Goal: Task Accomplishment & Management: Use online tool/utility

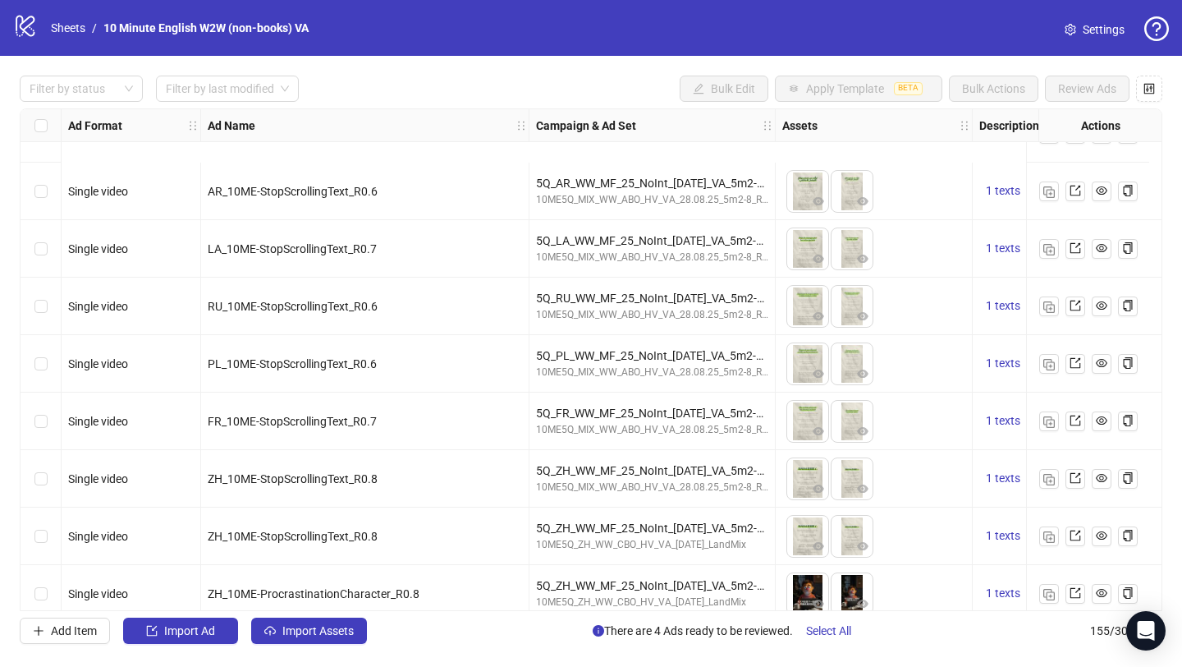
scroll to position [8447, 0]
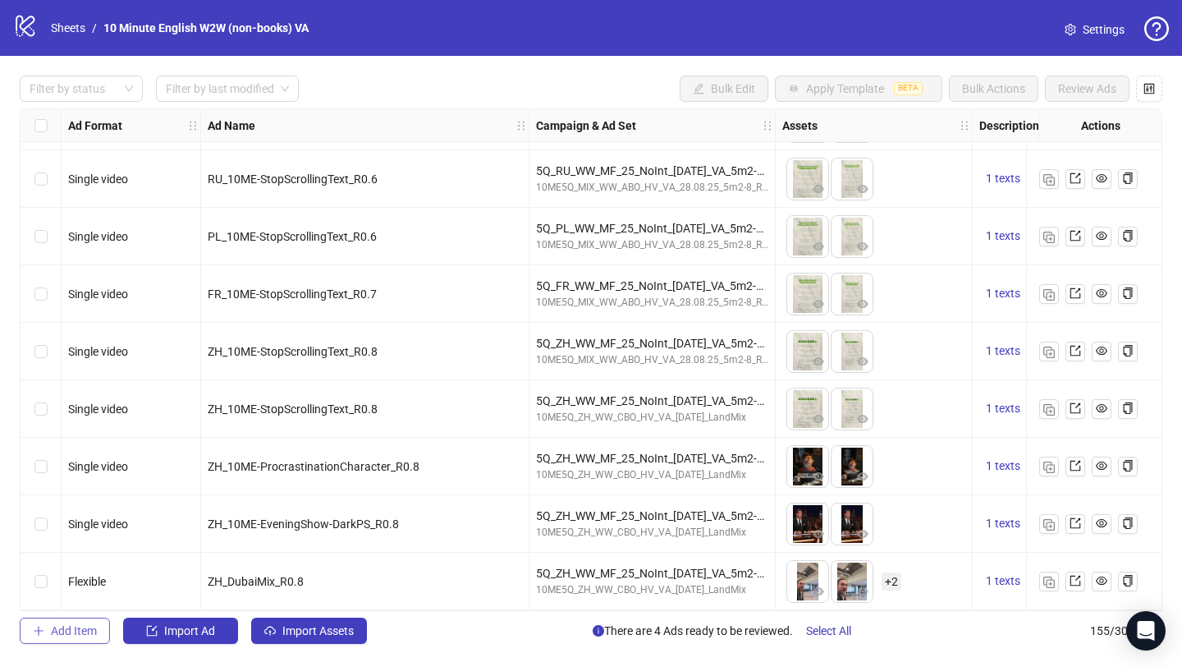
click at [99, 632] on button "Add Item" at bounding box center [65, 630] width 90 height 26
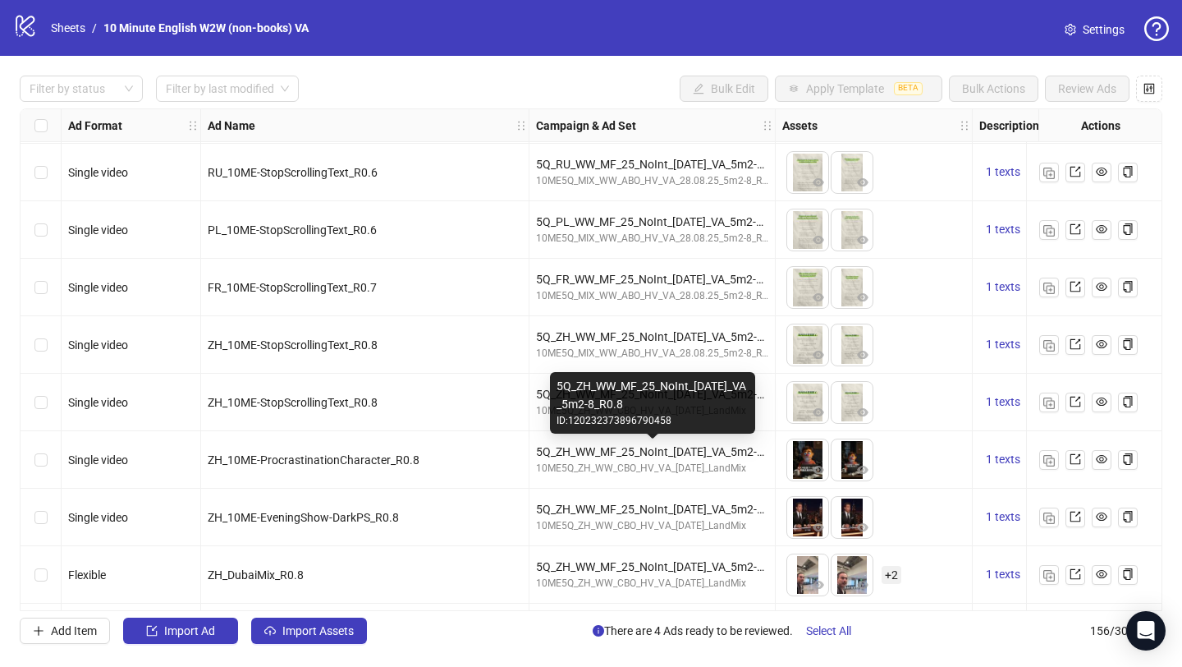
scroll to position [8505, 0]
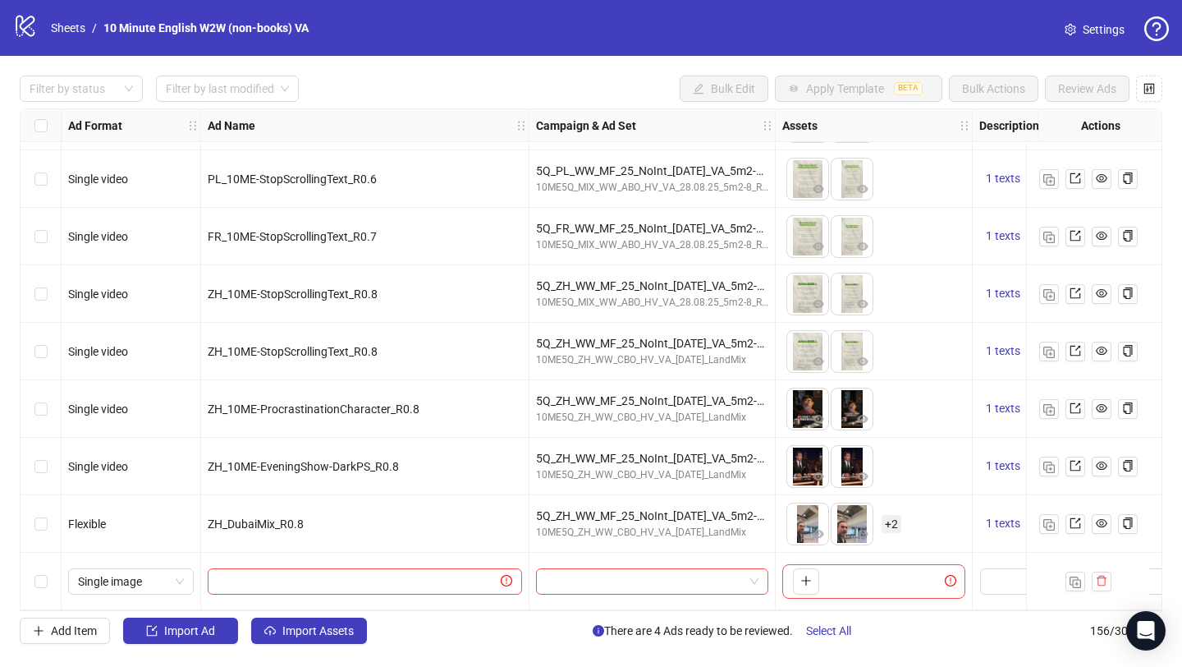
click at [48, 575] on div "Select row 156" at bounding box center [41, 581] width 41 height 57
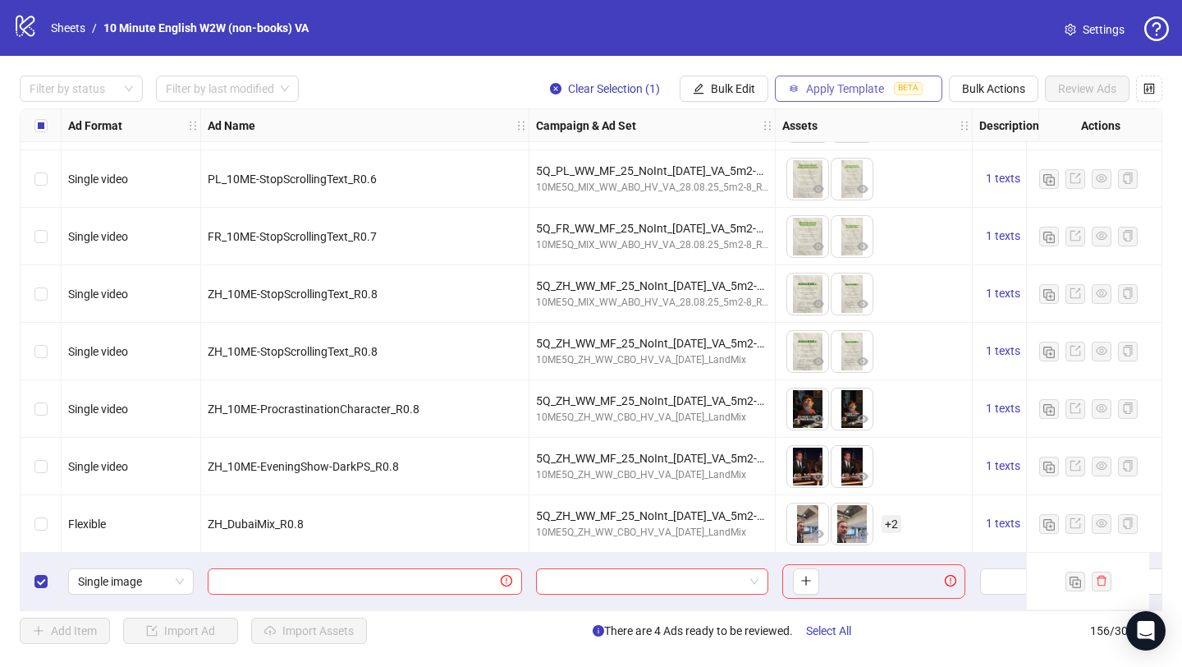
click at [866, 80] on button "Apply Template BETA" at bounding box center [858, 89] width 167 height 26
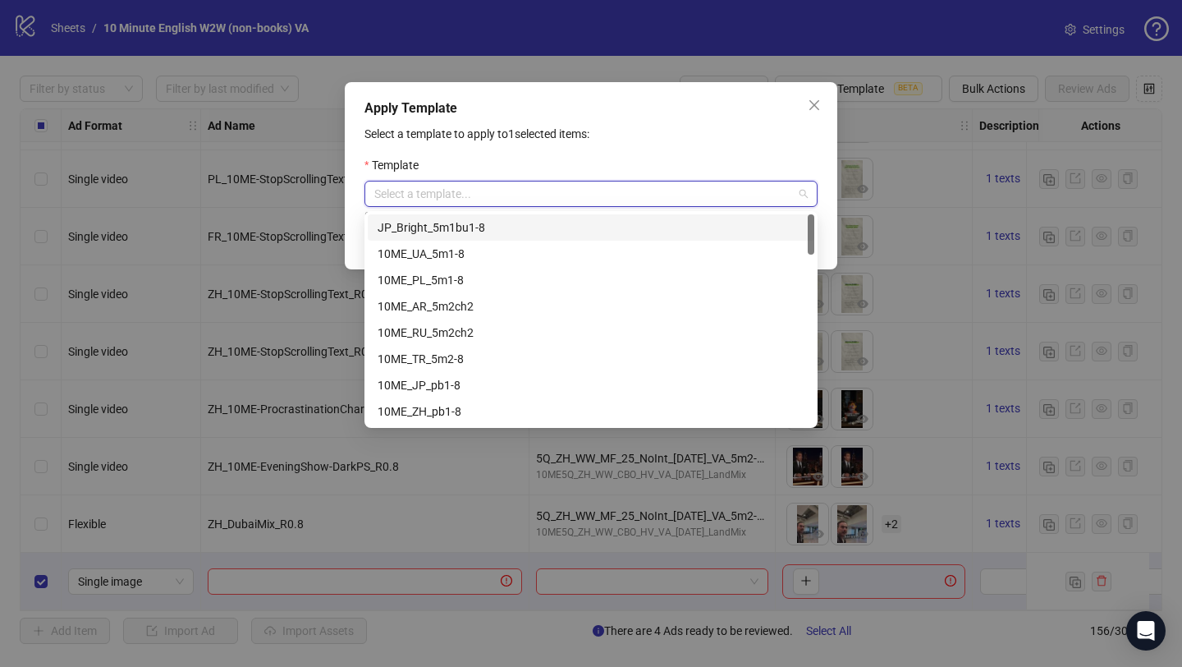
click at [603, 198] on input "search" at bounding box center [583, 193] width 419 height 25
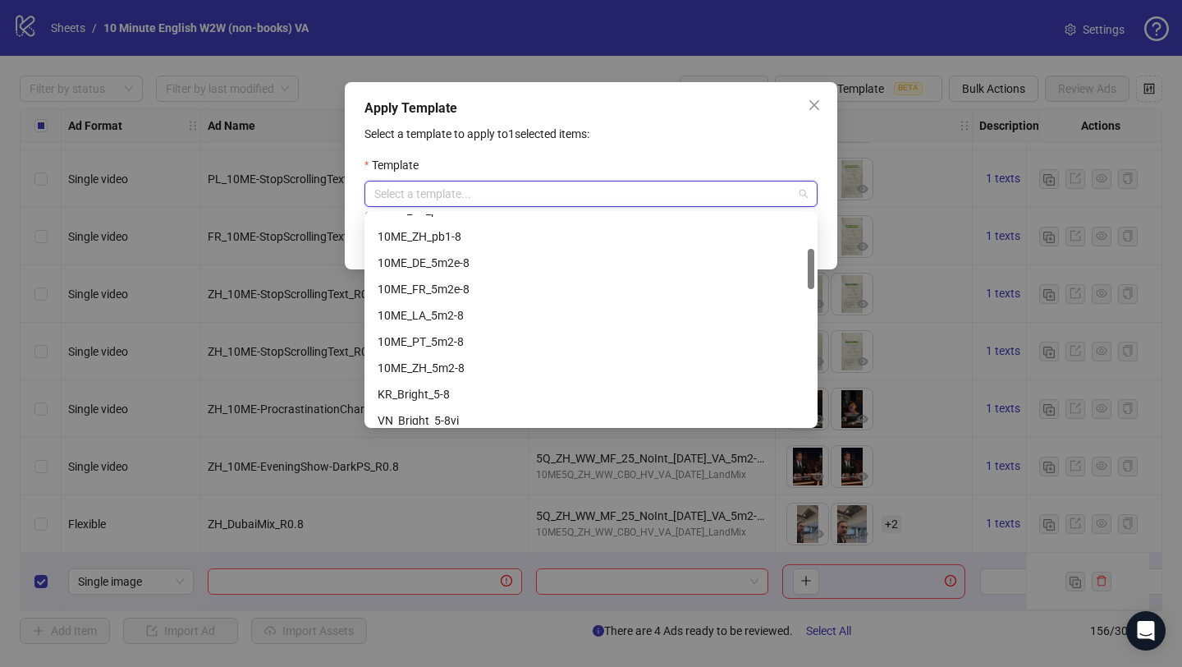
scroll to position [176, 0]
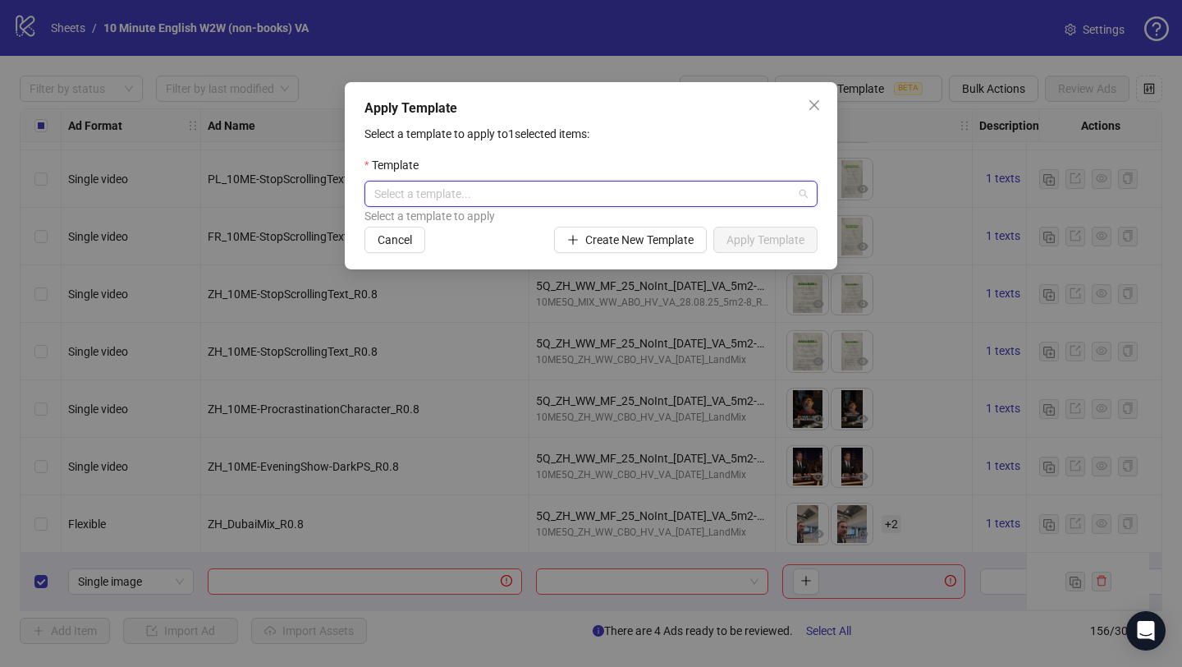
click at [603, 197] on input "search" at bounding box center [583, 193] width 419 height 25
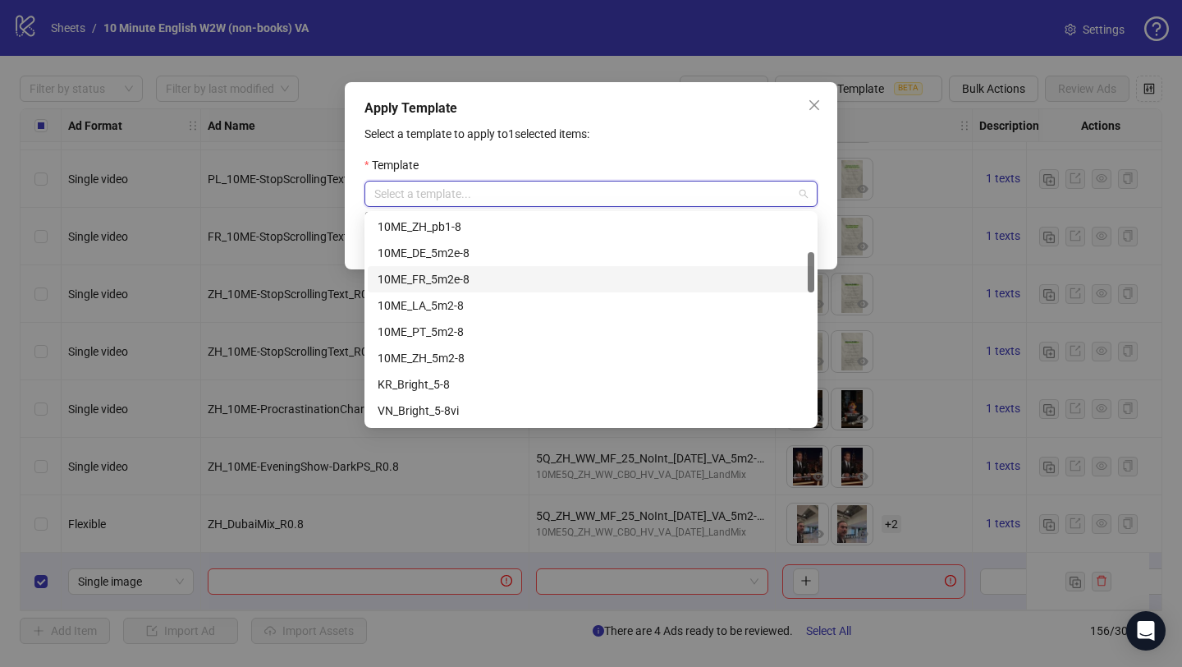
scroll to position [200, 0]
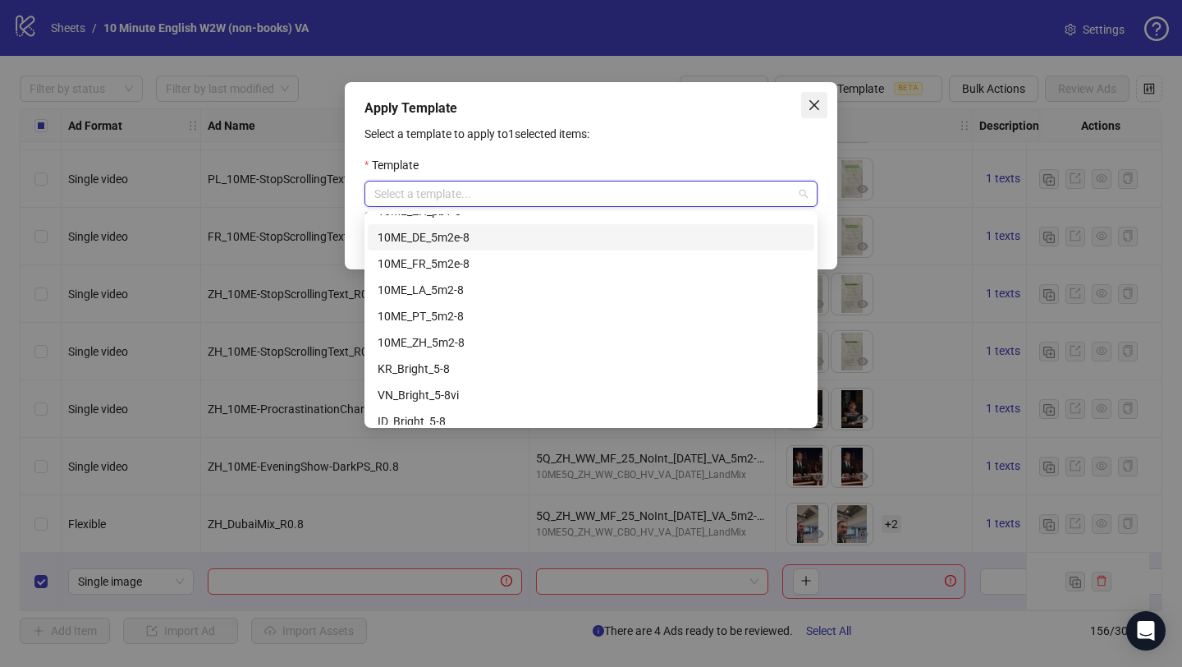
click at [819, 106] on icon "close" at bounding box center [814, 105] width 13 height 13
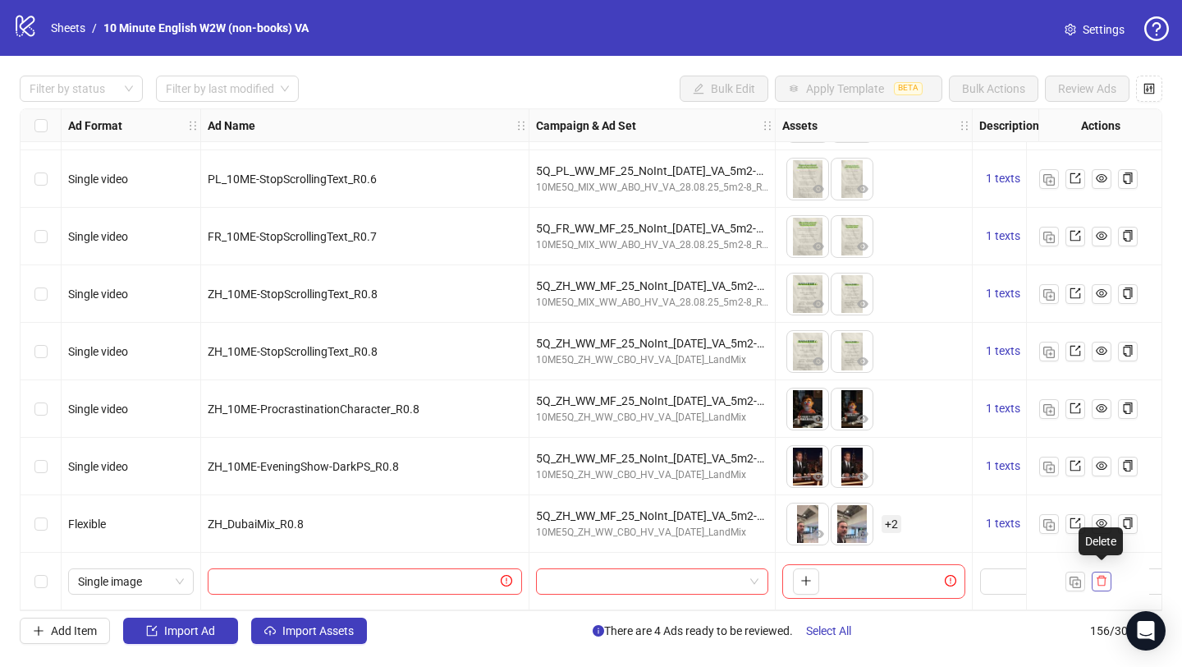
click at [1103, 577] on icon "delete" at bounding box center [1101, 580] width 11 height 11
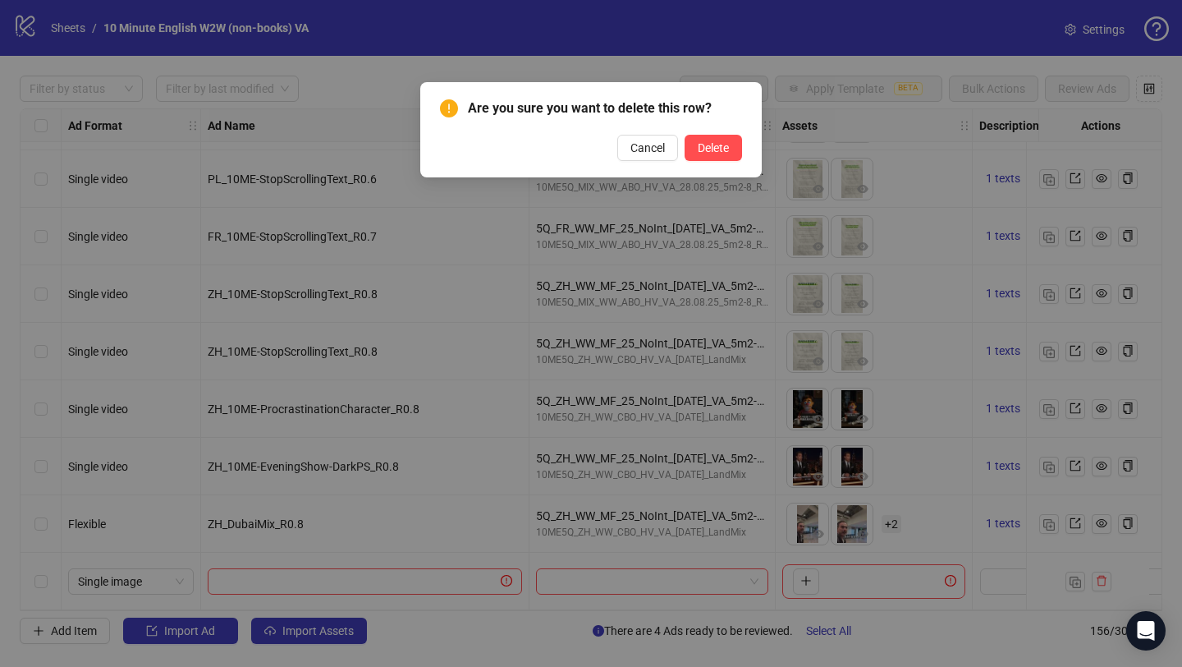
click at [700, 166] on div "Are you sure you want to delete this row? Cancel Delete" at bounding box center [591, 129] width 342 height 95
click at [711, 152] on span "Delete" at bounding box center [713, 147] width 31 height 13
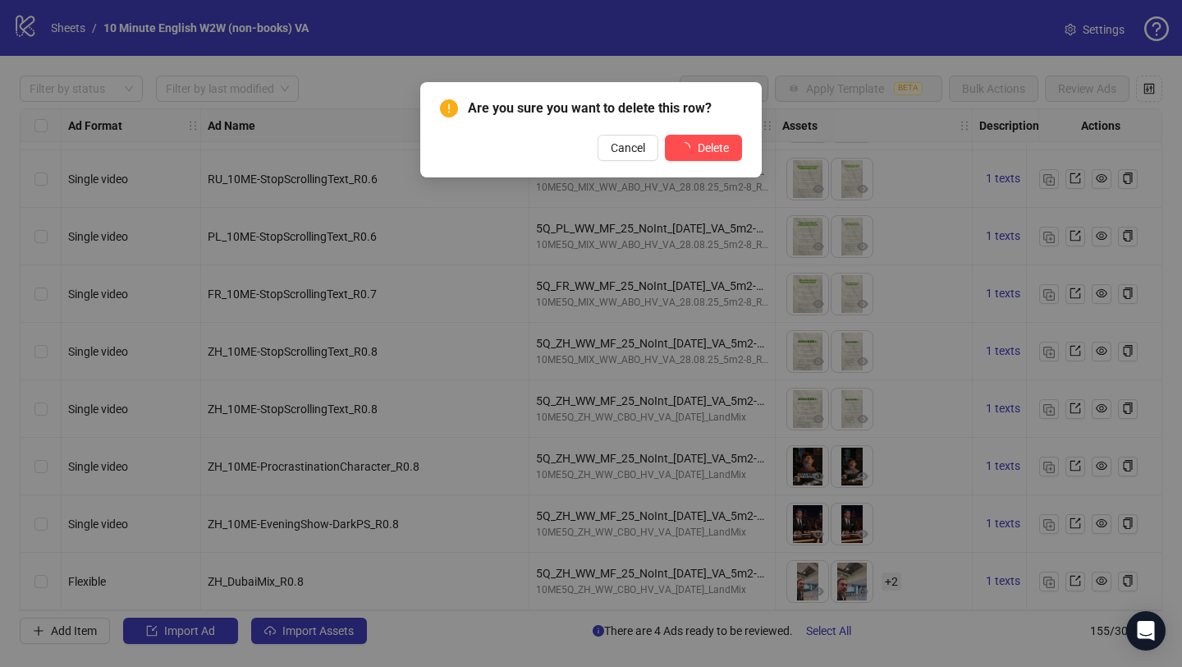
scroll to position [8447, 0]
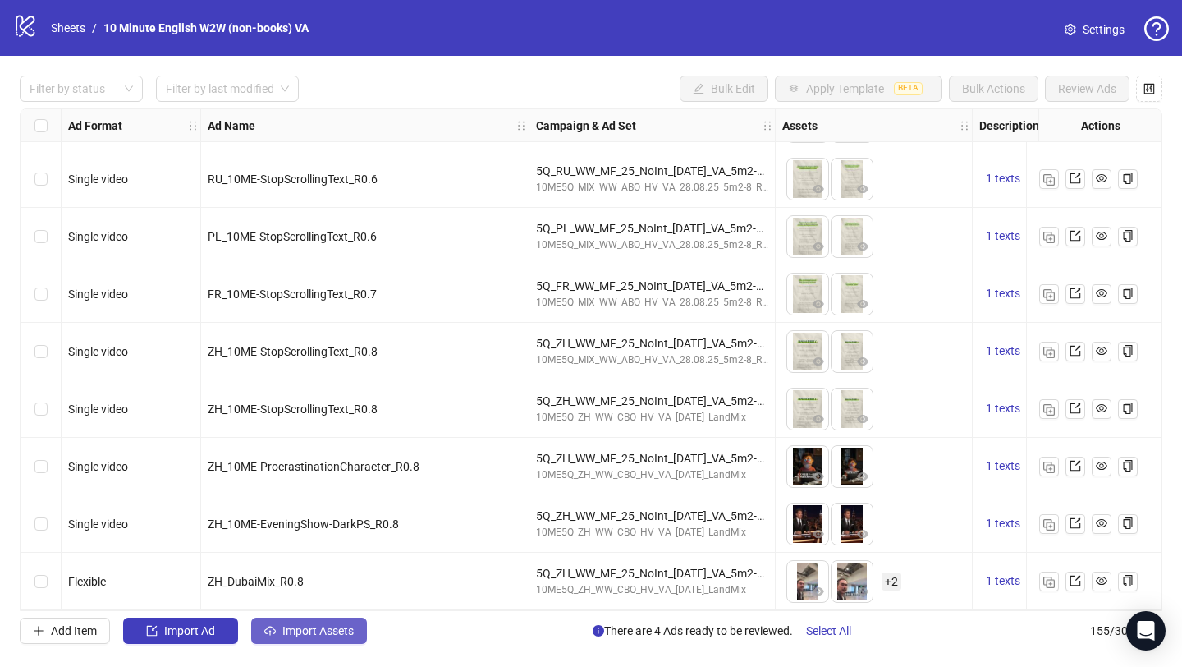
click at [314, 622] on button "Import Assets" at bounding box center [309, 630] width 116 height 26
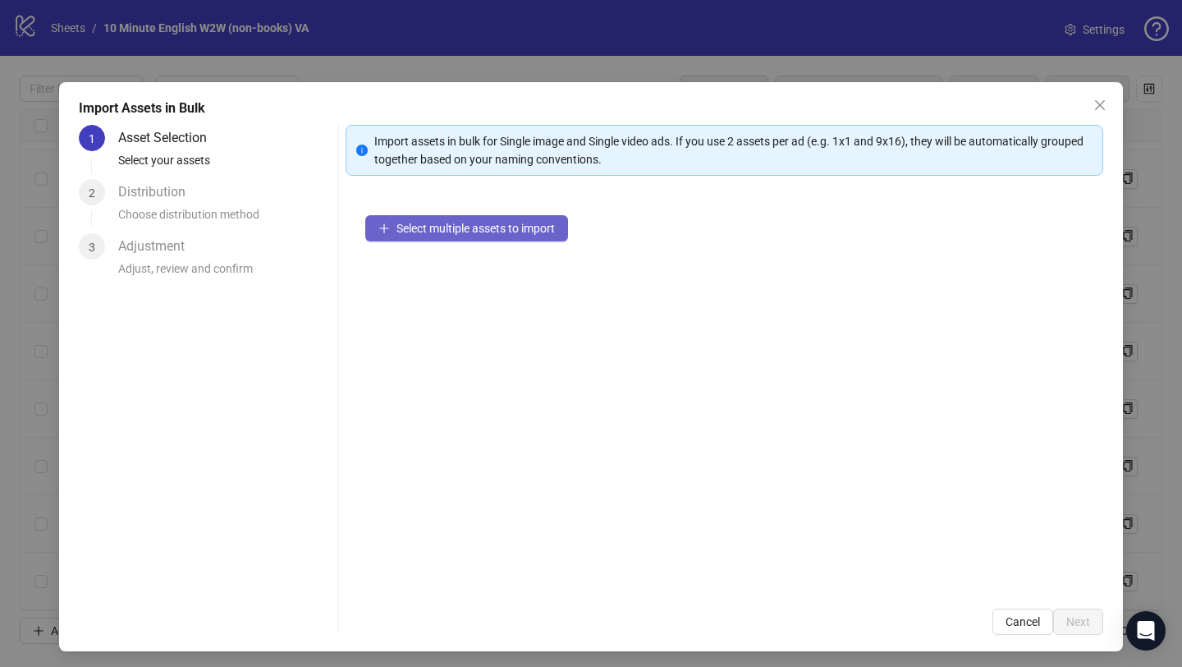
click at [412, 223] on span "Select multiple assets to import" at bounding box center [476, 228] width 158 height 13
click at [466, 227] on span "Select multiple assets to import" at bounding box center [476, 228] width 158 height 13
click at [478, 227] on span "Select multiple assets to import" at bounding box center [476, 228] width 158 height 13
click at [1095, 108] on icon "close" at bounding box center [1100, 105] width 10 height 10
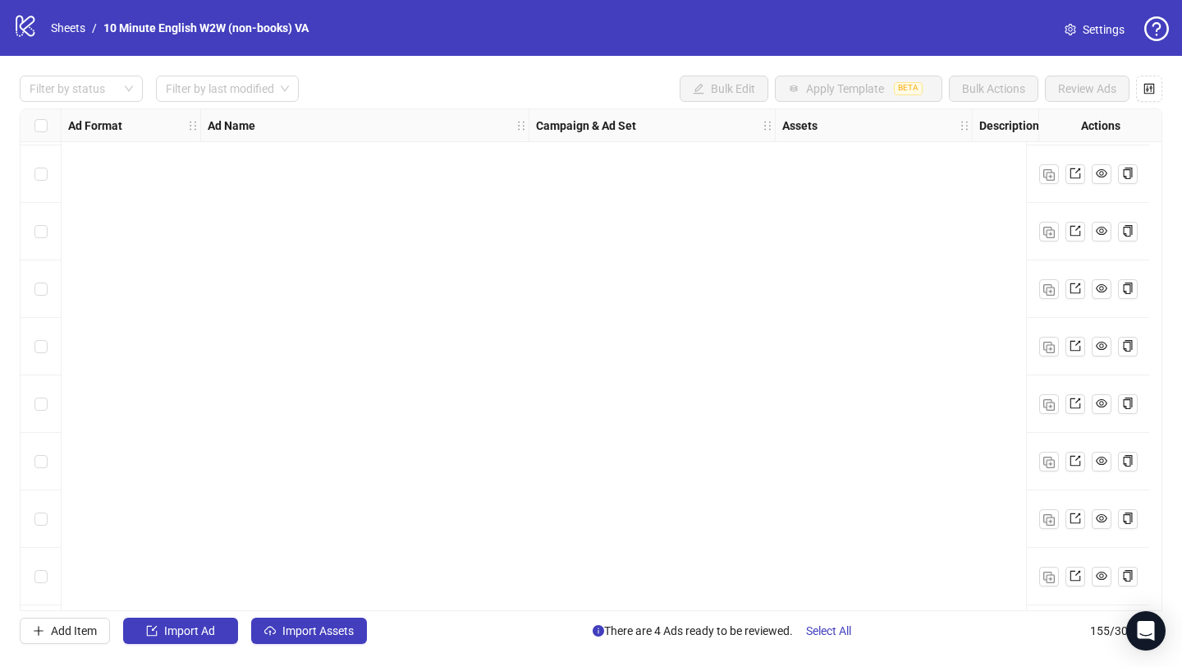
scroll to position [8447, 0]
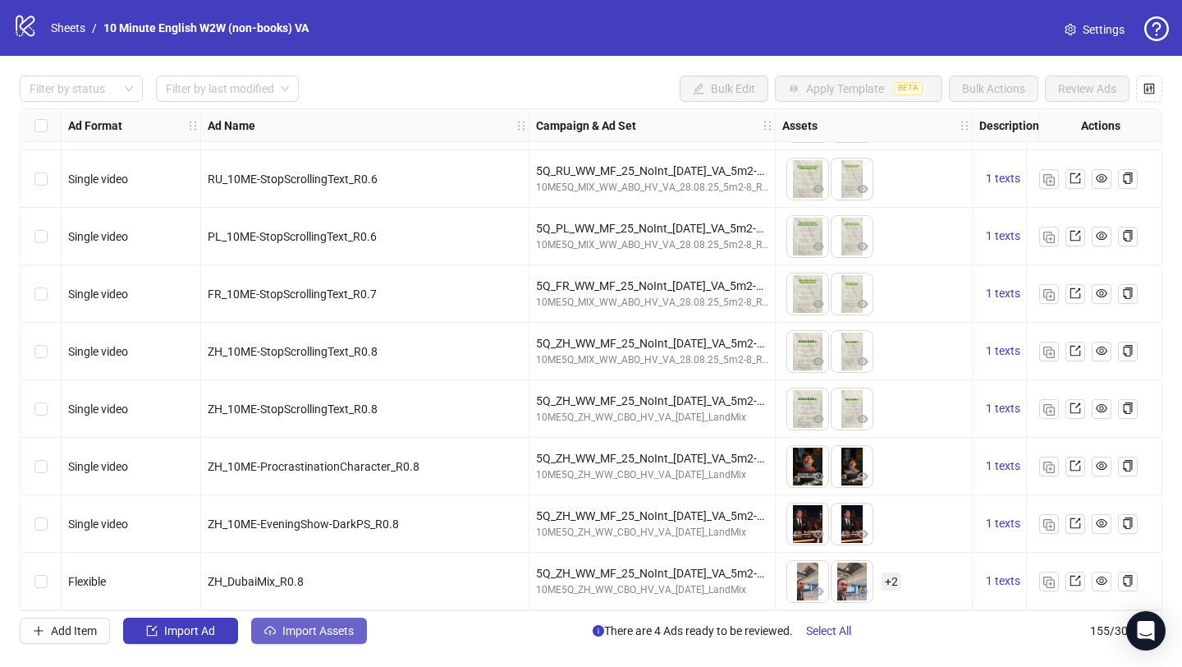
click at [346, 635] on span "Import Assets" at bounding box center [317, 630] width 71 height 13
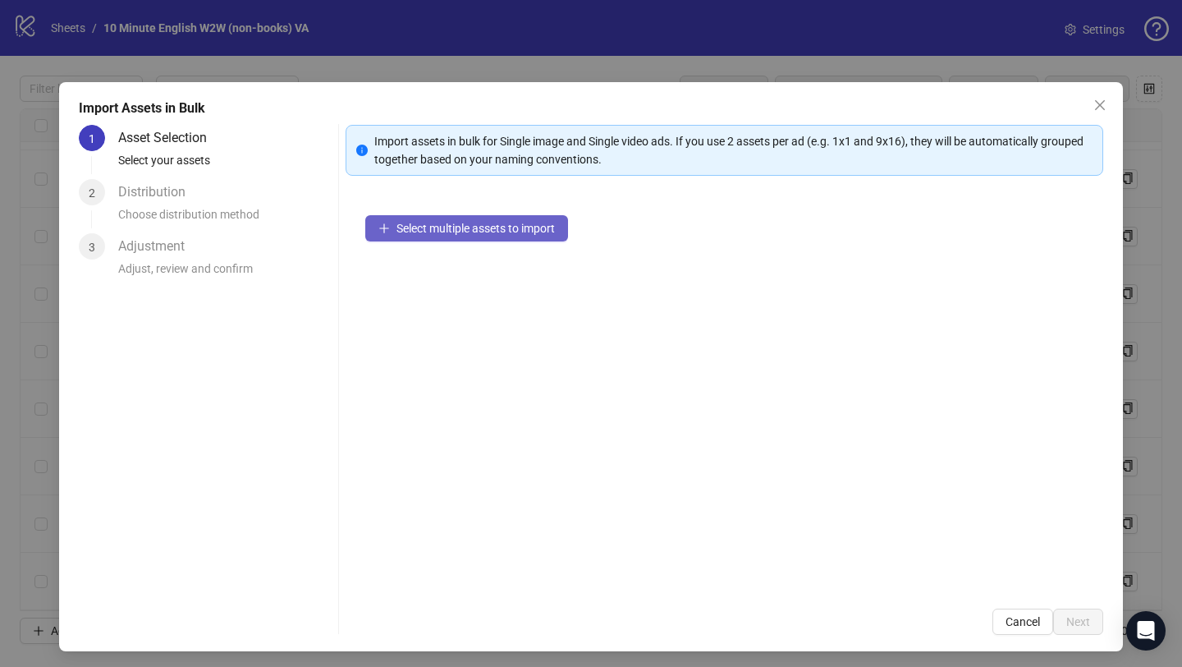
click at [420, 219] on button "Select multiple assets to import" at bounding box center [466, 228] width 203 height 26
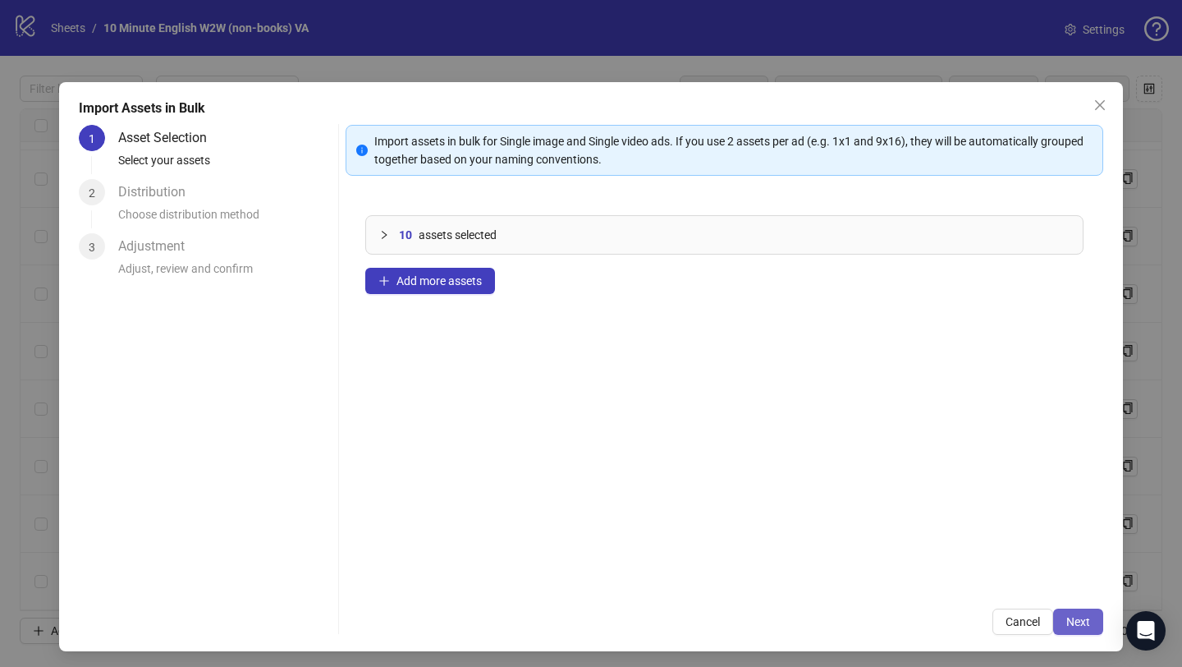
click at [1067, 625] on span "Next" at bounding box center [1079, 621] width 24 height 13
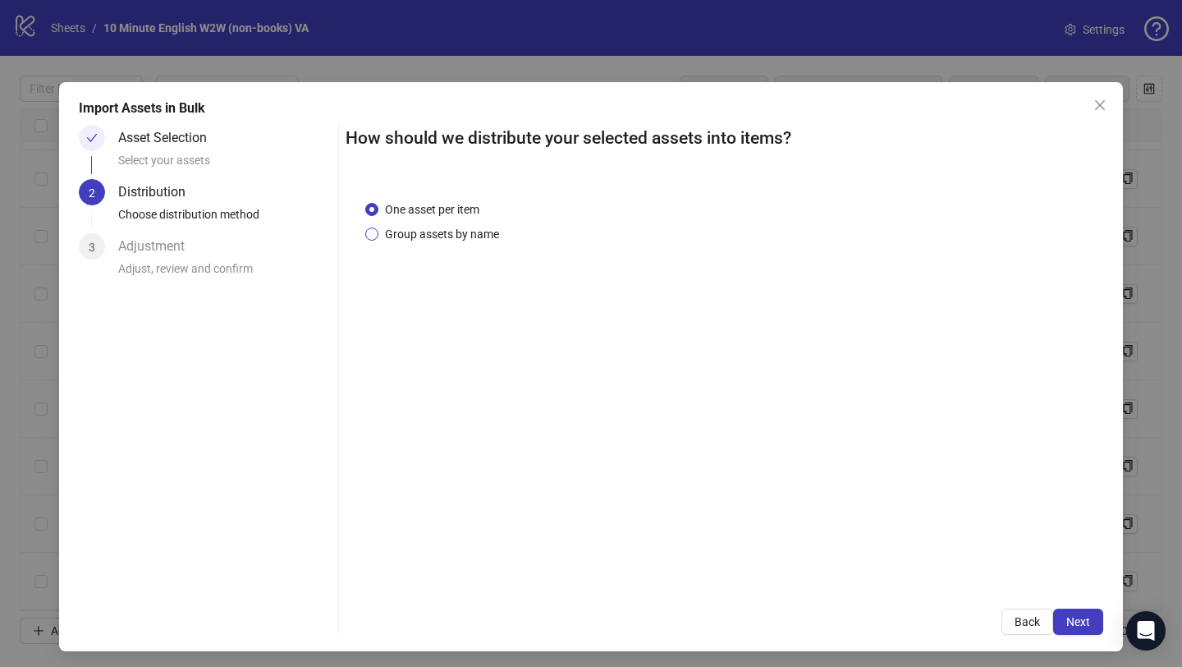
click at [433, 228] on span "Group assets by name" at bounding box center [442, 234] width 127 height 18
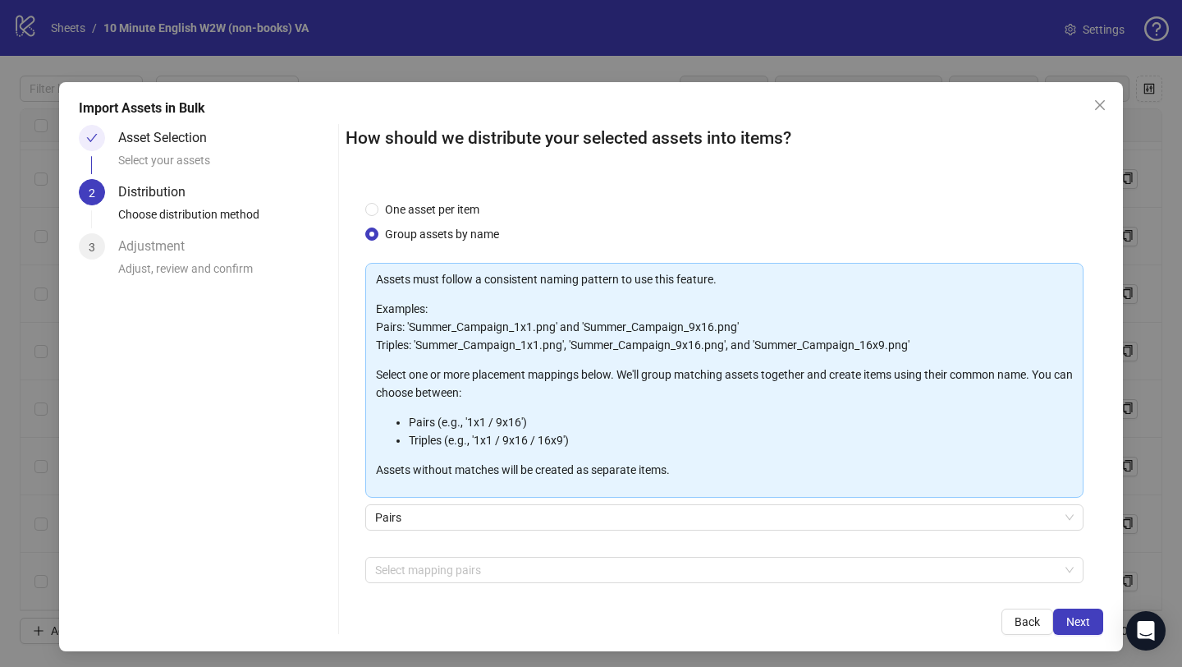
scroll to position [72, 0]
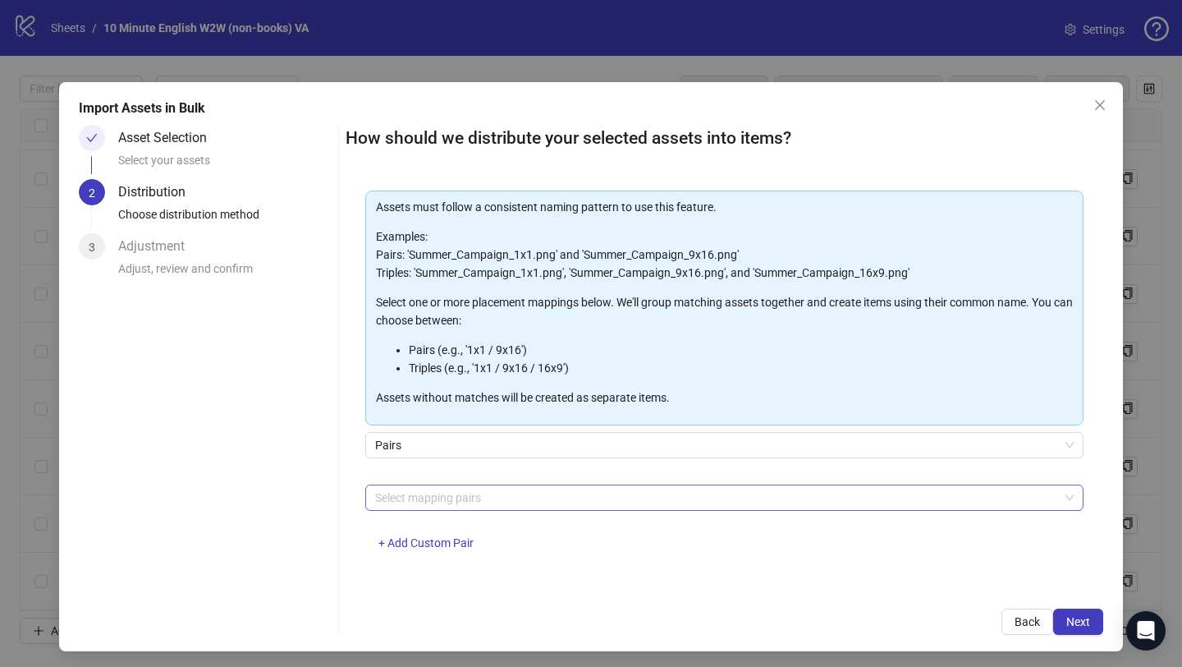
click at [473, 504] on div at bounding box center [716, 497] width 695 height 23
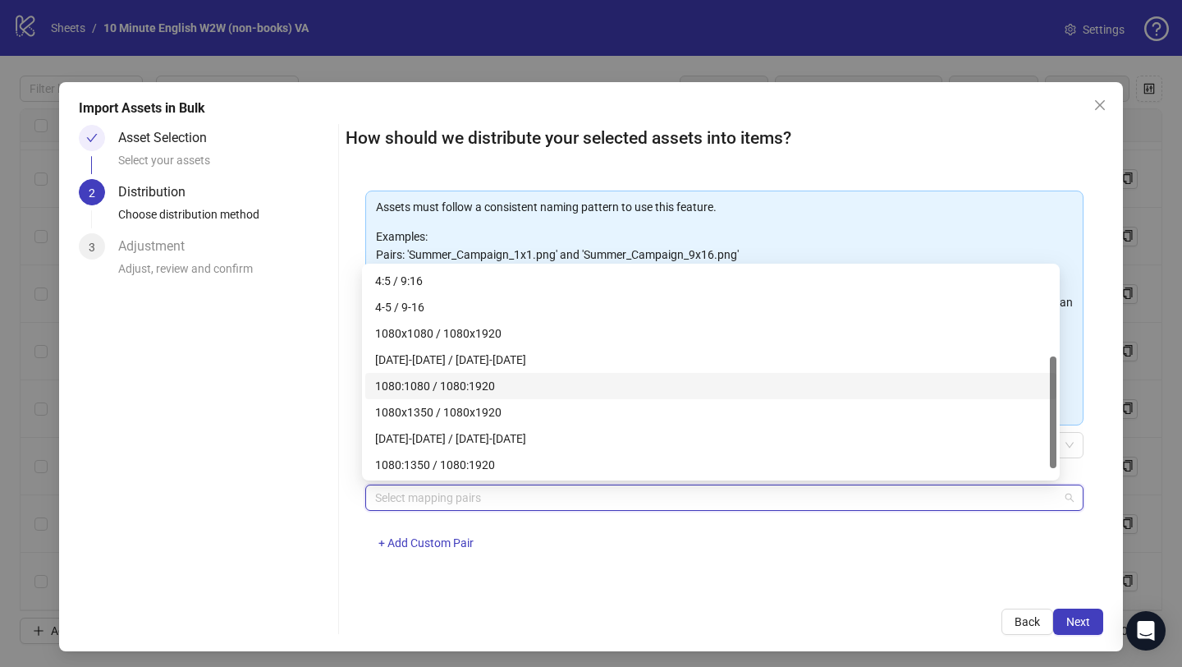
scroll to position [184, 0]
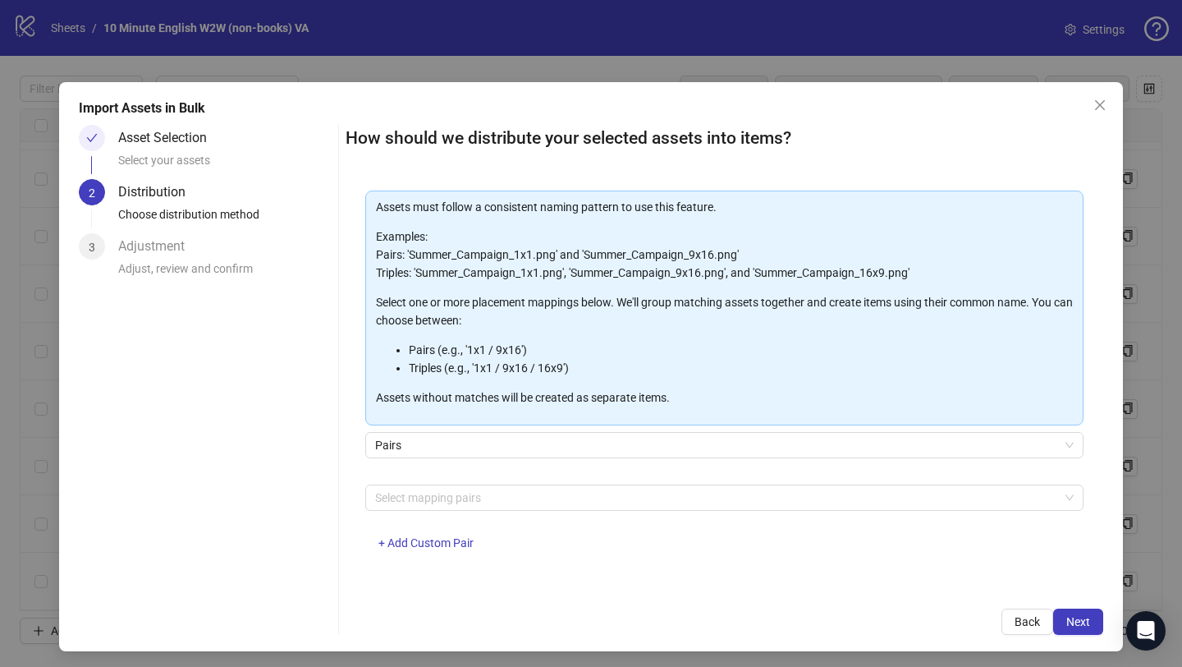
click at [543, 539] on div "Select mapping pairs + Add Custom Pair" at bounding box center [724, 526] width 718 height 85
click at [424, 443] on span "Pairs" at bounding box center [724, 445] width 699 height 25
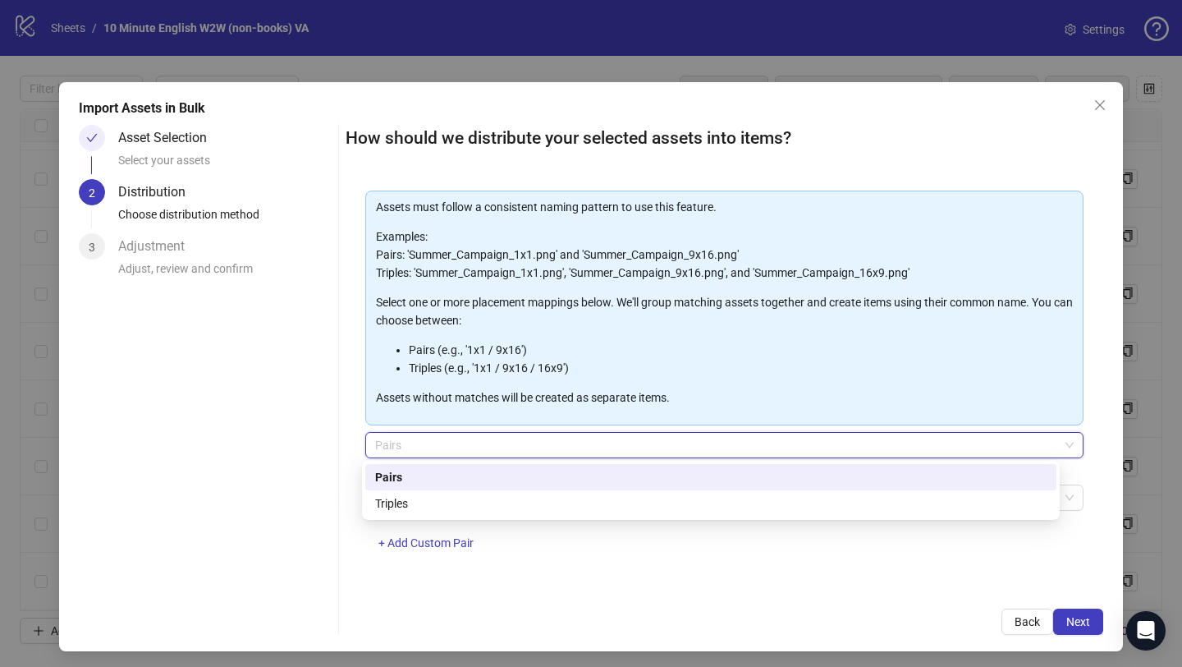
click at [425, 475] on div "Pairs" at bounding box center [711, 477] width 672 height 18
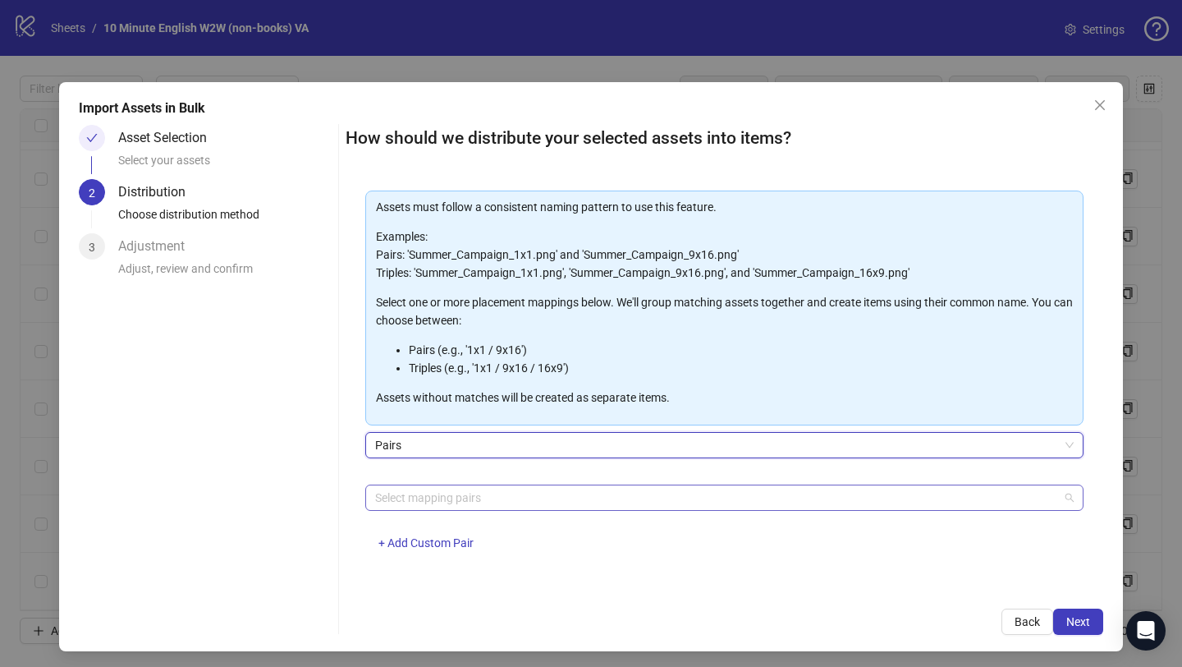
click at [453, 500] on div at bounding box center [716, 497] width 695 height 23
click at [443, 500] on div at bounding box center [716, 497] width 695 height 23
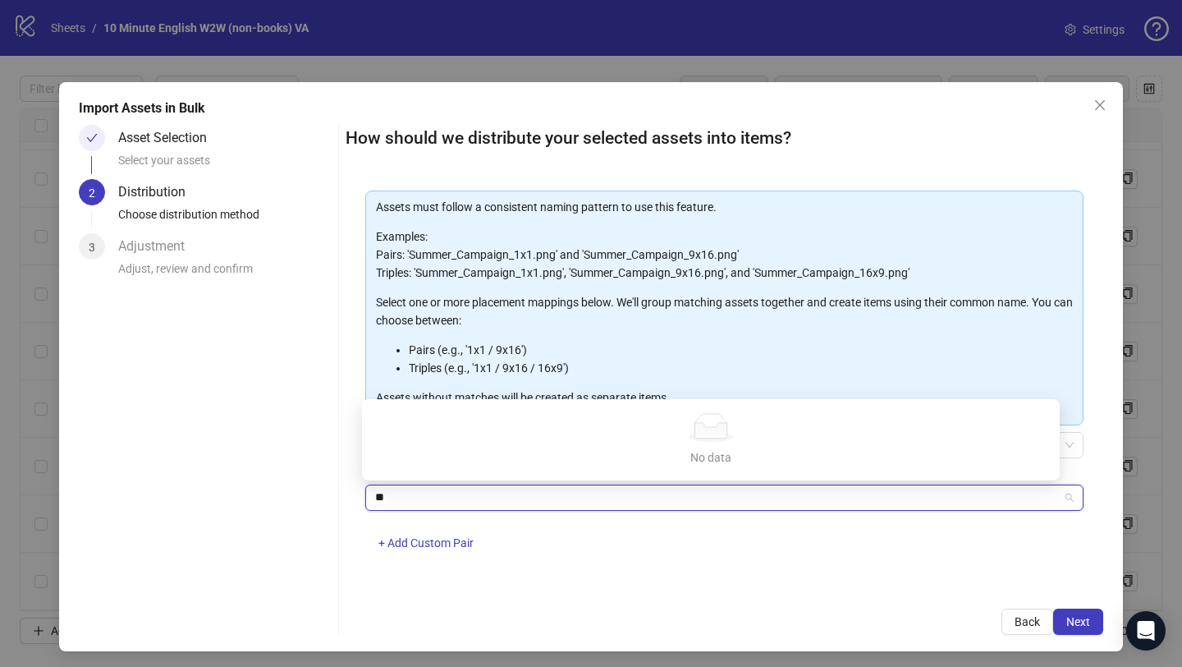
type input "*"
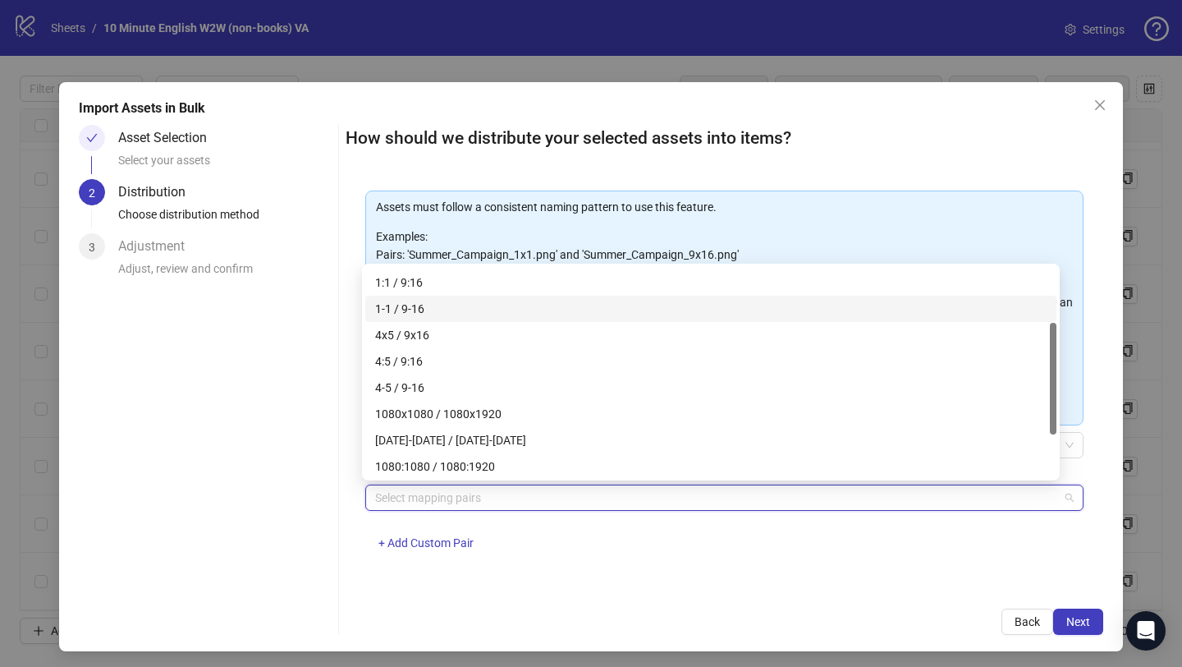
scroll to position [117, 0]
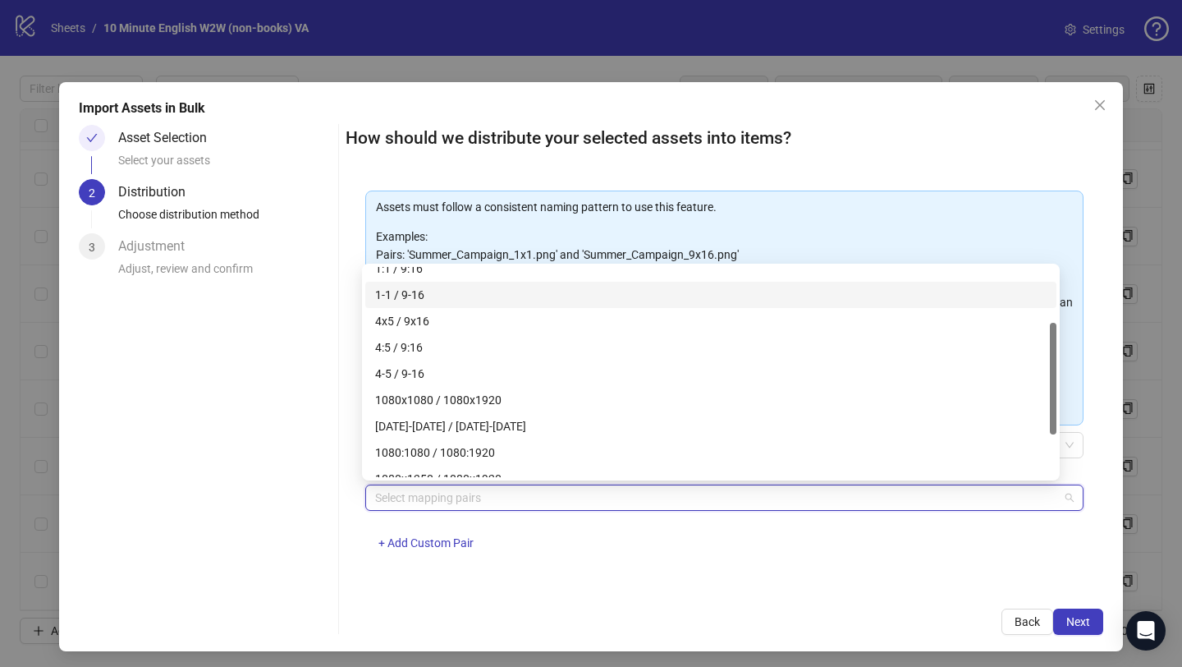
type input "*"
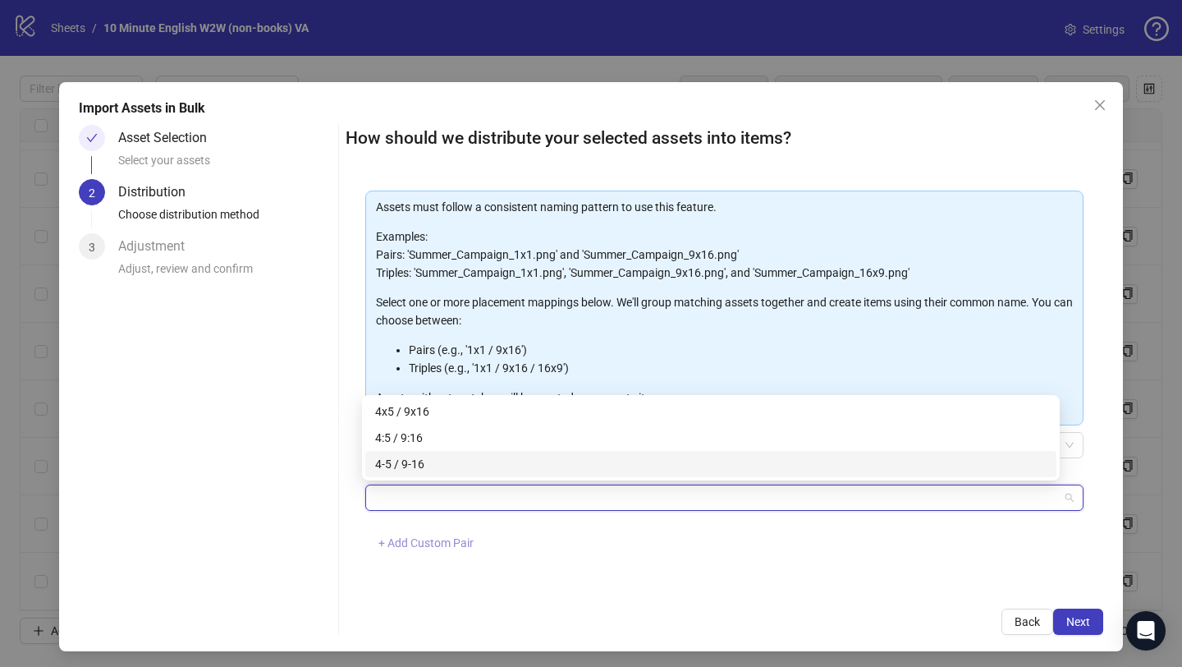
click at [430, 545] on span "+ Add Custom Pair" at bounding box center [426, 542] width 95 height 13
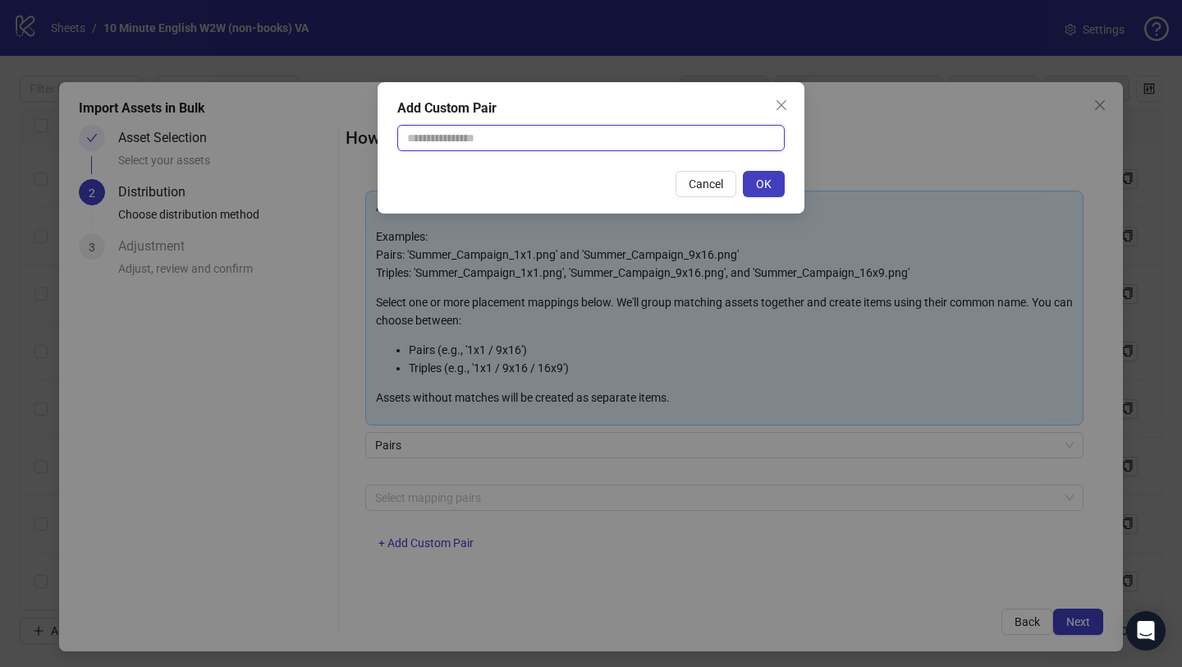
click at [503, 144] on input "text" at bounding box center [591, 138] width 388 height 26
click at [457, 139] on input "**********" at bounding box center [591, 138] width 388 height 26
click at [755, 183] on button "OK" at bounding box center [764, 184] width 42 height 26
click at [626, 134] on input "**********" at bounding box center [591, 138] width 388 height 26
type input "********"
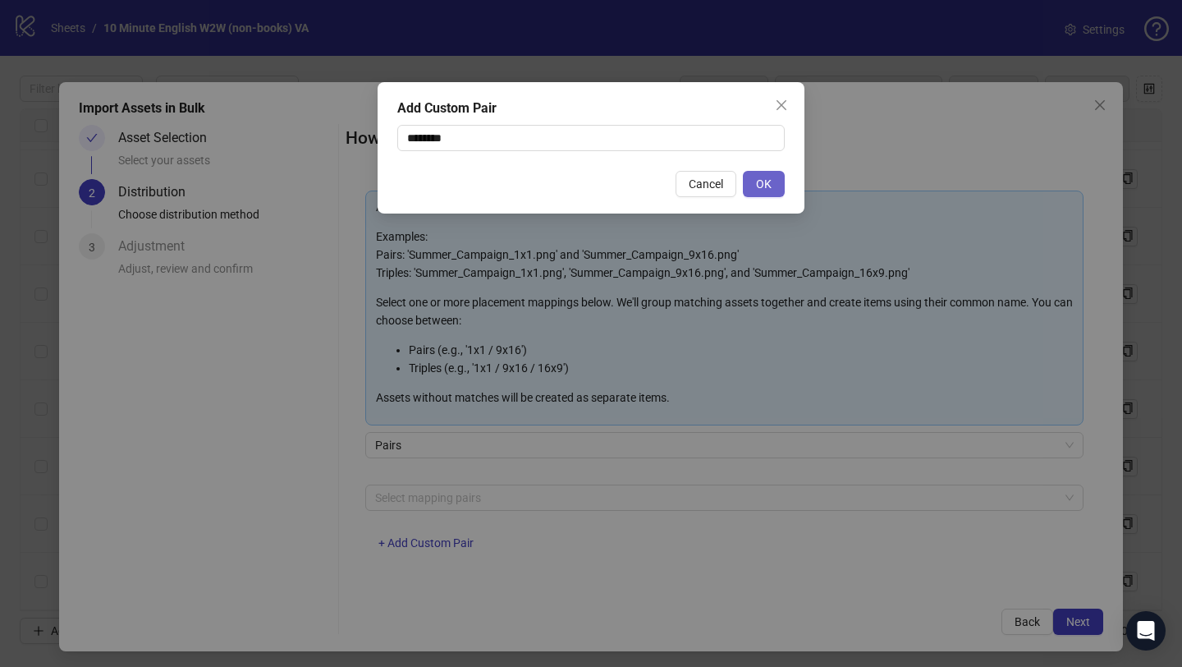
click at [777, 190] on button "OK" at bounding box center [764, 184] width 42 height 26
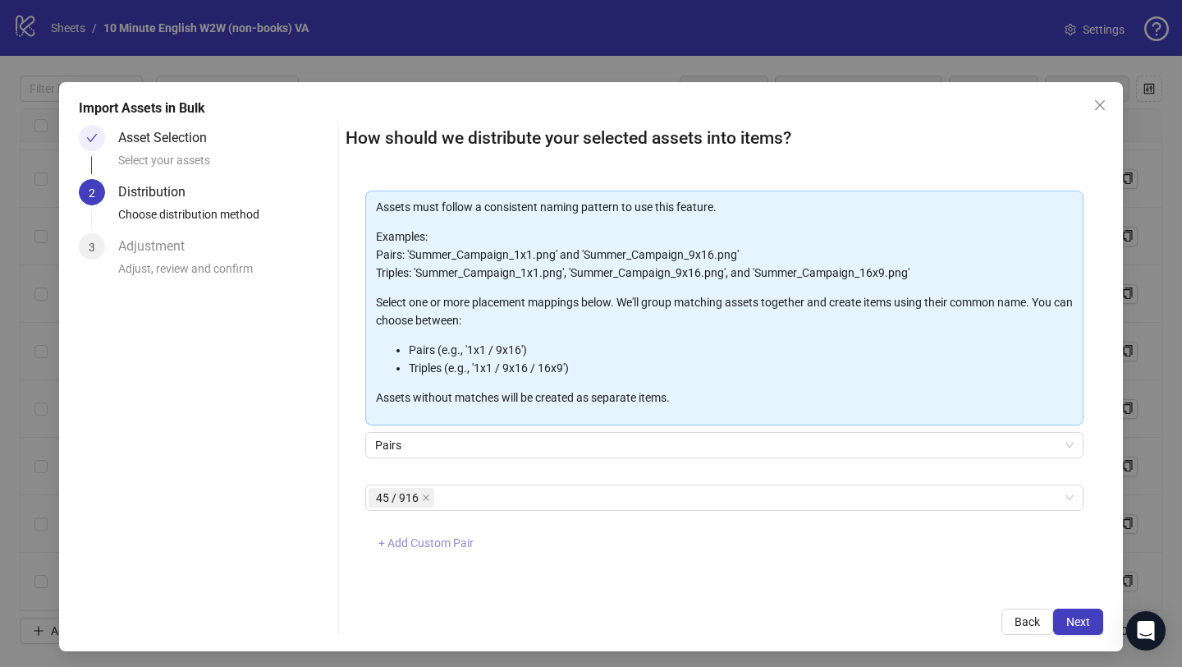
click at [433, 544] on span "+ Add Custom Pair" at bounding box center [426, 542] width 95 height 13
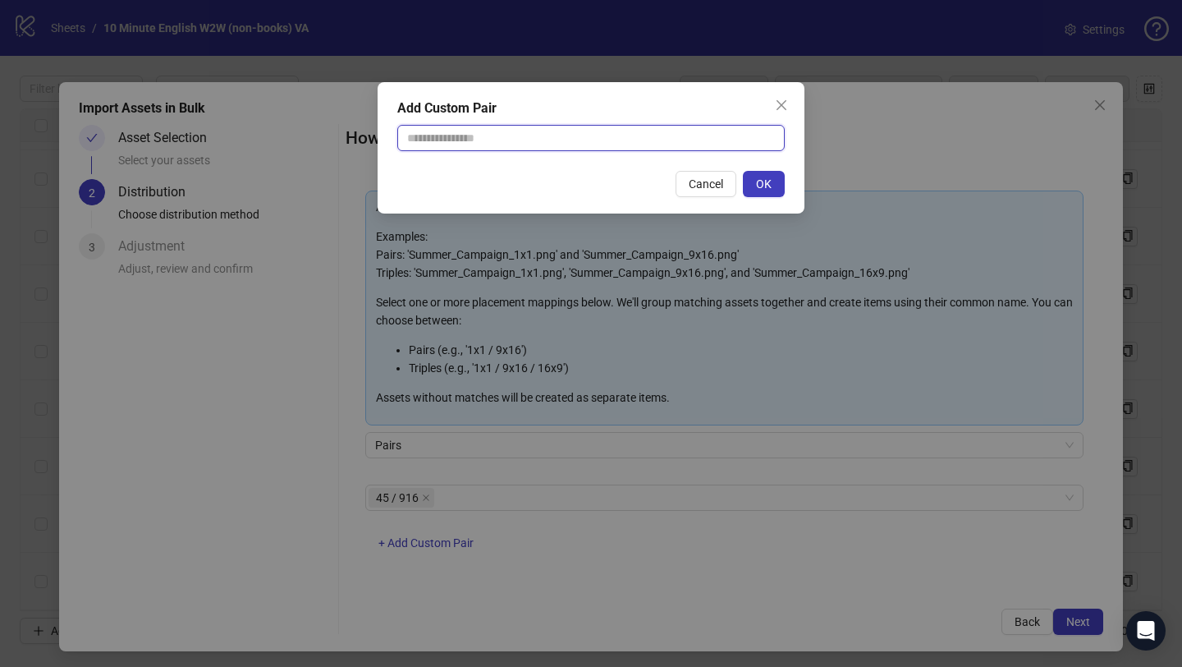
click at [477, 148] on input "text" at bounding box center [591, 138] width 388 height 26
type input "********"
click at [759, 167] on div "Add Custom Pair ******** Cancel OK" at bounding box center [591, 147] width 427 height 131
click at [758, 184] on span "OK" at bounding box center [764, 183] width 16 height 13
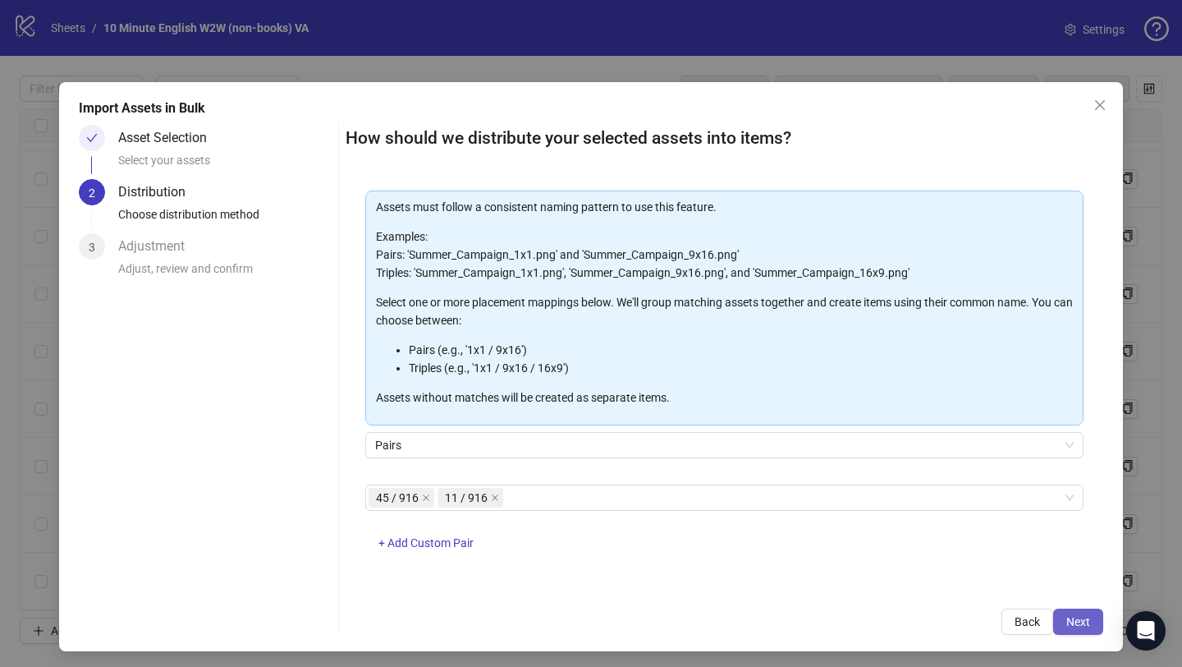
click at [1067, 620] on span "Next" at bounding box center [1079, 621] width 24 height 13
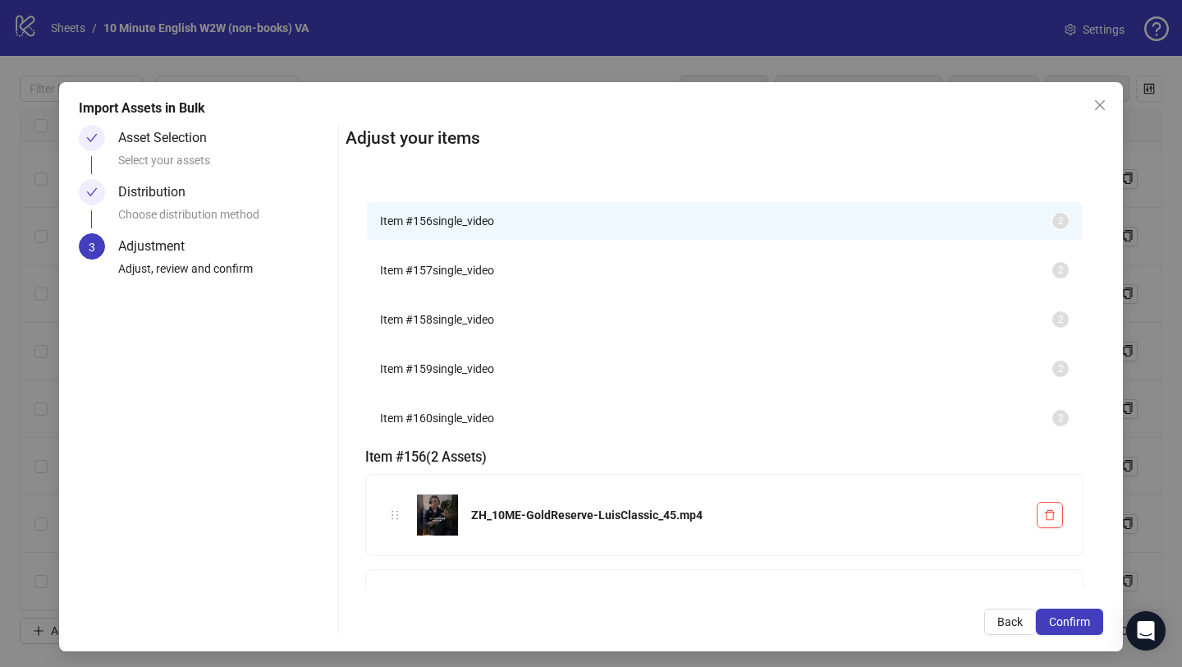
click at [459, 277] on span "single_video" at bounding box center [464, 270] width 62 height 13
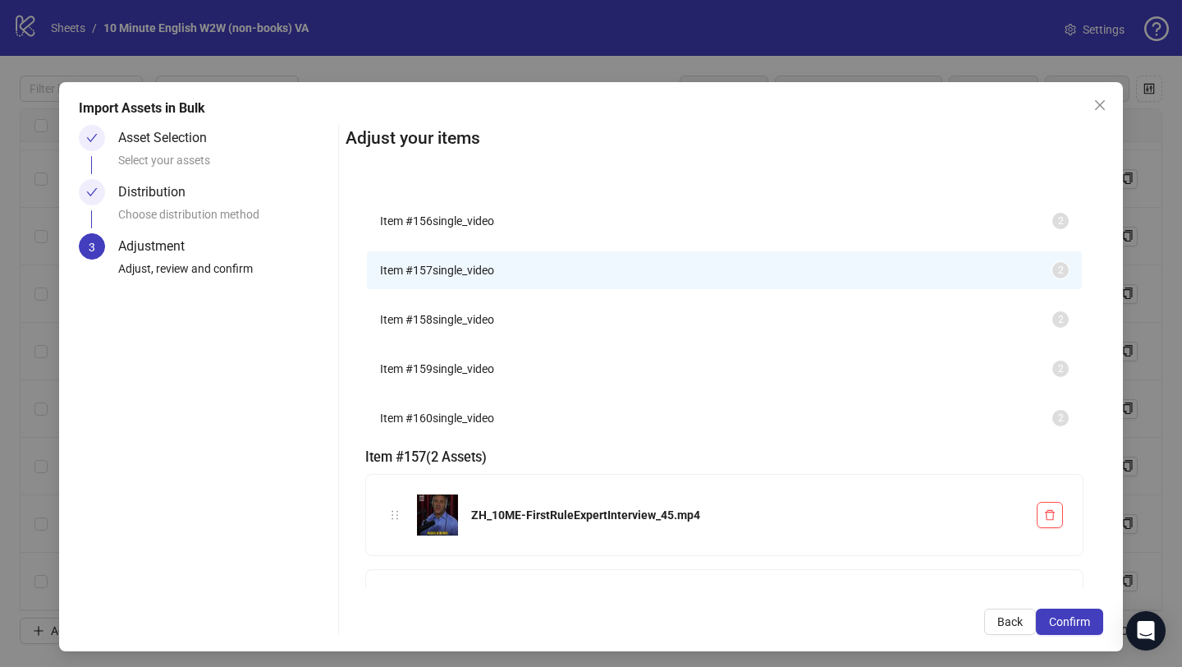
click at [466, 227] on span "single_video" at bounding box center [464, 220] width 62 height 13
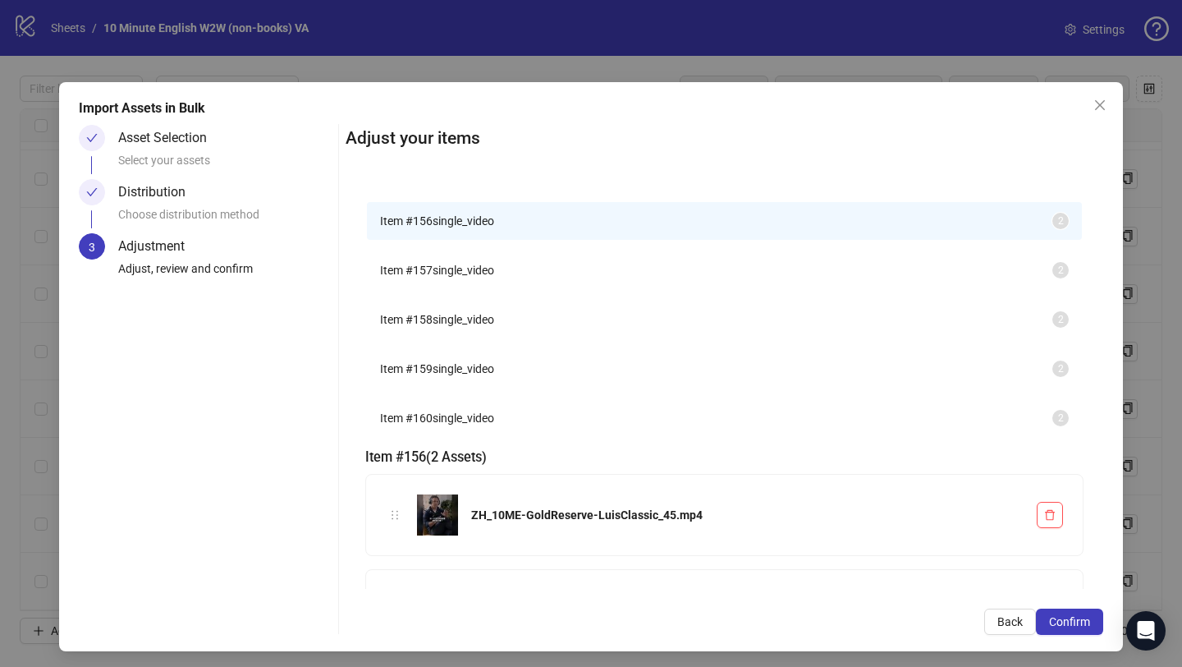
click at [474, 277] on span "single_video" at bounding box center [464, 270] width 62 height 13
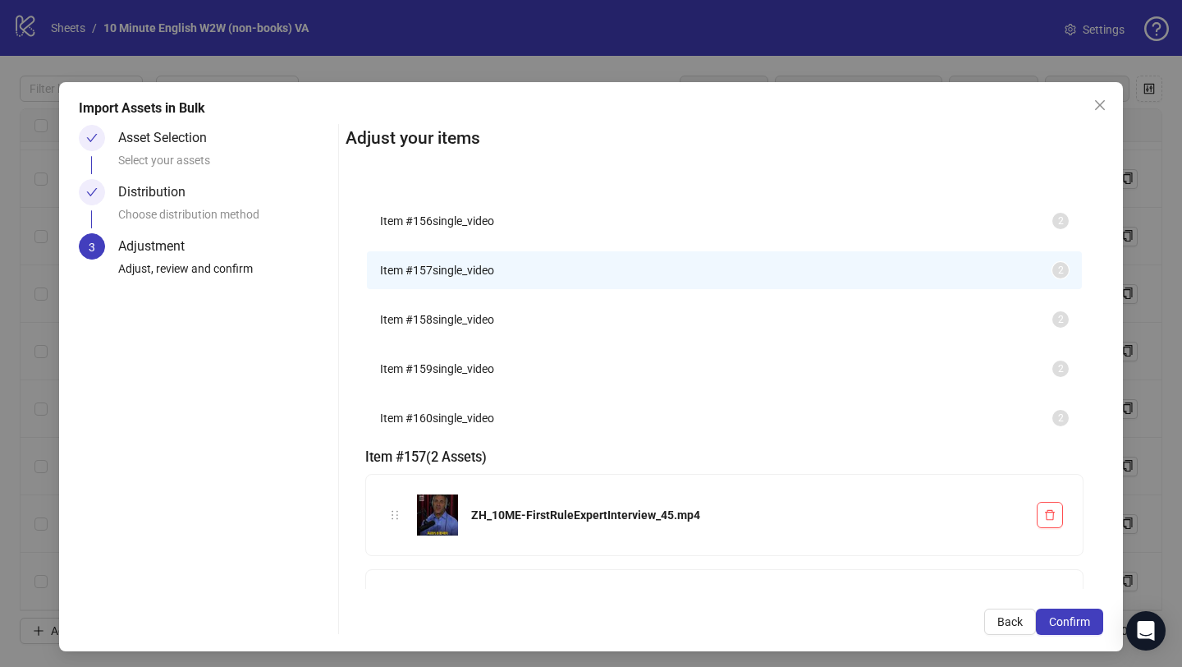
click at [468, 326] on span "single_video" at bounding box center [464, 319] width 62 height 13
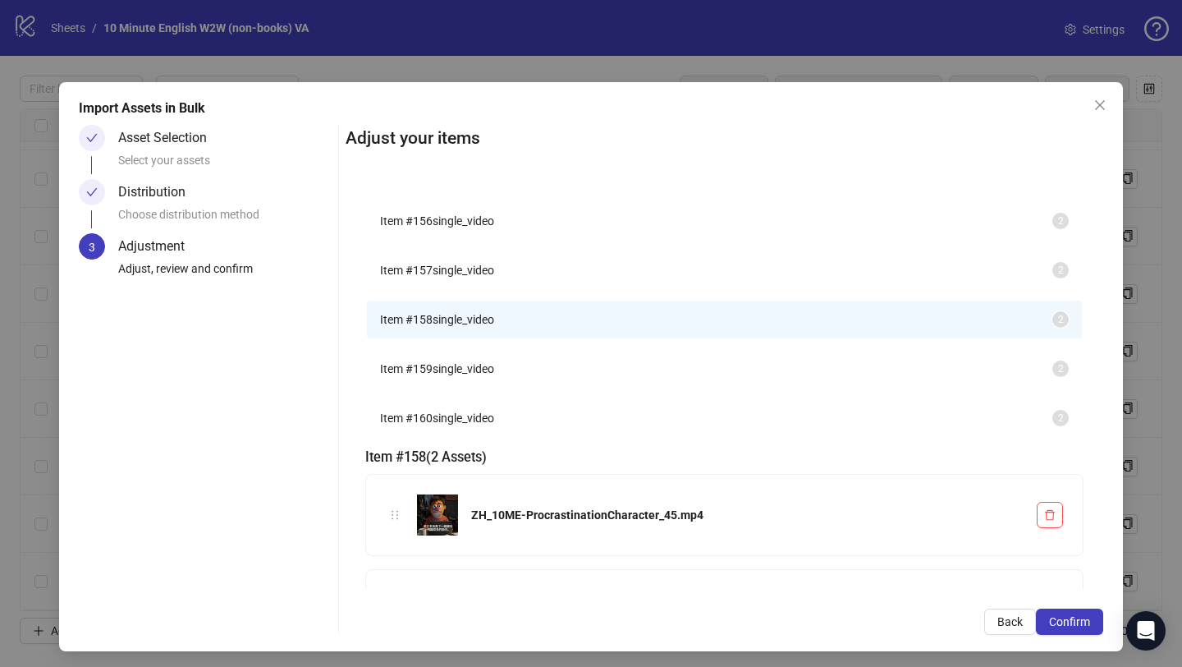
click at [461, 432] on li "Item # 160 single_video 2" at bounding box center [724, 418] width 715 height 38
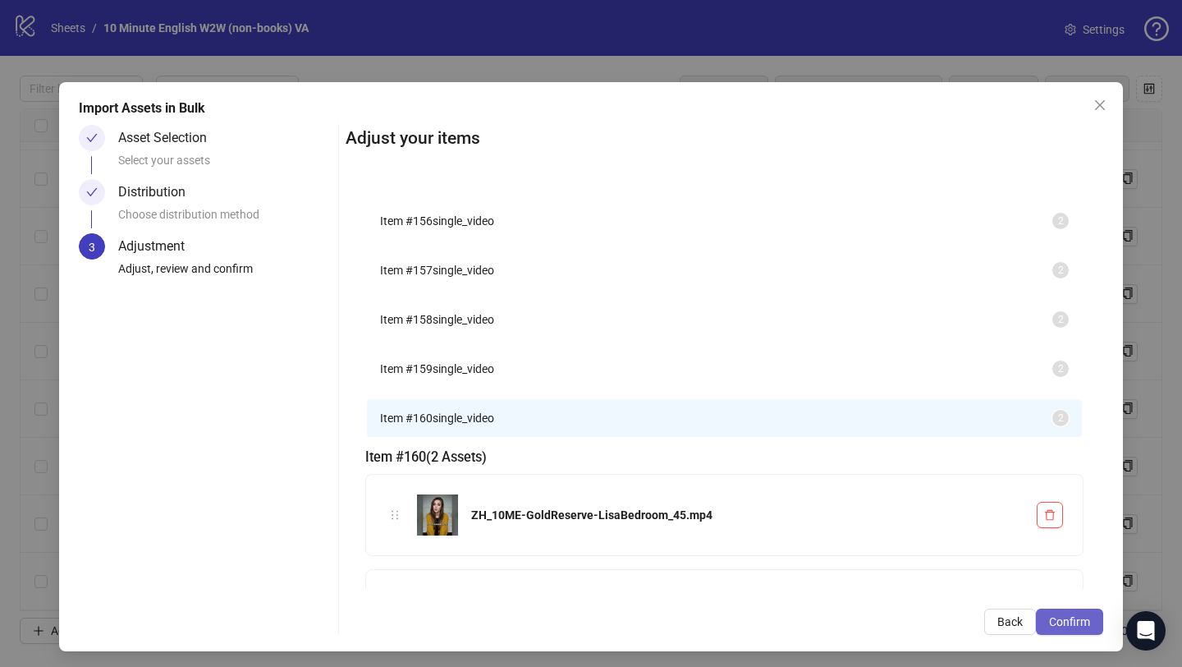
click at [1049, 615] on span "Confirm" at bounding box center [1069, 621] width 41 height 13
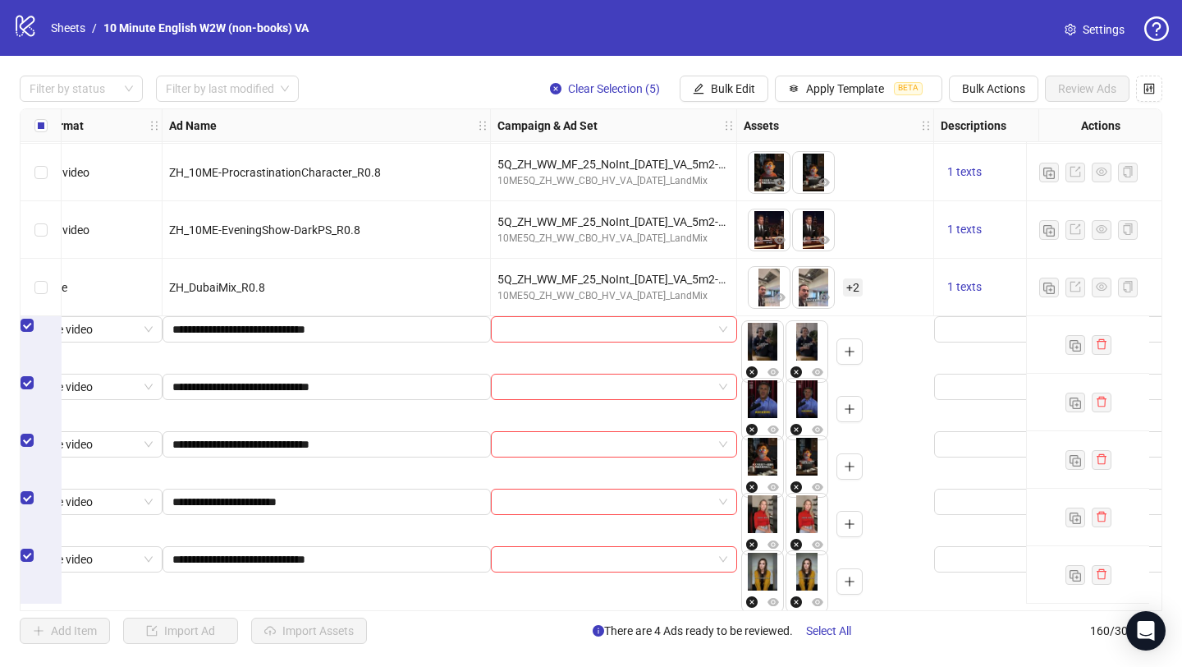
scroll to position [8734, 0]
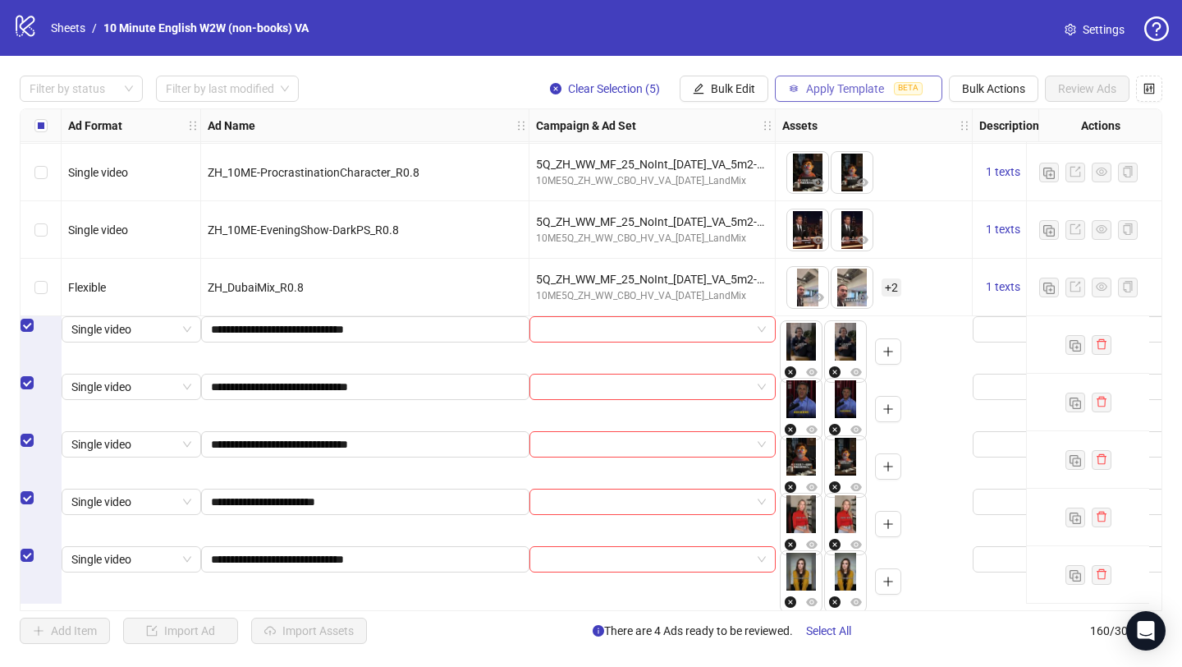
click at [831, 82] on span "Apply Template" at bounding box center [845, 88] width 78 height 13
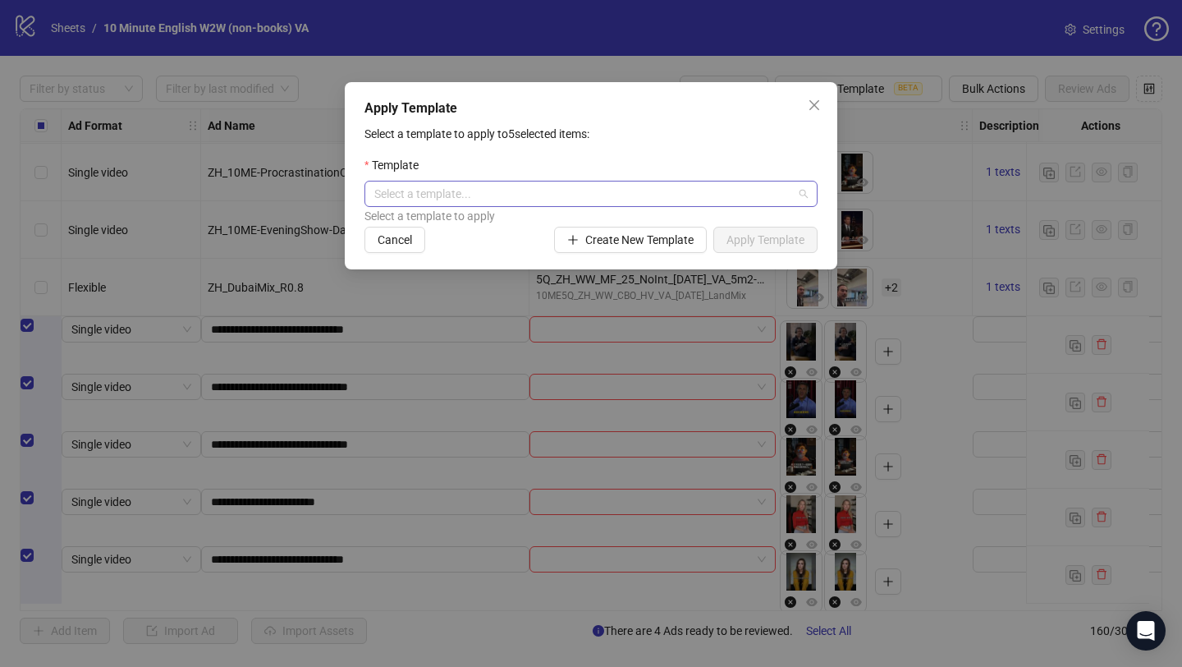
click at [572, 195] on input "search" at bounding box center [583, 193] width 419 height 25
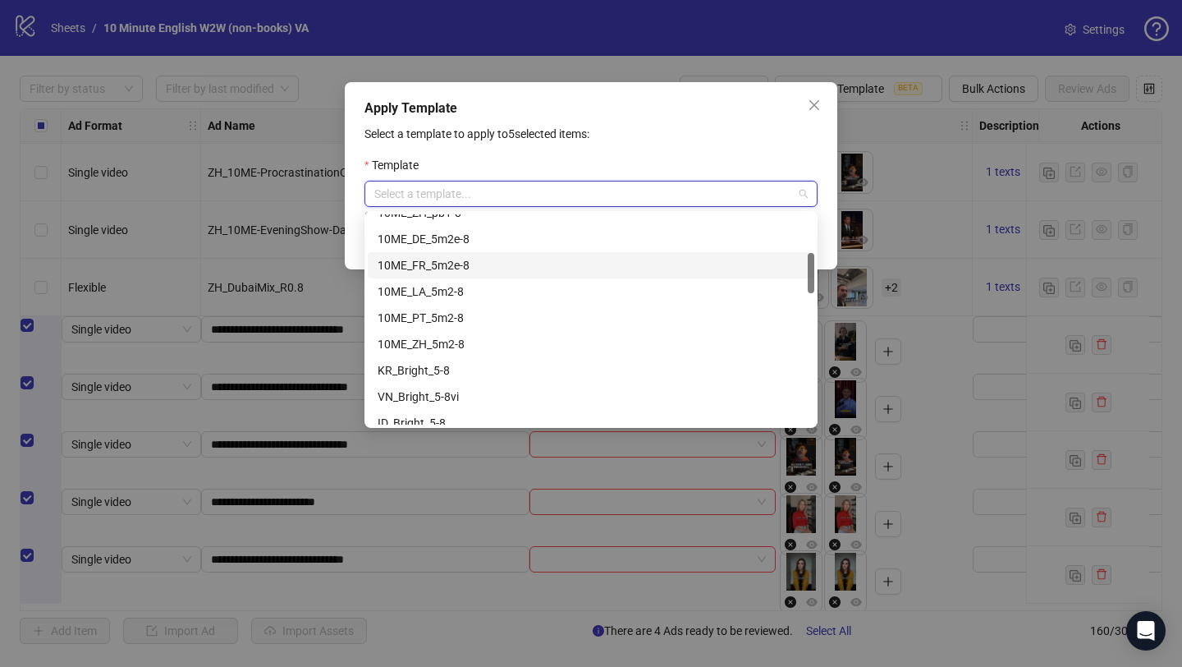
scroll to position [203, 0]
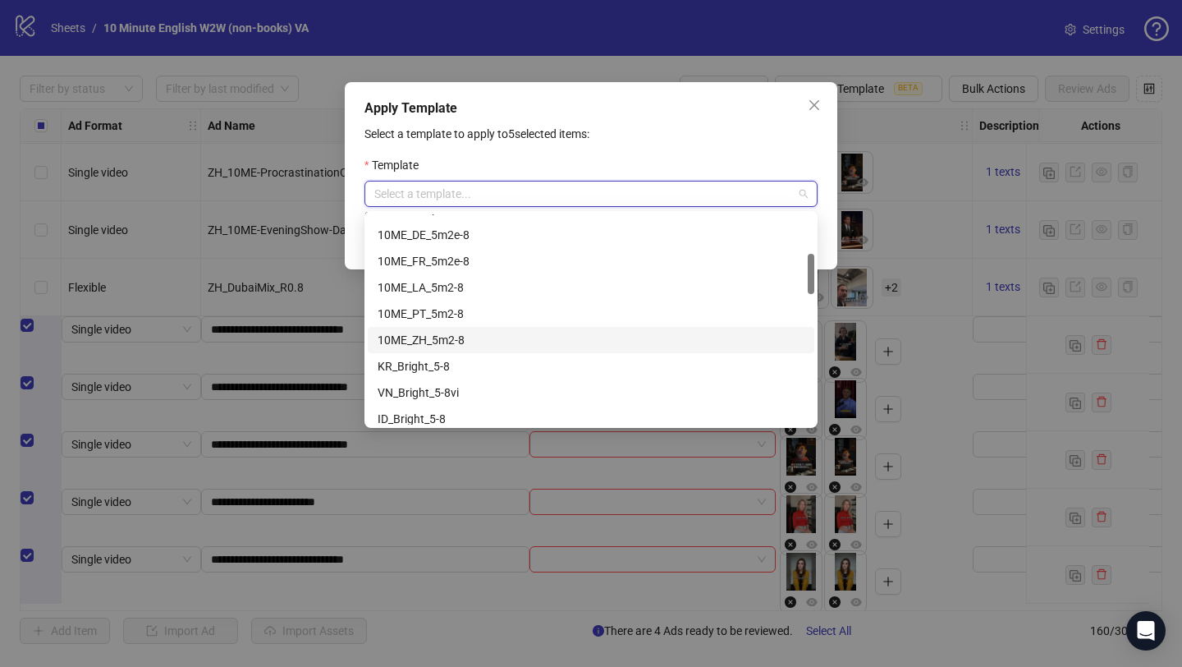
click at [534, 340] on div "10ME_ZH_5m2-8" at bounding box center [591, 340] width 427 height 18
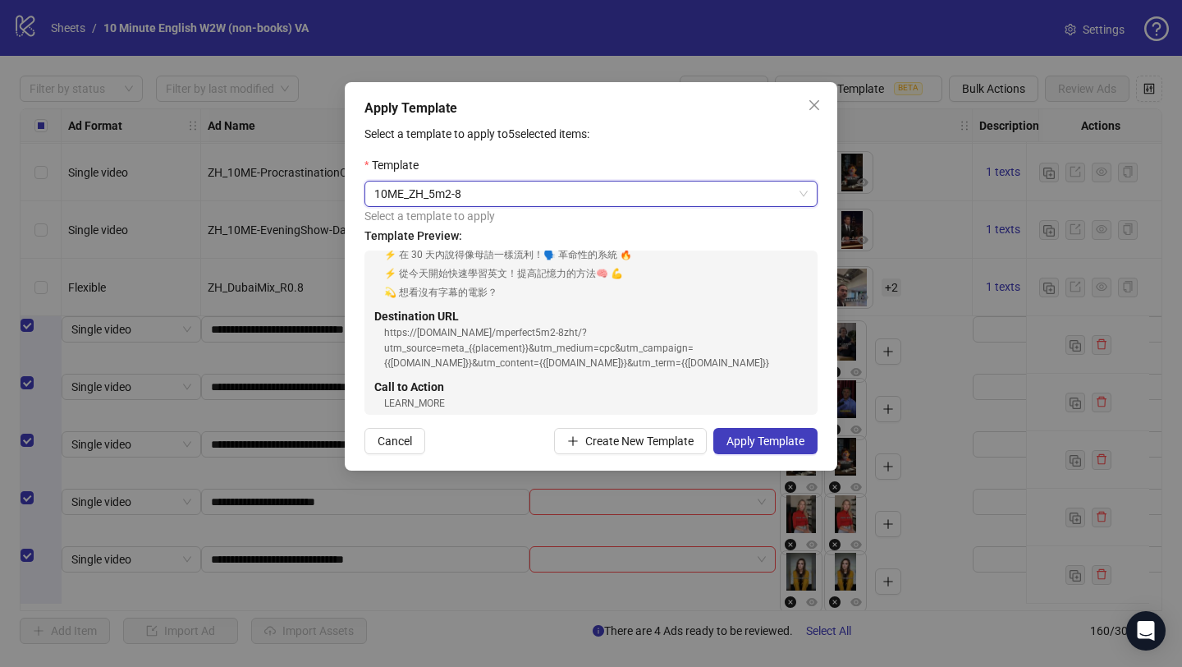
scroll to position [153, 0]
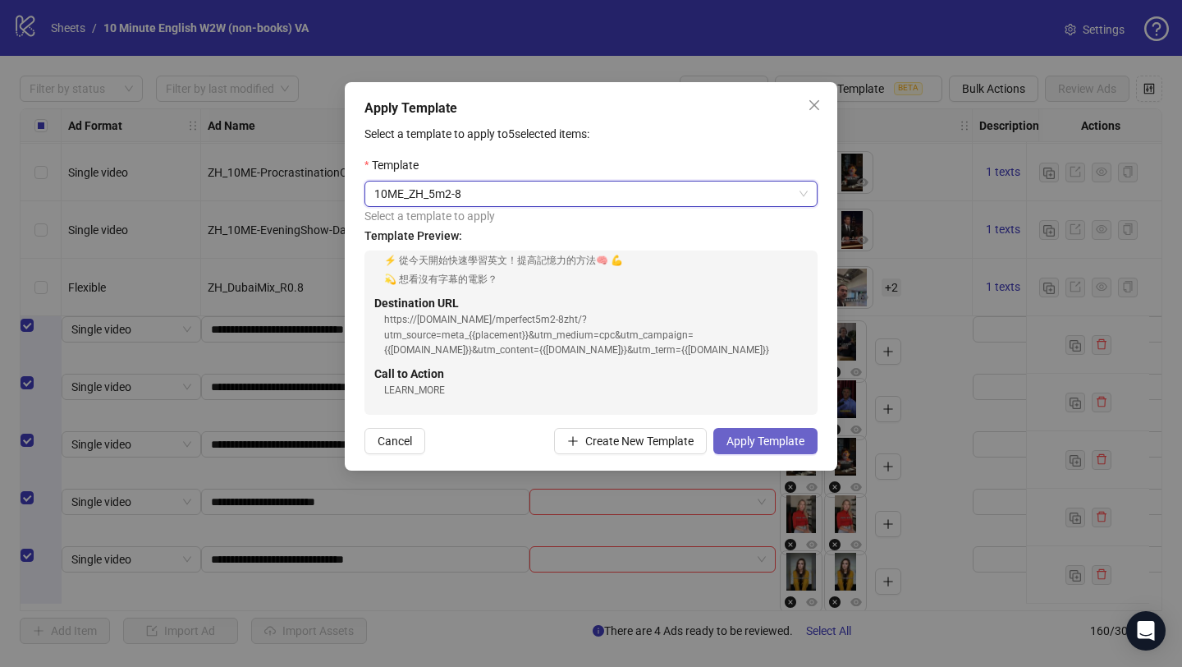
click at [765, 440] on span "Apply Template" at bounding box center [766, 440] width 78 height 13
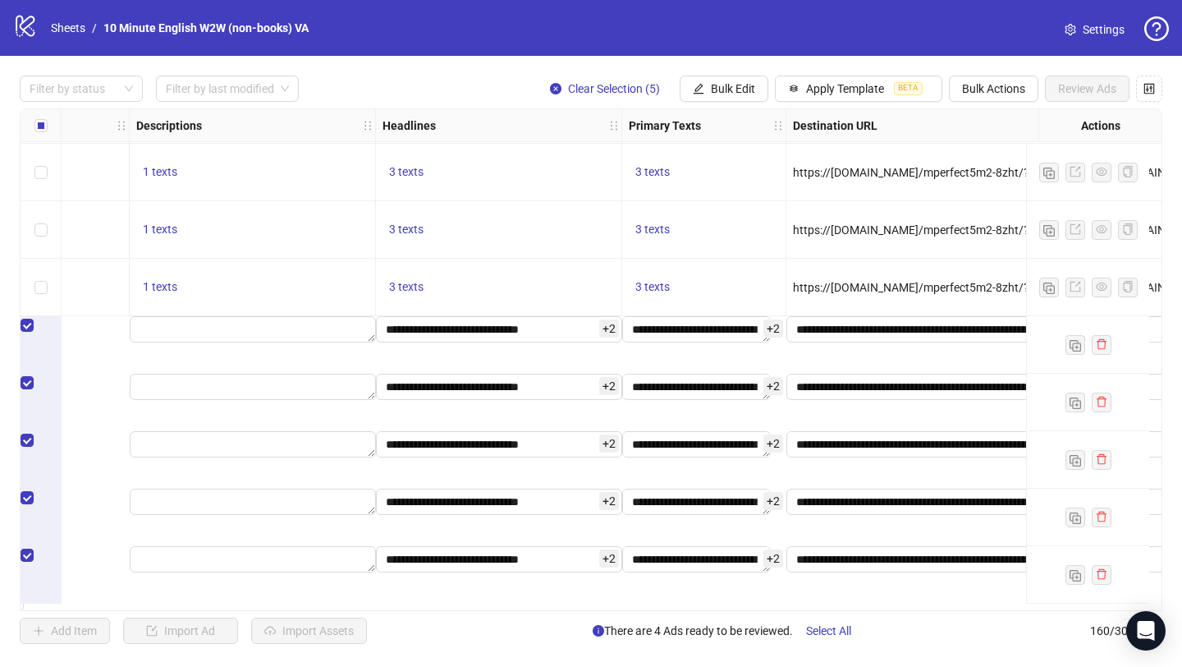
scroll to position [8734, 999]
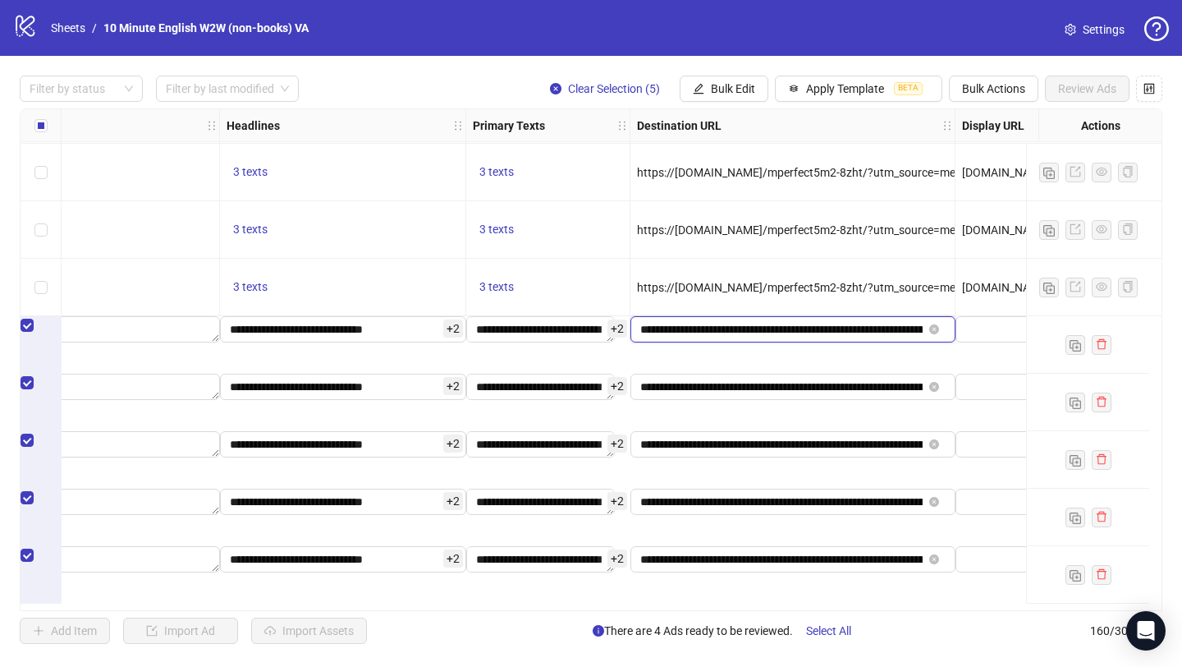
click at [826, 338] on input "**********" at bounding box center [781, 329] width 282 height 18
drag, startPoint x: 831, startPoint y: 347, endPoint x: 954, endPoint y: 346, distance: 123.2
click at [883, 377] on div "**********" at bounding box center [793, 402] width 325 height 57
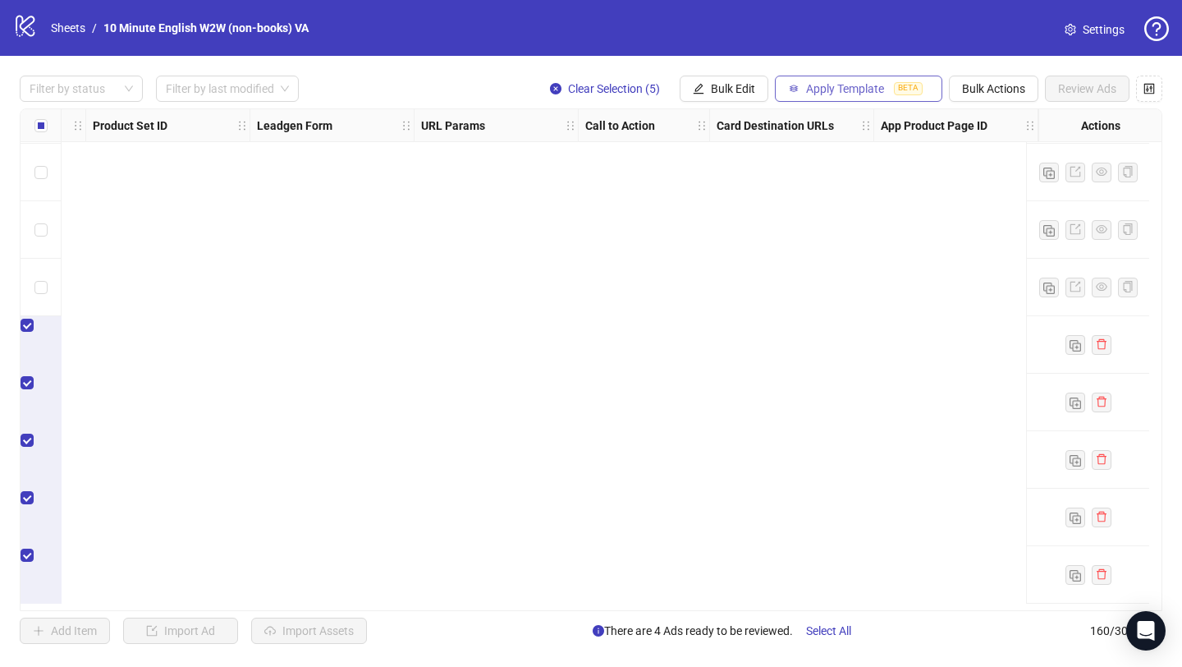
scroll to position [8734, 0]
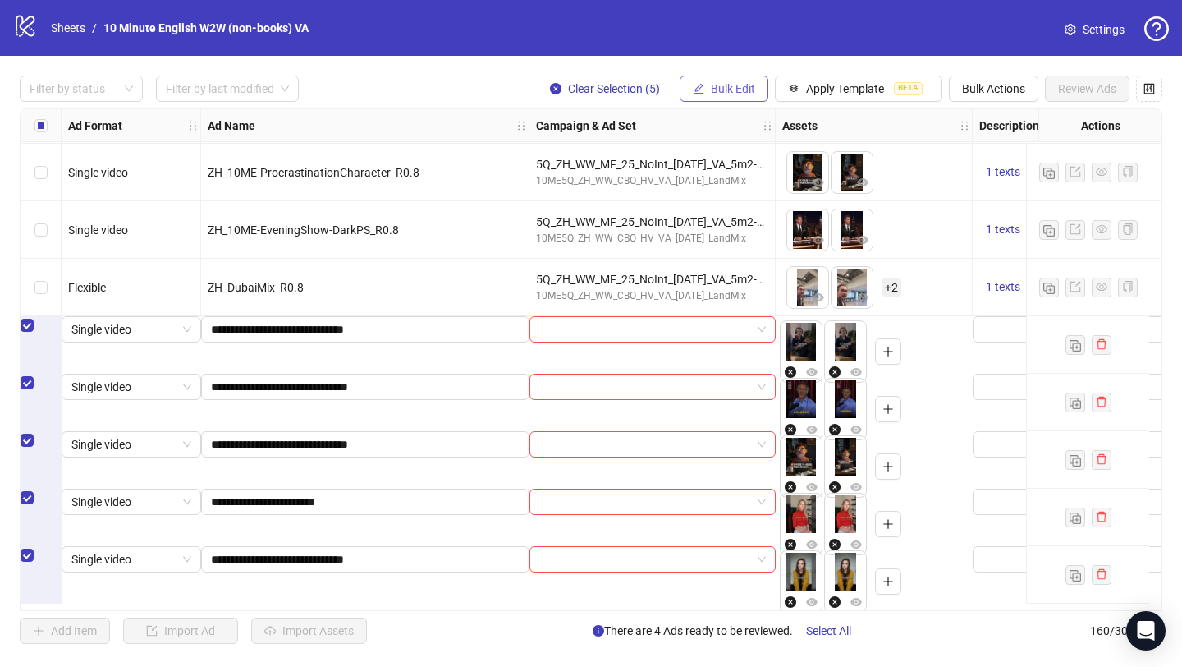
click at [727, 85] on span "Bulk Edit" at bounding box center [733, 88] width 44 height 13
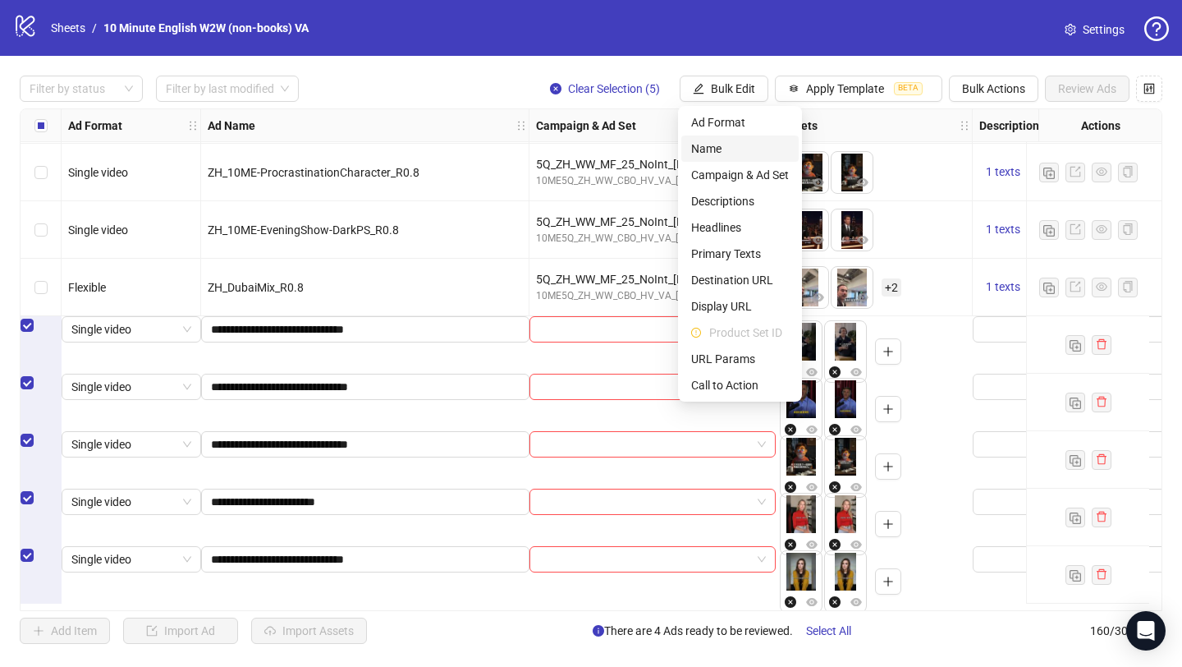
click at [727, 149] on span "Name" at bounding box center [740, 149] width 98 height 18
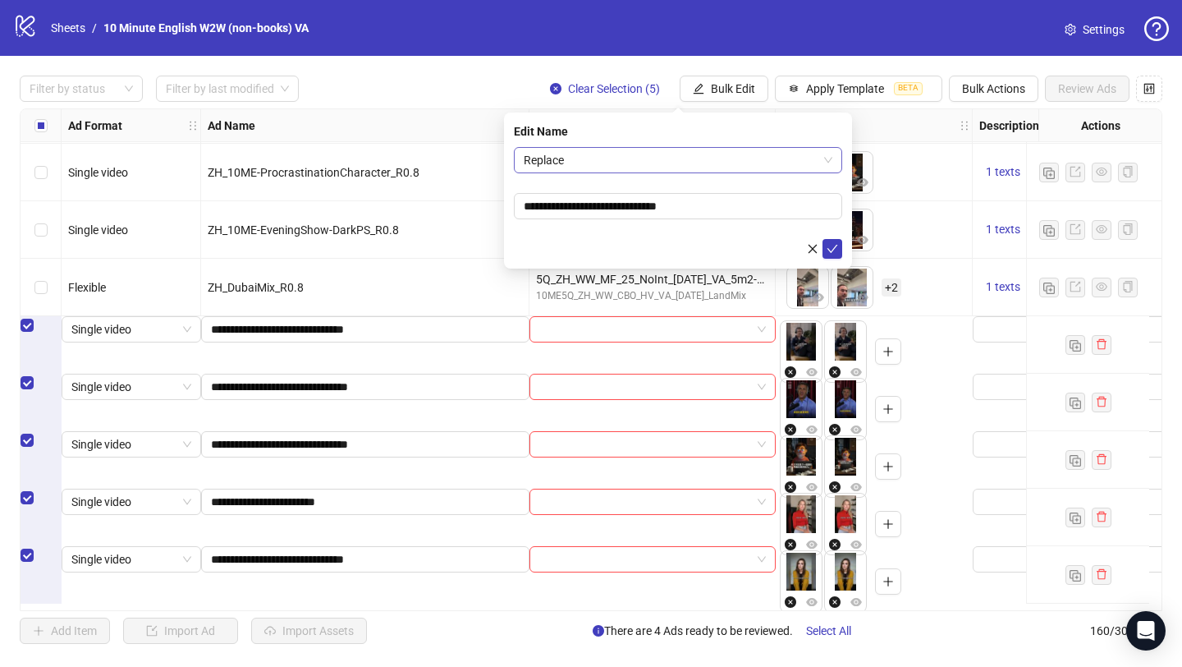
click at [658, 163] on span "Replace" at bounding box center [678, 160] width 309 height 25
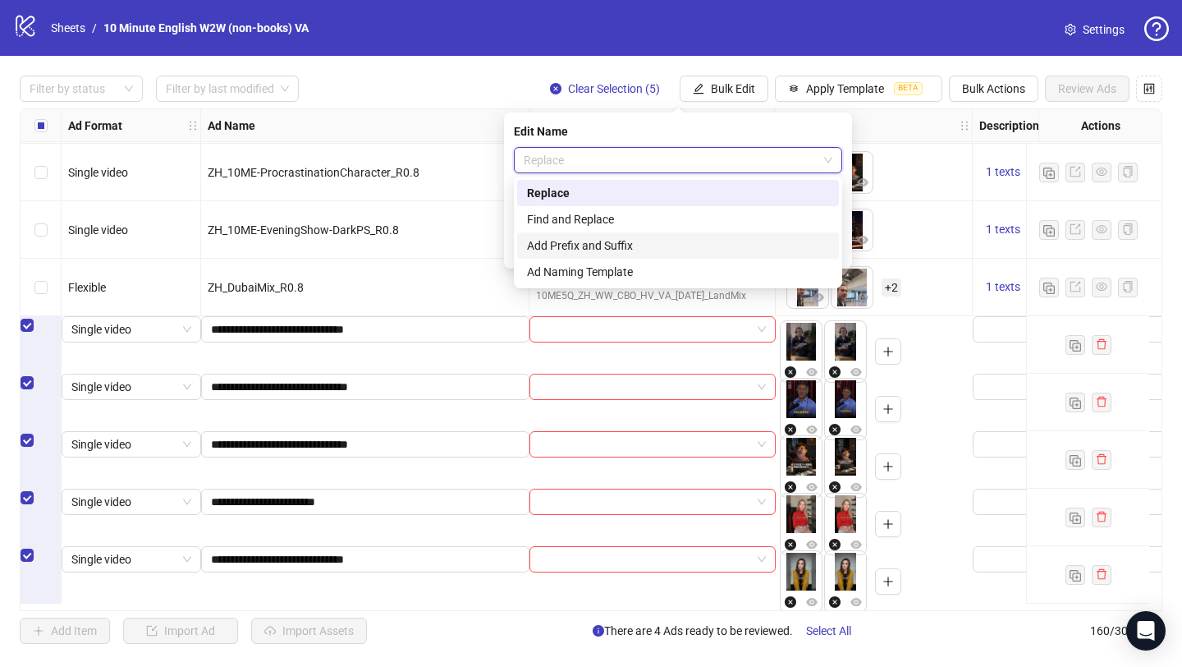
click at [642, 245] on div "Add Prefix and Suffix" at bounding box center [678, 245] width 302 height 18
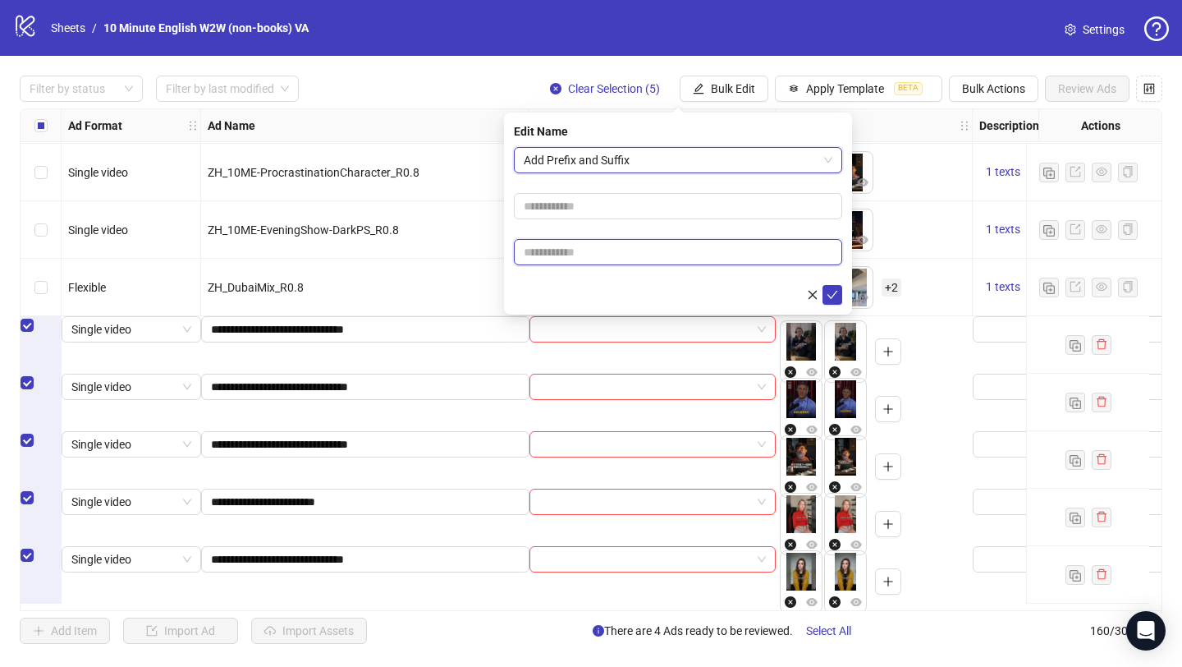
click at [610, 252] on input "text" at bounding box center [678, 252] width 328 height 26
click at [530, 253] on input "****" at bounding box center [678, 252] width 328 height 26
type input "****"
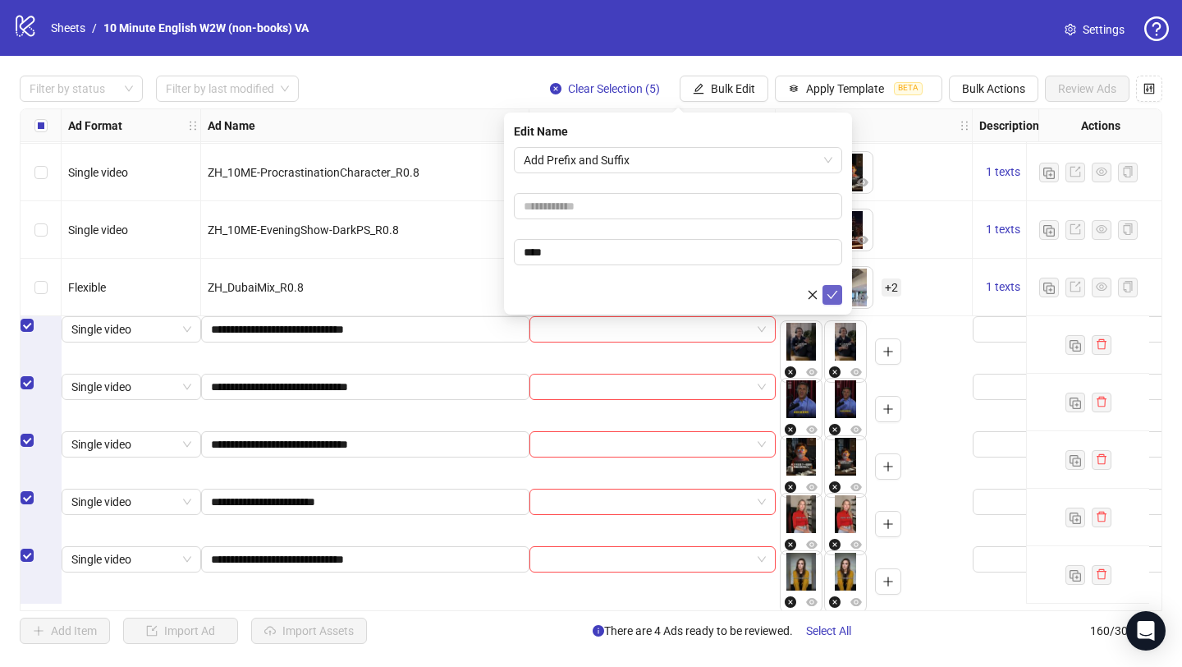
click at [833, 289] on icon "check" at bounding box center [832, 294] width 11 height 11
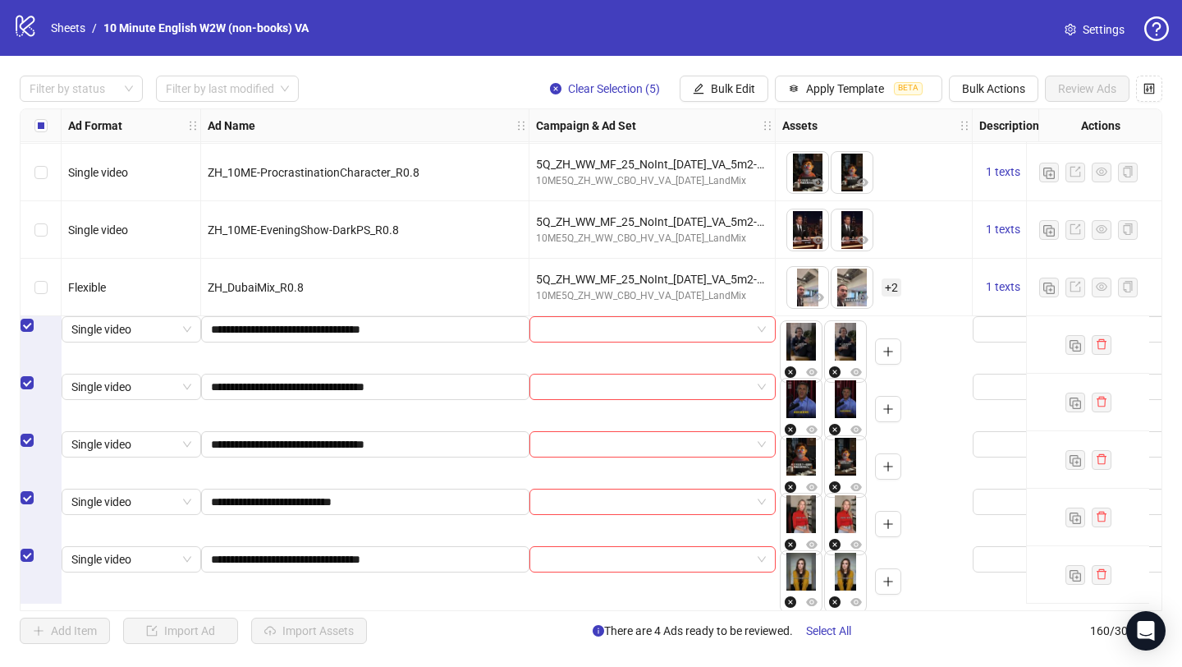
scroll to position [8734, 109]
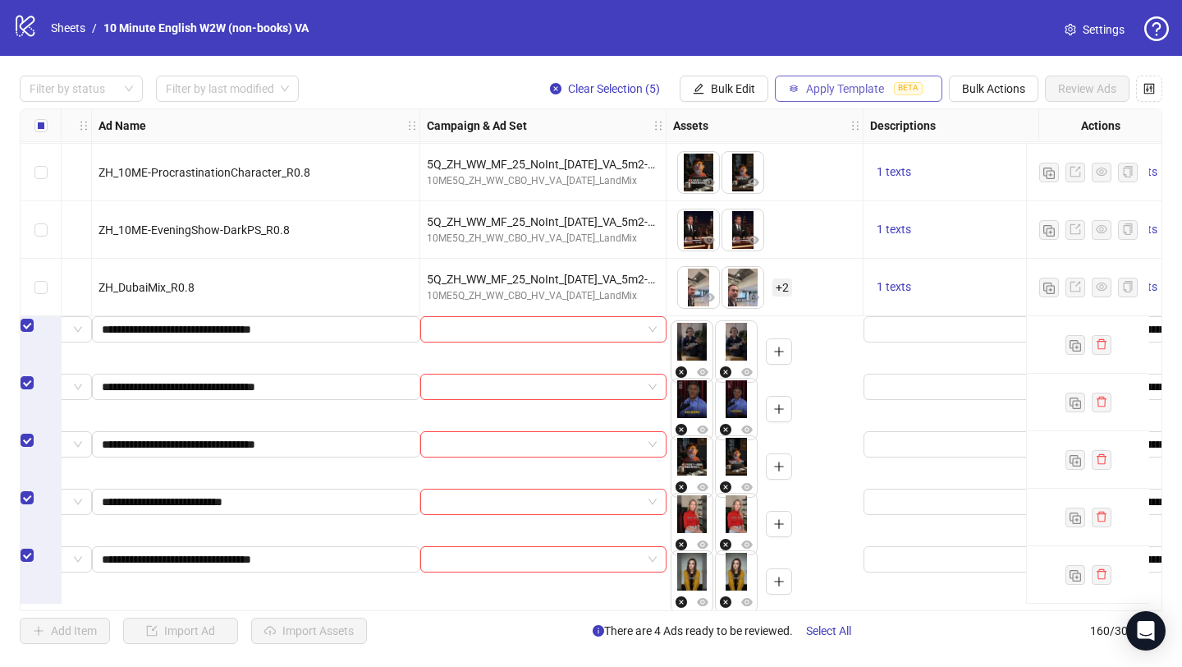
click at [813, 92] on span "Apply Template" at bounding box center [845, 88] width 78 height 13
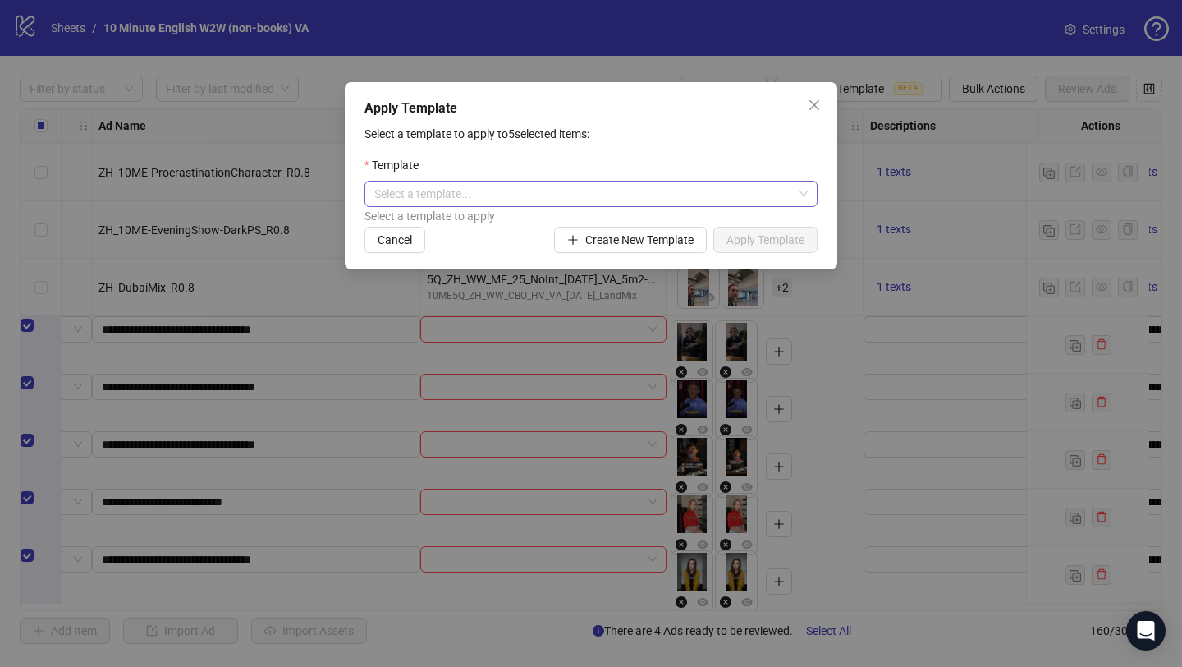
click at [666, 201] on input "search" at bounding box center [583, 193] width 419 height 25
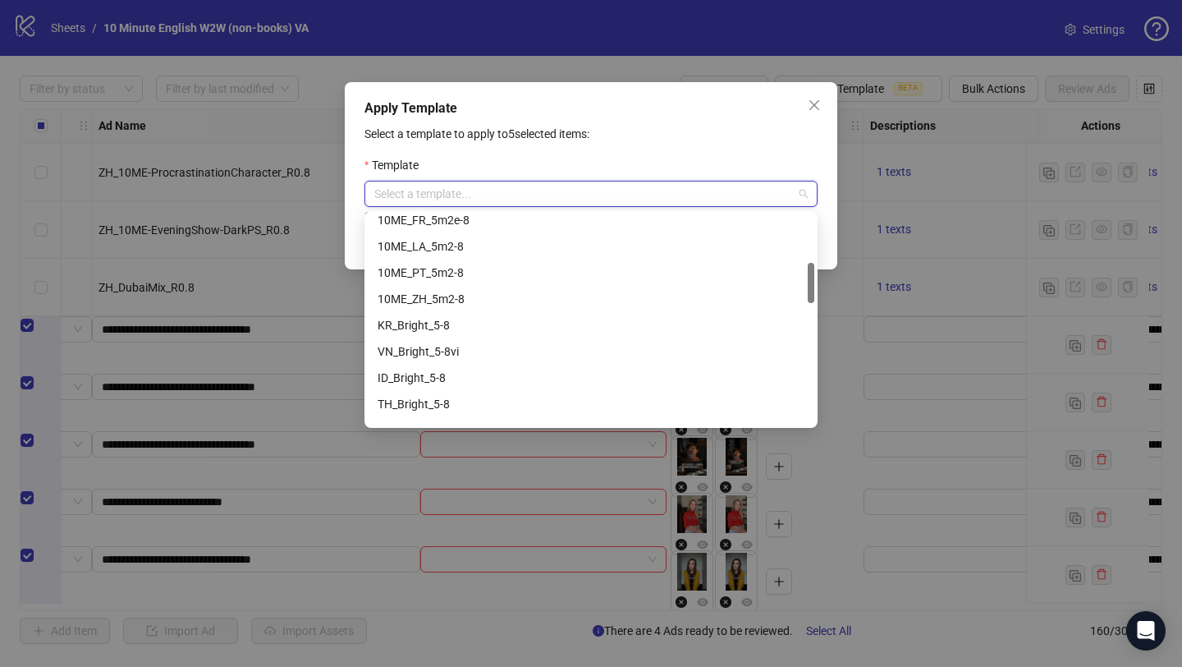
scroll to position [259, 0]
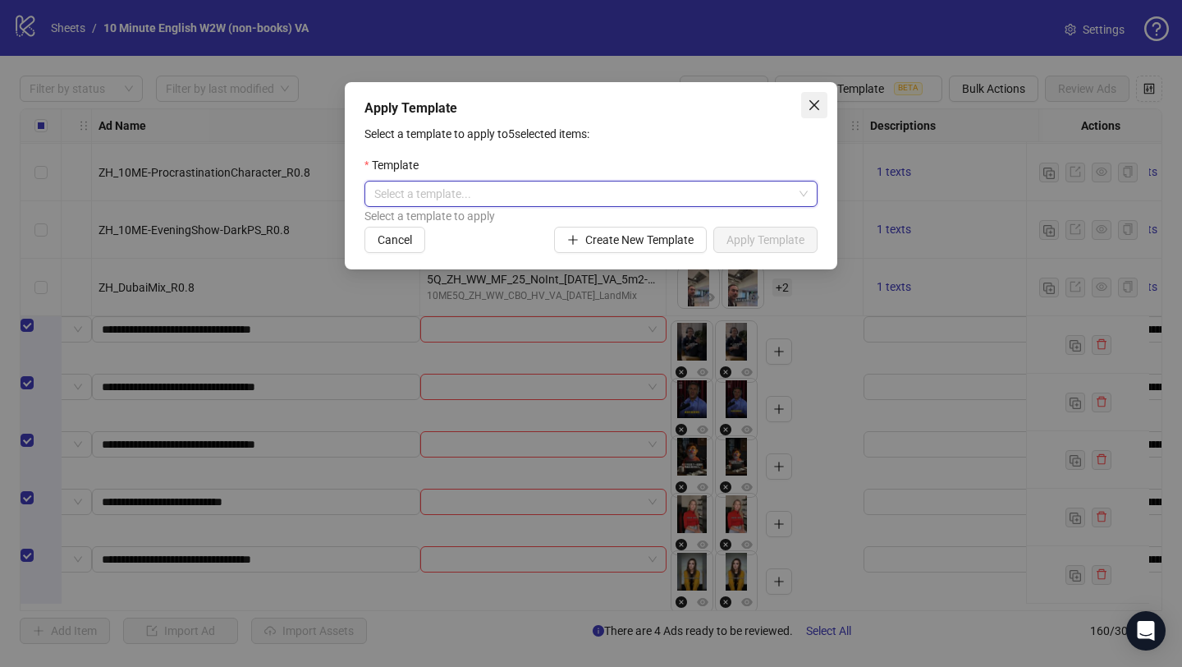
click at [821, 108] on span "Close" at bounding box center [814, 105] width 26 height 13
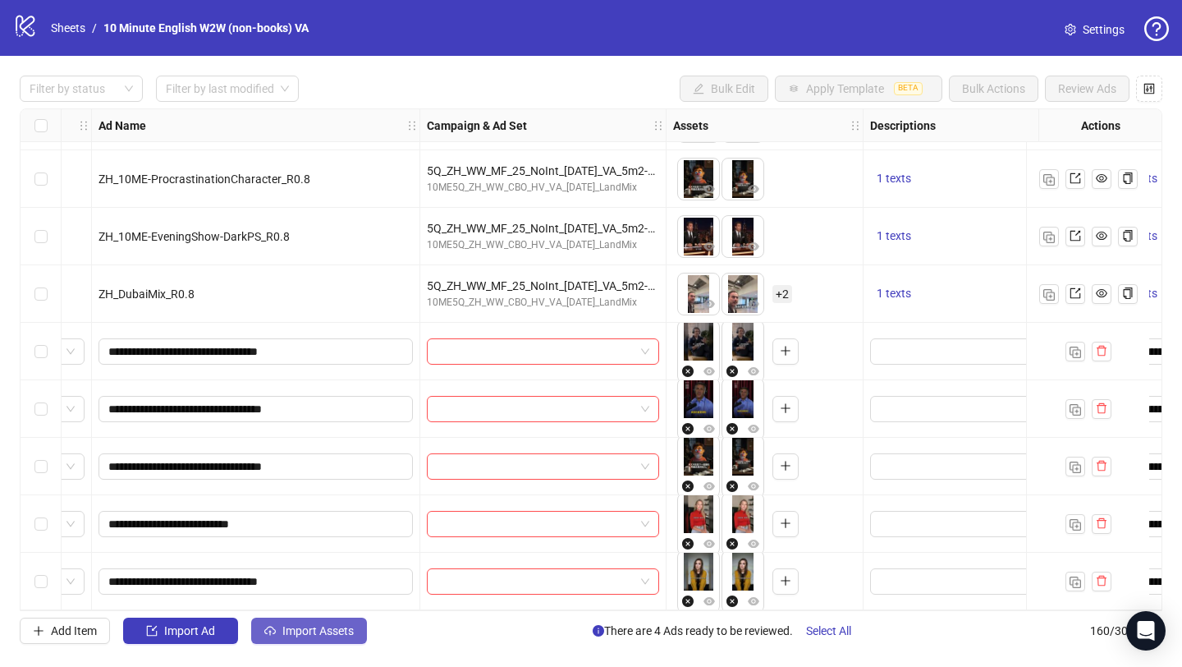
click at [298, 633] on span "Import Assets" at bounding box center [317, 630] width 71 height 13
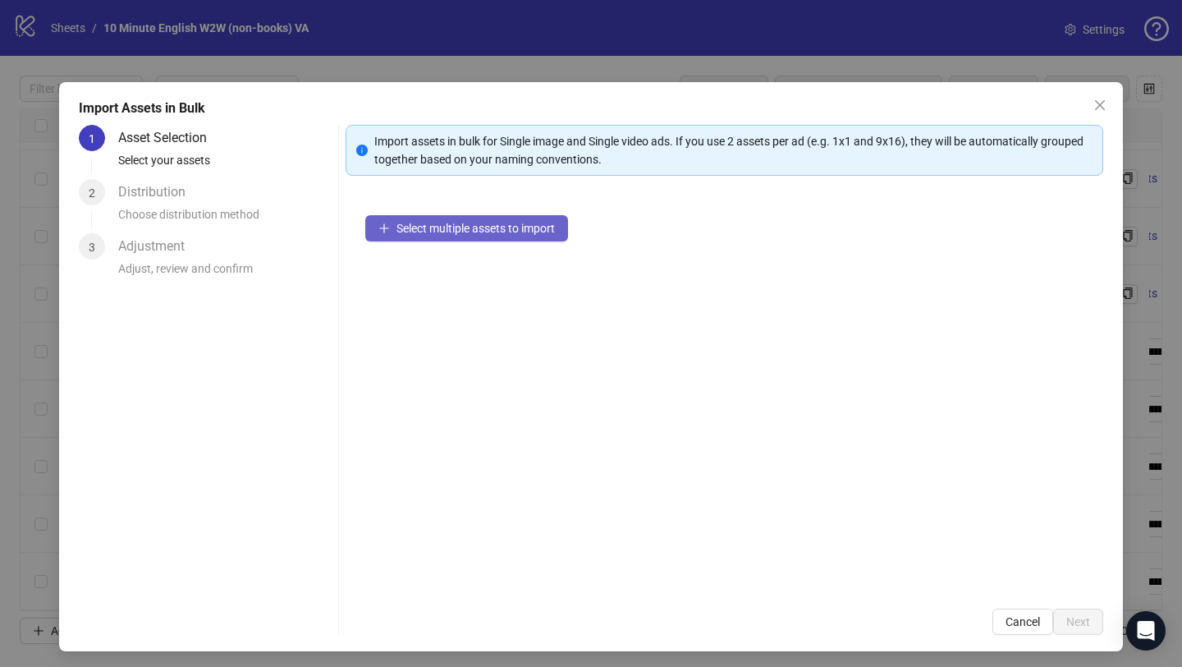
click at [479, 216] on button "Select multiple assets to import" at bounding box center [466, 228] width 203 height 26
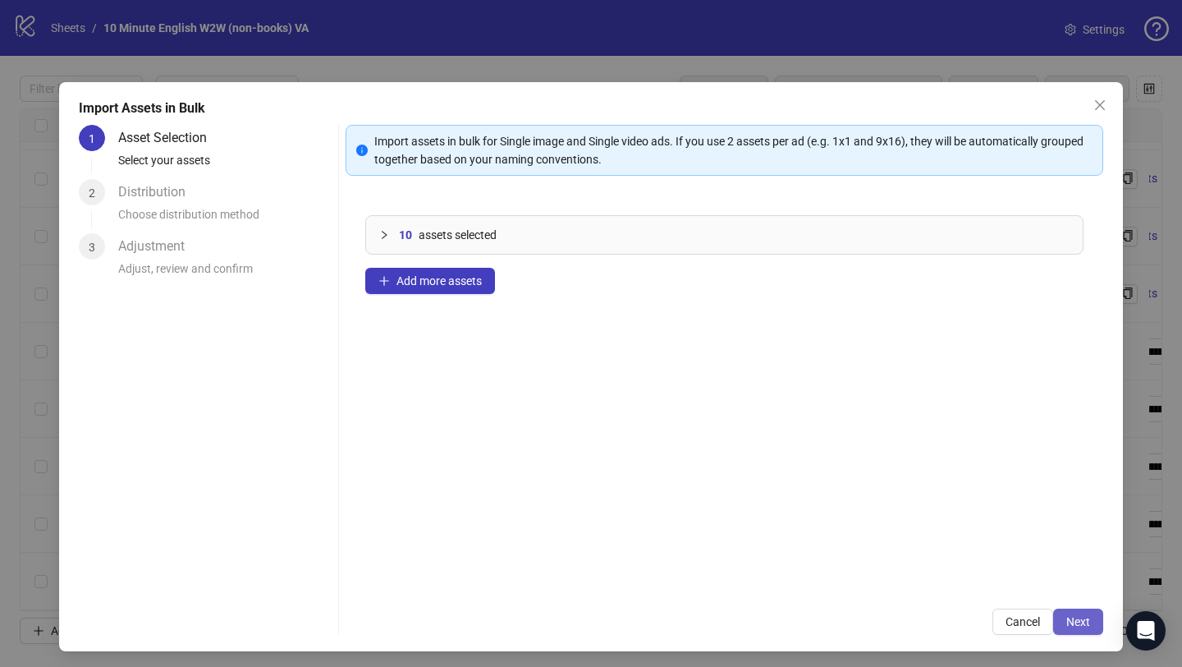
click at [1069, 626] on span "Next" at bounding box center [1079, 621] width 24 height 13
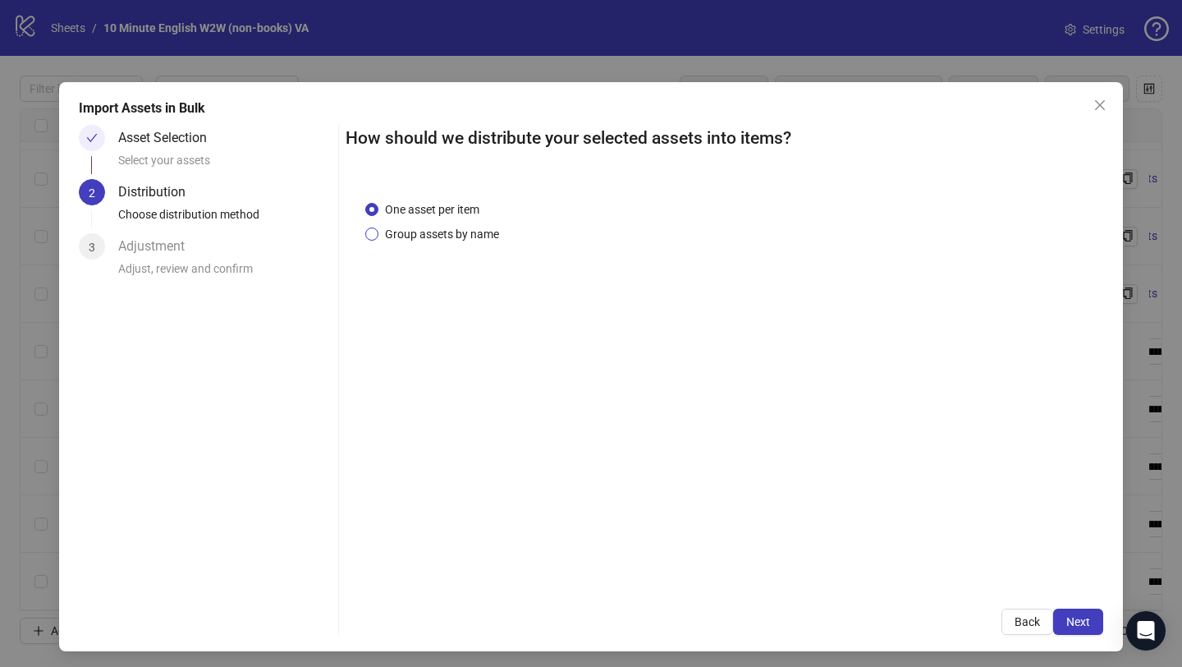
click at [398, 240] on span "Group assets by name" at bounding box center [442, 234] width 127 height 18
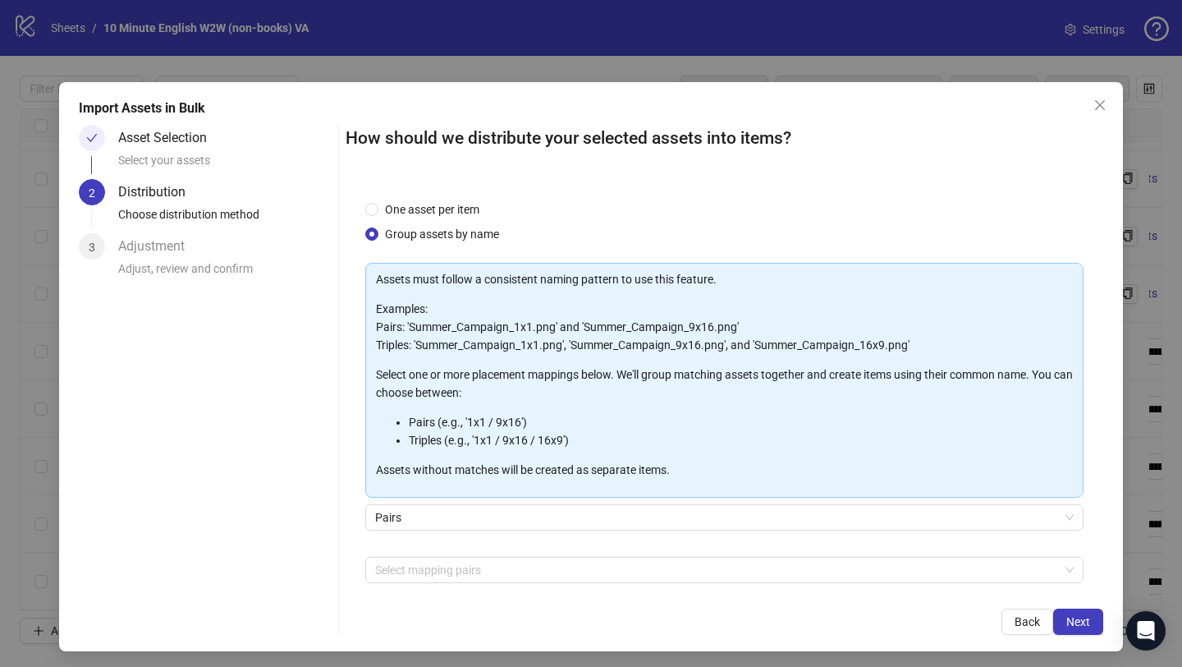
scroll to position [72, 0]
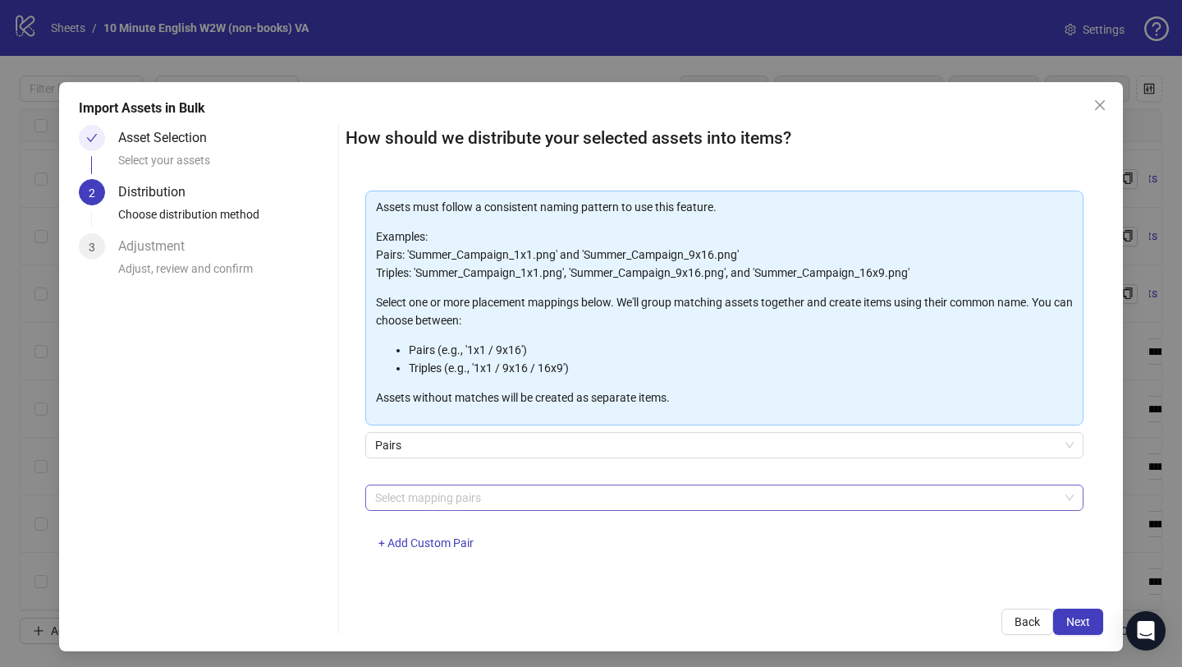
click at [523, 495] on div at bounding box center [716, 497] width 695 height 23
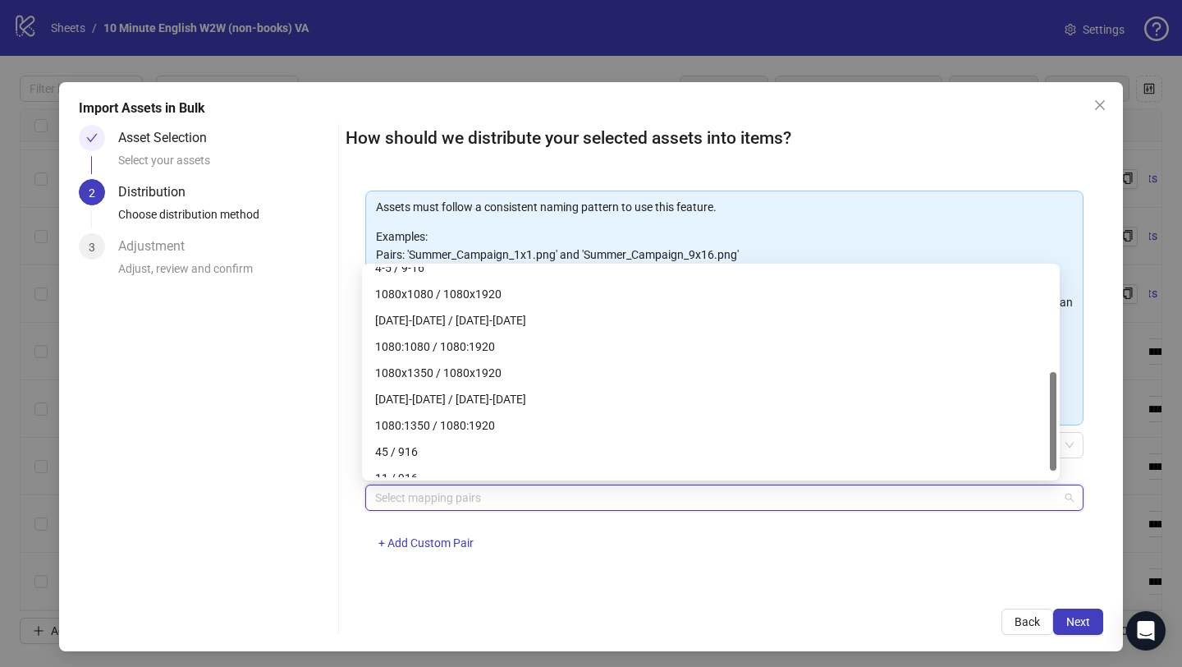
scroll to position [236, 0]
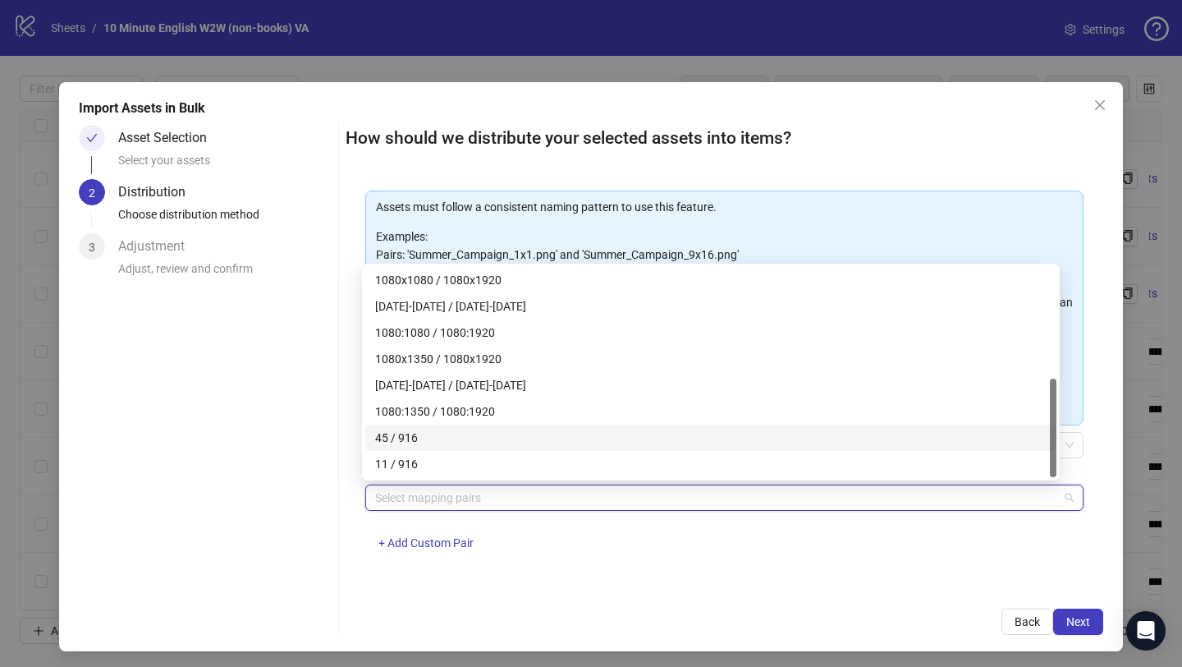
click at [477, 438] on div "45 / 916" at bounding box center [711, 438] width 672 height 18
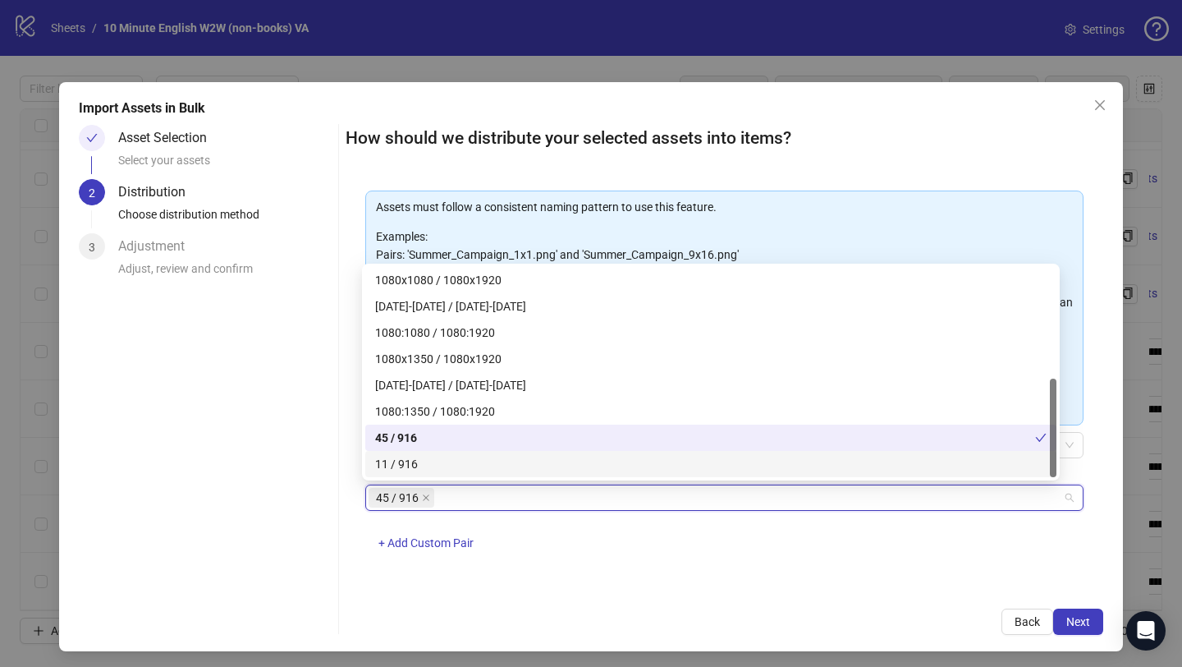
click at [475, 462] on div "11 / 916" at bounding box center [711, 464] width 672 height 18
click at [654, 556] on div "45 / 916 11 / 916 + Add Custom Pair" at bounding box center [724, 526] width 718 height 85
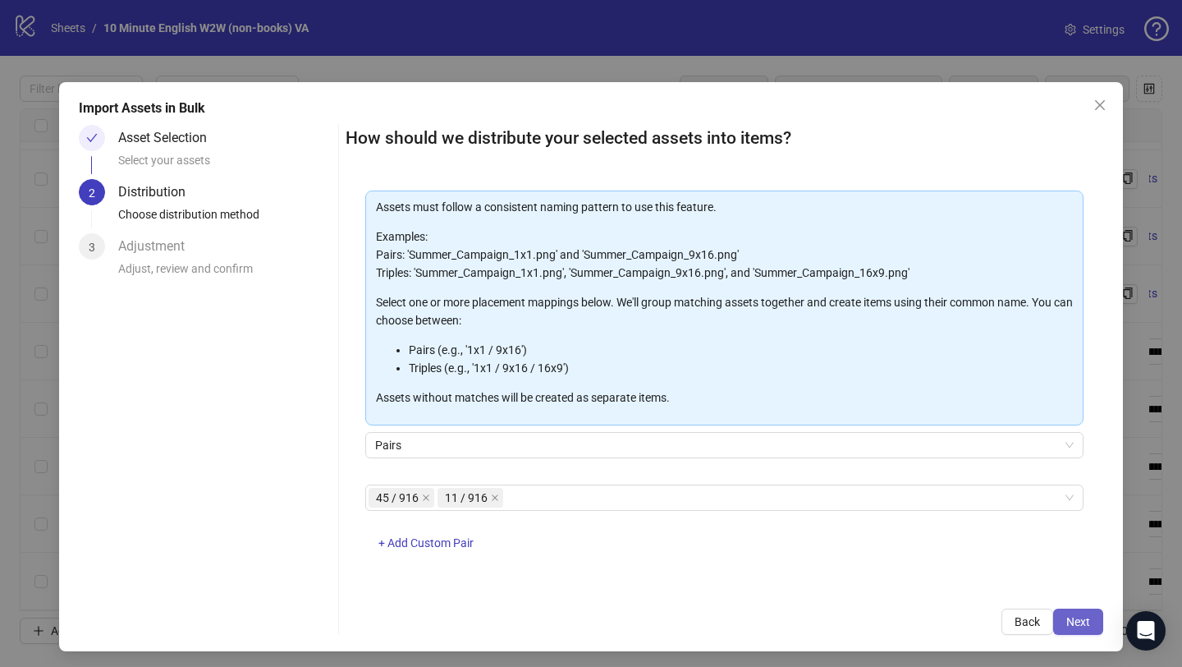
click at [1067, 626] on span "Next" at bounding box center [1079, 621] width 24 height 13
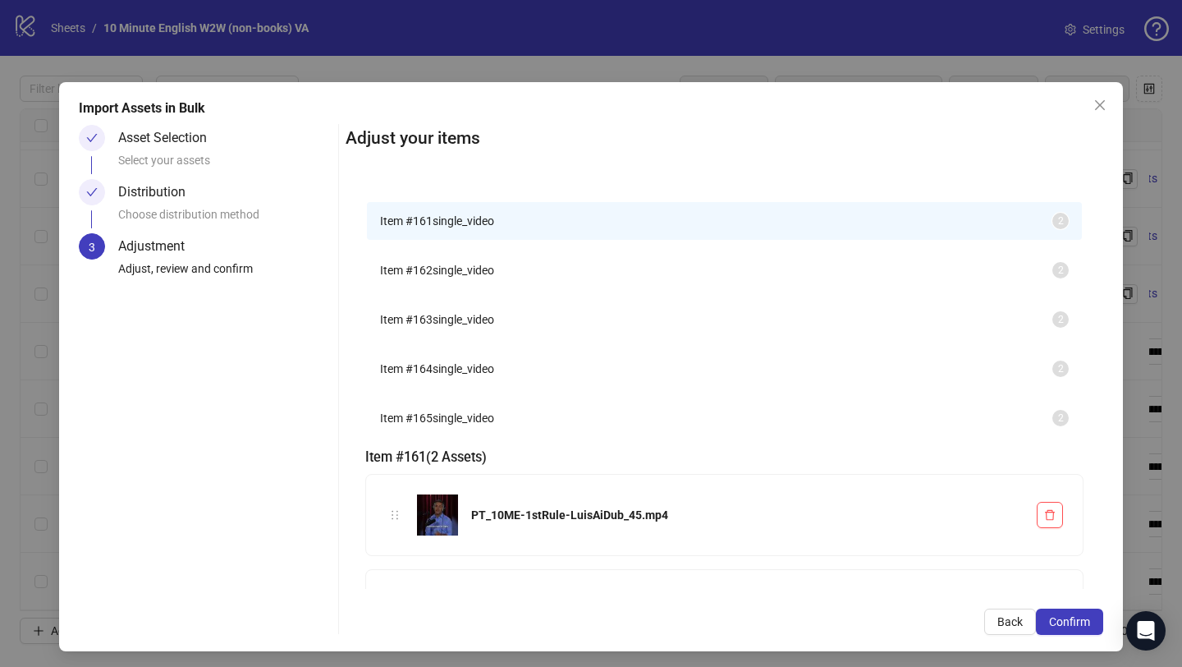
click at [424, 269] on span "Item # 162" at bounding box center [406, 270] width 53 height 13
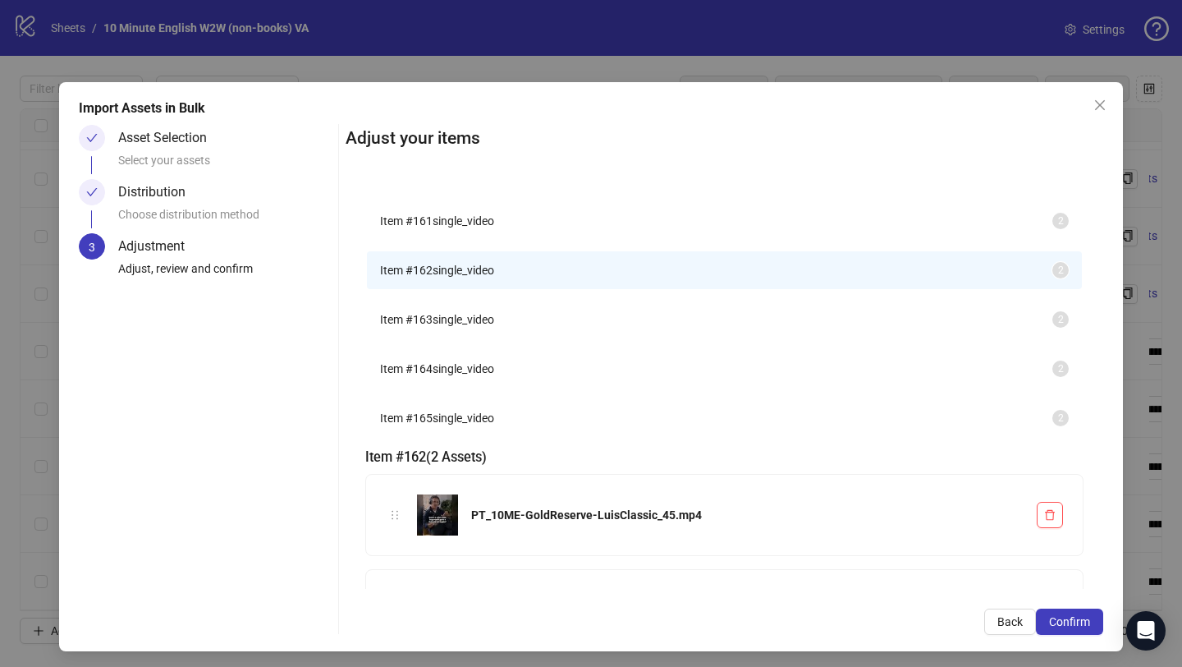
click at [432, 326] on span "Item # 163" at bounding box center [406, 319] width 53 height 13
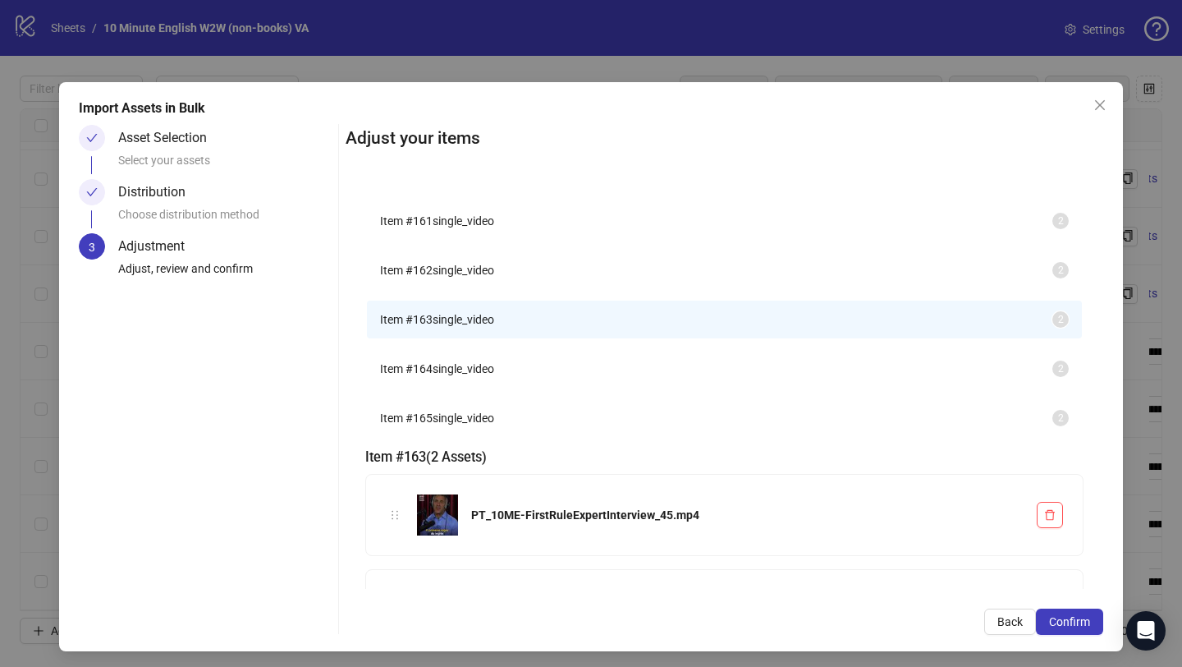
click at [433, 375] on span "Item # 164" at bounding box center [406, 368] width 53 height 13
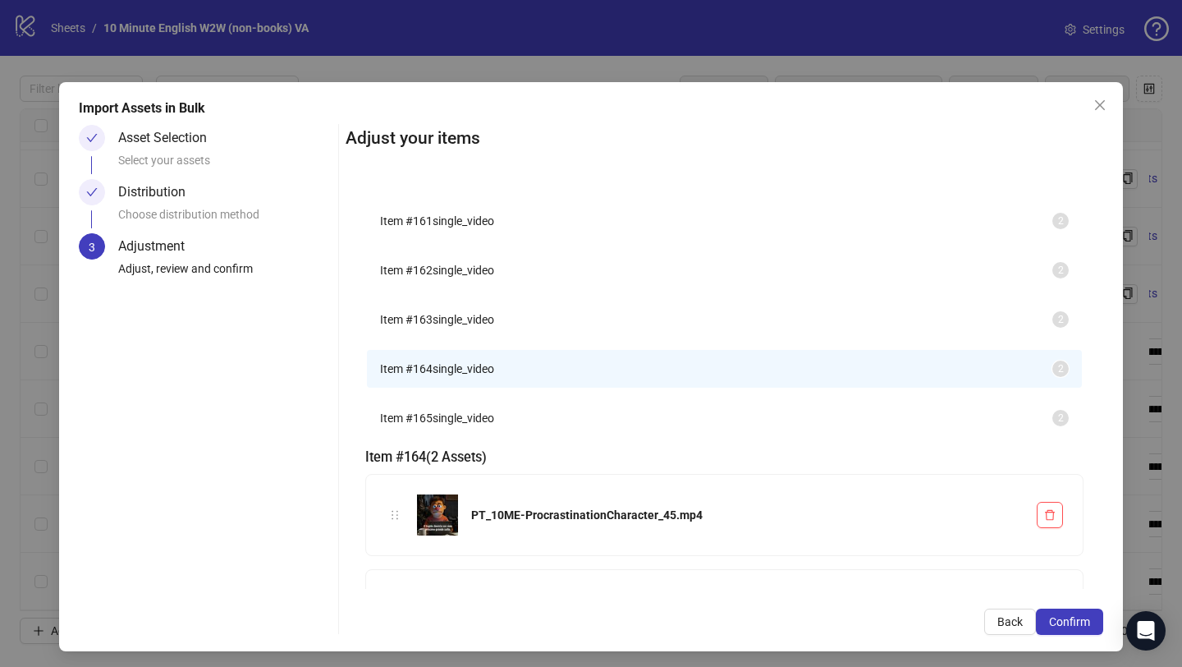
click at [433, 424] on span "Item # 165" at bounding box center [406, 417] width 53 height 13
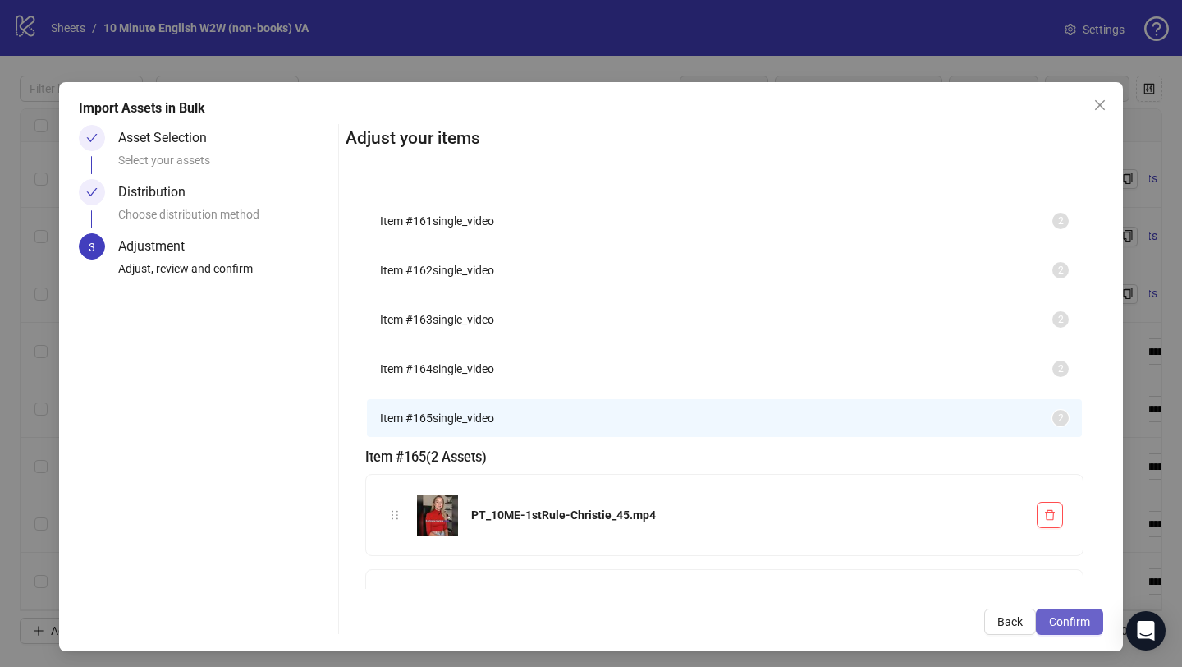
click at [1081, 622] on button "Confirm" at bounding box center [1069, 621] width 67 height 26
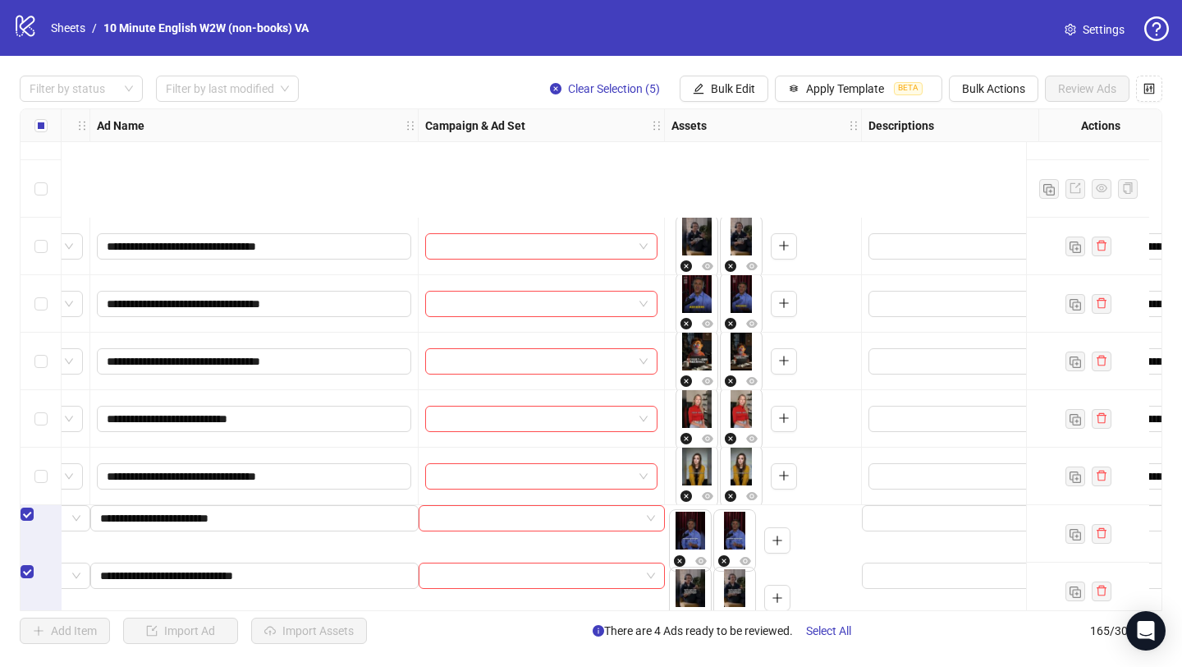
scroll to position [9022, 111]
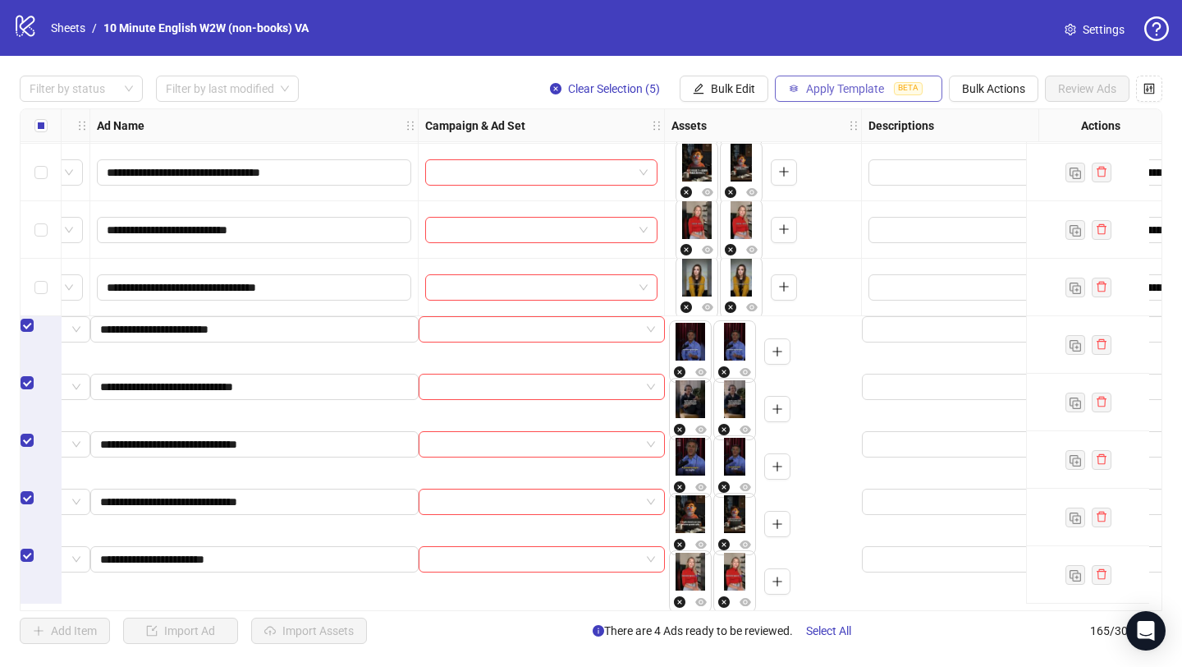
click at [815, 88] on span "Apply Template" at bounding box center [845, 88] width 78 height 13
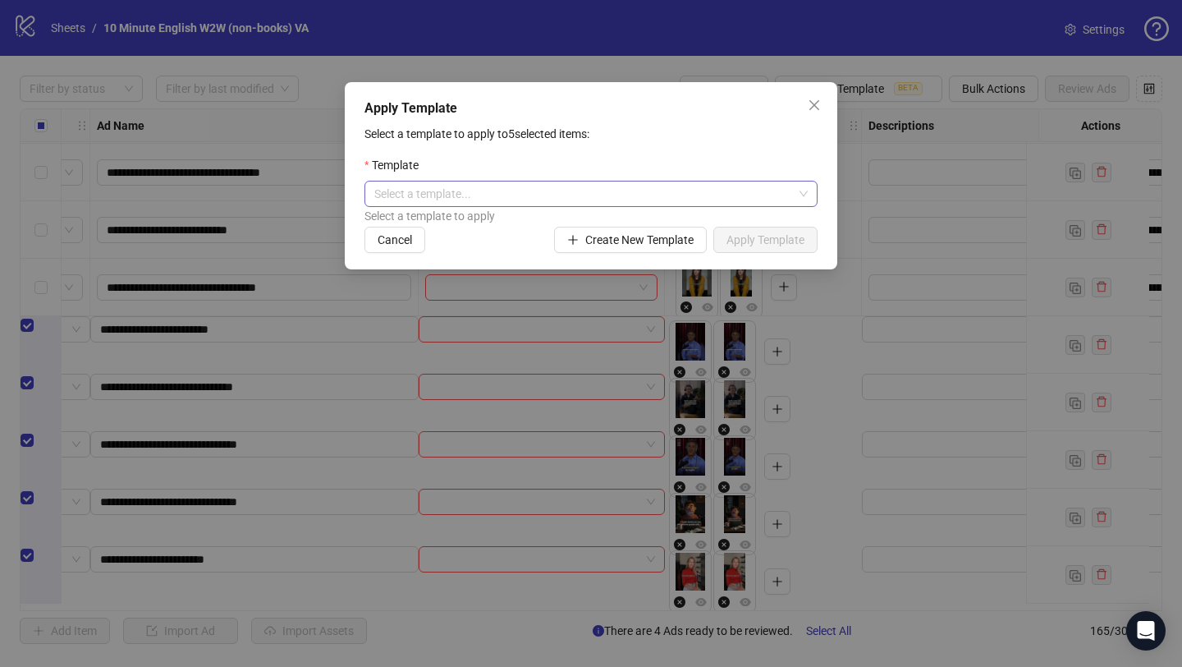
click at [609, 197] on input "search" at bounding box center [583, 193] width 419 height 25
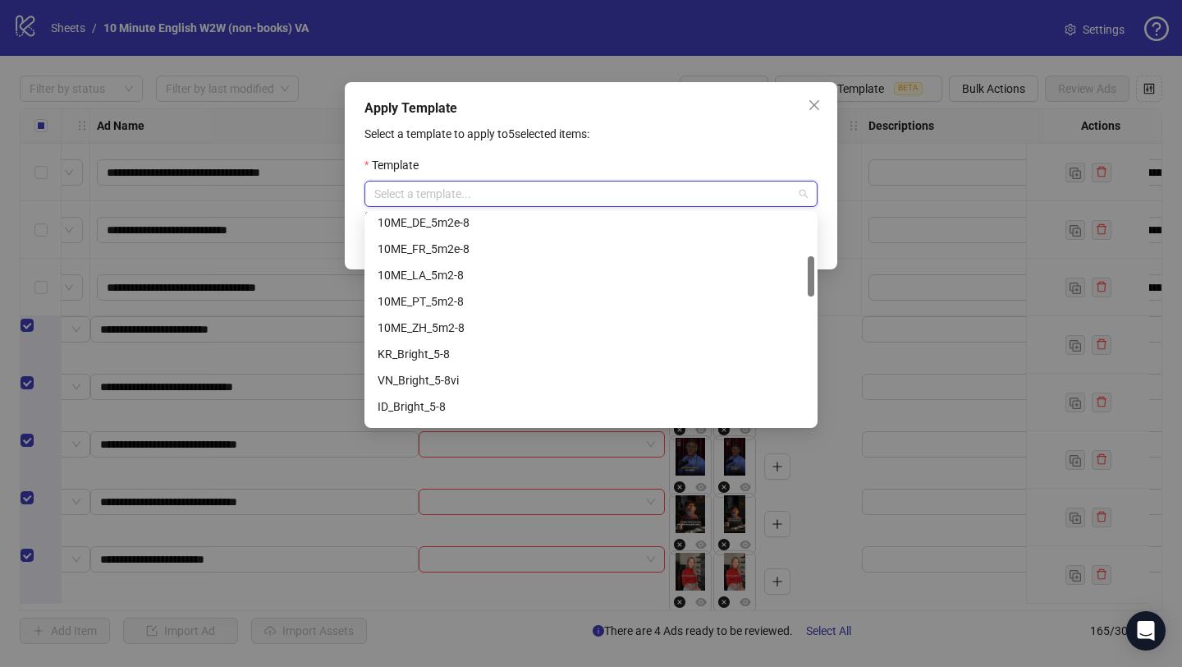
scroll to position [213, 0]
click at [537, 300] on div "10ME_PT_5m2-8" at bounding box center [591, 303] width 427 height 18
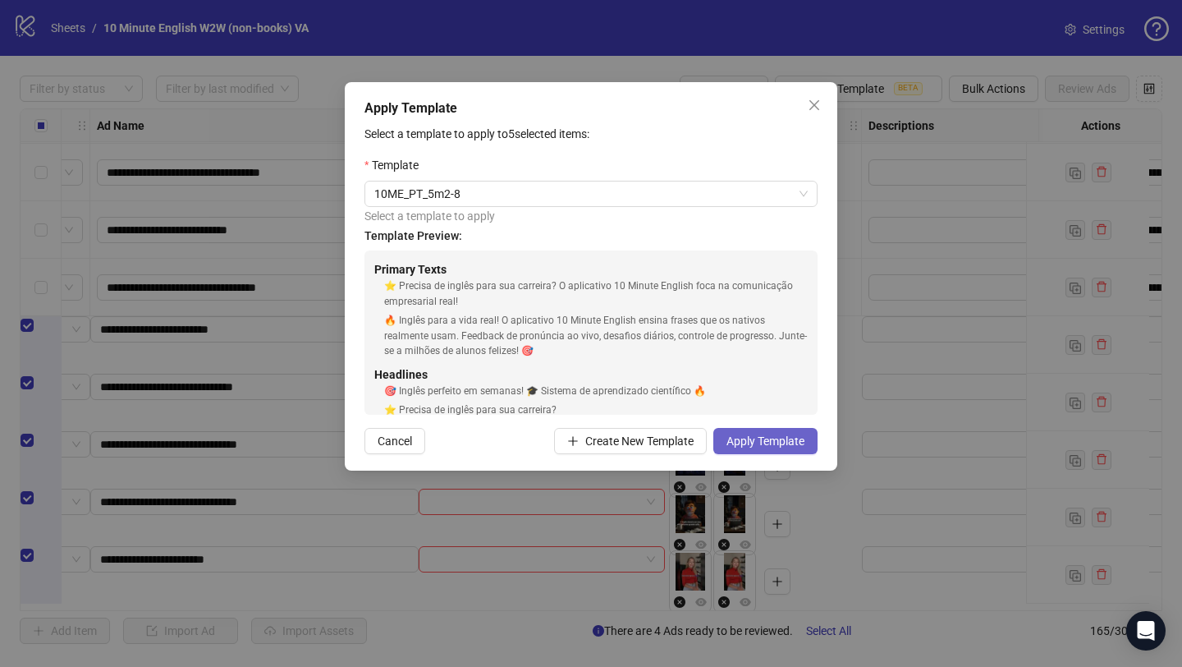
click at [775, 447] on span "Apply Template" at bounding box center [766, 440] width 78 height 13
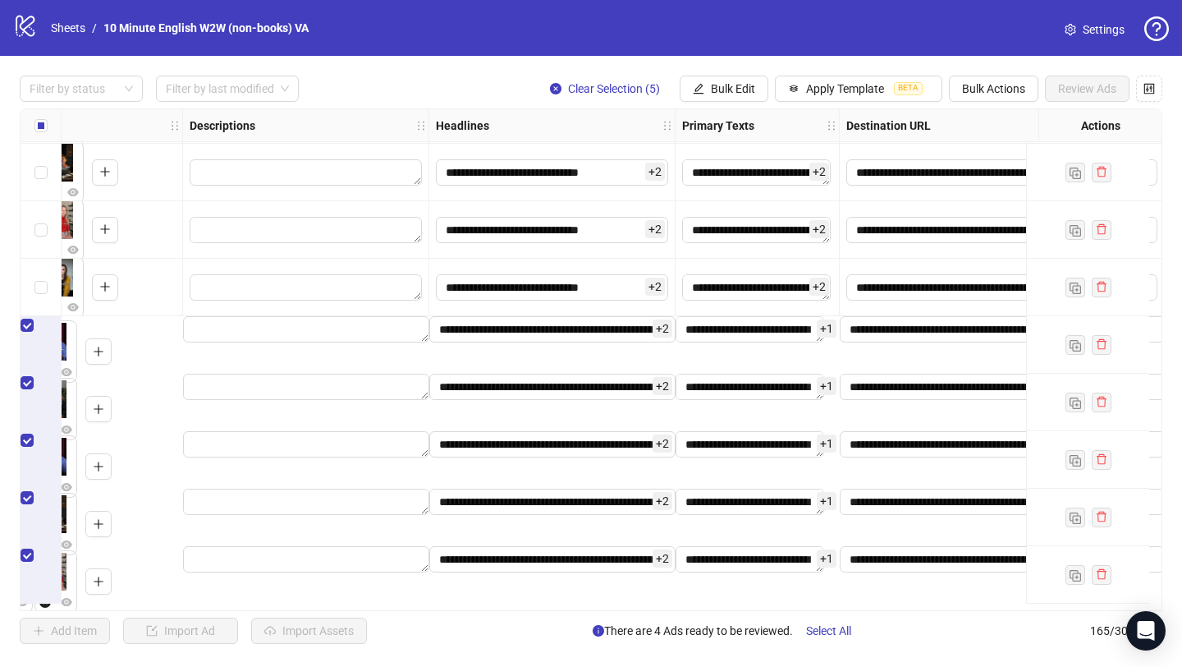
scroll to position [9022, 983]
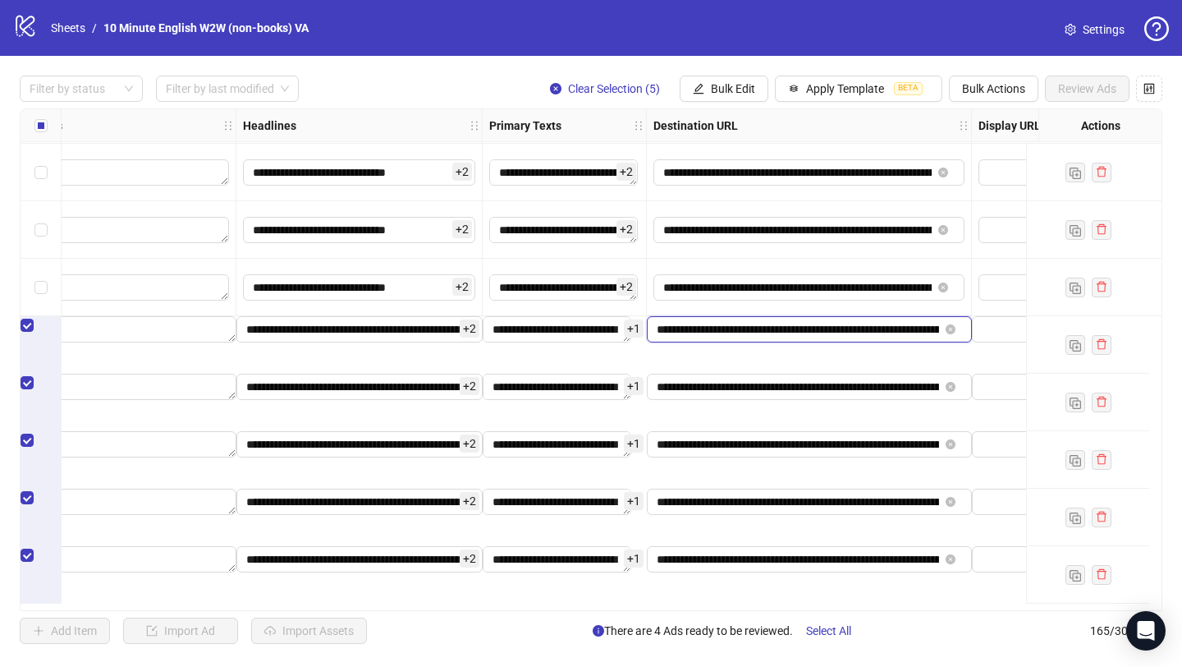
click at [830, 338] on input "**********" at bounding box center [798, 329] width 282 height 18
drag, startPoint x: 858, startPoint y: 342, endPoint x: 886, endPoint y: 338, distance: 28.1
click at [886, 338] on input "**********" at bounding box center [791, 329] width 268 height 18
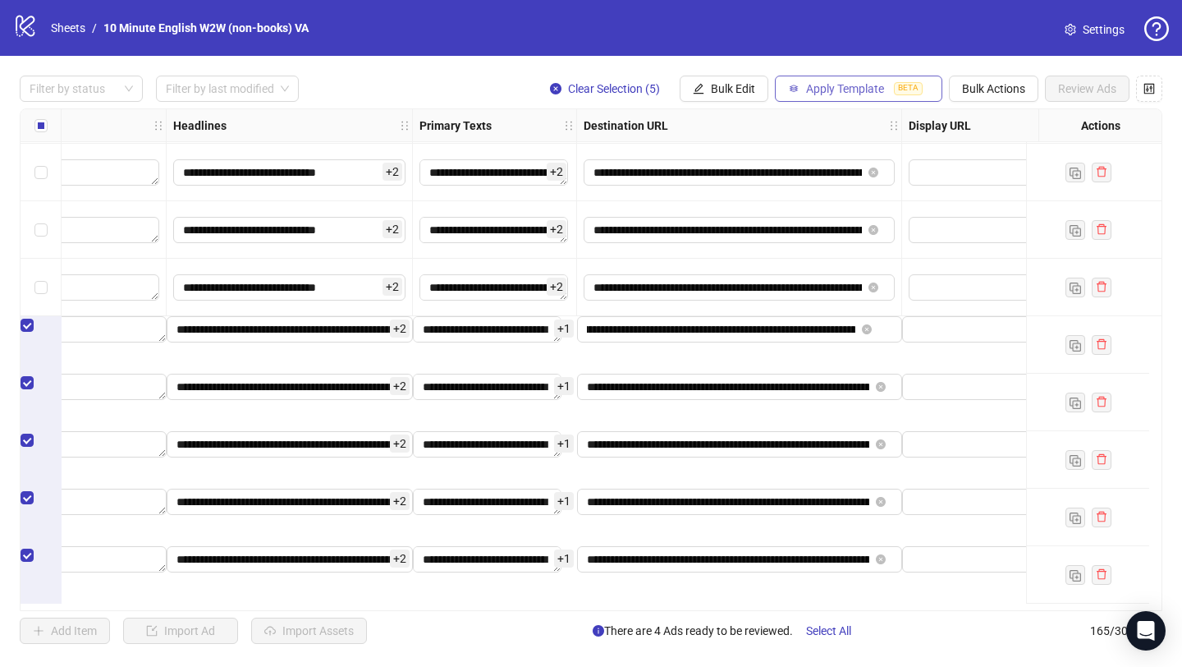
click at [851, 87] on span "Apply Template" at bounding box center [845, 88] width 78 height 13
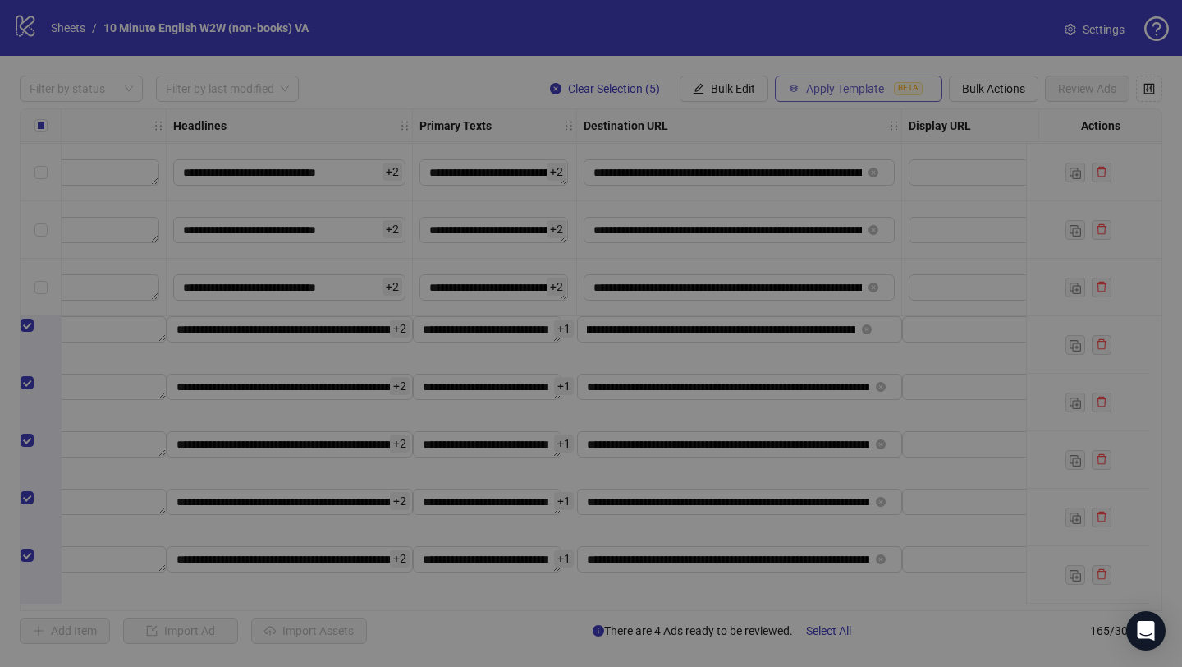
scroll to position [0, 0]
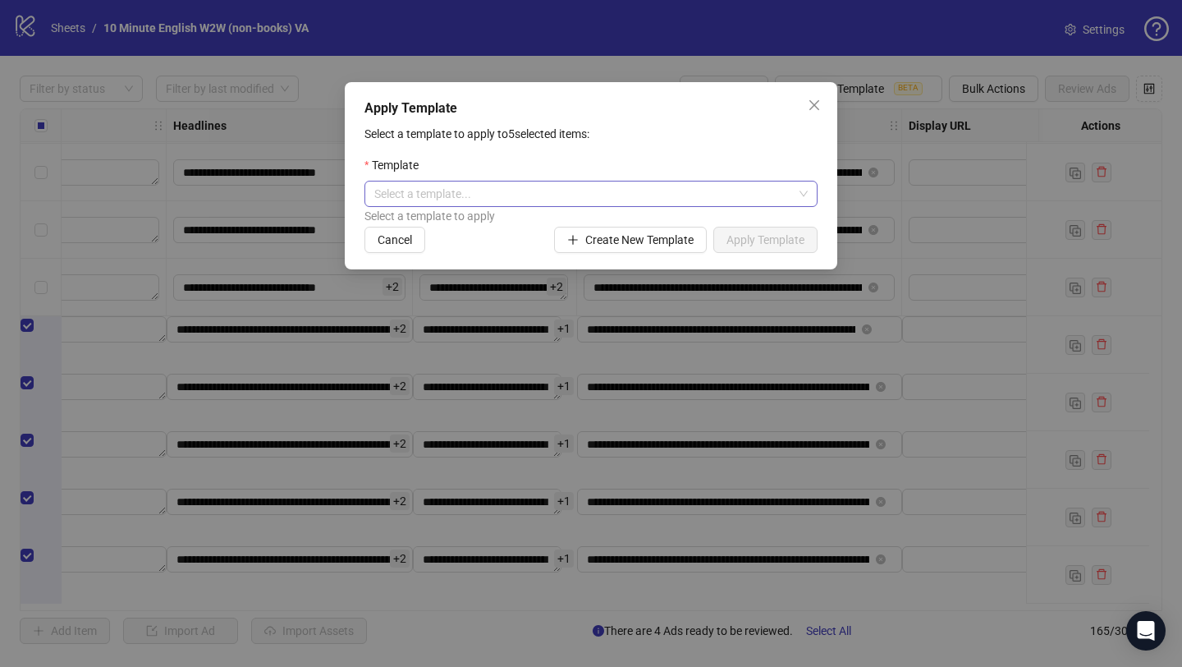
click at [639, 200] on input "search" at bounding box center [583, 193] width 419 height 25
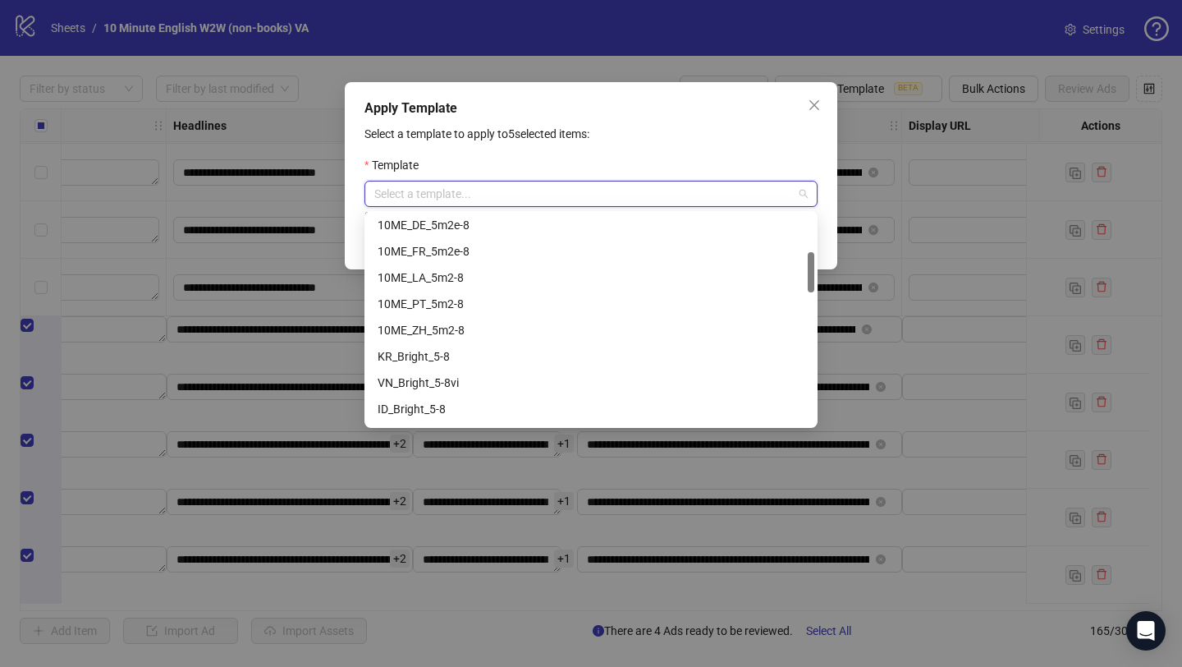
scroll to position [217, 0]
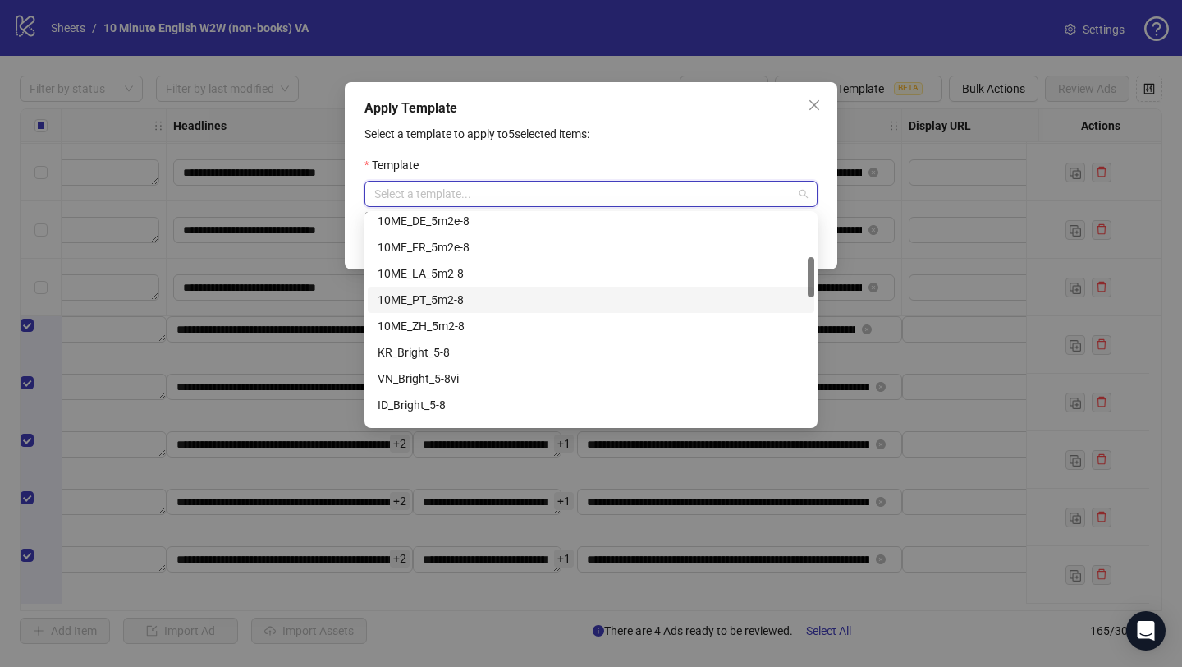
click at [592, 295] on div "10ME_PT_5m2-8" at bounding box center [591, 300] width 427 height 18
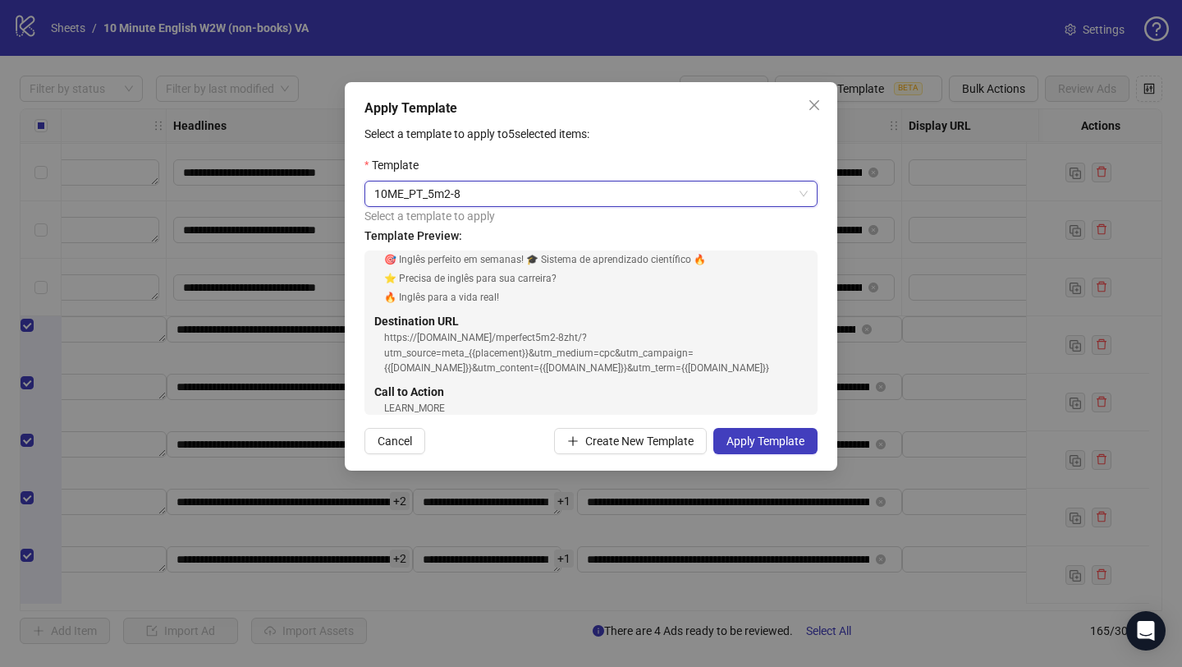
scroll to position [149, 0]
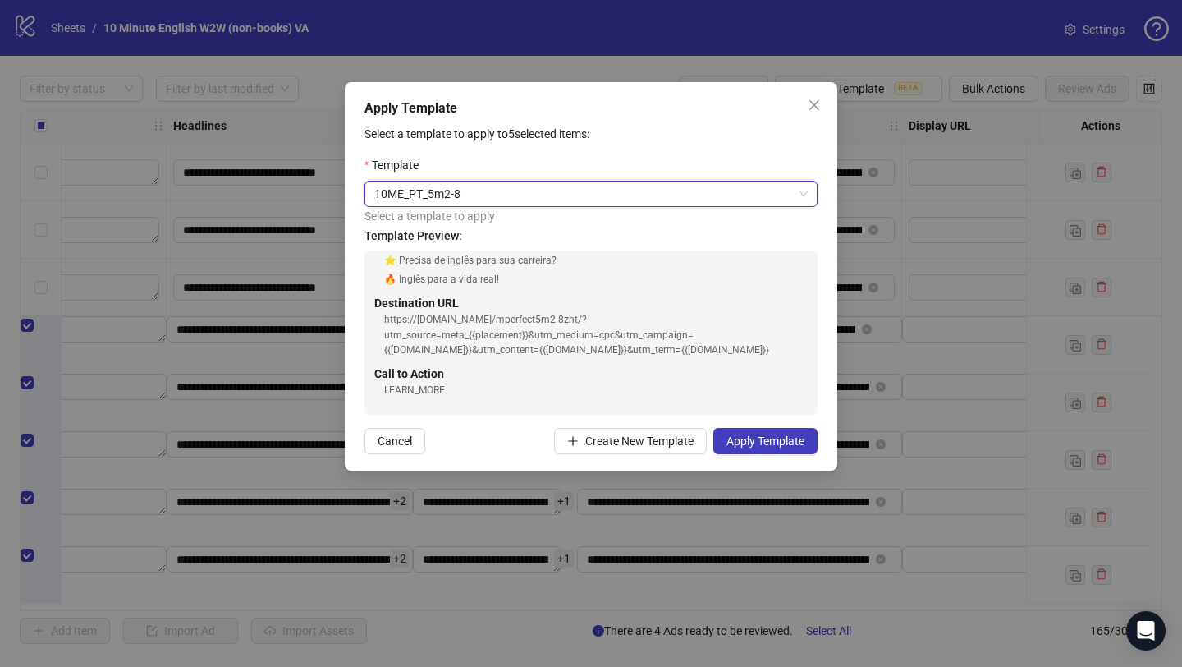
click at [600, 317] on div "https://[DOMAIN_NAME]/mperfect5m2-8zht/?utm_source=meta_{{placement}}&utm_mediu…" at bounding box center [596, 335] width 424 height 47
click at [503, 321] on div "https://[DOMAIN_NAME]/mperfect5m2-8zht/?utm_source=meta_{{placement}}&utm_mediu…" at bounding box center [596, 335] width 424 height 47
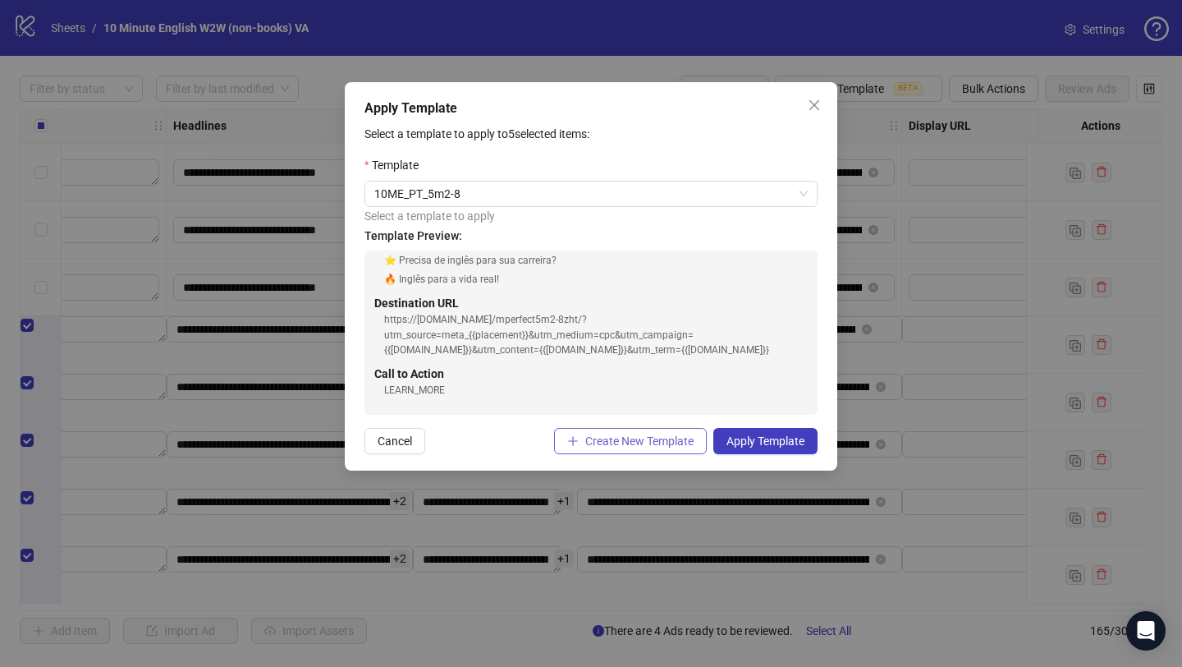
click at [639, 450] on button "Create New Template" at bounding box center [630, 441] width 153 height 26
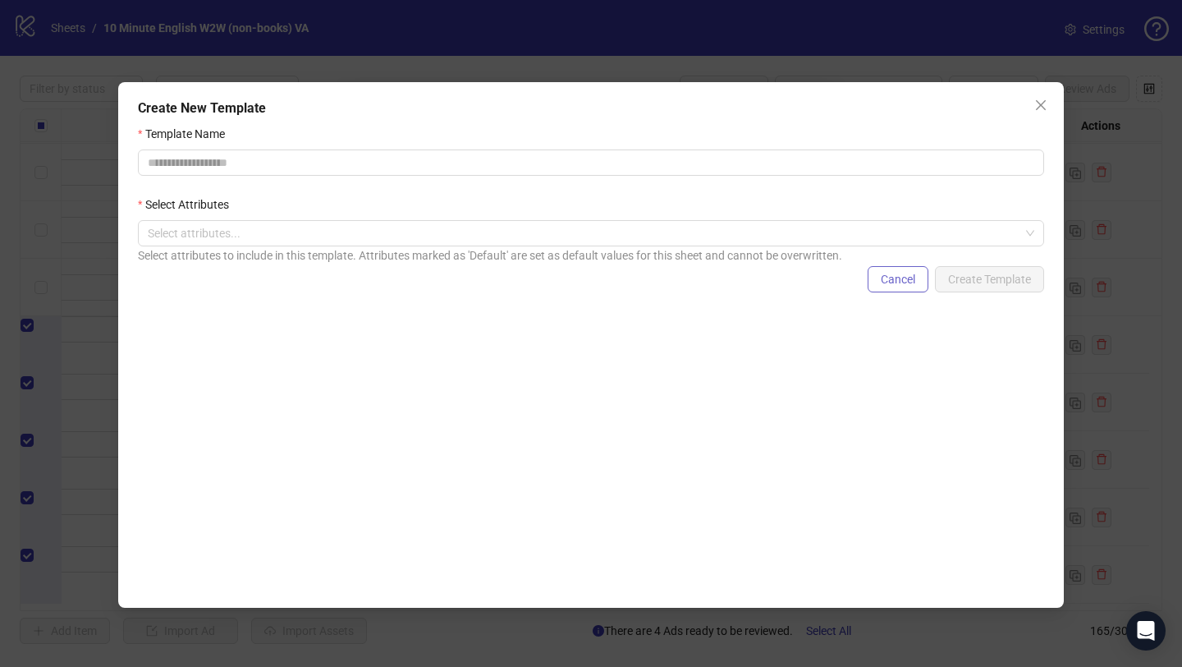
click at [888, 280] on span "Cancel" at bounding box center [898, 279] width 34 height 13
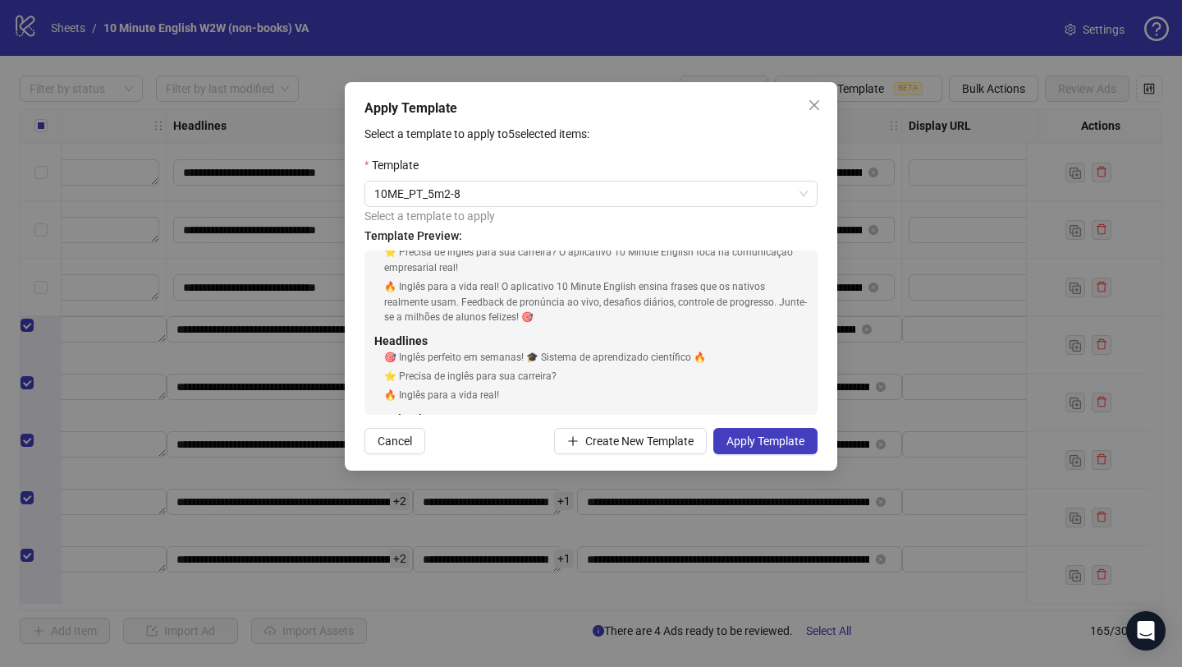
scroll to position [28, 0]
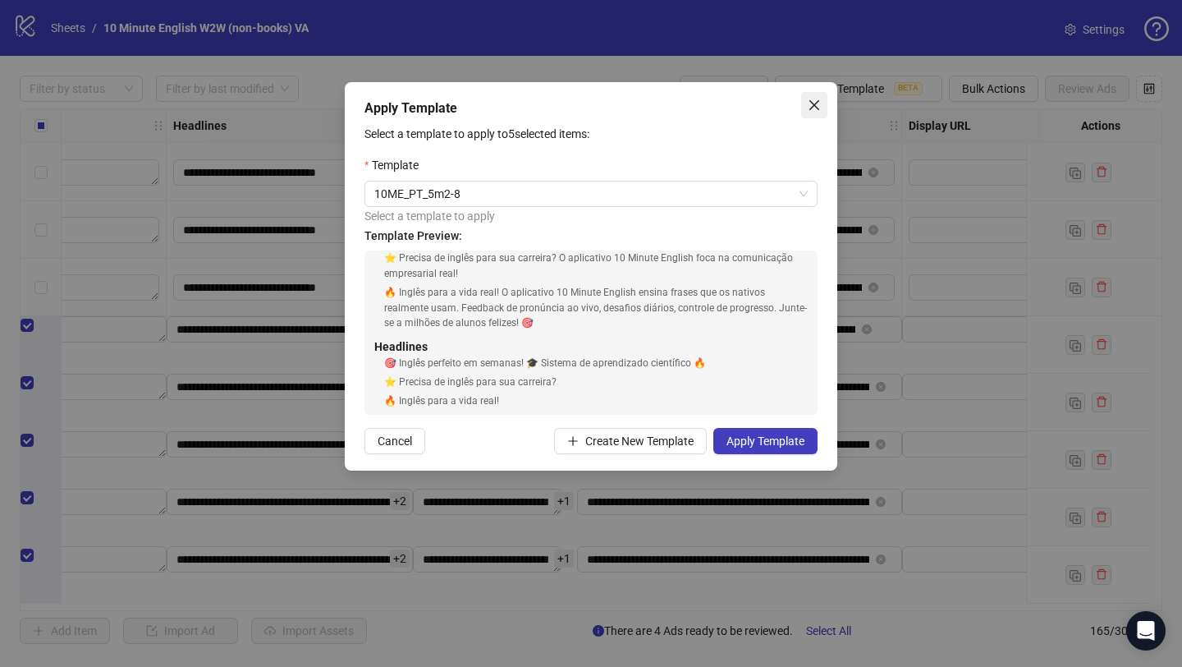
click at [810, 102] on icon "close" at bounding box center [815, 105] width 10 height 10
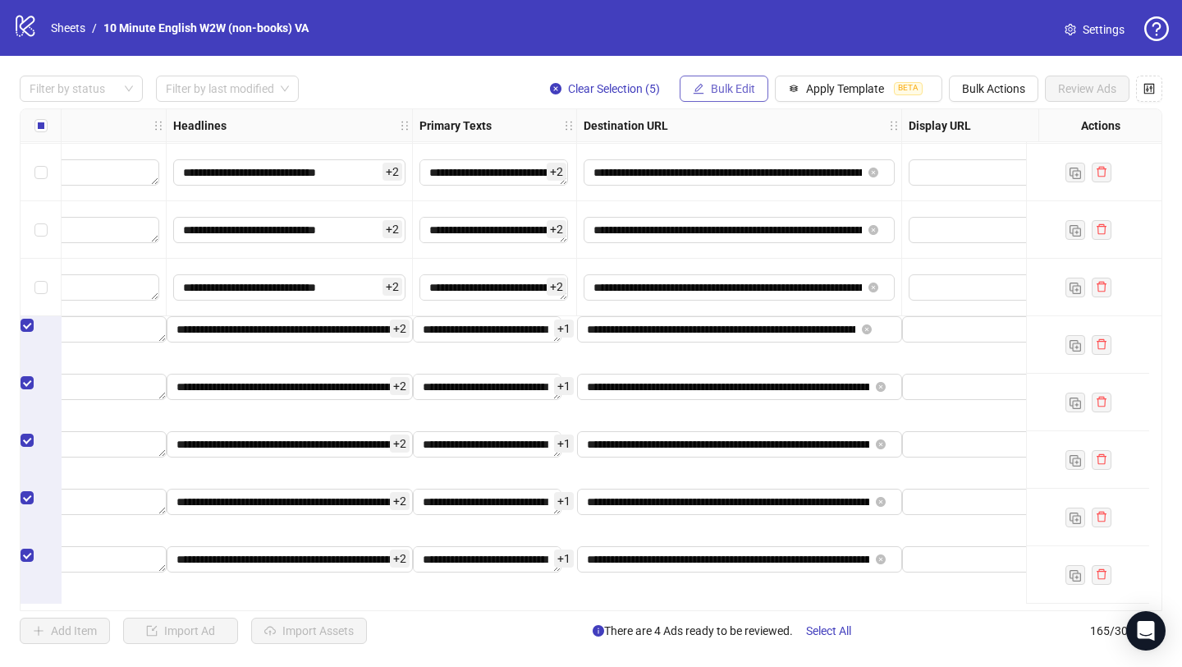
click at [718, 94] on span "Bulk Edit" at bounding box center [733, 88] width 44 height 13
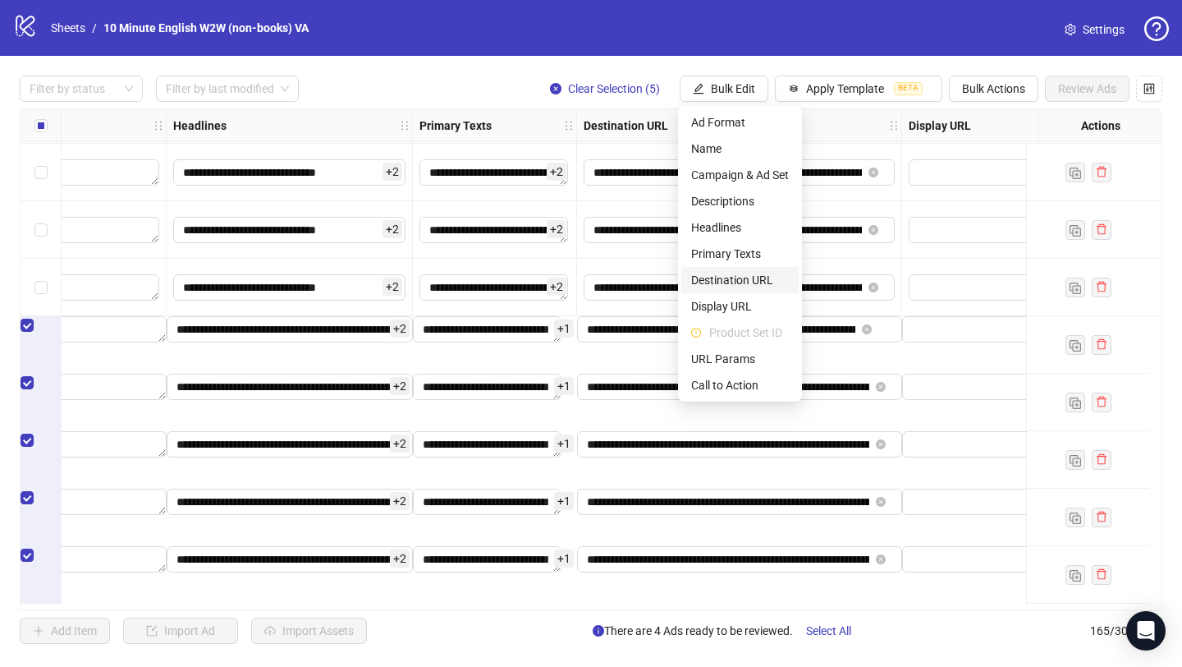
click at [735, 274] on span "Destination URL" at bounding box center [740, 280] width 98 height 18
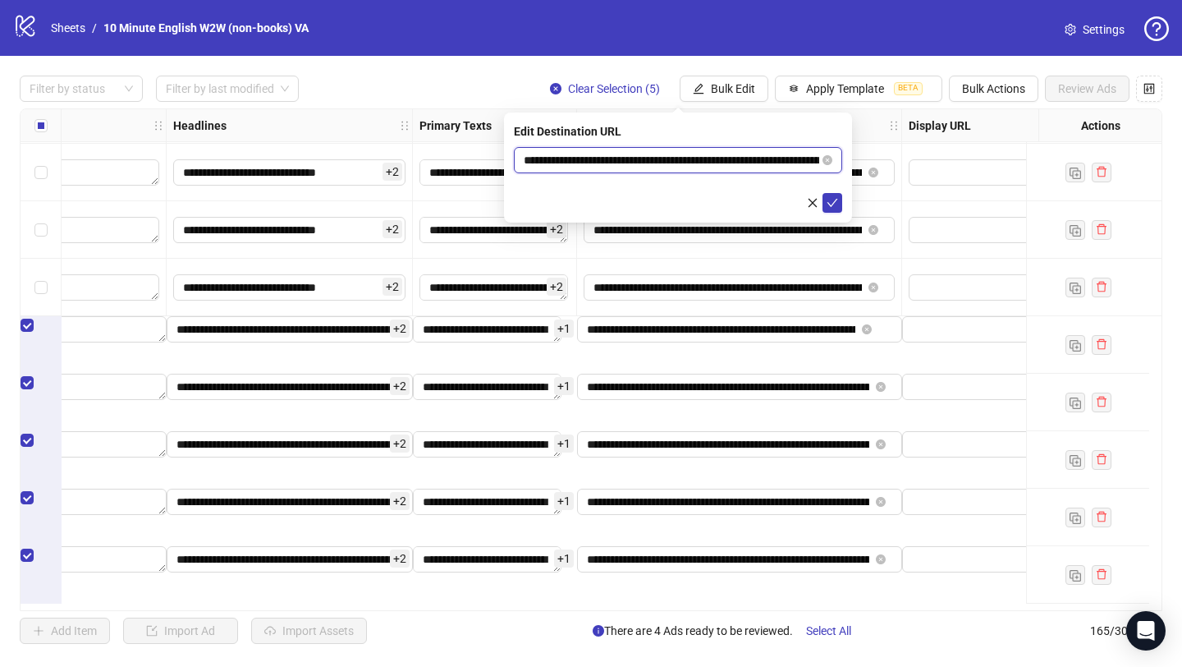
click at [668, 160] on input "**********" at bounding box center [672, 160] width 296 height 18
paste input "text"
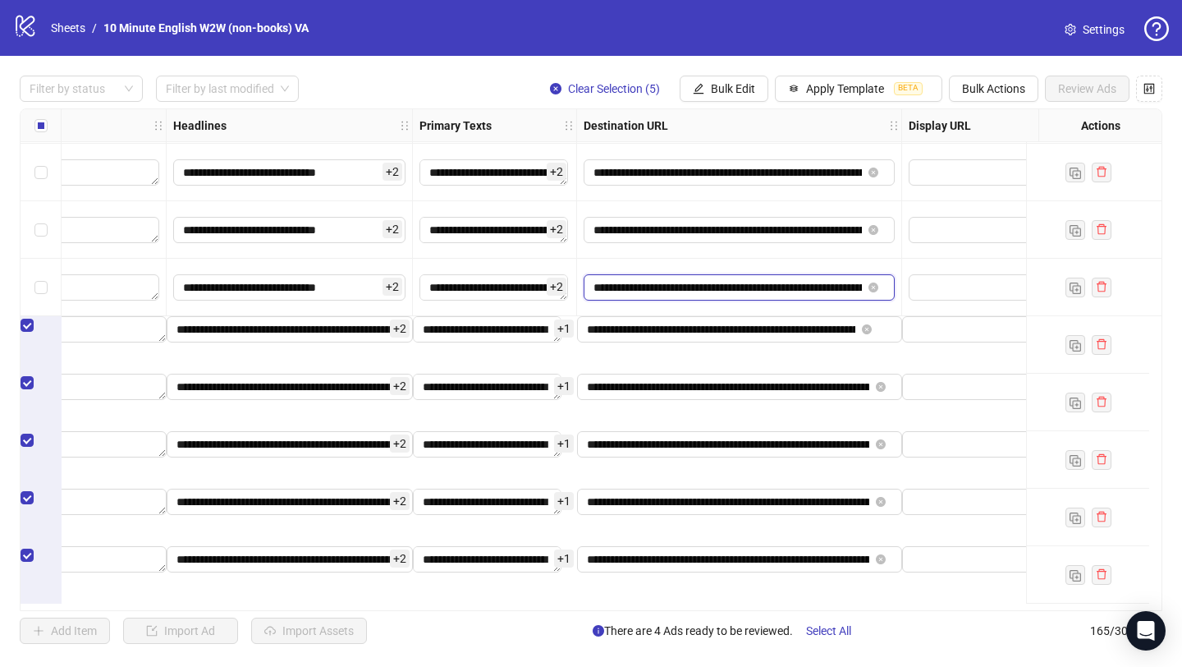
click at [777, 287] on input "**********" at bounding box center [728, 287] width 268 height 18
drag, startPoint x: 850, startPoint y: 287, endPoint x: 987, endPoint y: 291, distance: 137.2
click at [854, 287] on input "**********" at bounding box center [728, 287] width 268 height 18
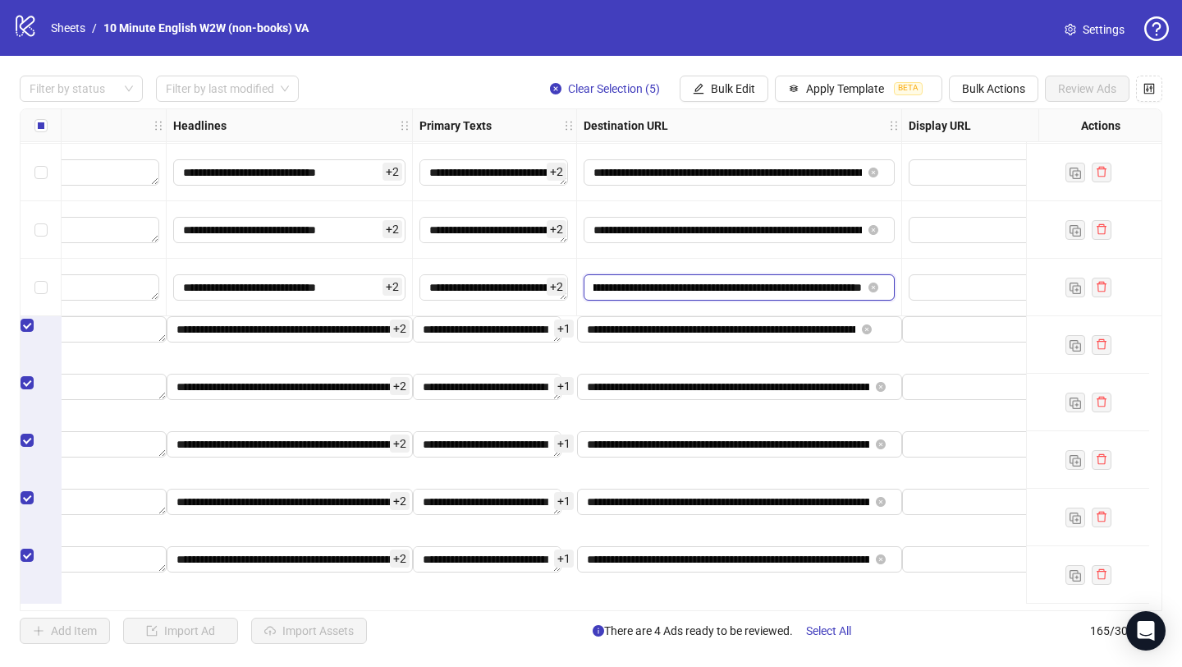
drag, startPoint x: 820, startPoint y: 291, endPoint x: 864, endPoint y: 290, distance: 43.5
click at [864, 290] on span "**********" at bounding box center [739, 287] width 311 height 26
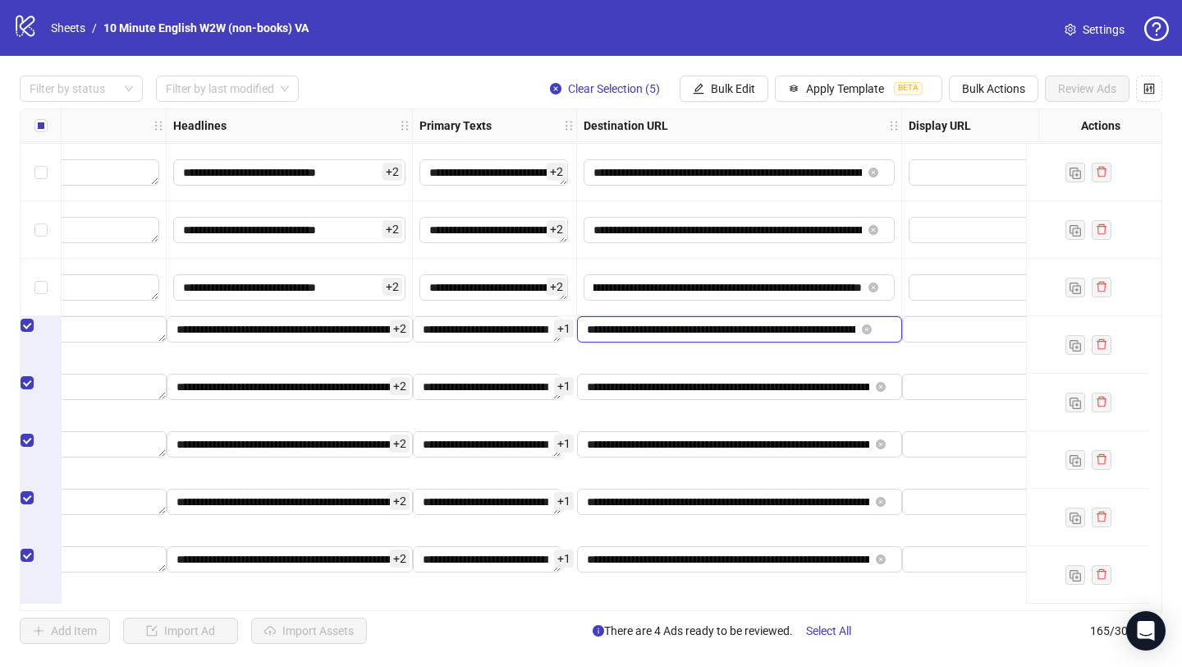
click at [797, 338] on input "**********" at bounding box center [721, 329] width 268 height 18
click at [730, 90] on span "Bulk Edit" at bounding box center [733, 88] width 44 height 13
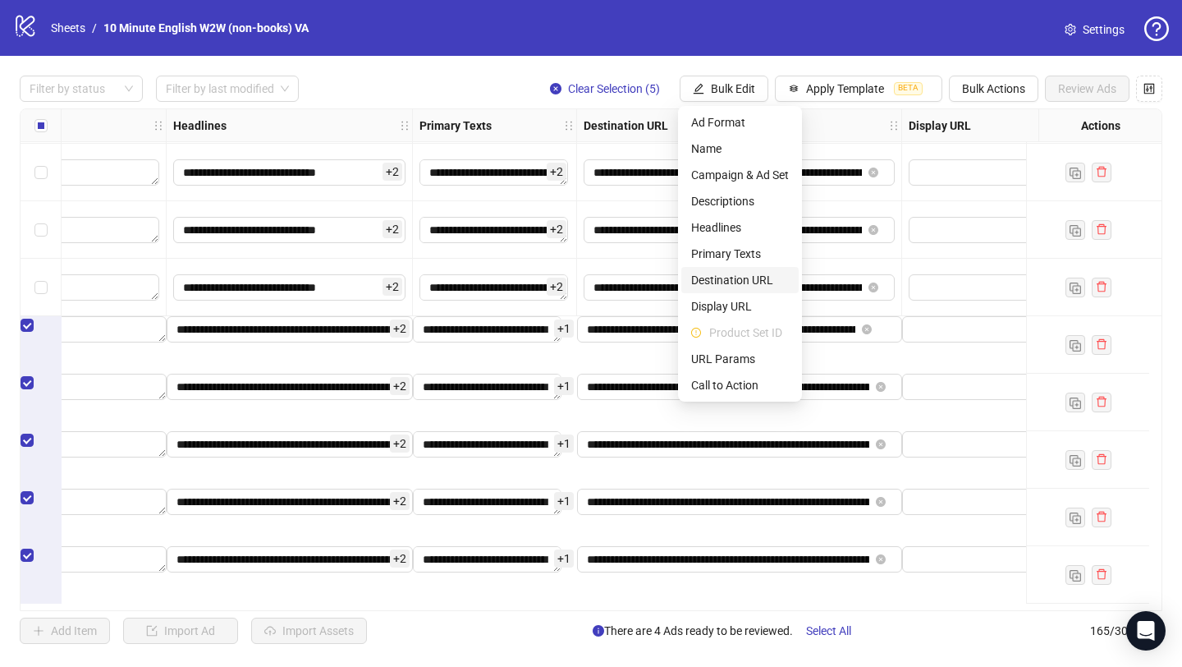
click at [732, 274] on span "Destination URL" at bounding box center [740, 280] width 98 height 18
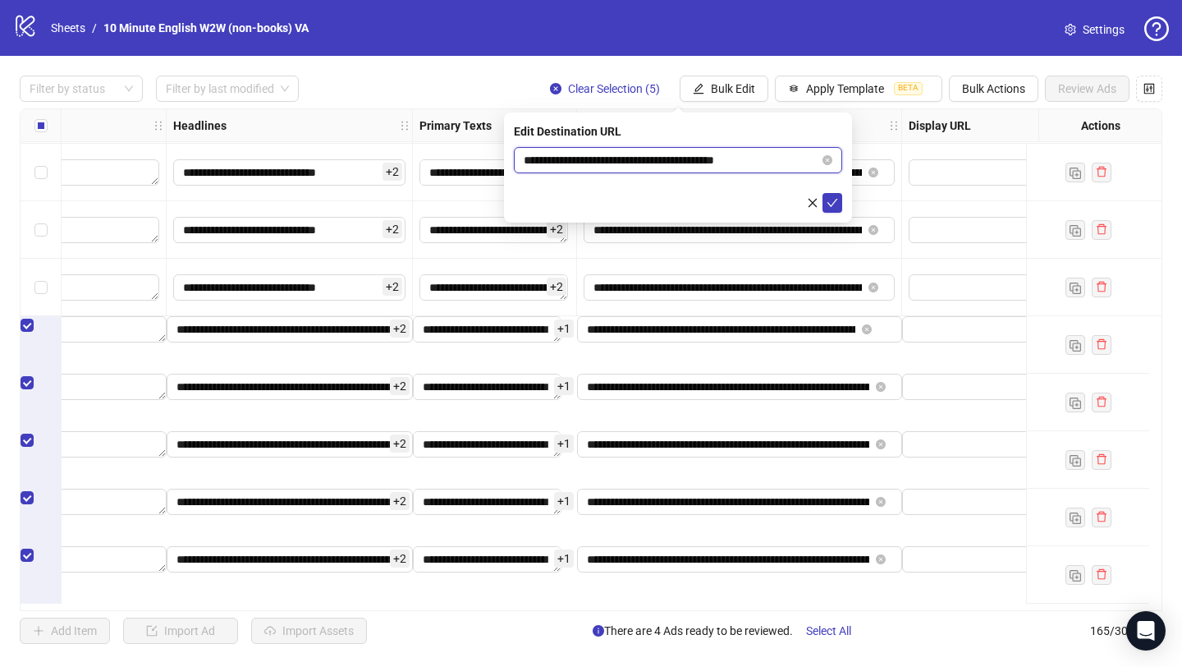
click at [782, 161] on input "**********" at bounding box center [672, 160] width 296 height 18
paste input "**********"
drag, startPoint x: 755, startPoint y: 162, endPoint x: 509, endPoint y: 149, distance: 245.8
click at [509, 149] on div "**********" at bounding box center [678, 167] width 348 height 110
click at [787, 160] on input "**********" at bounding box center [672, 160] width 296 height 18
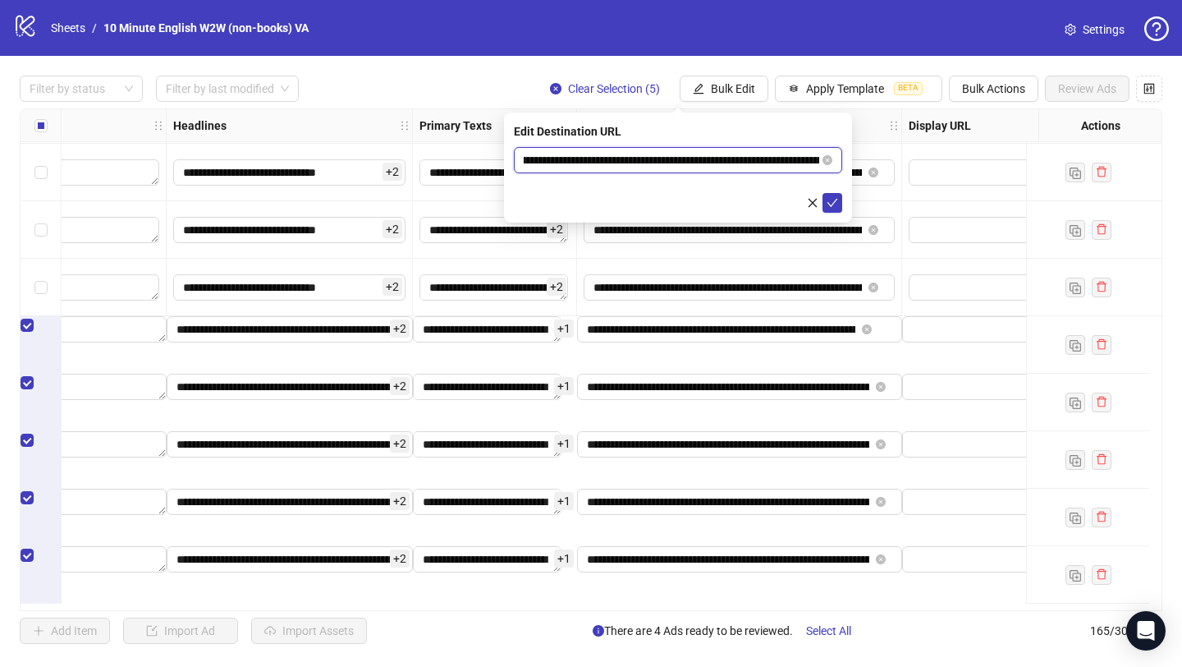
scroll to position [0, 346]
drag, startPoint x: 781, startPoint y: 159, endPoint x: 694, endPoint y: 158, distance: 87.0
click at [694, 158] on input "**********" at bounding box center [672, 160] width 296 height 18
drag, startPoint x: 601, startPoint y: 162, endPoint x: 567, endPoint y: 162, distance: 33.7
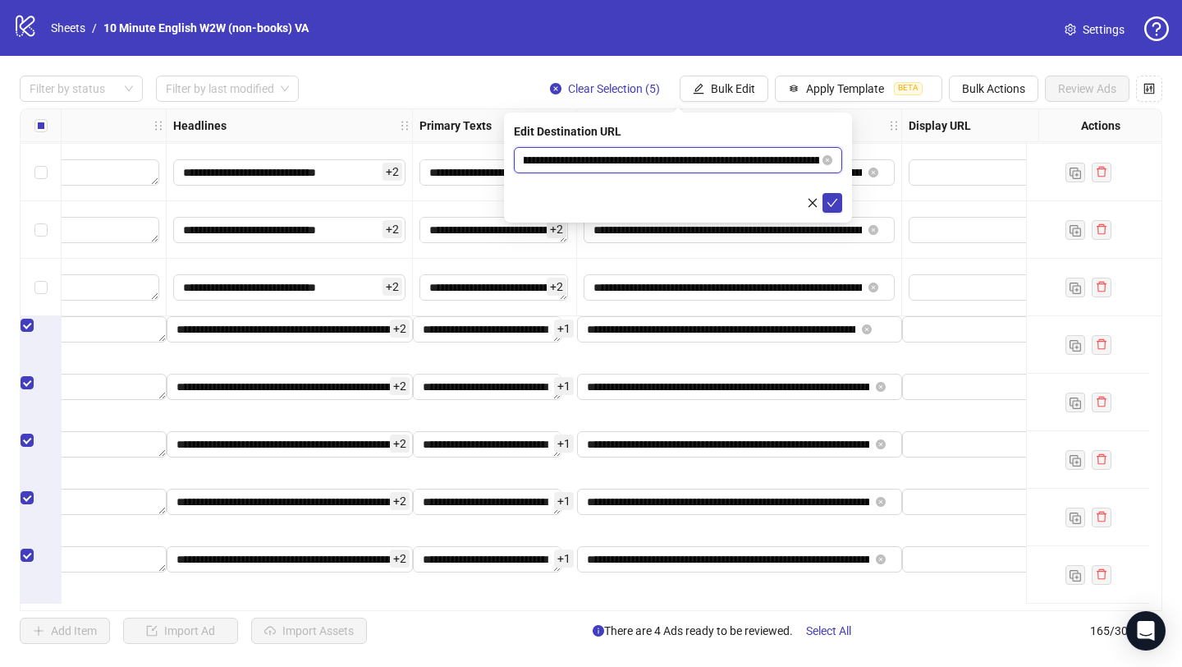
click at [567, 162] on input "**********" at bounding box center [672, 160] width 296 height 18
type input "**********"
click at [814, 202] on icon "close" at bounding box center [812, 202] width 11 height 11
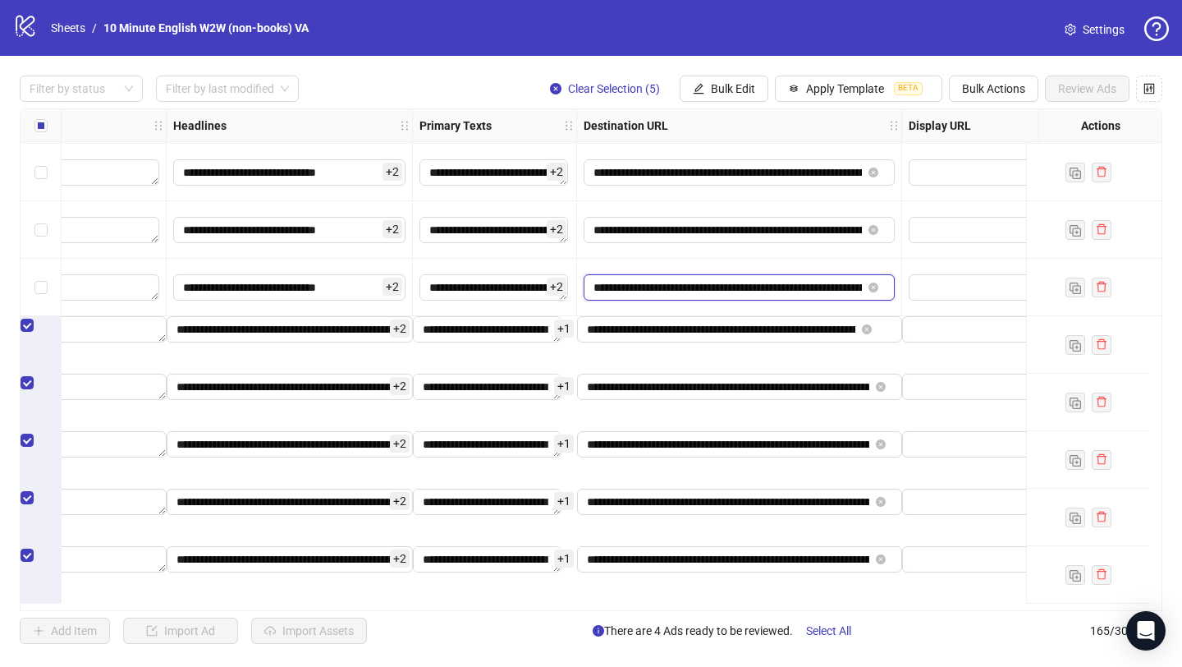
click at [778, 287] on input "**********" at bounding box center [728, 287] width 268 height 18
click at [852, 288] on input "**********" at bounding box center [728, 287] width 268 height 18
click at [858, 288] on input "**********" at bounding box center [728, 287] width 268 height 18
click at [754, 294] on input "**********" at bounding box center [728, 287] width 268 height 18
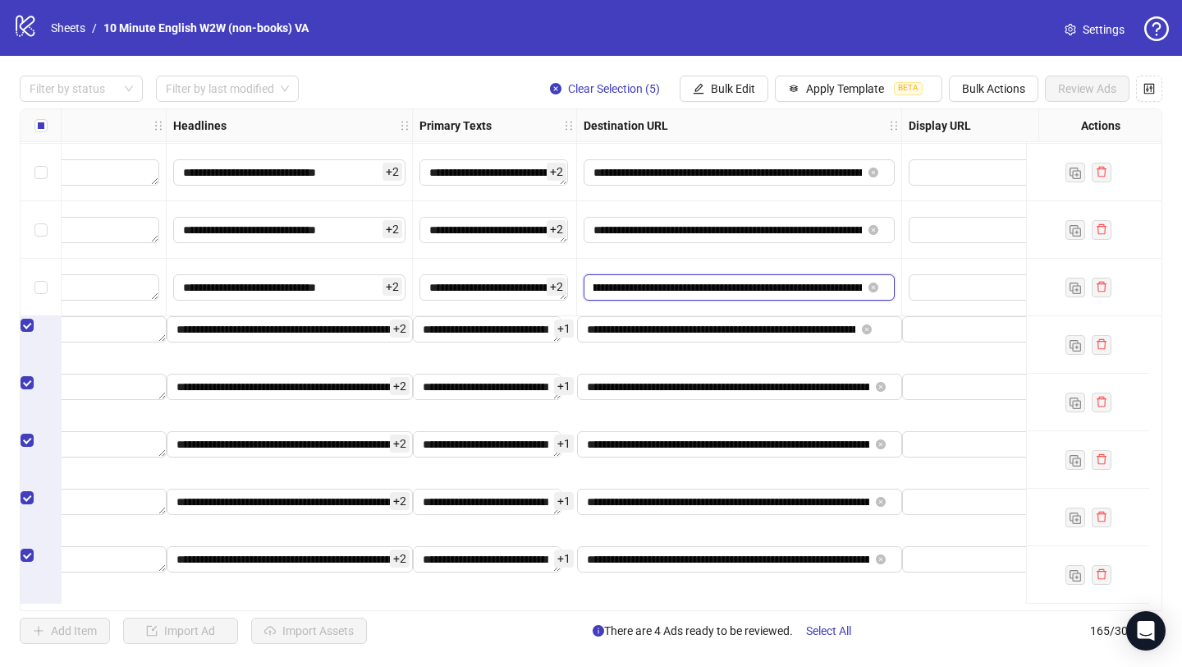
scroll to position [0, 730]
drag, startPoint x: 750, startPoint y: 287, endPoint x: 913, endPoint y: 321, distance: 166.8
click at [743, 89] on span "Bulk Edit" at bounding box center [733, 88] width 44 height 13
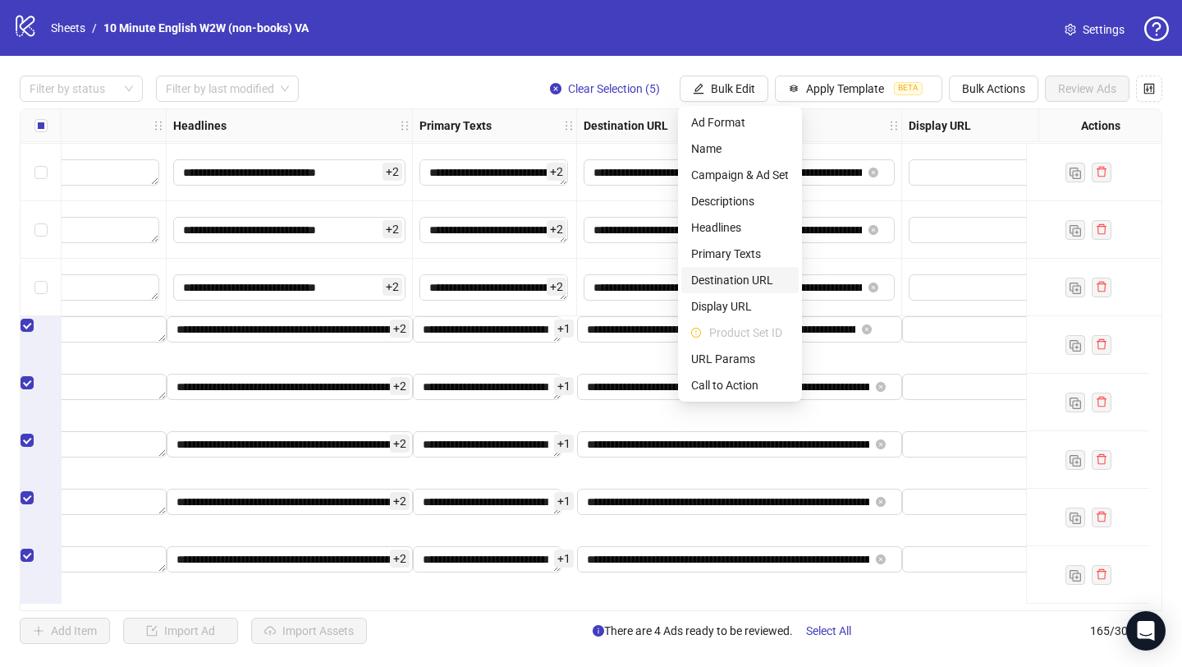
click at [749, 275] on span "Destination URL" at bounding box center [740, 280] width 98 height 18
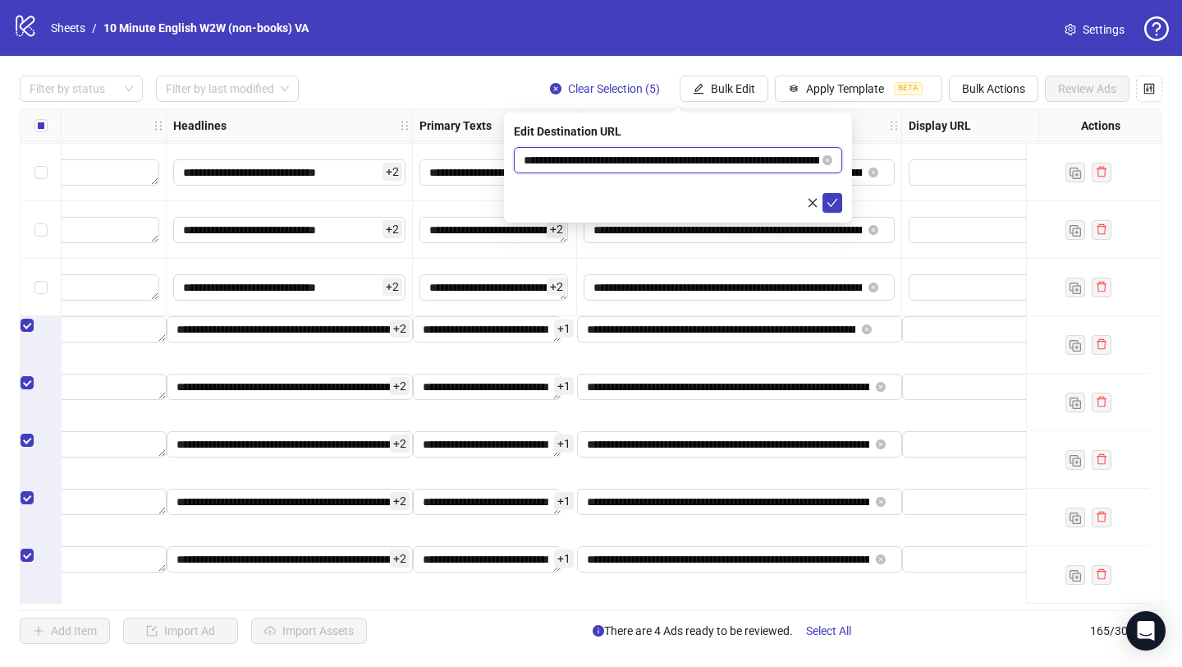
click at [689, 161] on input "**********" at bounding box center [672, 160] width 296 height 18
paste input "text"
type input "**********"
click at [836, 198] on icon "check" at bounding box center [832, 202] width 11 height 11
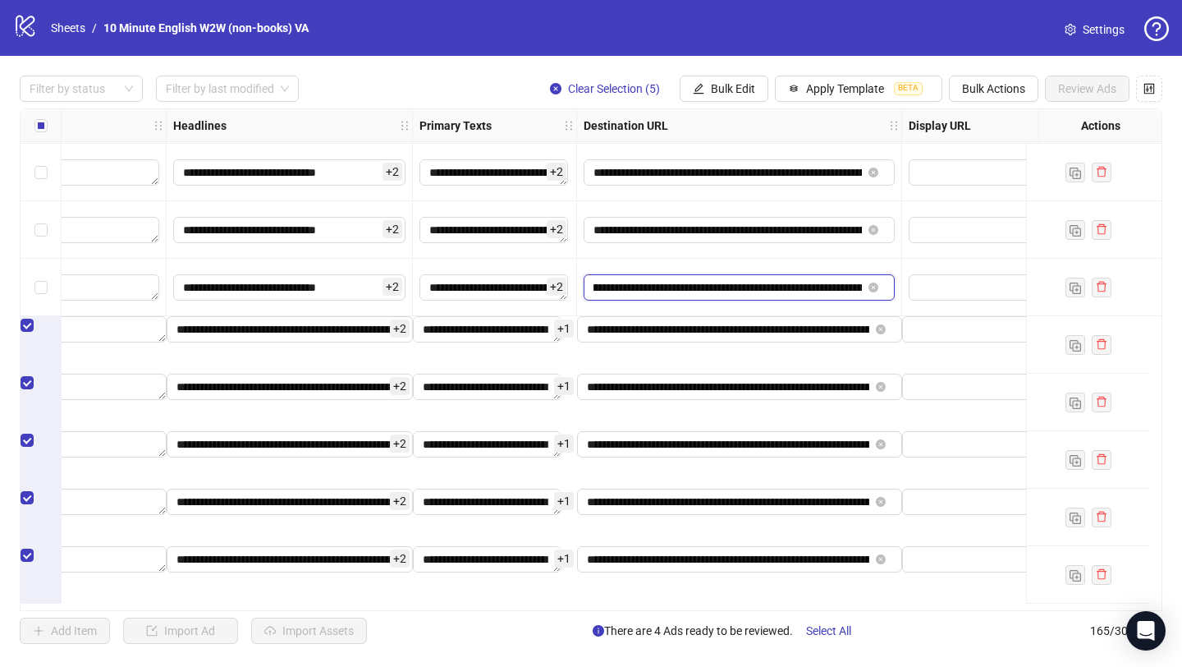
scroll to position [0, 12]
drag, startPoint x: 838, startPoint y: 288, endPoint x: 853, endPoint y: 289, distance: 14.8
click at [853, 289] on input "**********" at bounding box center [728, 287] width 268 height 18
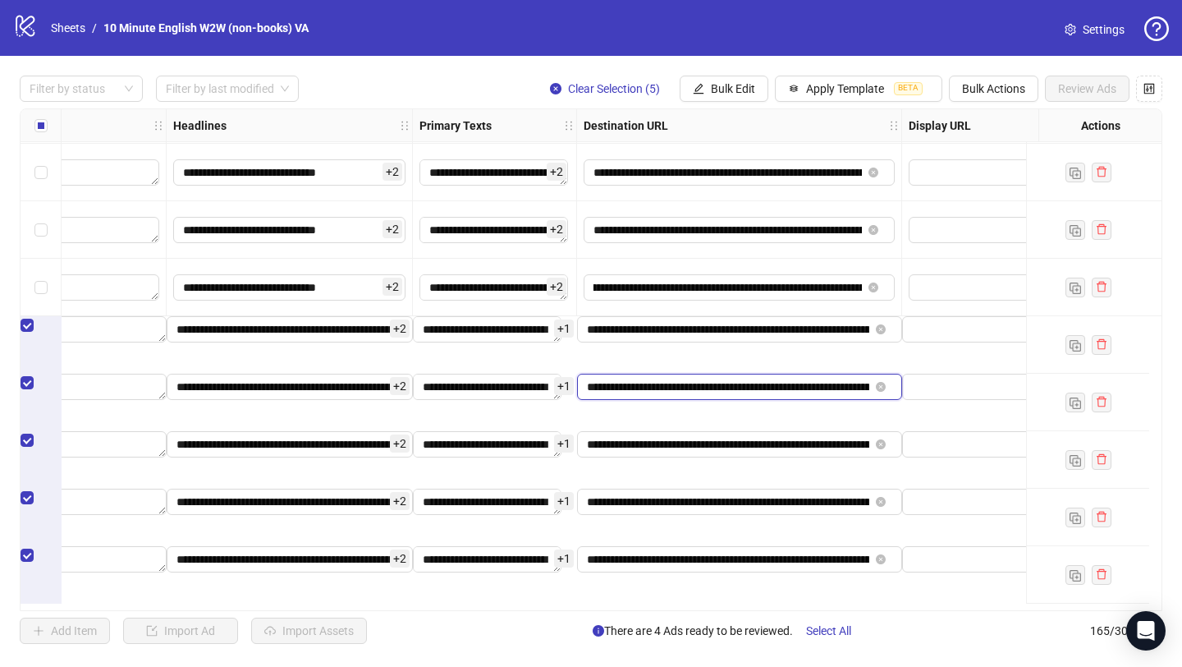
click at [796, 396] on input "**********" at bounding box center [728, 387] width 282 height 18
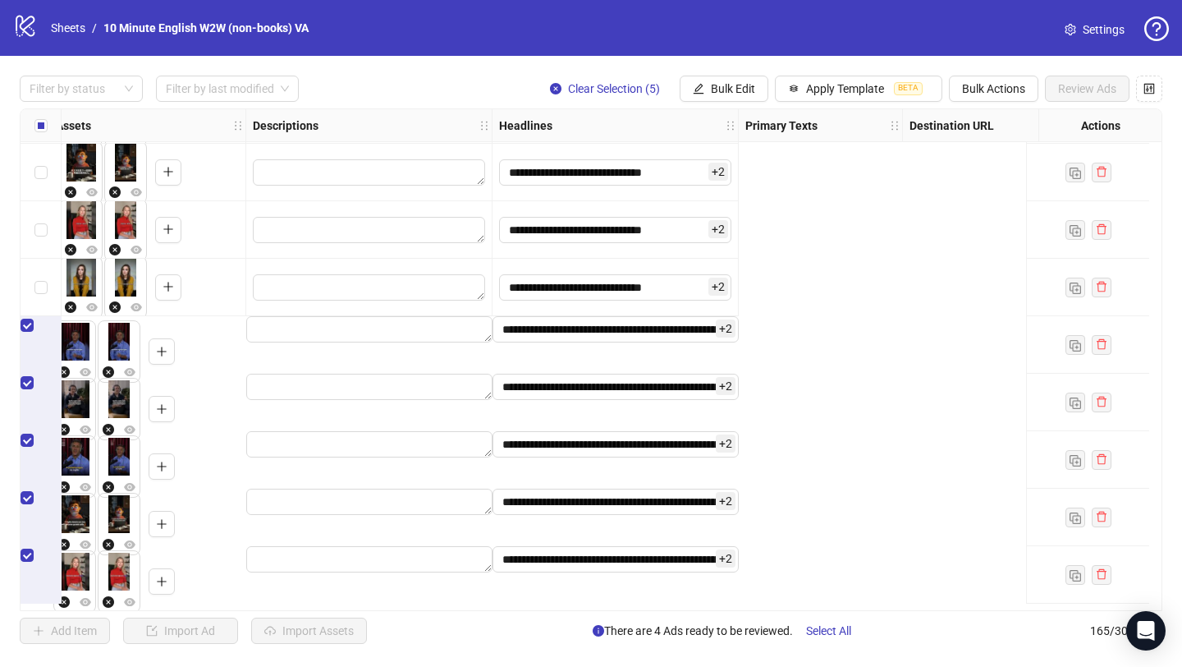
scroll to position [9022, 0]
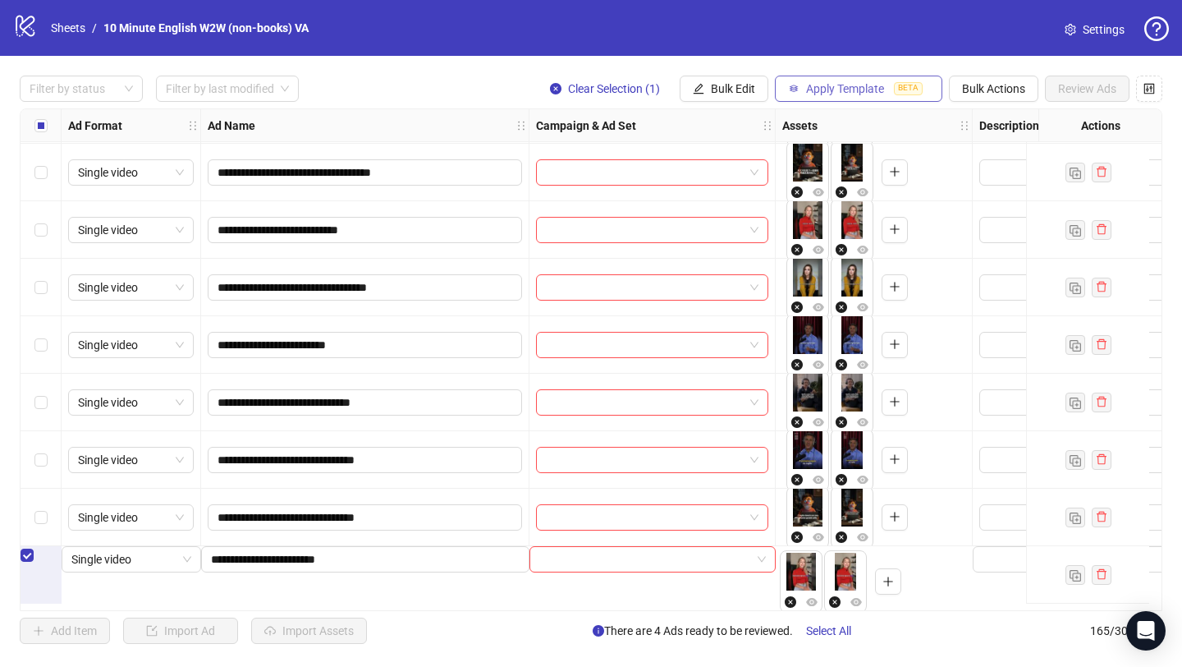
click at [868, 86] on span "Apply Template" at bounding box center [845, 88] width 78 height 13
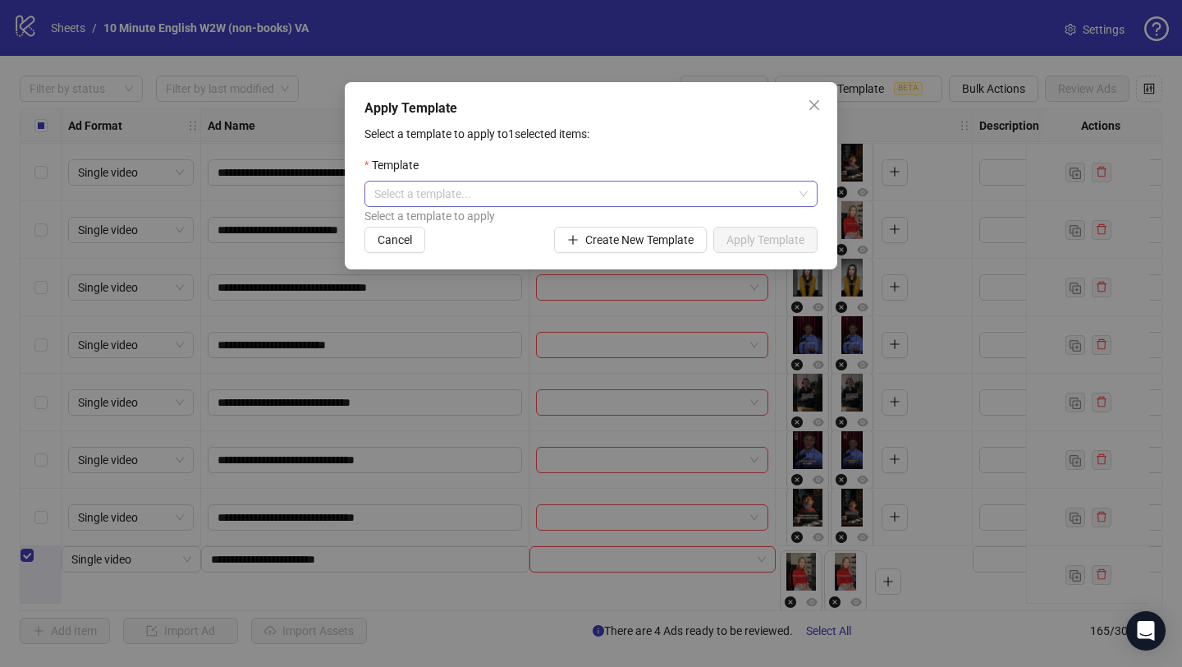
click at [700, 200] on input "search" at bounding box center [583, 193] width 419 height 25
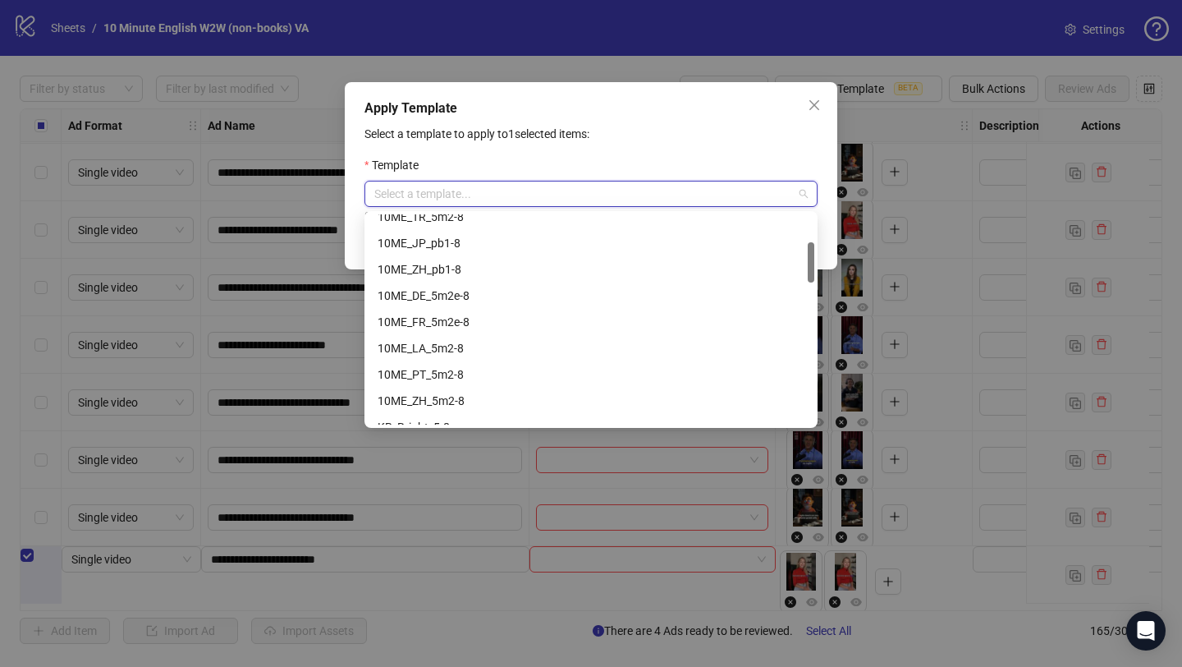
scroll to position [148, 0]
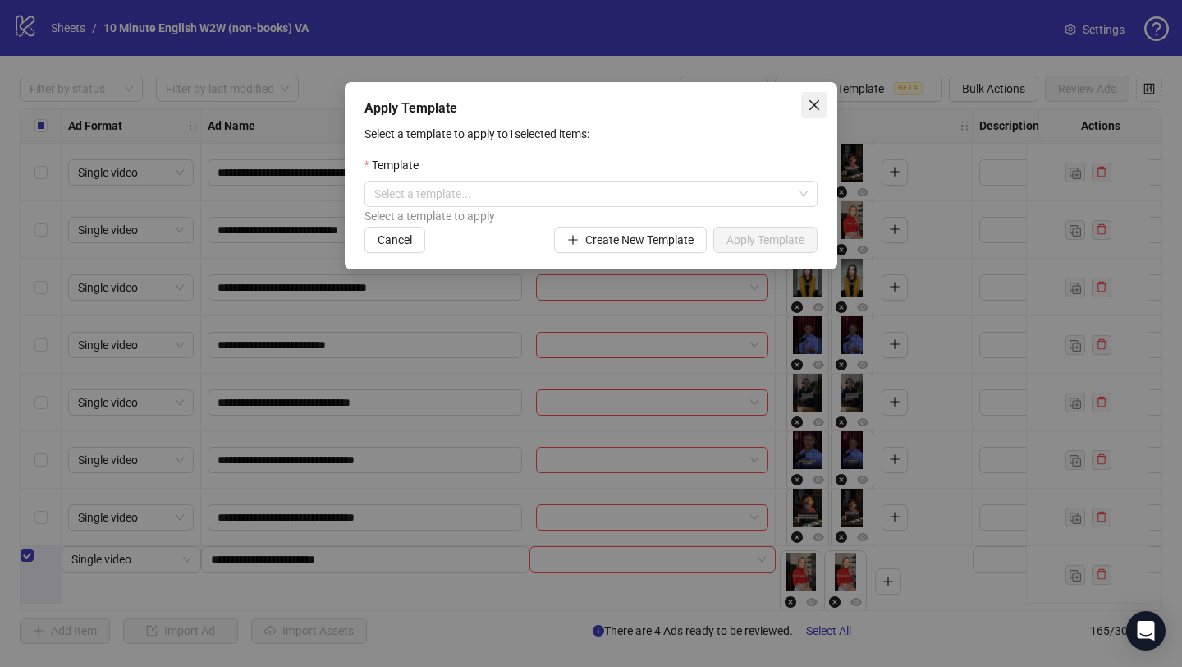
click at [822, 103] on span "Close" at bounding box center [814, 105] width 26 height 13
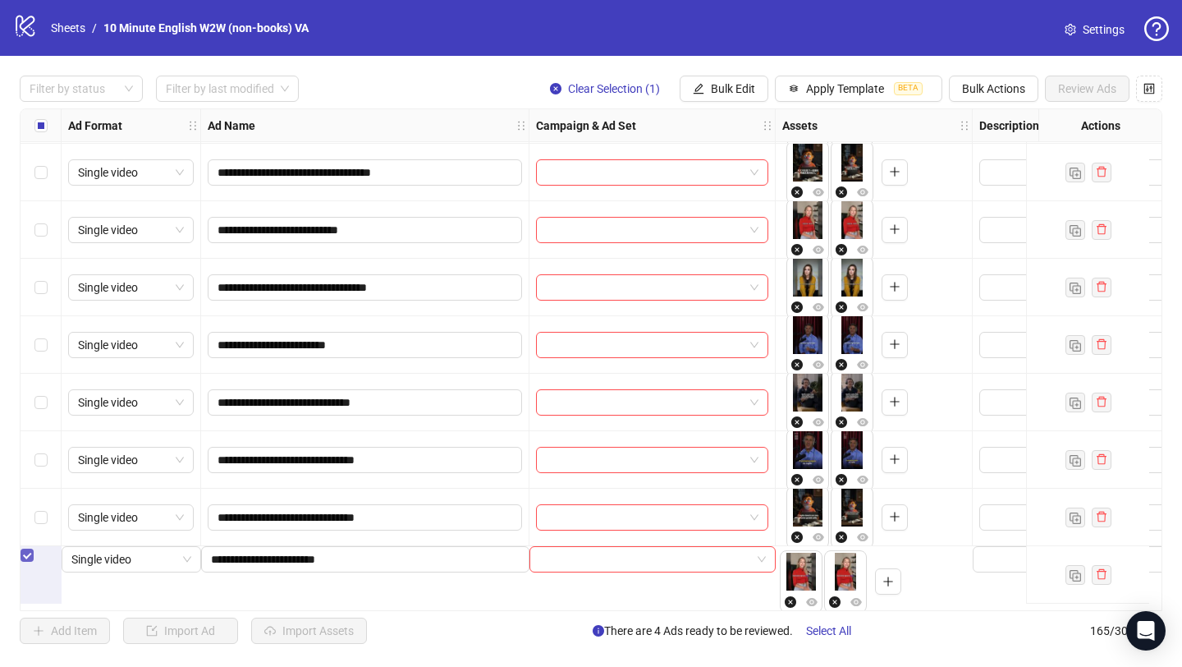
click at [34, 564] on label "Select row 165" at bounding box center [27, 555] width 13 height 18
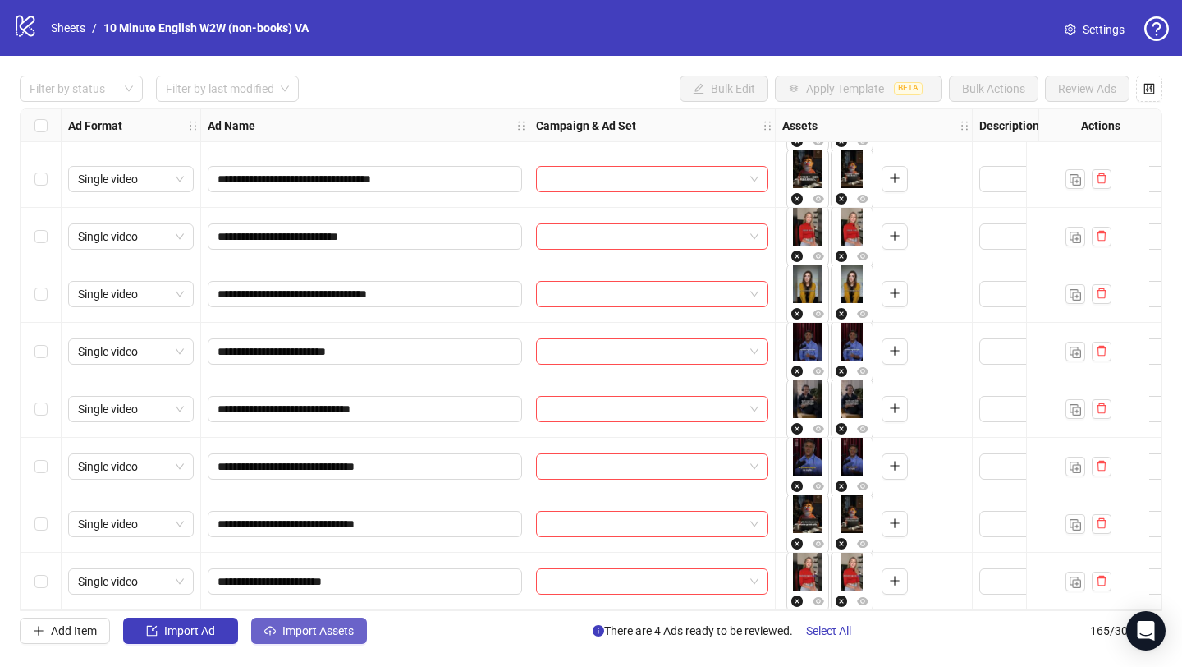
click at [340, 633] on span "Import Assets" at bounding box center [317, 630] width 71 height 13
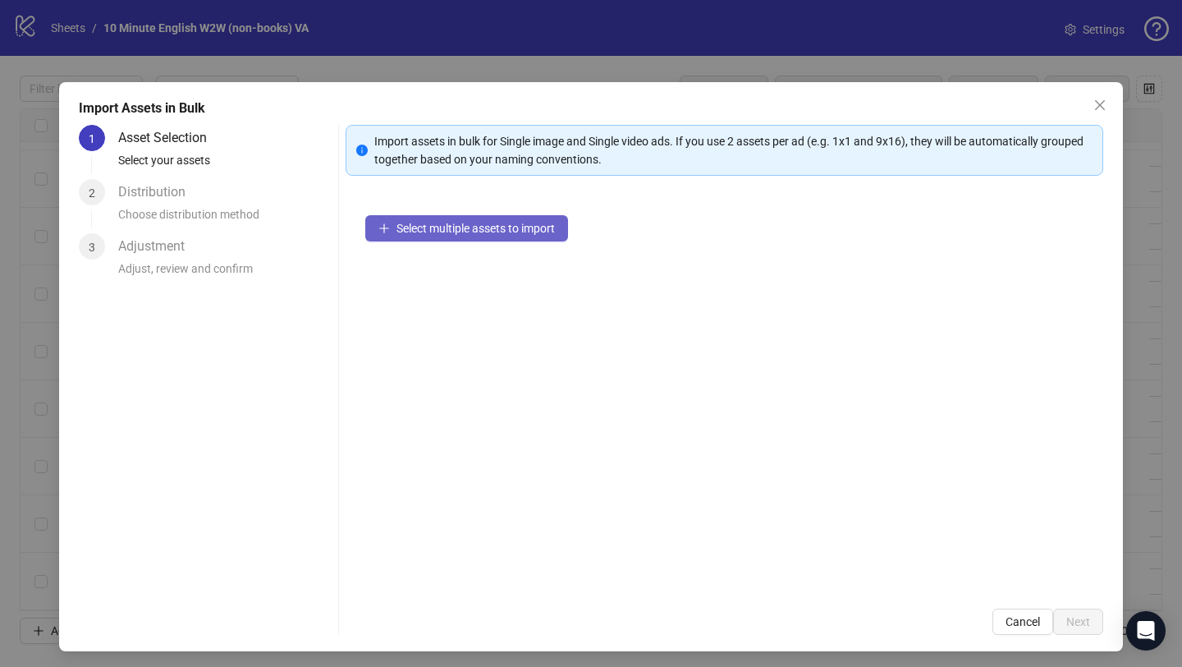
click at [493, 220] on button "Select multiple assets to import" at bounding box center [466, 228] width 203 height 26
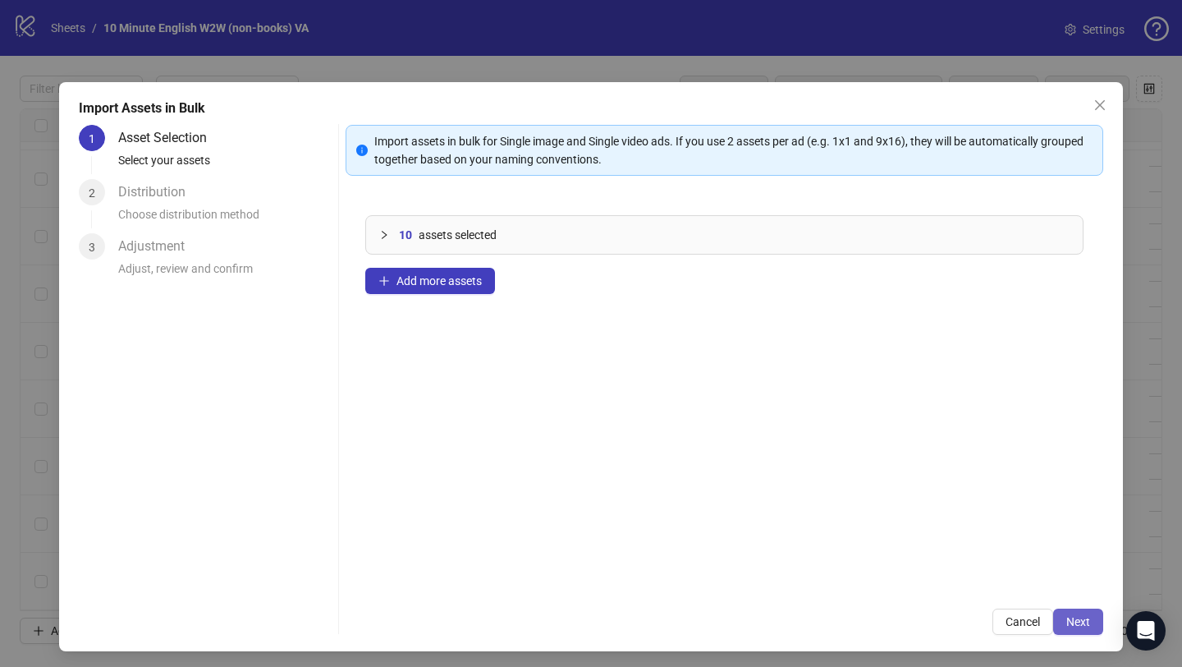
click at [1067, 615] on span "Next" at bounding box center [1079, 621] width 24 height 13
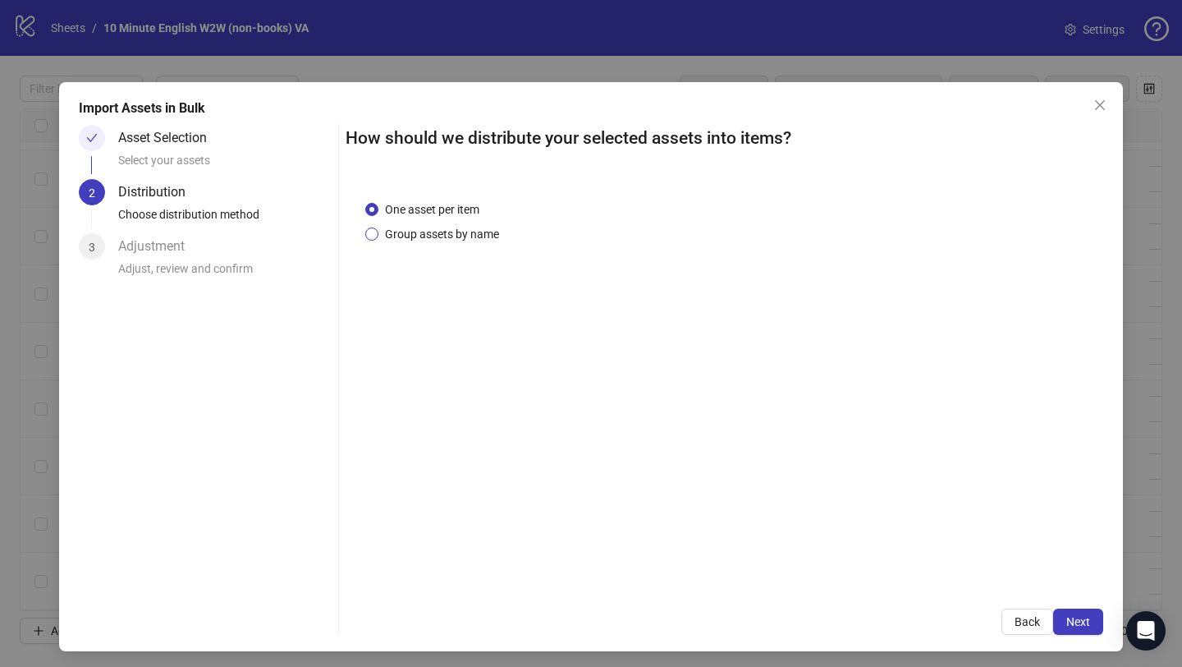
click at [472, 236] on span "Group assets by name" at bounding box center [442, 234] width 127 height 18
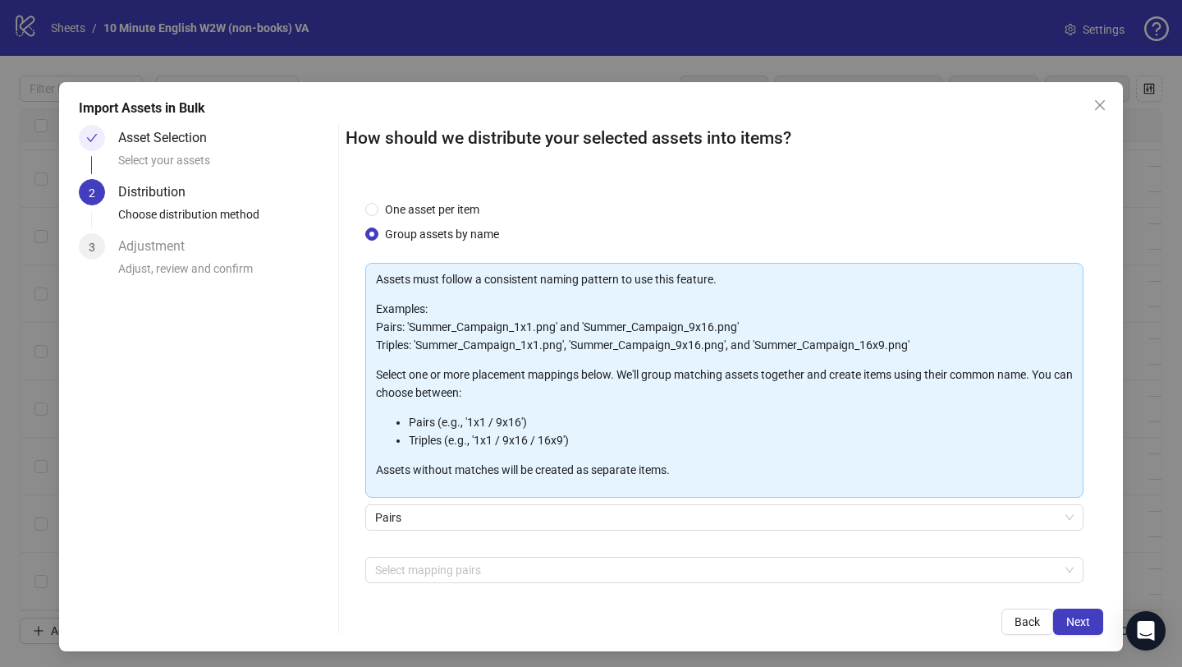
scroll to position [72, 0]
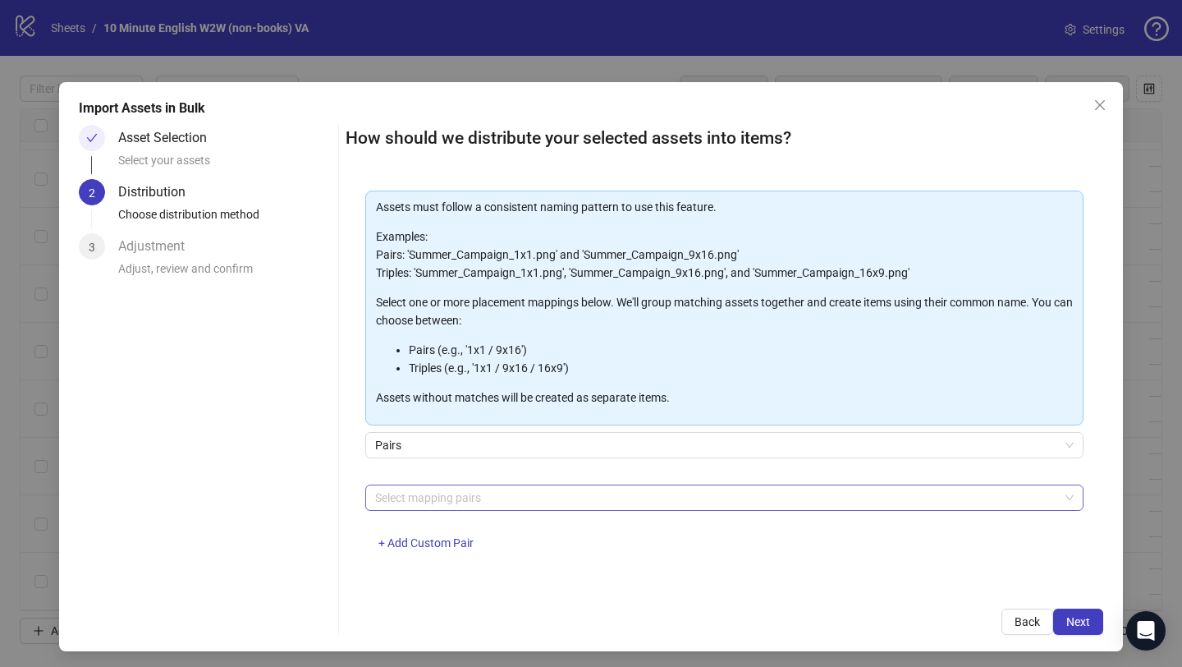
click at [484, 497] on div at bounding box center [716, 497] width 695 height 23
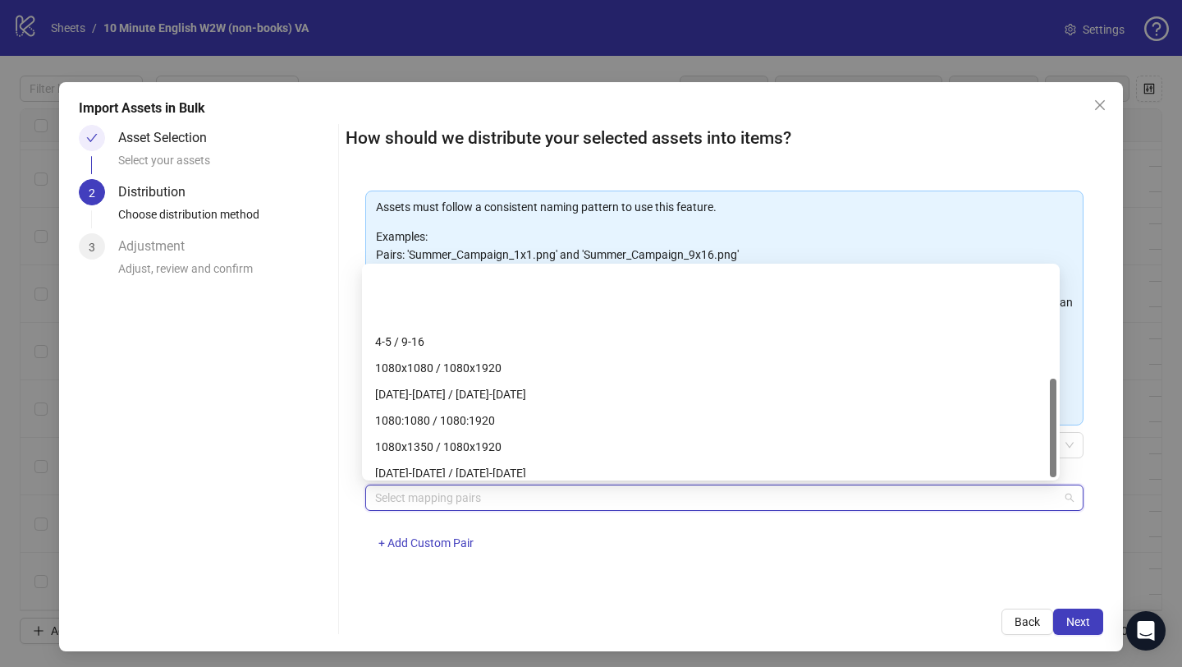
scroll to position [236, 0]
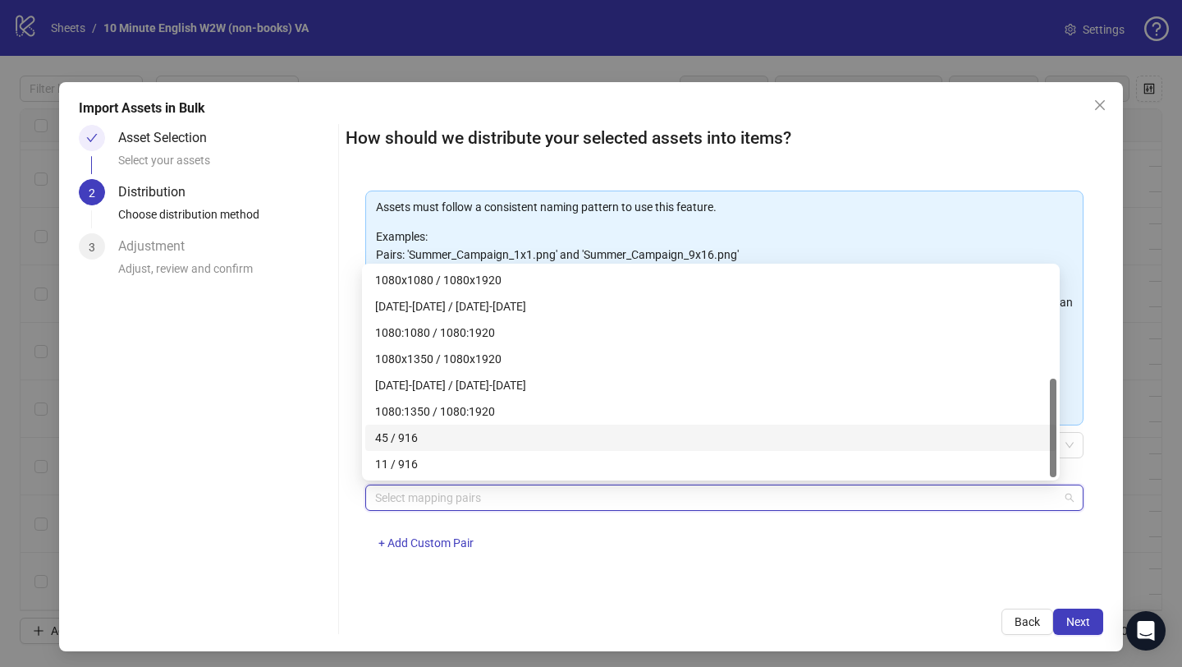
click at [464, 434] on div "45 / 916" at bounding box center [711, 438] width 672 height 18
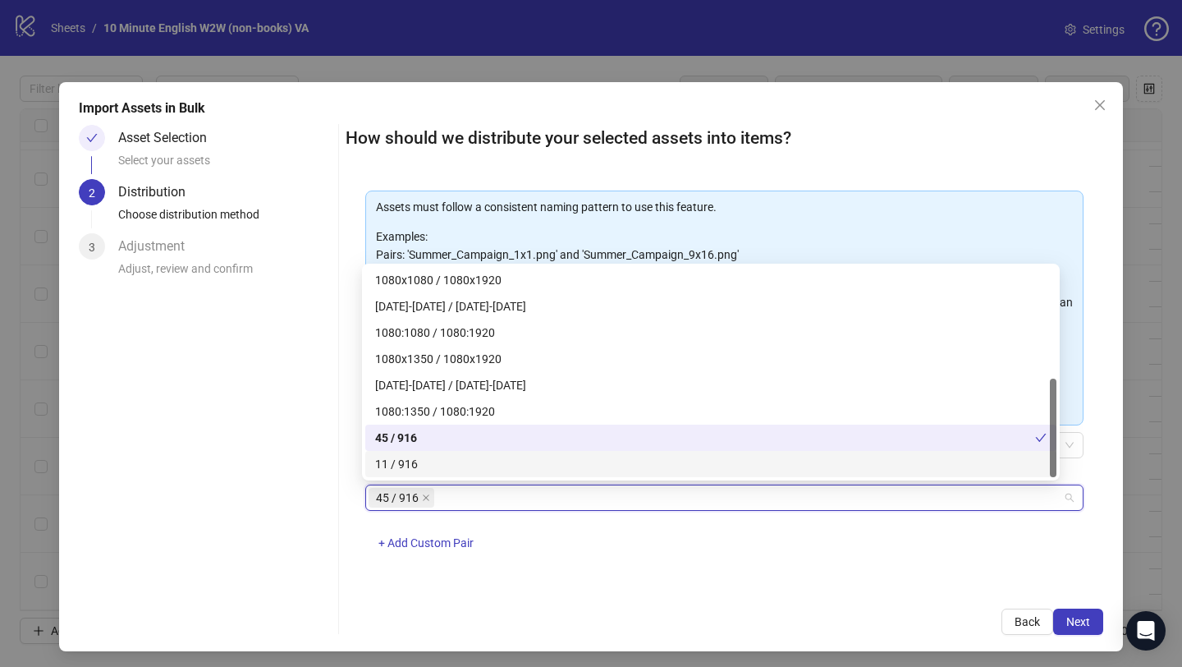
click at [415, 463] on div "11 / 916" at bounding box center [711, 464] width 672 height 18
click at [768, 560] on div "45 / 916 11 / 916 + Add Custom Pair" at bounding box center [724, 526] width 718 height 85
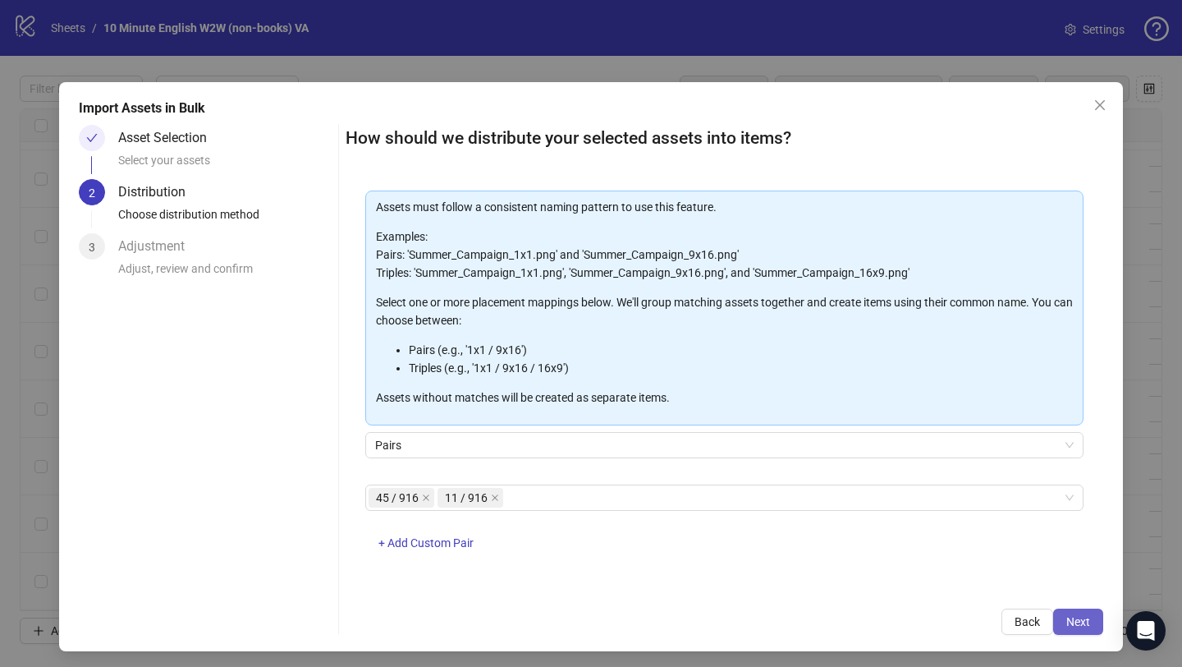
click at [1067, 624] on span "Next" at bounding box center [1079, 621] width 24 height 13
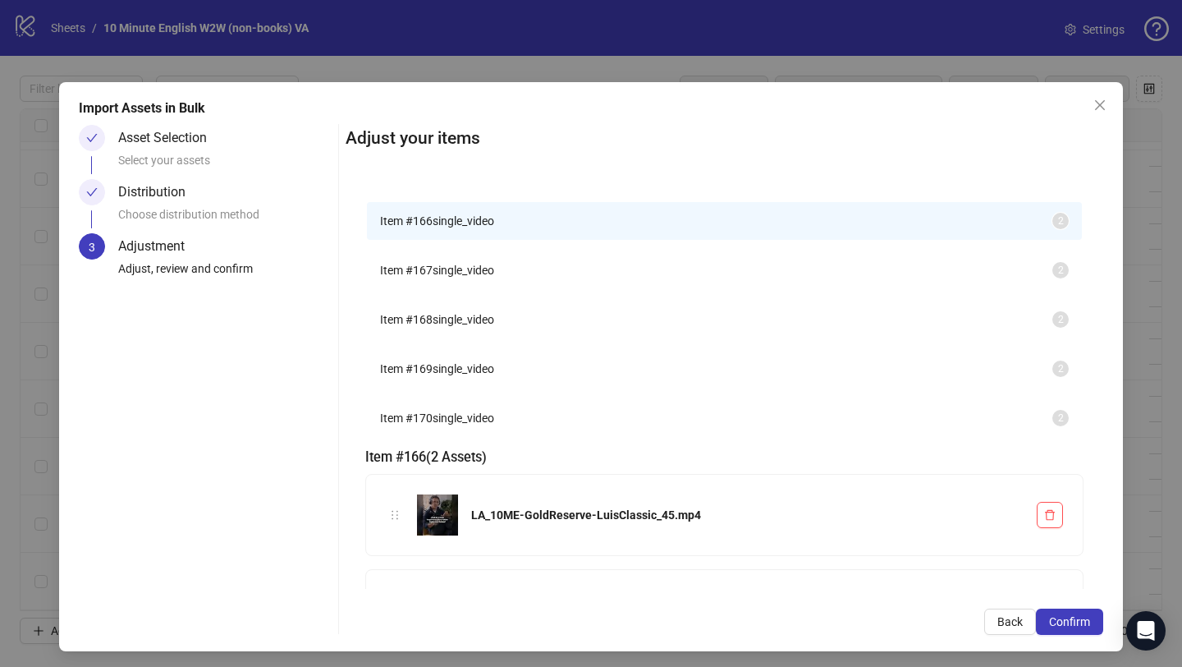
click at [416, 277] on span "Item # 167" at bounding box center [406, 270] width 53 height 13
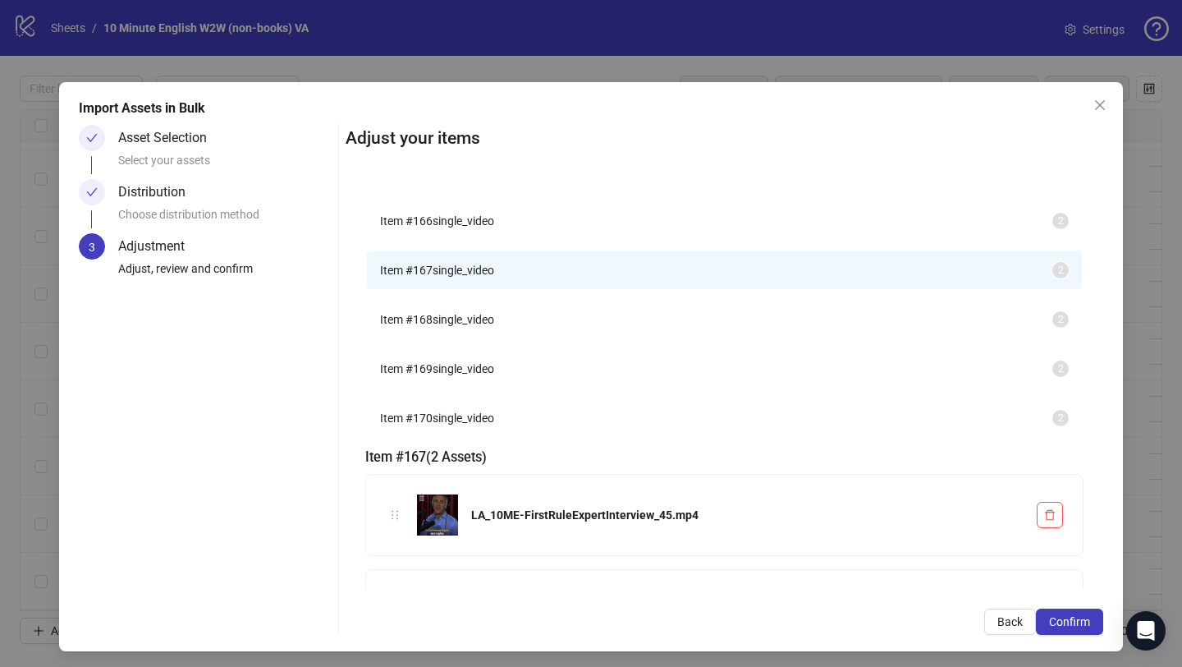
click at [434, 326] on span "single_video" at bounding box center [464, 319] width 62 height 13
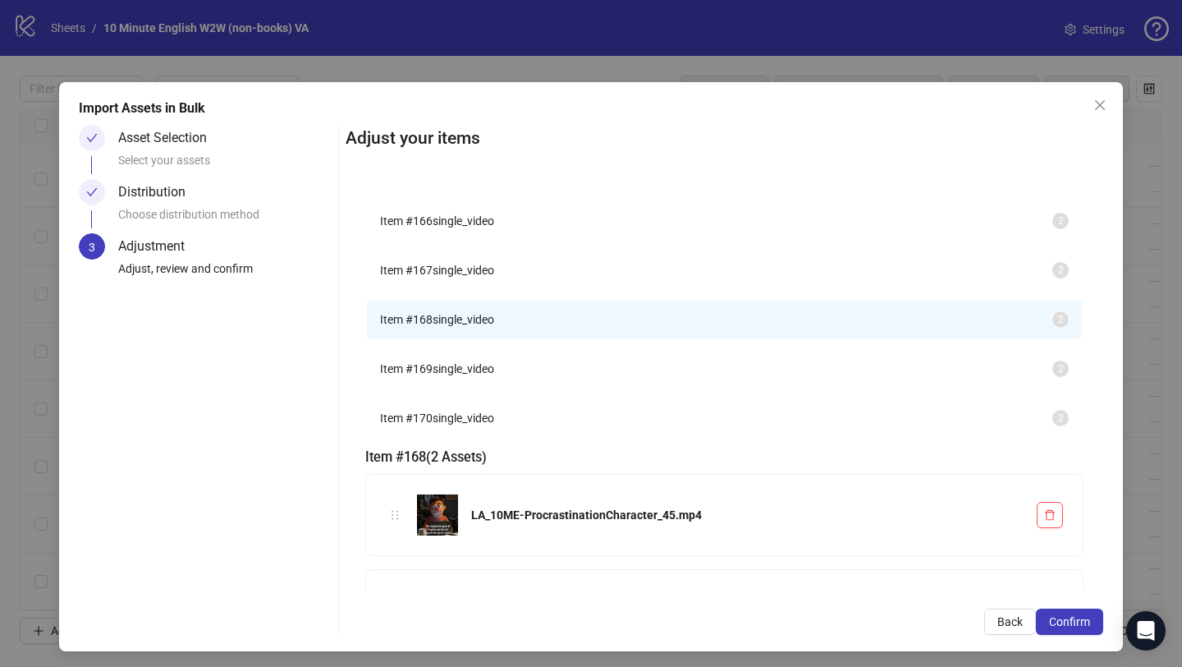
click at [433, 375] on span "single_video" at bounding box center [464, 368] width 62 height 13
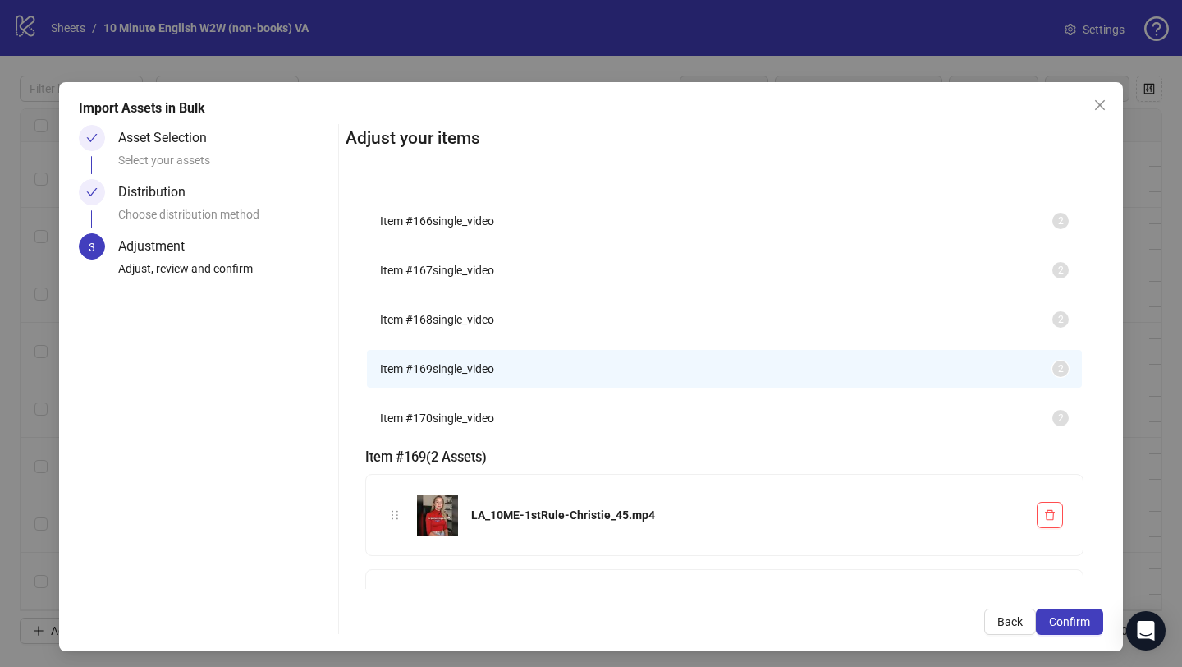
click at [437, 424] on span "single_video" at bounding box center [464, 417] width 62 height 13
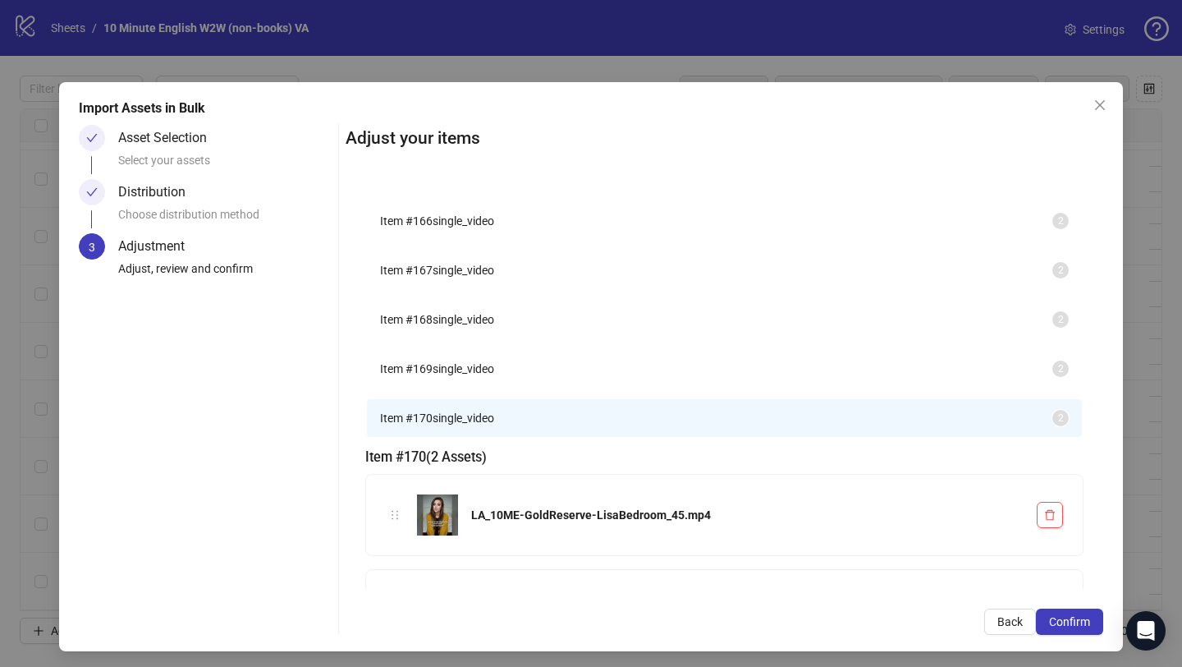
click at [433, 375] on span "Item # 169" at bounding box center [406, 368] width 53 height 13
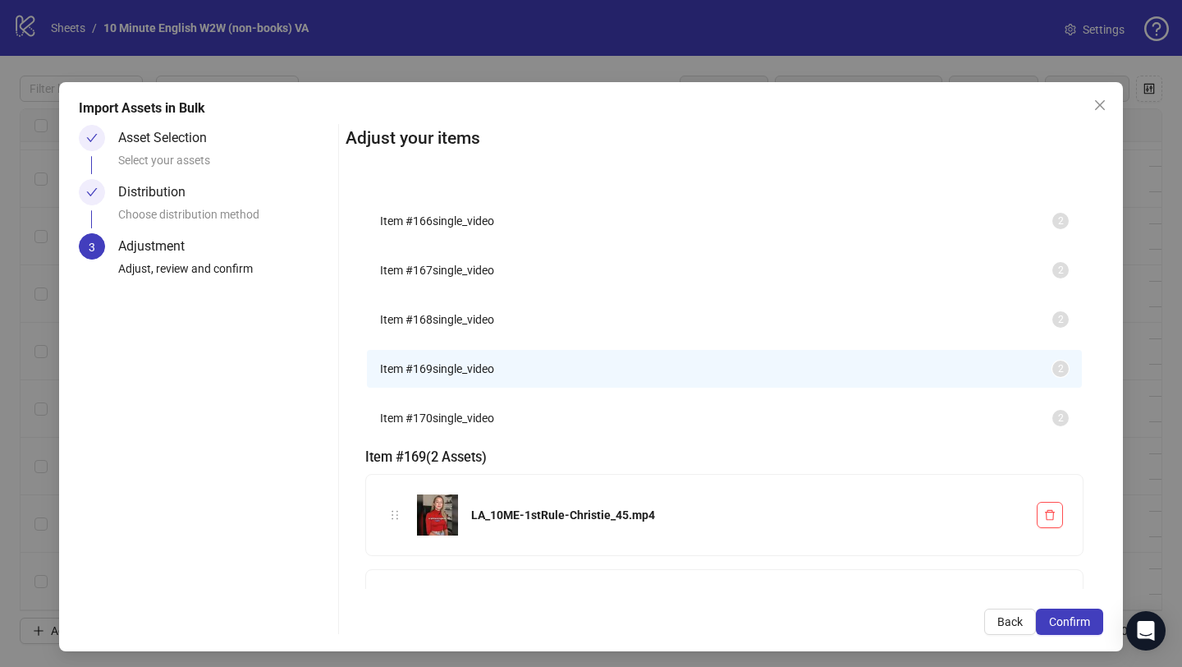
click at [447, 326] on span "single_video" at bounding box center [464, 319] width 62 height 13
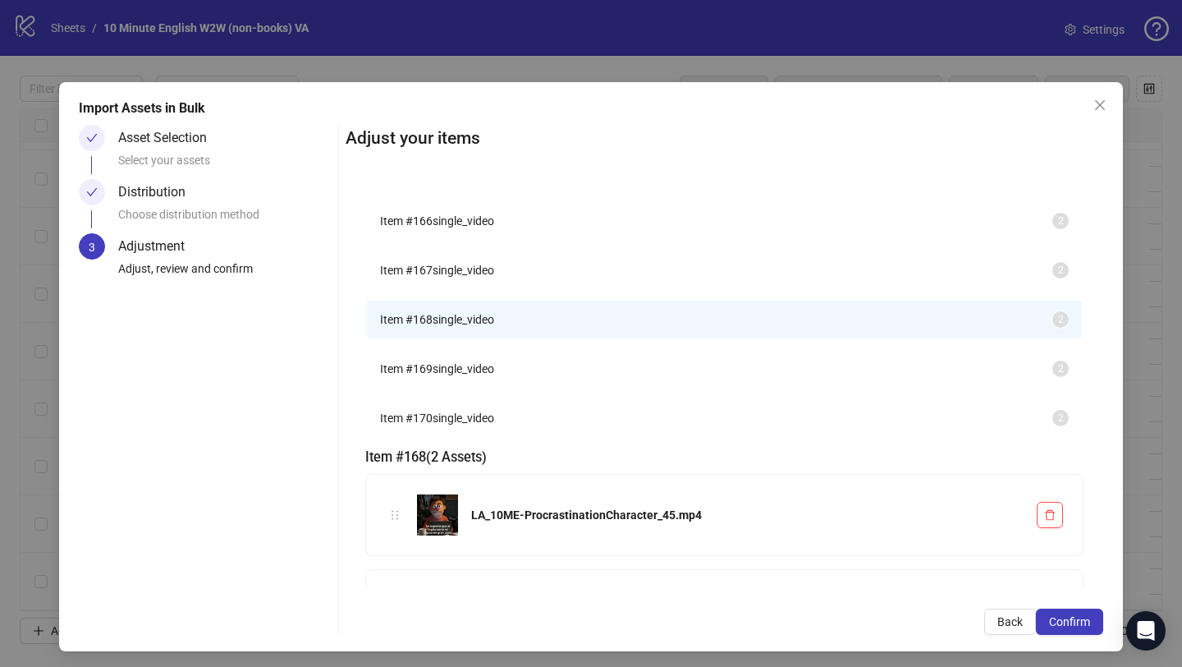
click at [448, 277] on span "single_video" at bounding box center [464, 270] width 62 height 13
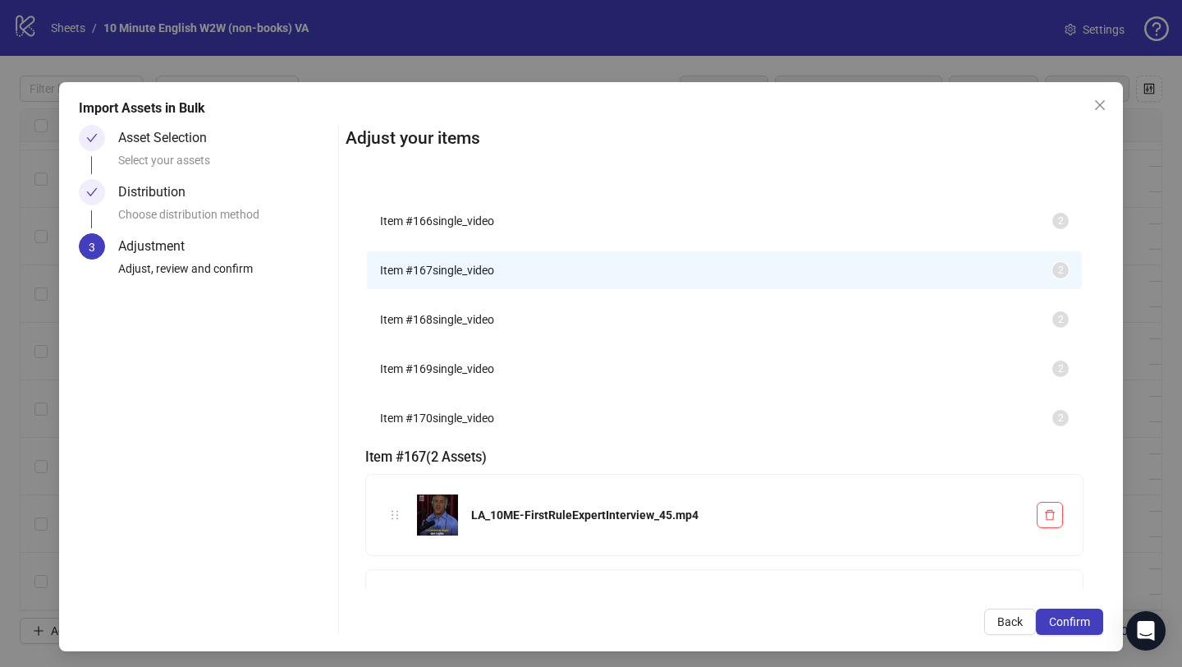
click at [448, 326] on span "single_video" at bounding box center [464, 319] width 62 height 13
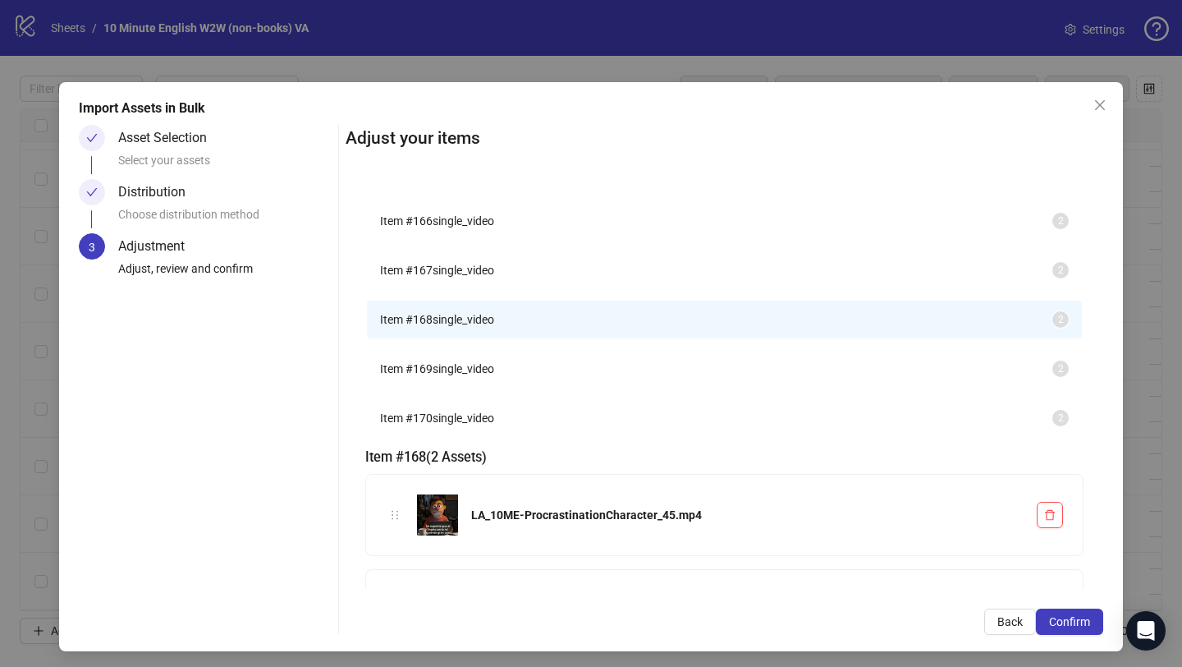
click at [433, 375] on span "Item # 169" at bounding box center [406, 368] width 53 height 13
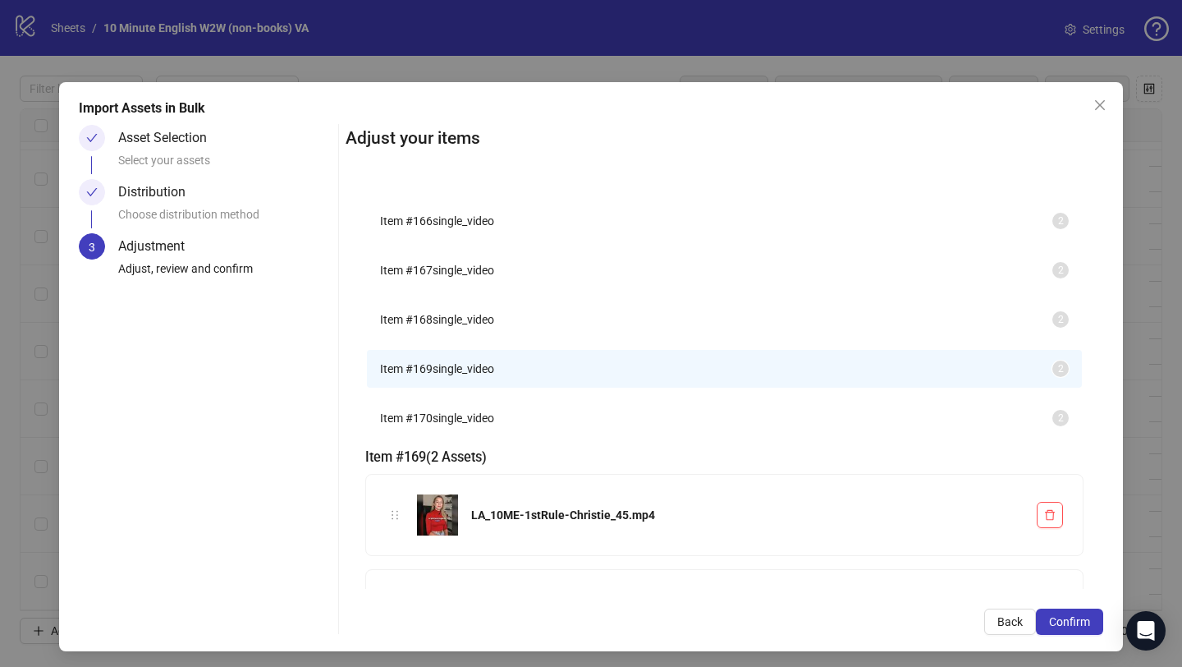
click at [433, 424] on span "Item # 170" at bounding box center [406, 417] width 53 height 13
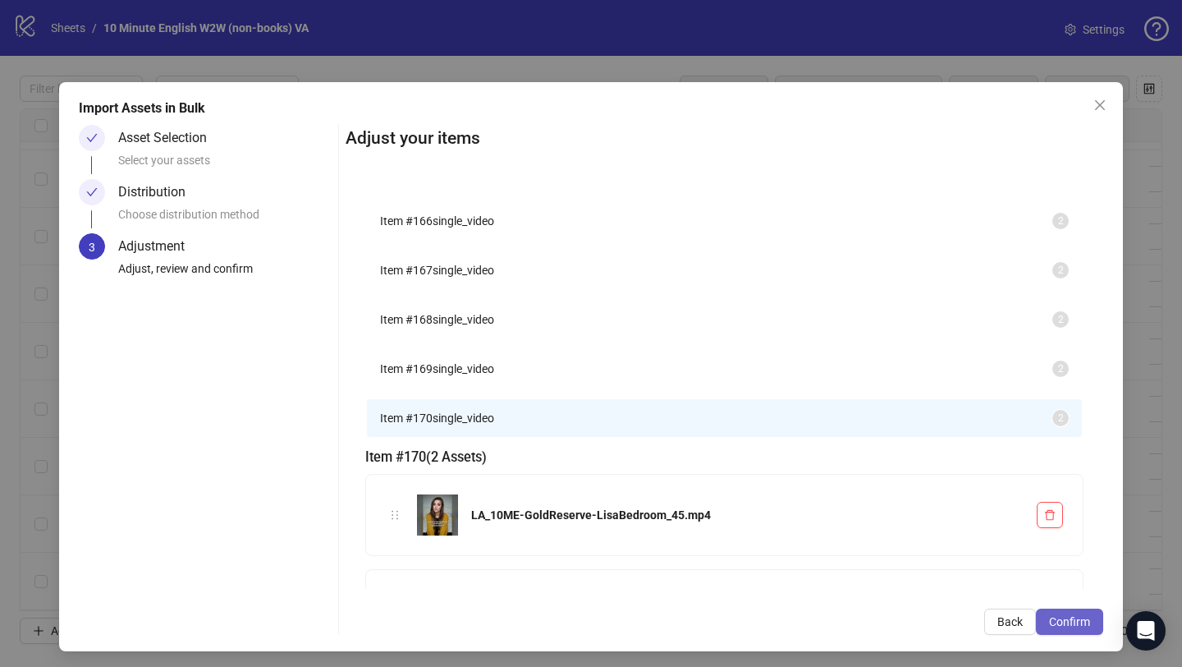
click at [1056, 618] on span "Confirm" at bounding box center [1069, 621] width 41 height 13
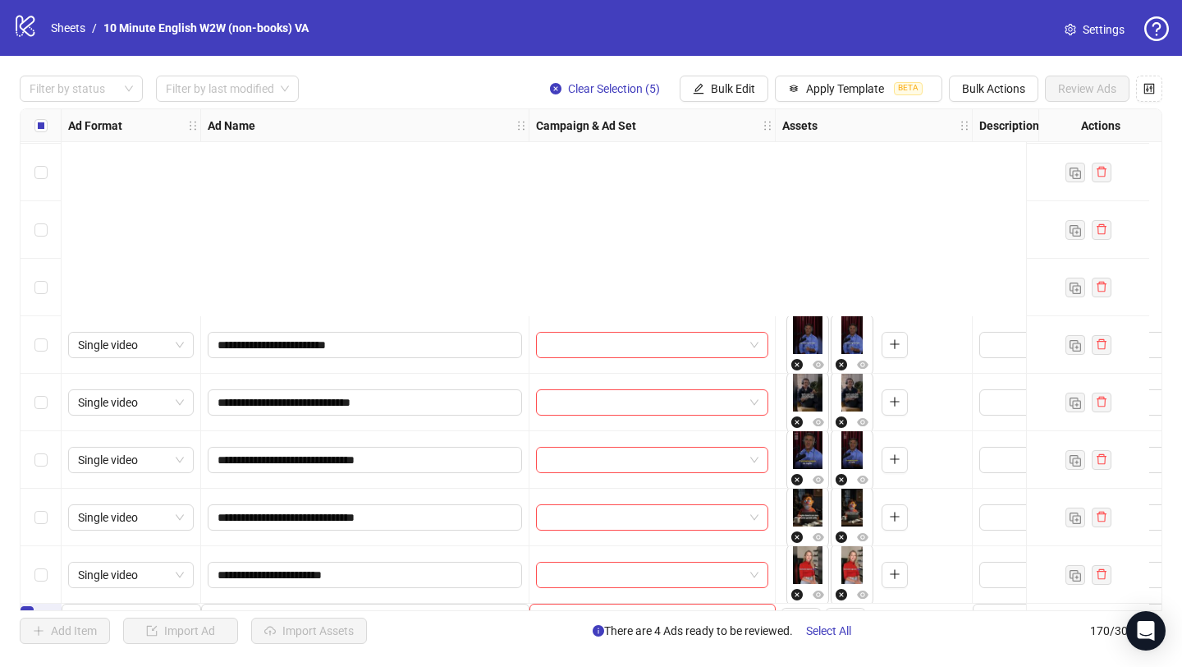
scroll to position [9309, 0]
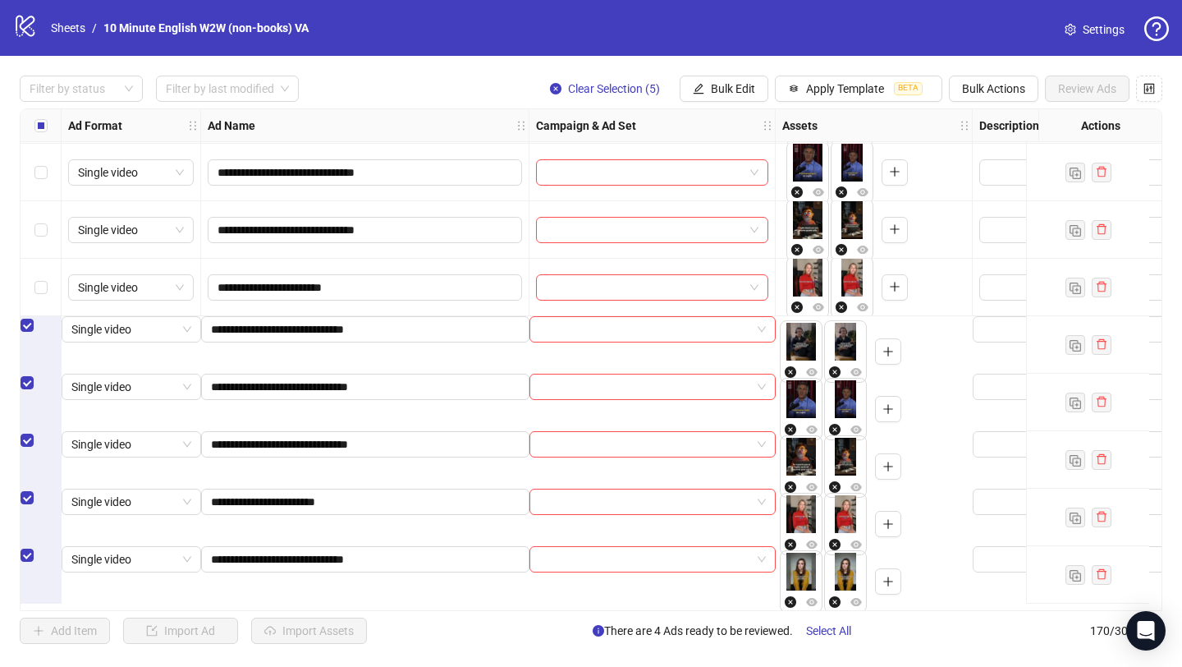
click at [836, 103] on div "**********" at bounding box center [591, 360] width 1182 height 608
click at [849, 93] on span "Apply Template" at bounding box center [845, 88] width 78 height 13
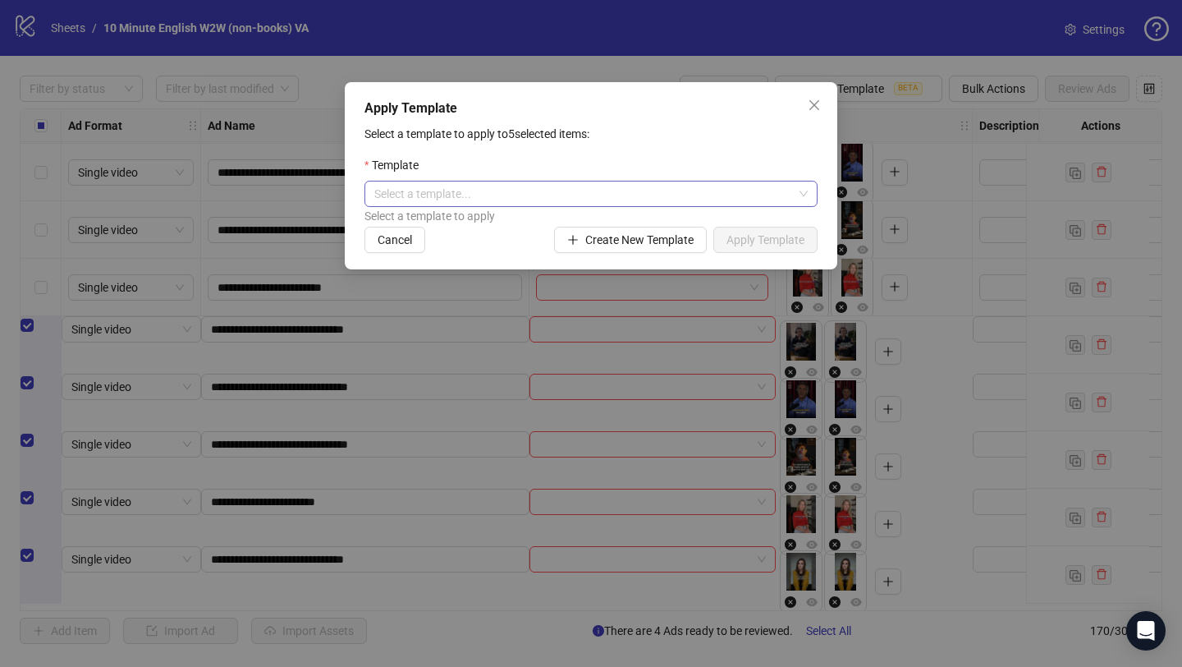
click at [583, 194] on input "search" at bounding box center [583, 193] width 419 height 25
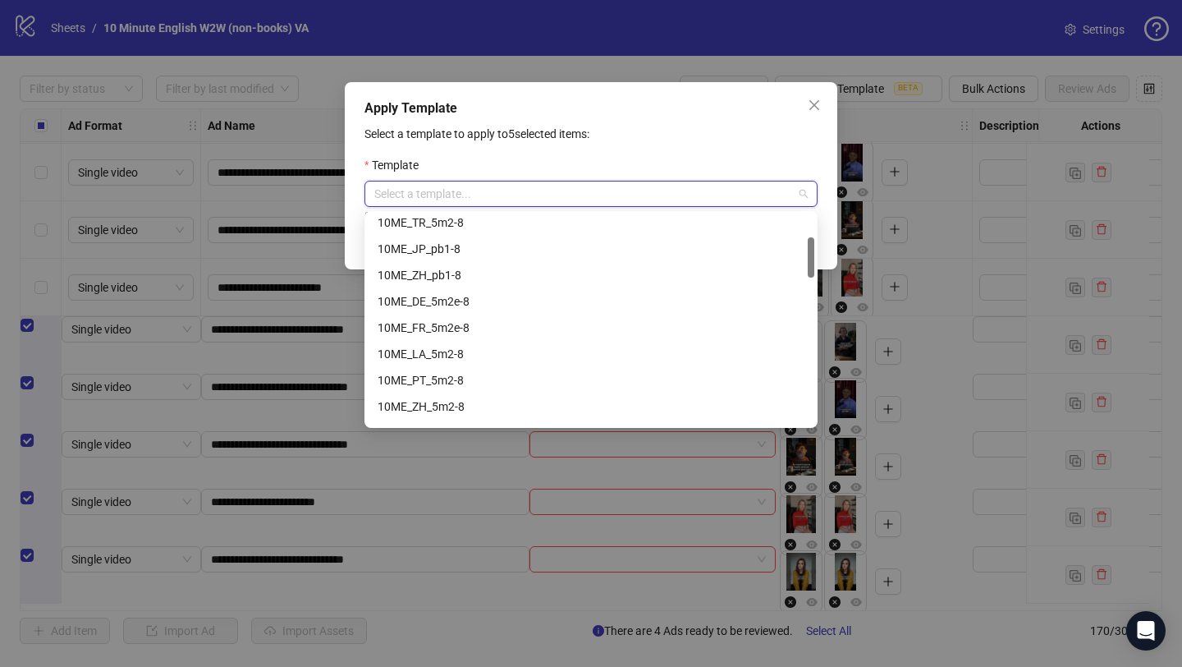
scroll to position [145, 0]
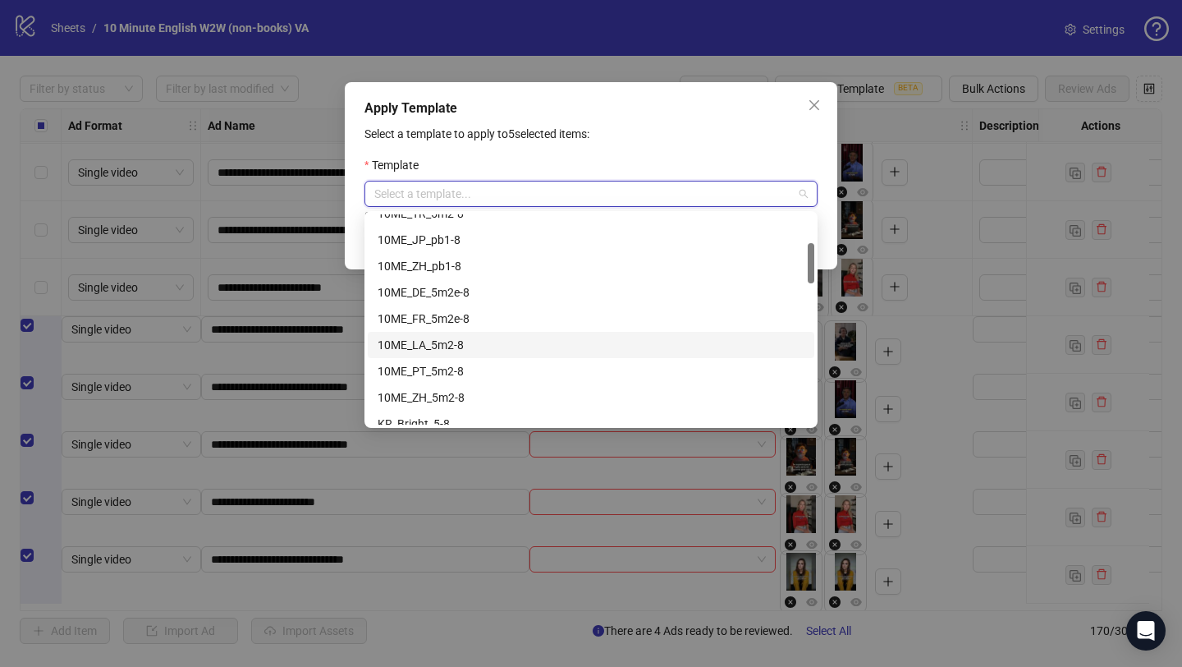
click at [562, 346] on div "10ME_LA_5m2-8" at bounding box center [591, 345] width 427 height 18
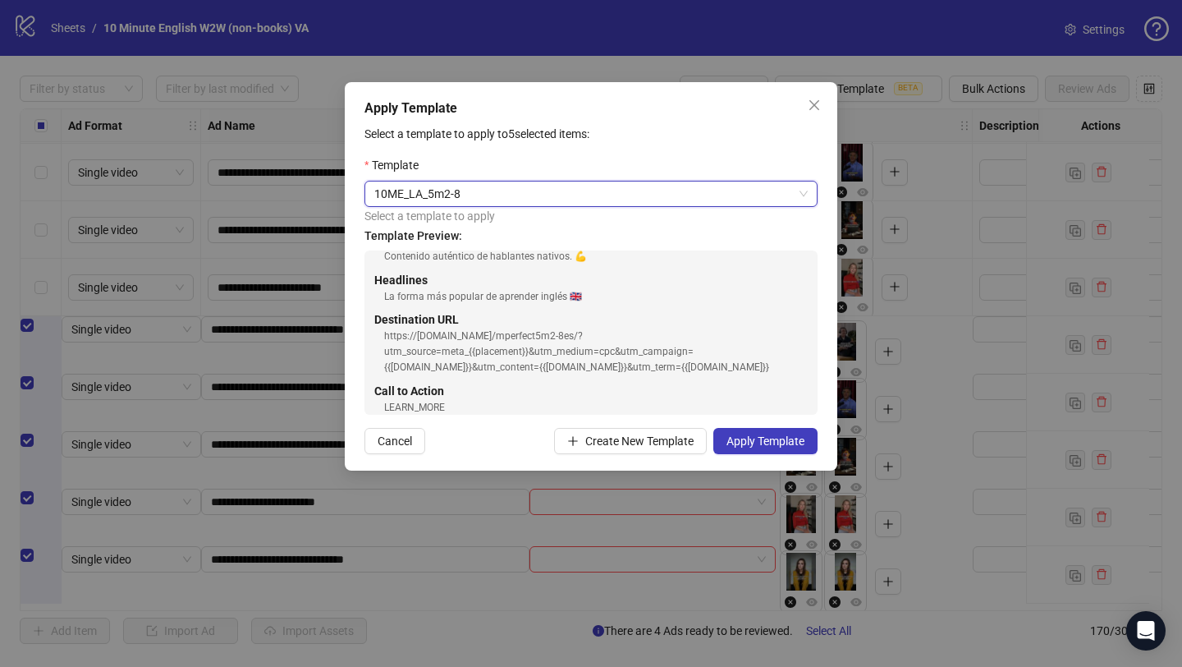
scroll to position [78, 0]
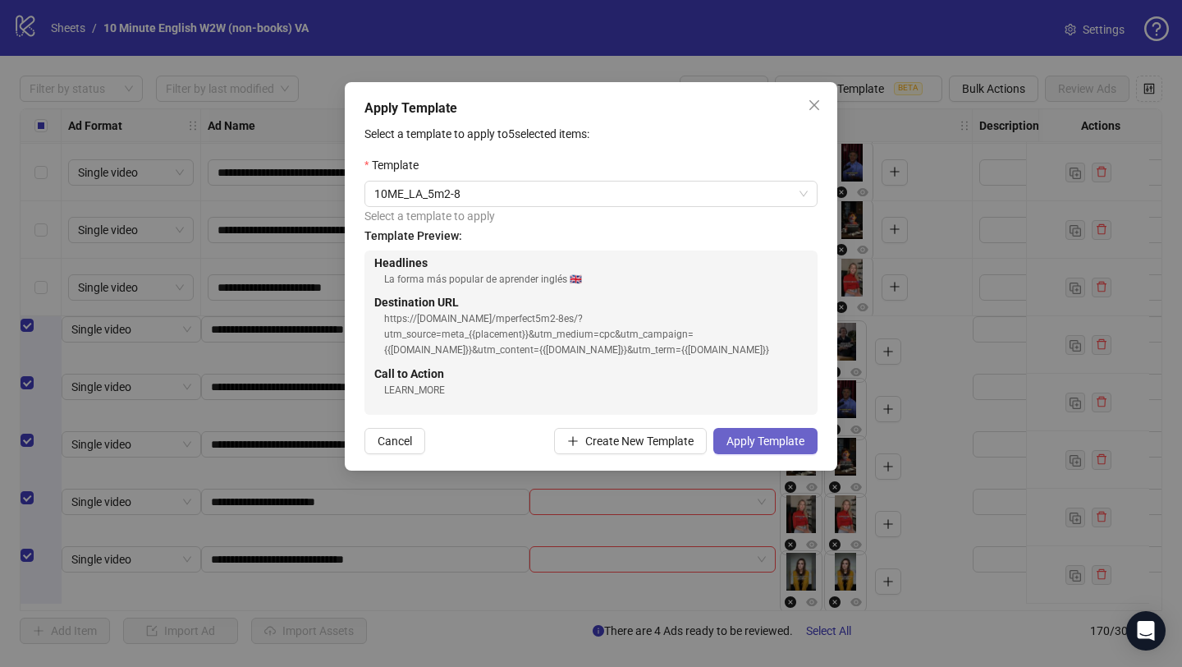
click at [778, 442] on span "Apply Template" at bounding box center [766, 440] width 78 height 13
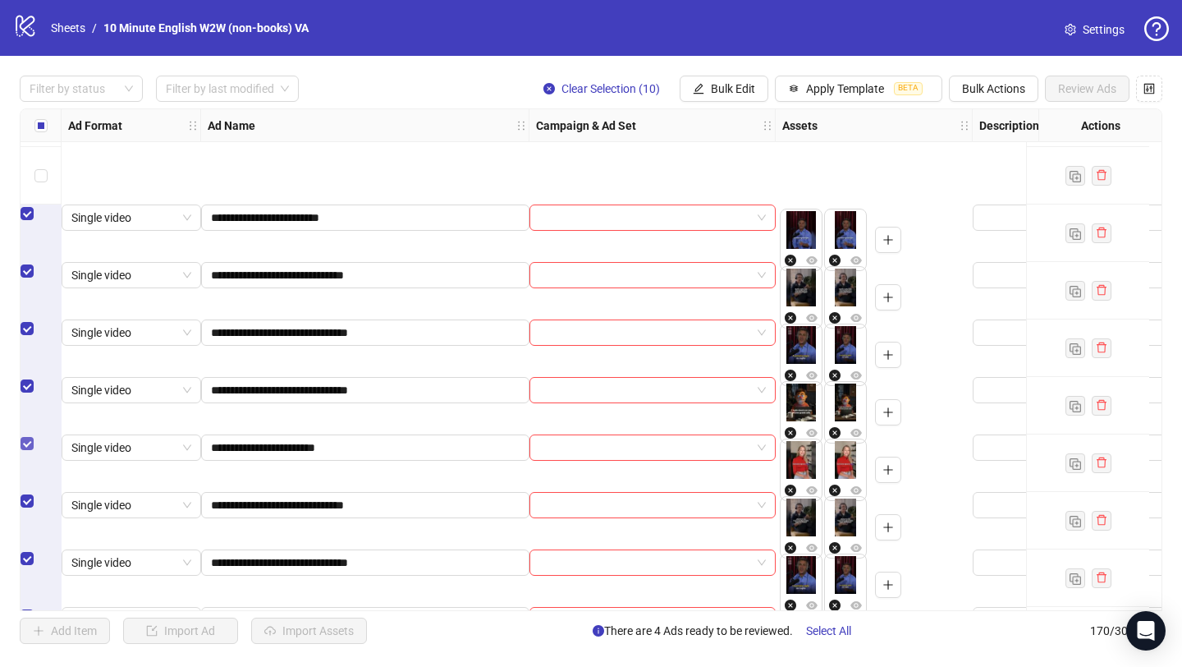
scroll to position [9309, 0]
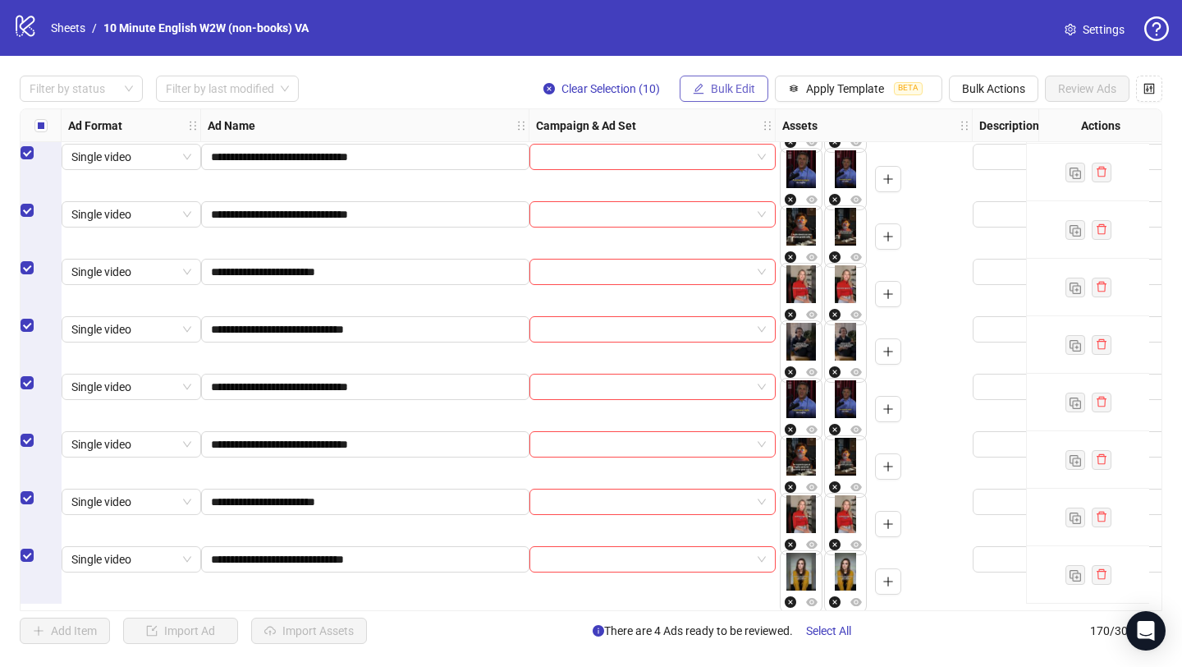
click at [736, 85] on span "Bulk Edit" at bounding box center [733, 88] width 44 height 13
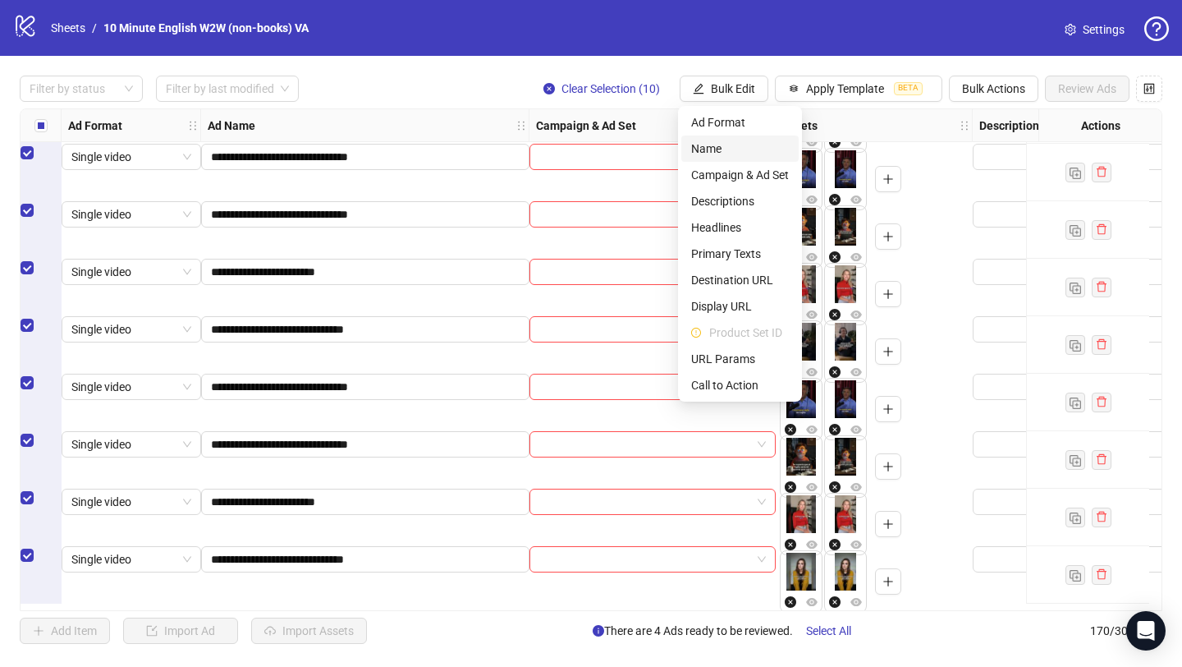
click at [735, 145] on span "Name" at bounding box center [740, 149] width 98 height 18
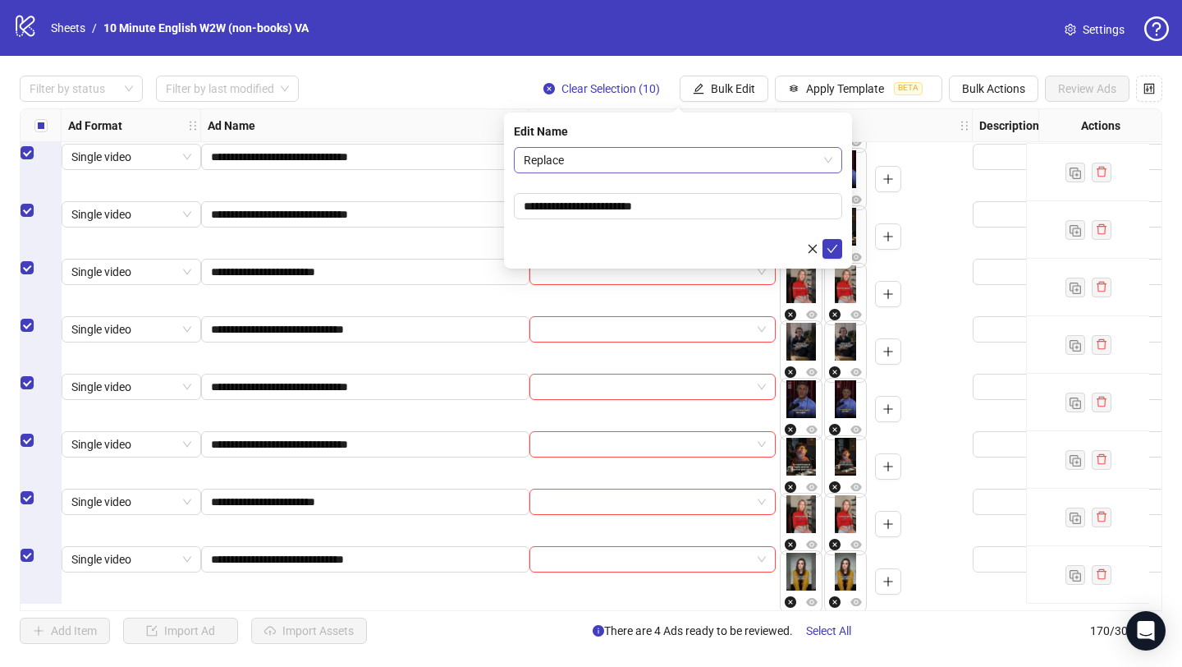
click at [712, 160] on span "Replace" at bounding box center [678, 160] width 309 height 25
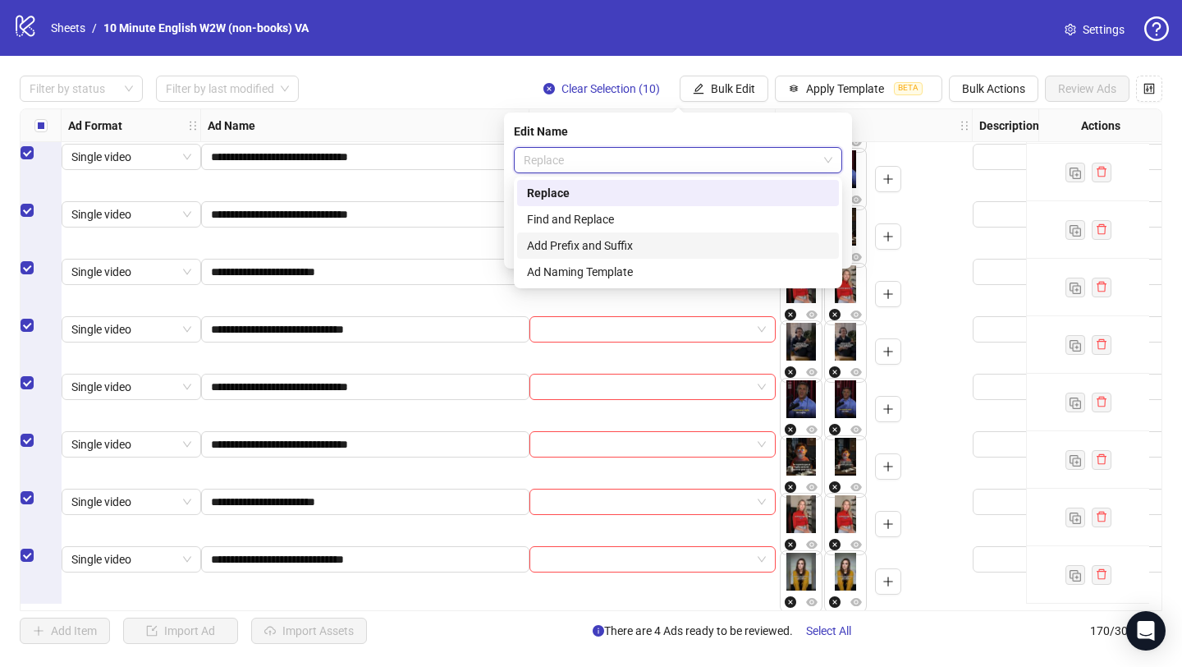
click at [693, 245] on div "Add Prefix and Suffix" at bounding box center [678, 245] width 302 height 18
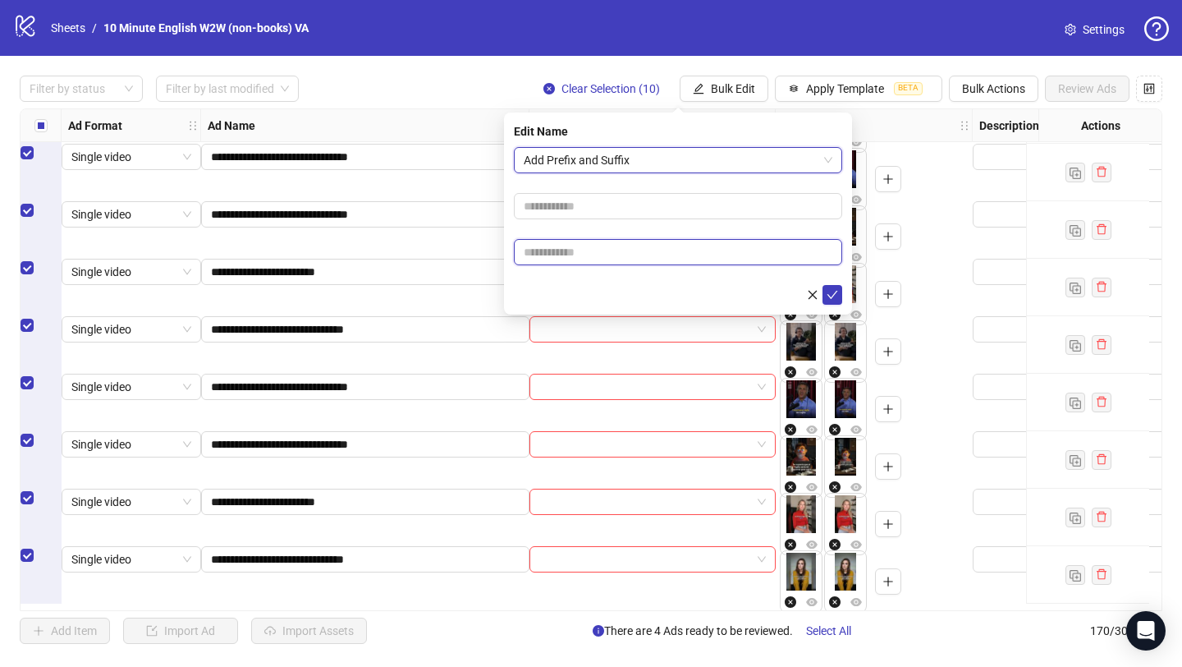
click at [665, 248] on input "text" at bounding box center [678, 252] width 328 height 26
type input "****"
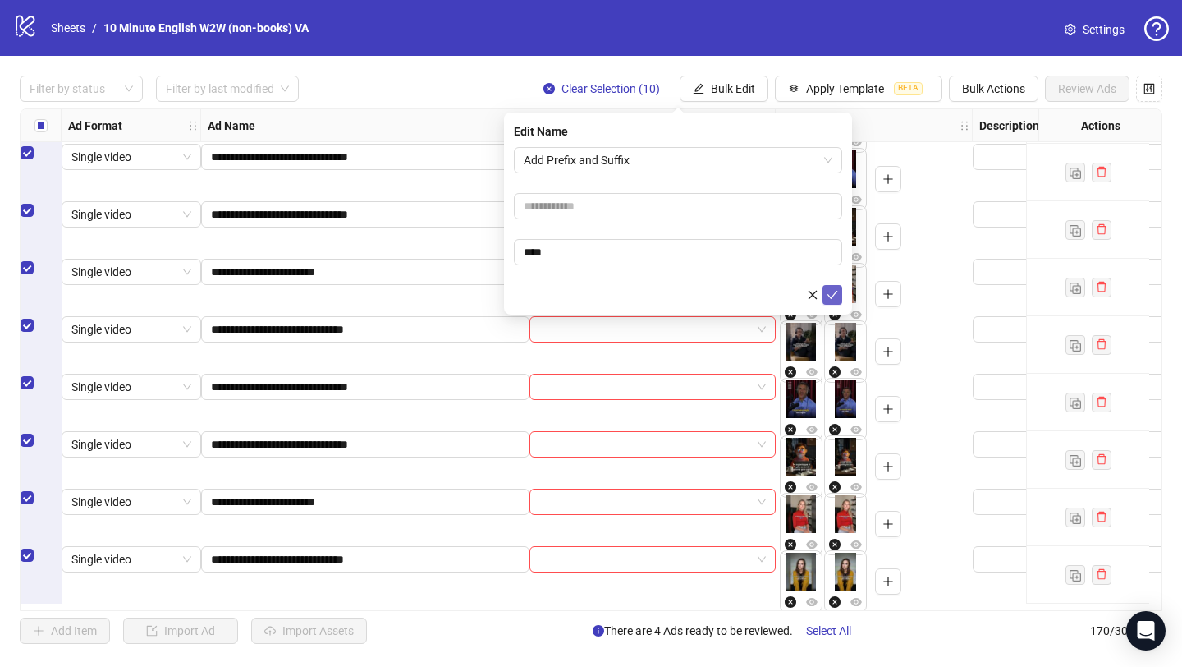
click at [823, 291] on button "submit" at bounding box center [833, 295] width 20 height 20
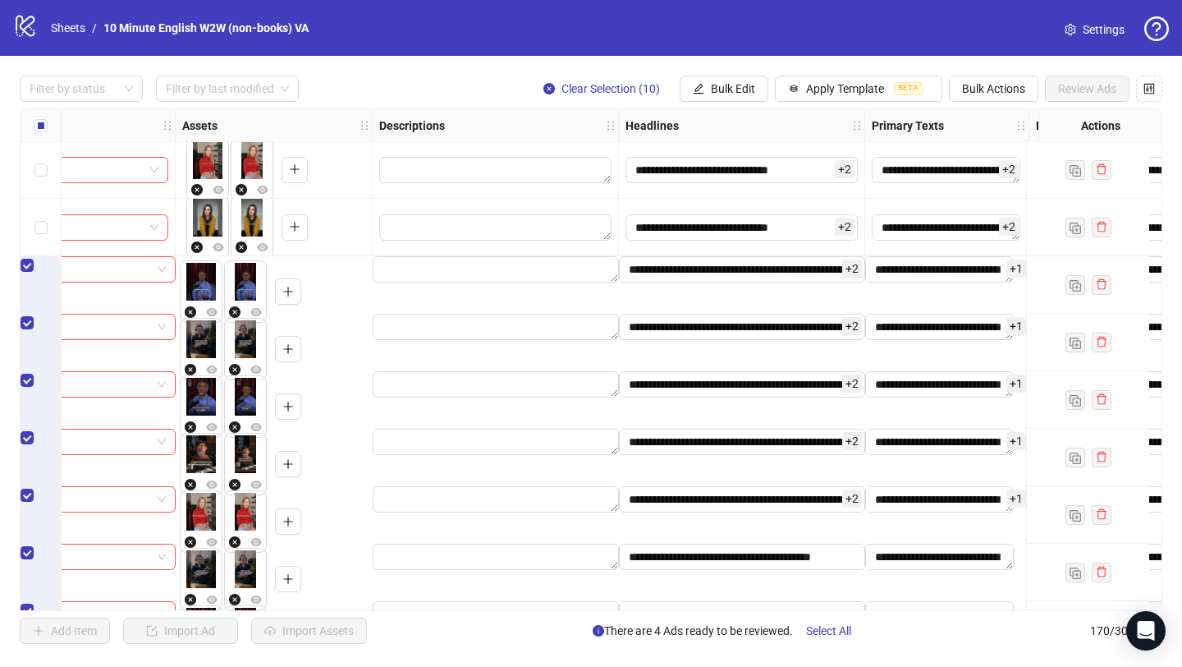
scroll to position [9309, 140]
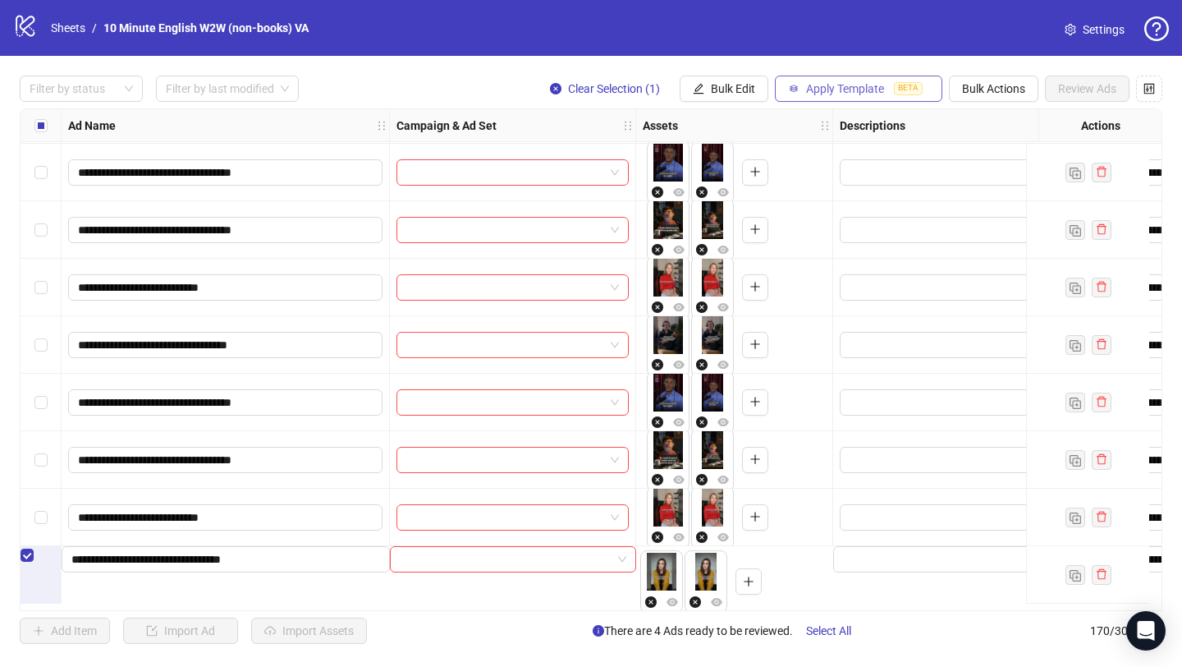
click at [858, 84] on span "Apply Template" at bounding box center [845, 88] width 78 height 13
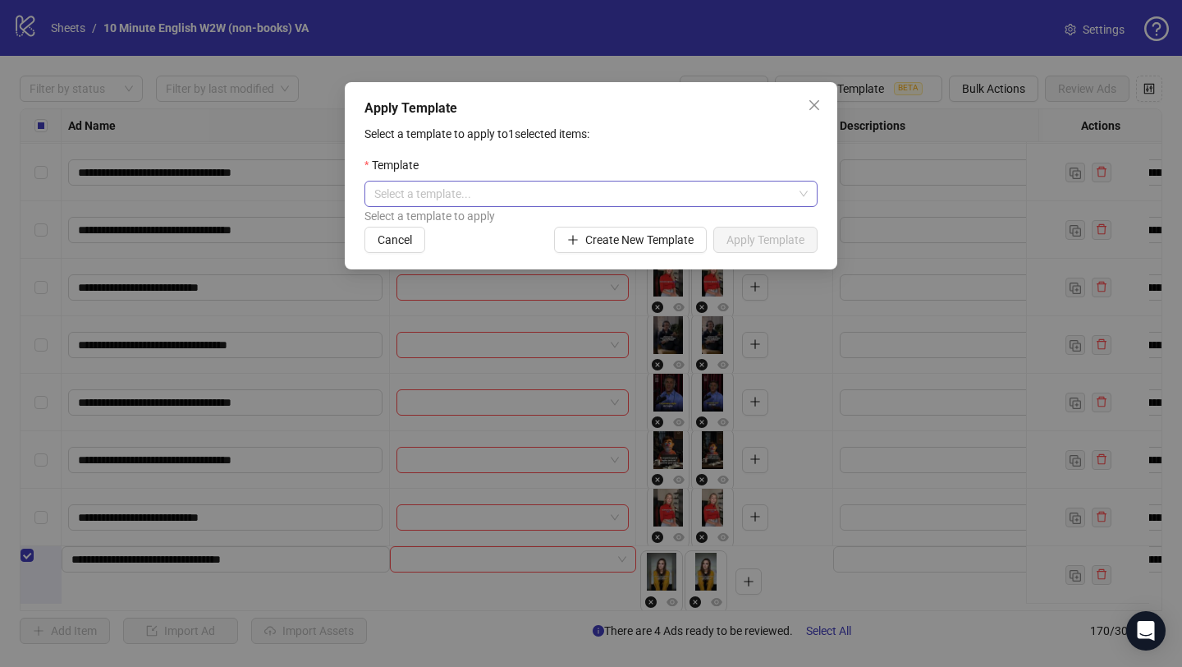
click at [692, 197] on input "search" at bounding box center [583, 193] width 419 height 25
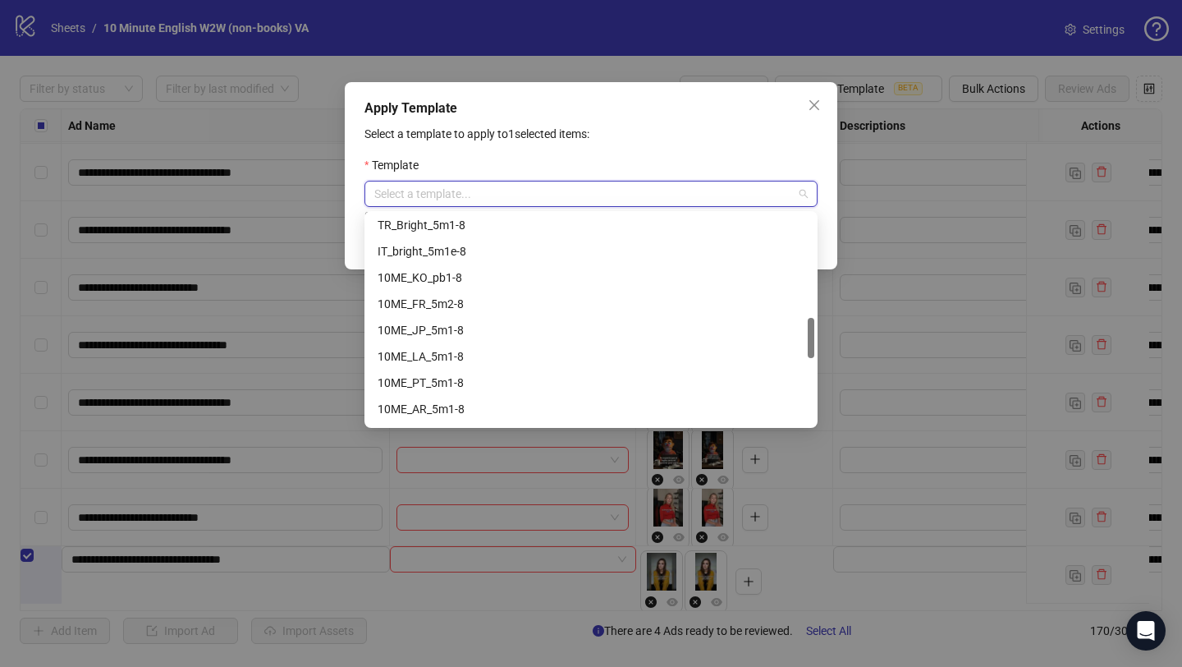
scroll to position [222, 0]
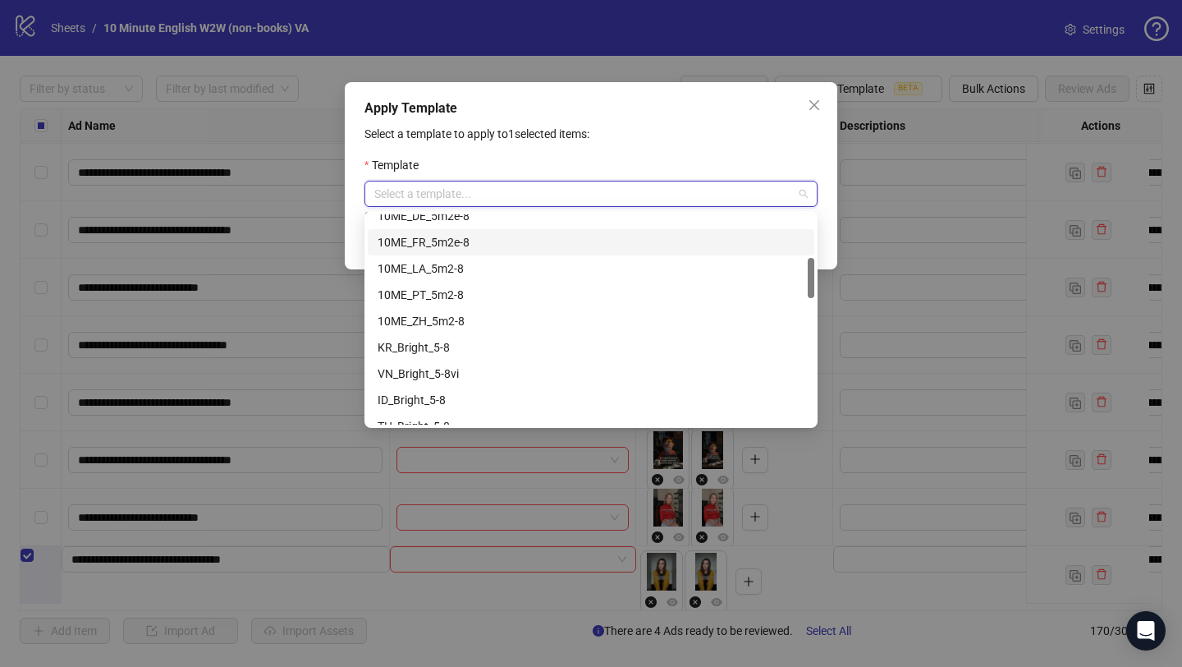
click at [607, 236] on div "10ME_FR_5m2e-8" at bounding box center [591, 242] width 427 height 18
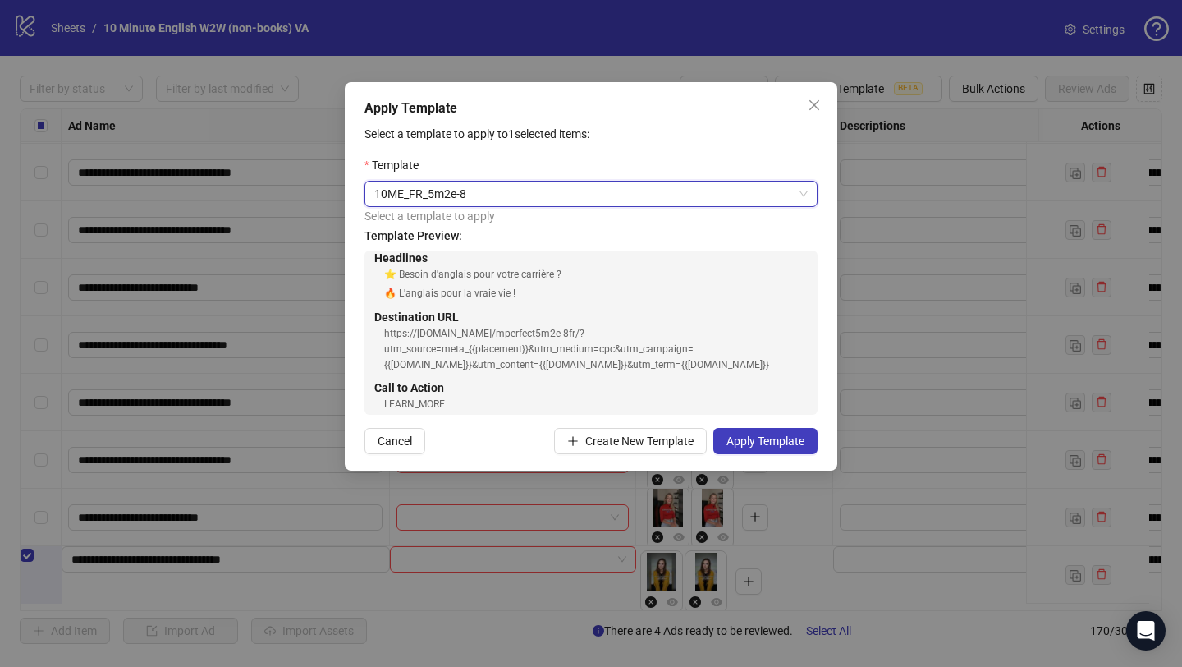
scroll to position [131, 0]
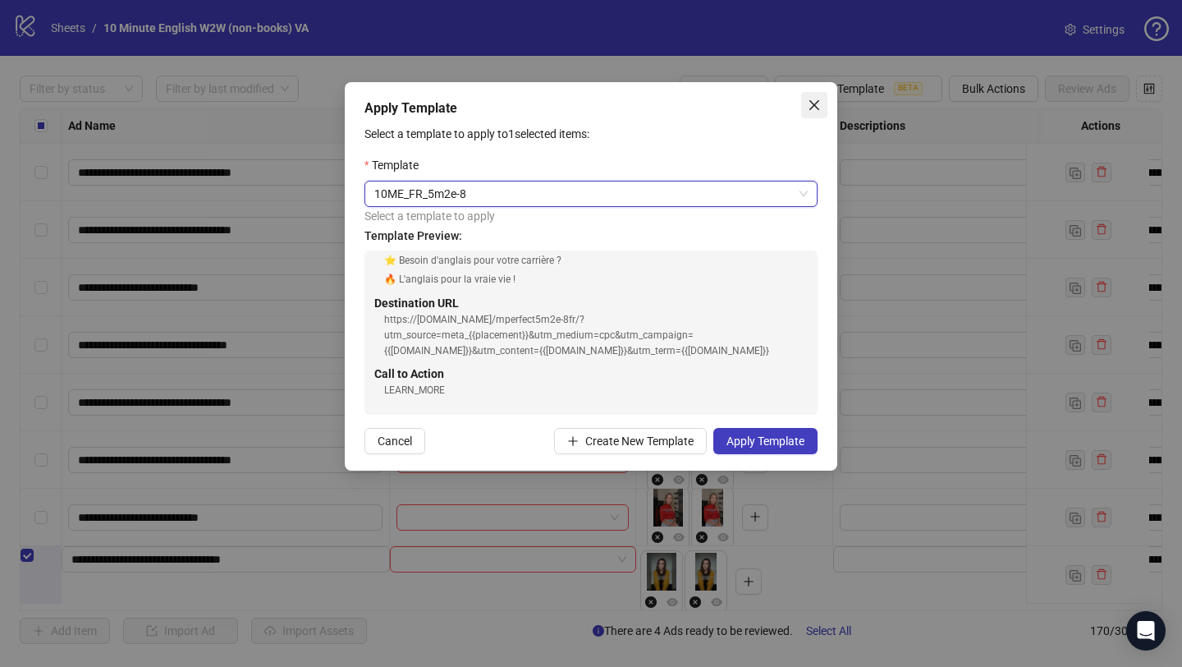
click at [811, 97] on button "Close" at bounding box center [814, 105] width 26 height 26
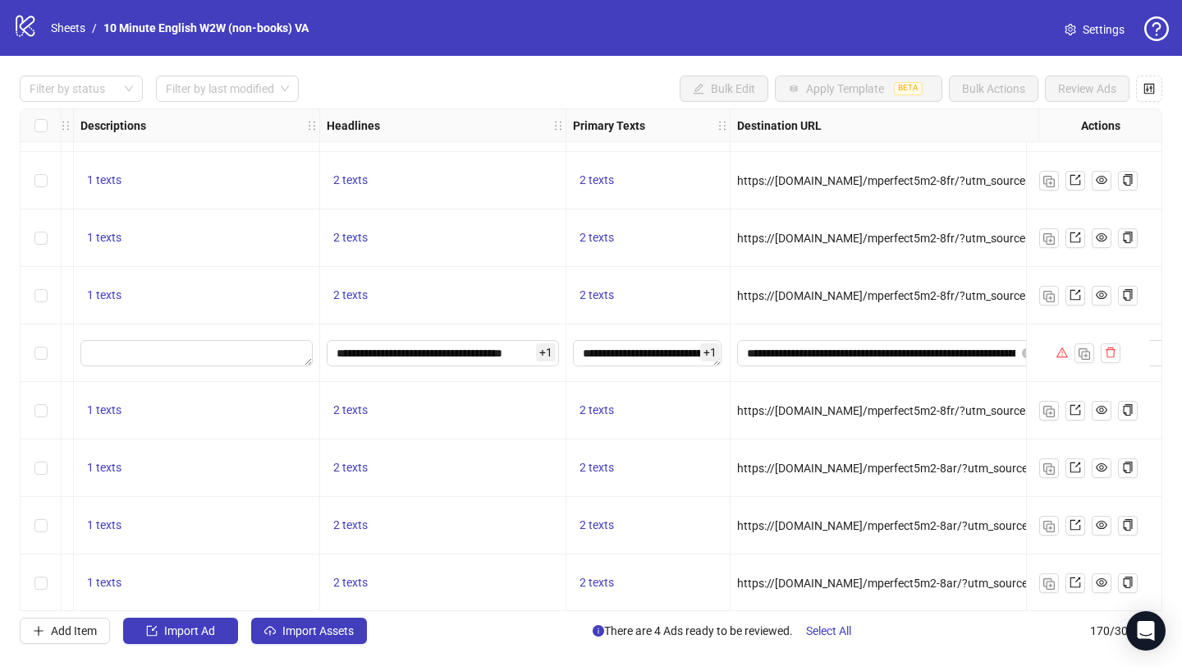
scroll to position [1427, 925]
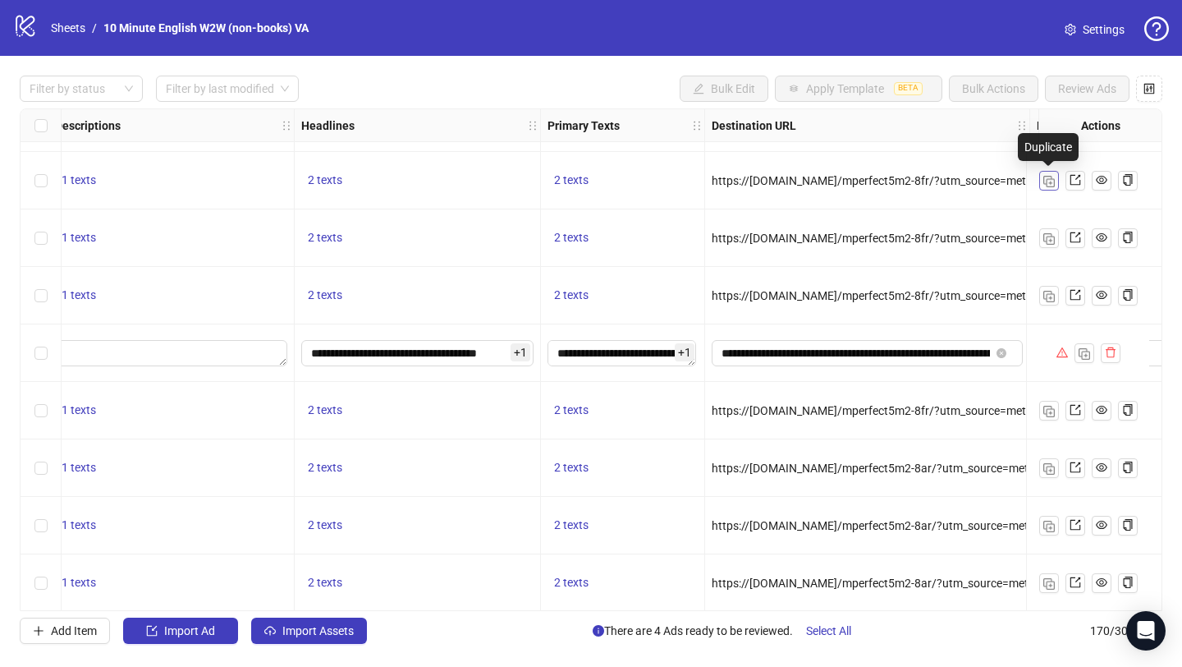
click at [1052, 185] on img "button" at bounding box center [1049, 181] width 11 height 11
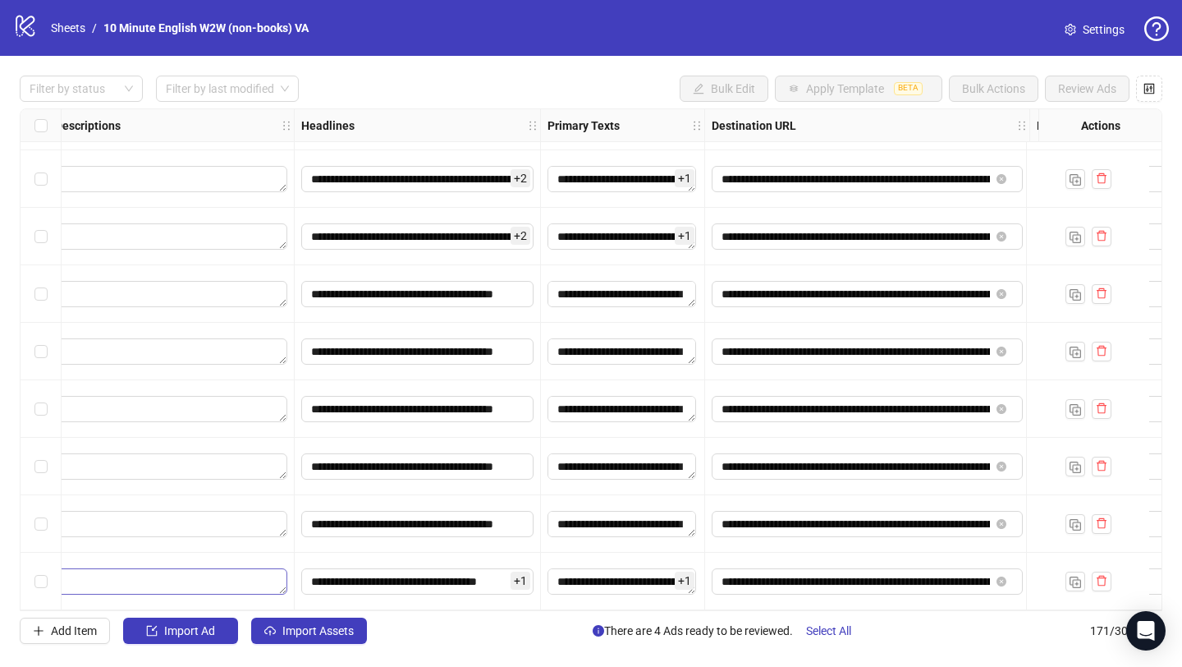
scroll to position [9367, 894]
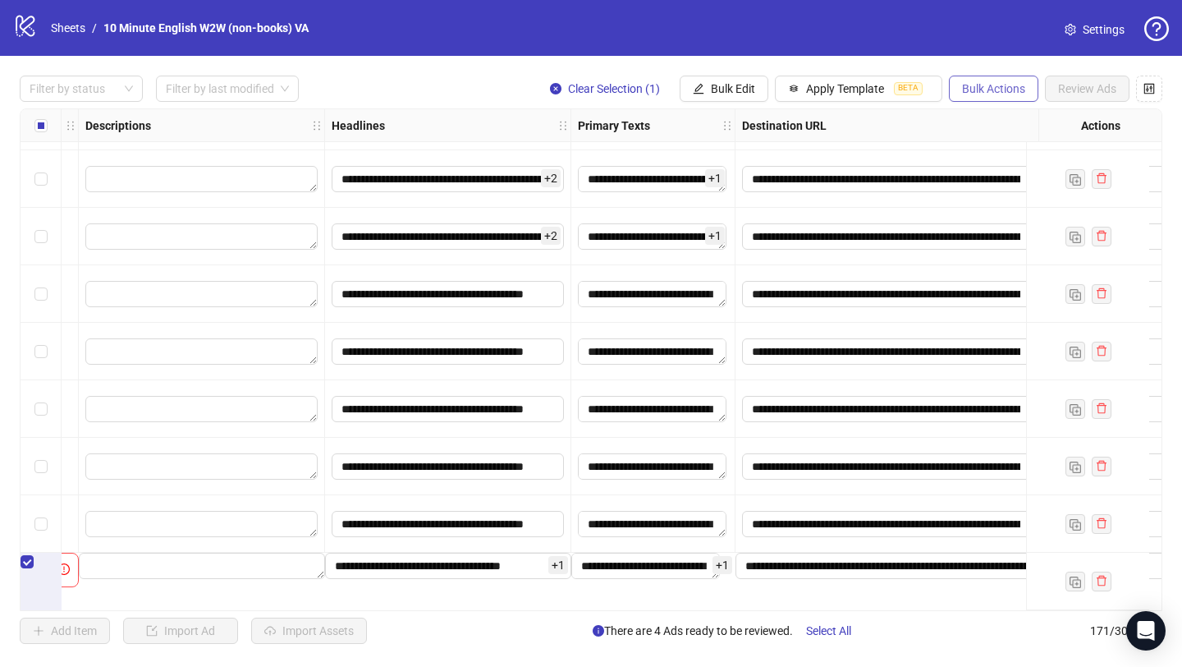
click at [962, 91] on span "Bulk Actions" at bounding box center [993, 88] width 63 height 13
click at [855, 91] on span "Apply Template" at bounding box center [845, 88] width 78 height 13
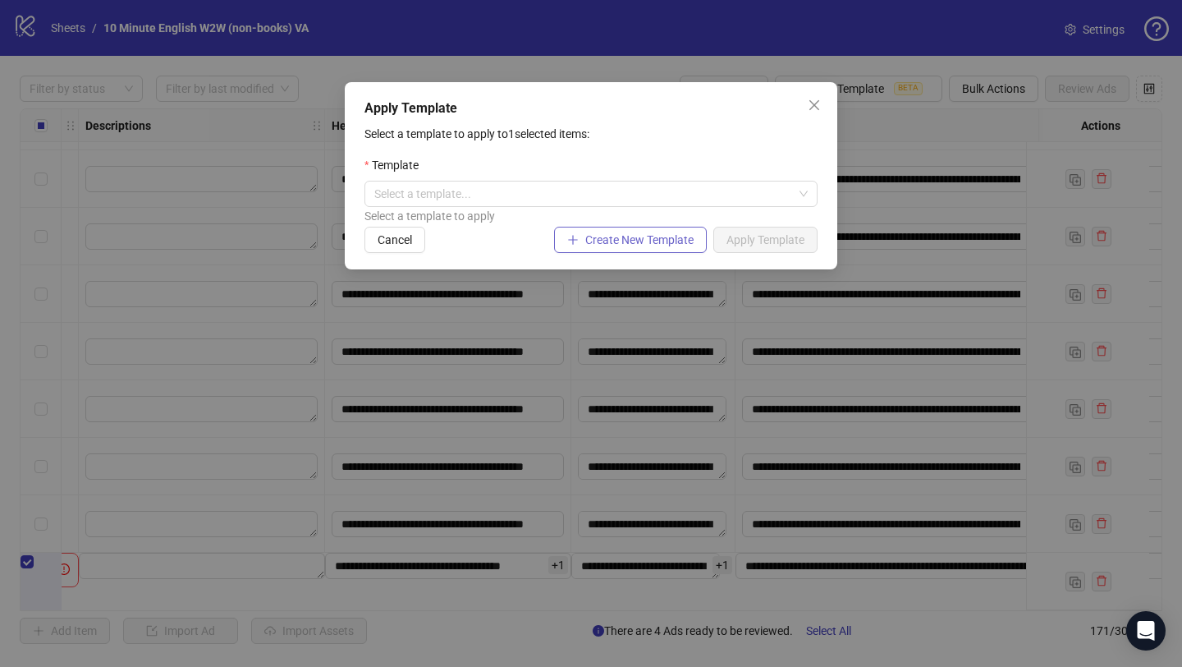
click at [595, 232] on button "Create New Template" at bounding box center [630, 240] width 153 height 26
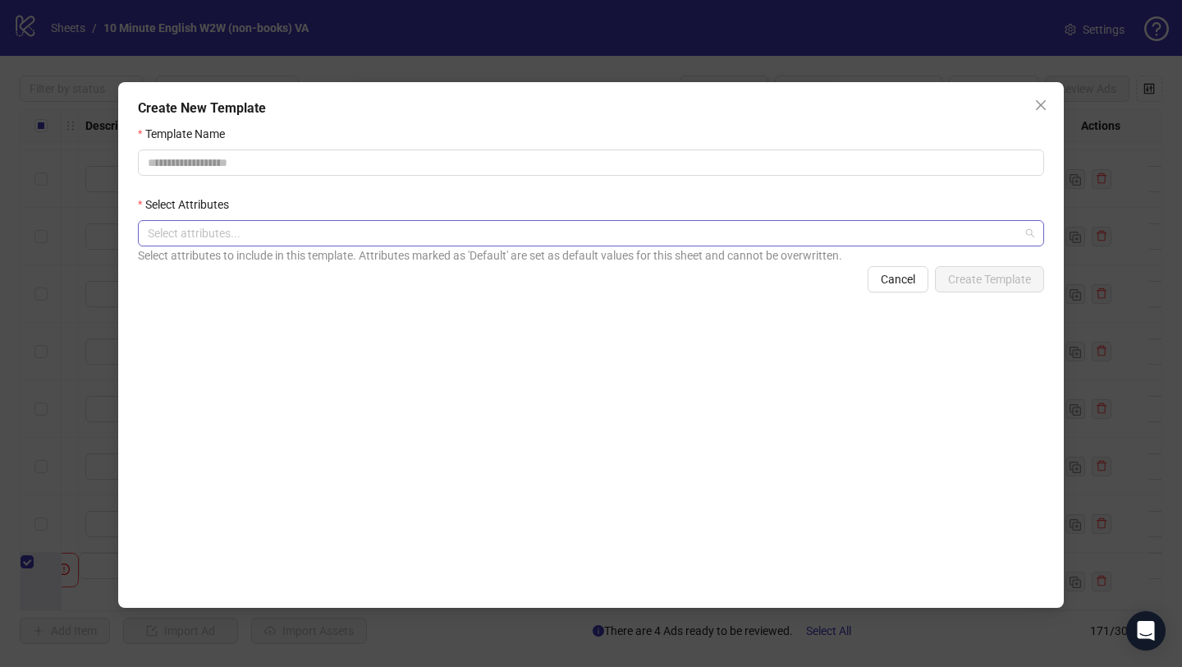
click at [635, 236] on div at bounding box center [582, 233] width 883 height 23
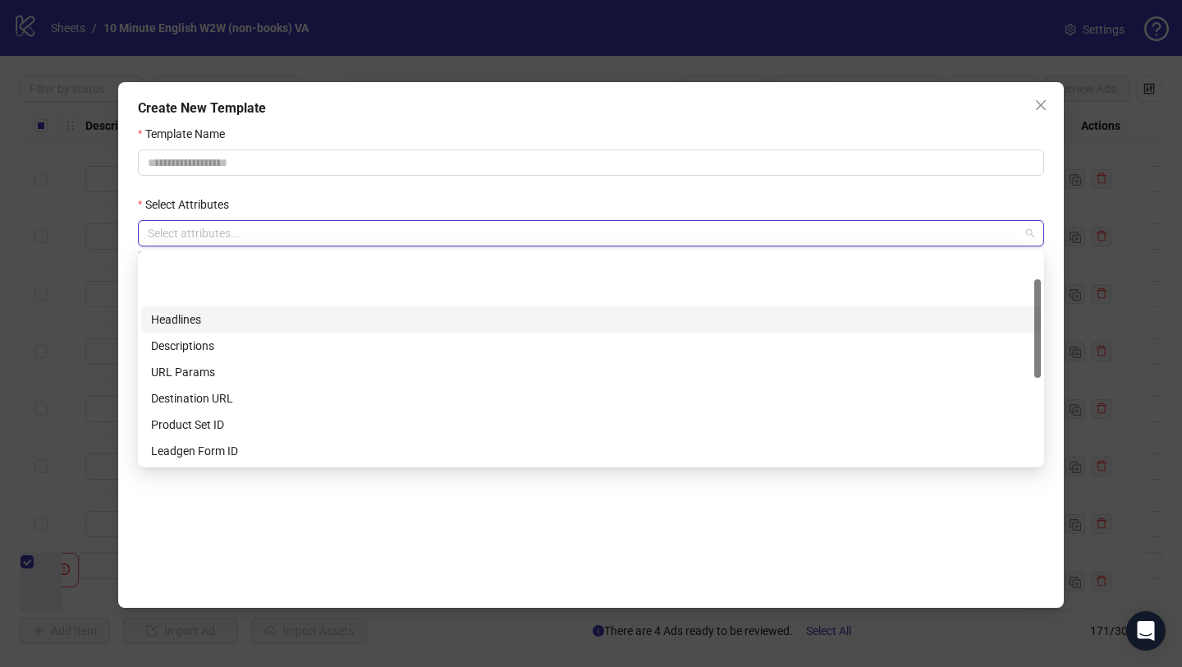
scroll to position [236, 0]
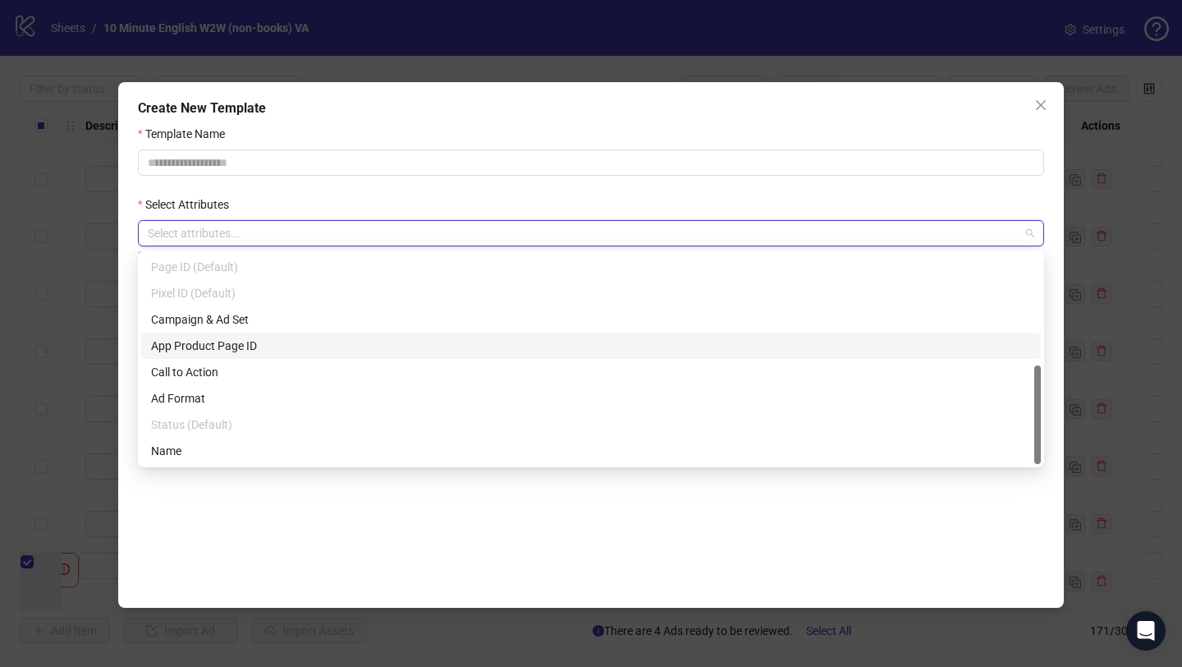
click at [656, 572] on div "Template Name Select Attributes Select attributes... Select attributes to inclu…" at bounding box center [591, 358] width 906 height 466
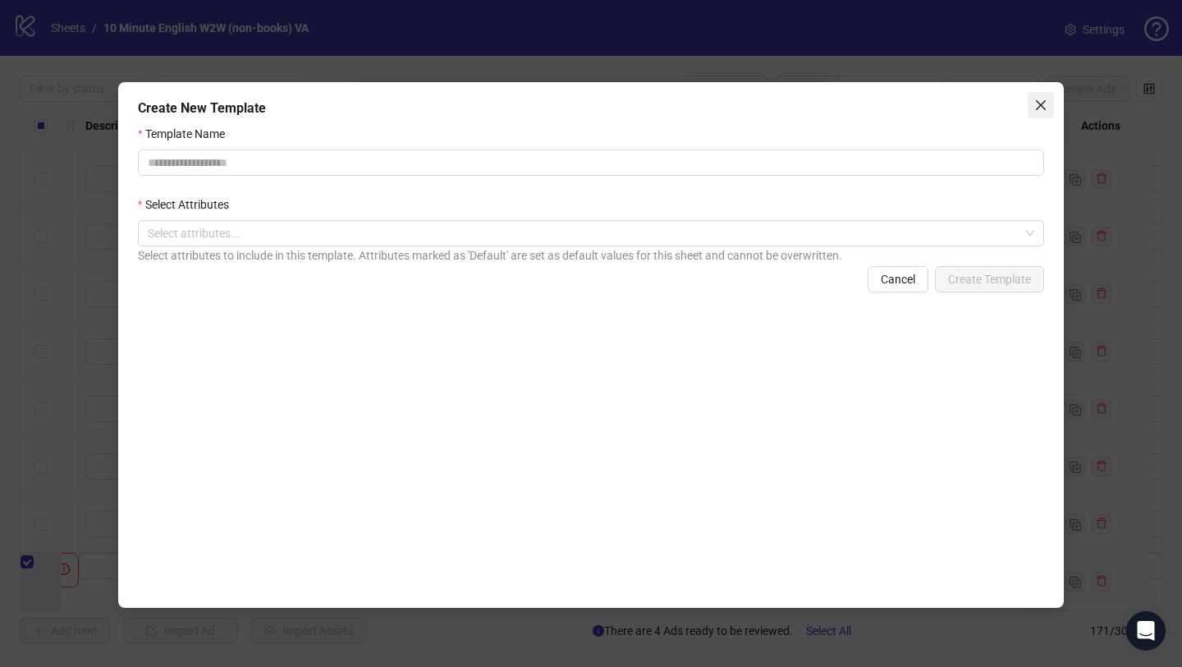
click at [1041, 103] on icon "close" at bounding box center [1041, 105] width 10 height 10
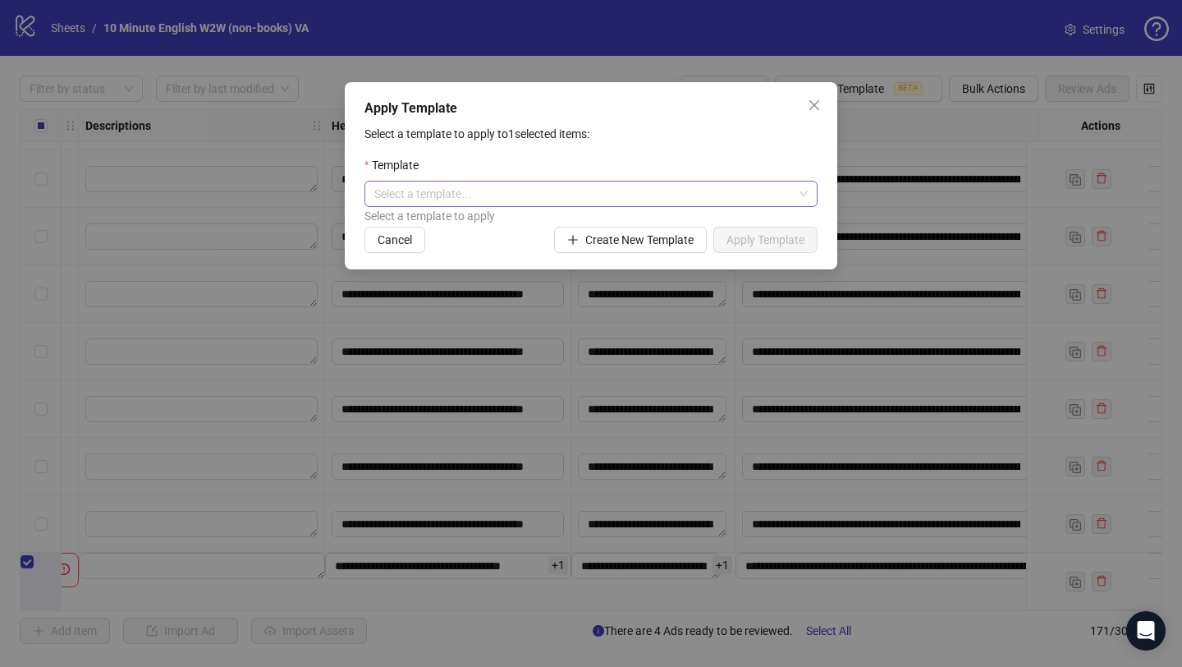
click at [465, 195] on input "search" at bounding box center [583, 193] width 419 height 25
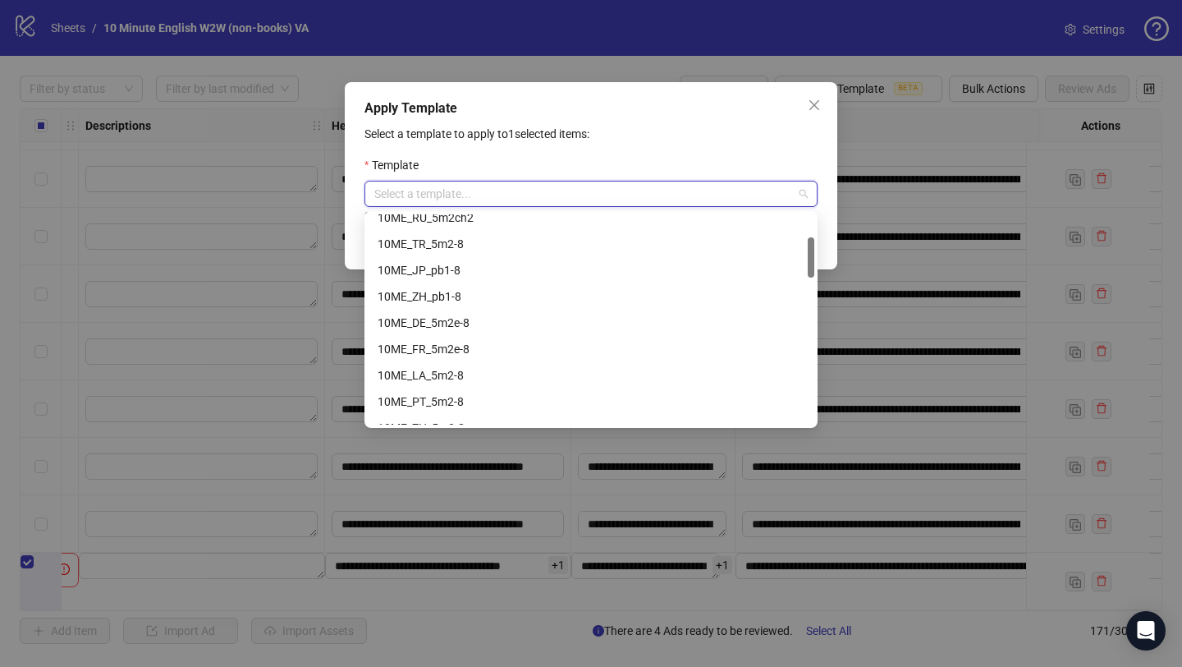
scroll to position [126, 0]
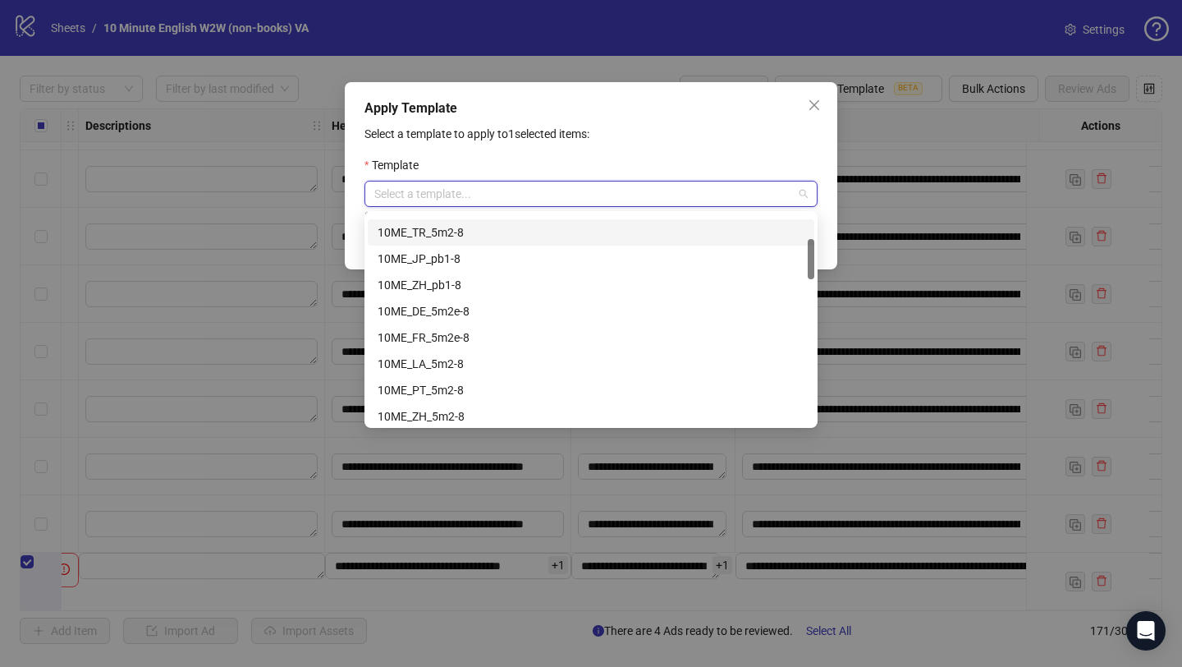
click at [640, 130] on p "Select a template to apply to 1 selected items:" at bounding box center [591, 134] width 453 height 18
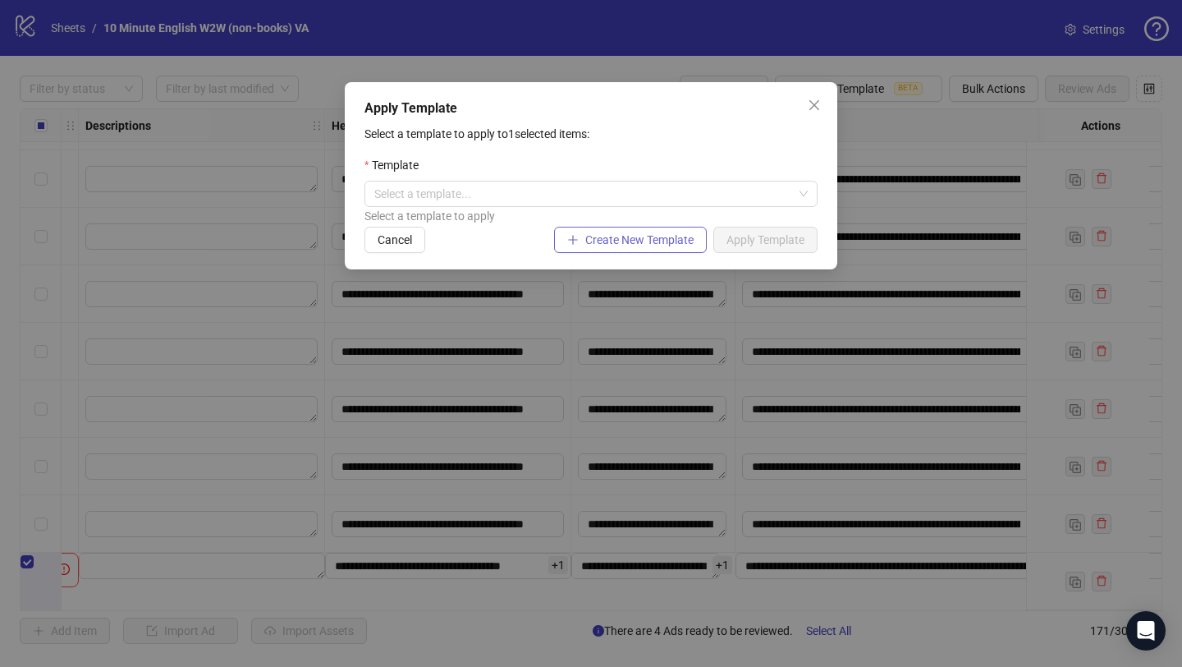
click at [659, 236] on span "Create New Template" at bounding box center [639, 239] width 108 height 13
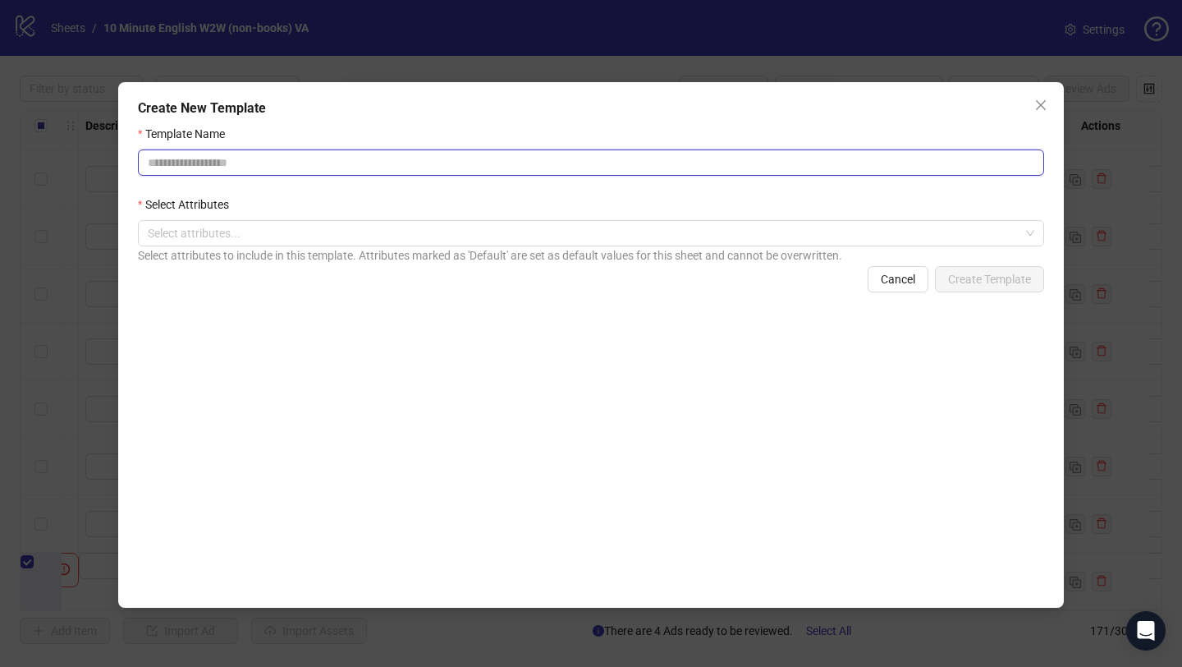
click at [442, 165] on input "Template Name" at bounding box center [591, 162] width 906 height 26
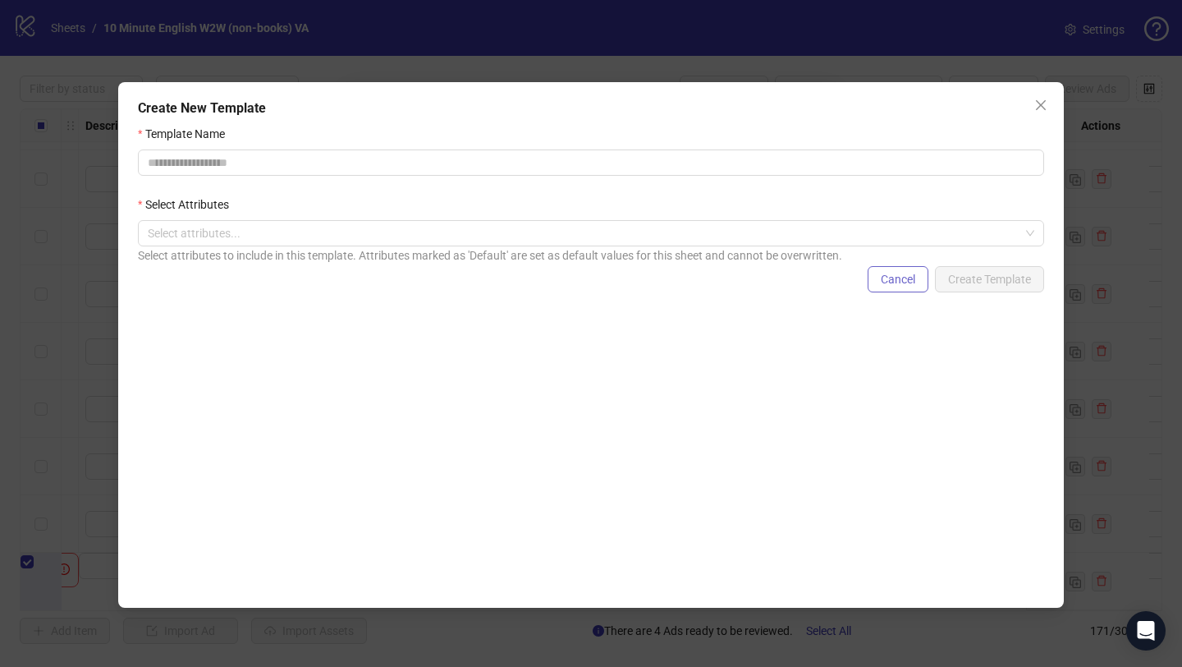
click at [912, 285] on span "Cancel" at bounding box center [898, 279] width 34 height 13
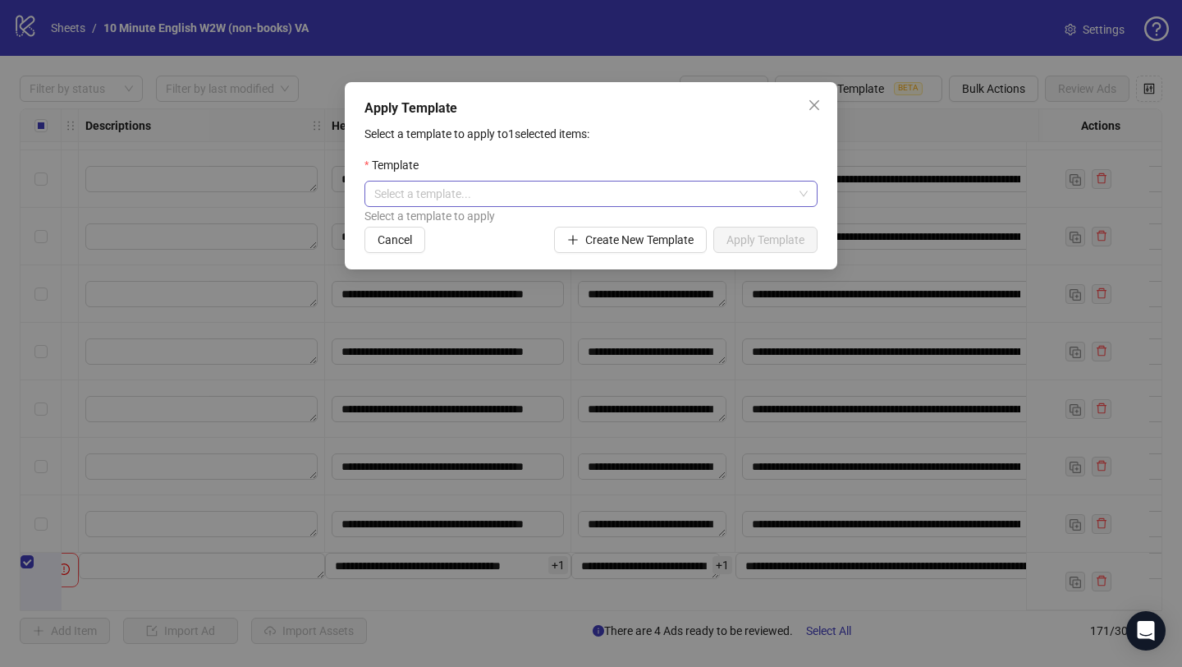
click at [718, 191] on input "search" at bounding box center [583, 193] width 419 height 25
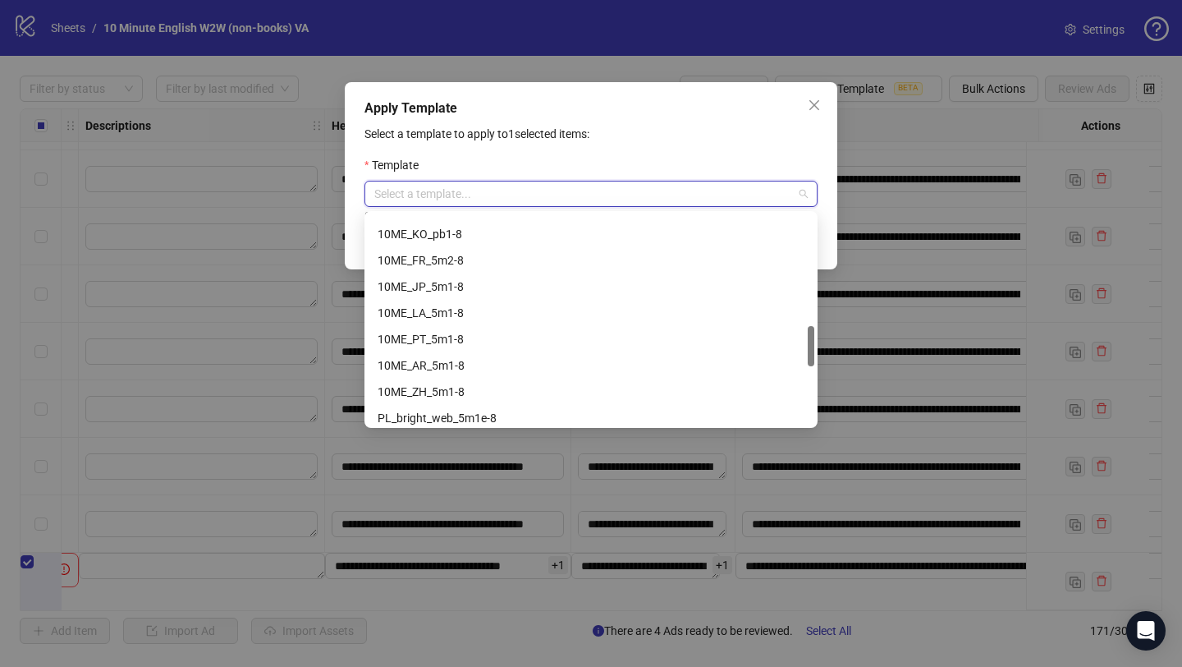
scroll to position [572, 0]
click at [687, 154] on div "Select a template to apply to 1 selected items: Template Select a template... S…" at bounding box center [591, 189] width 453 height 128
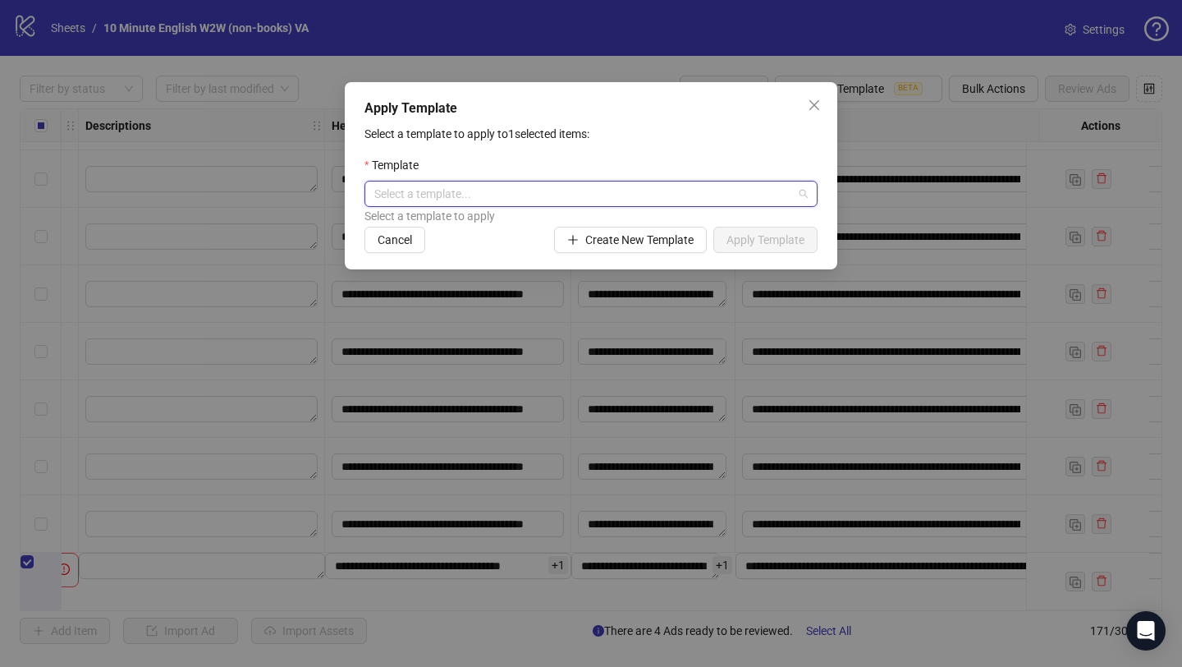
click at [771, 192] on input "search" at bounding box center [583, 193] width 419 height 25
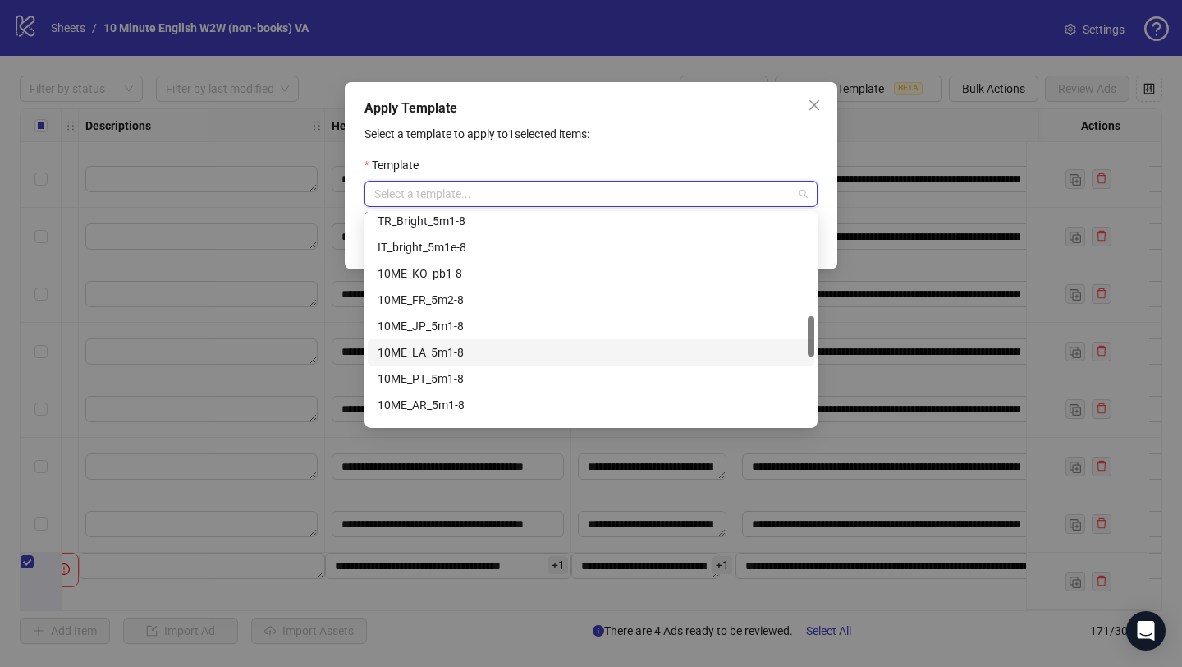
scroll to position [518, 0]
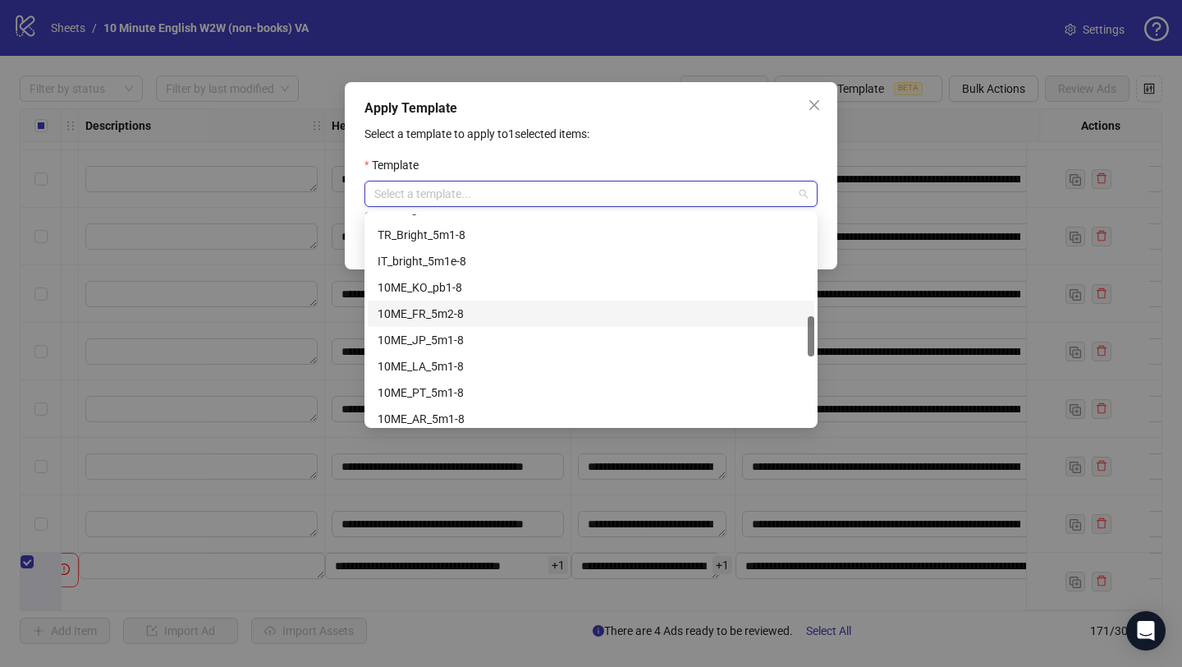
click at [548, 314] on div "10ME_FR_5m2-8" at bounding box center [591, 314] width 427 height 18
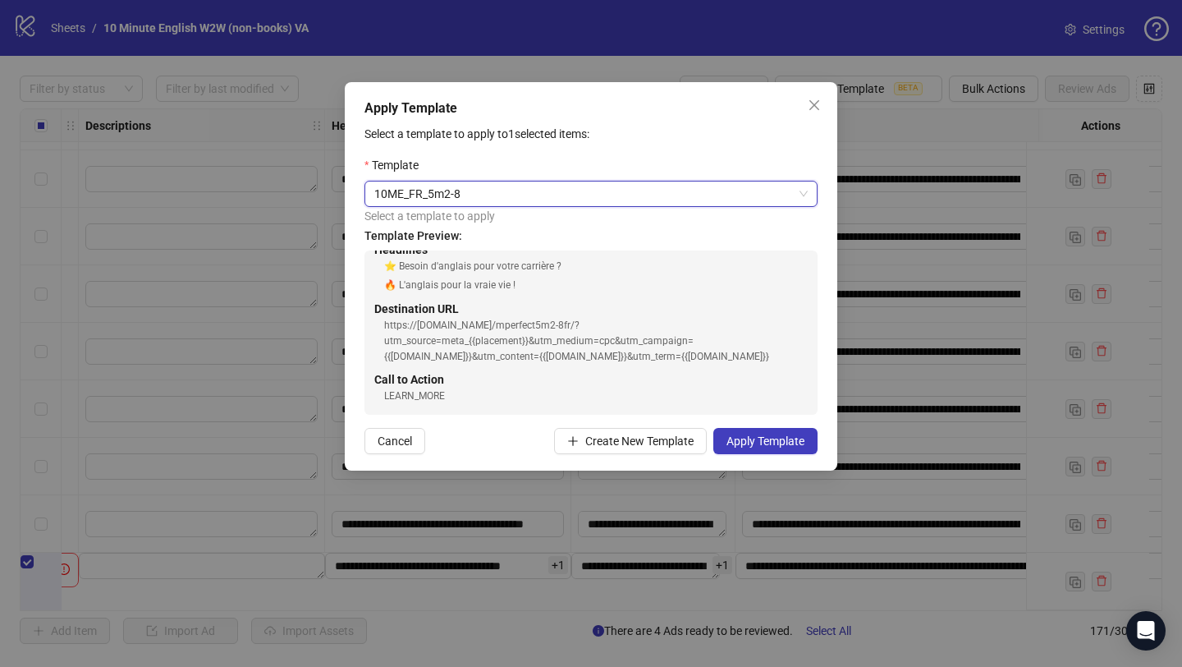
scroll to position [131, 0]
click at [817, 101] on icon "close" at bounding box center [815, 105] width 10 height 10
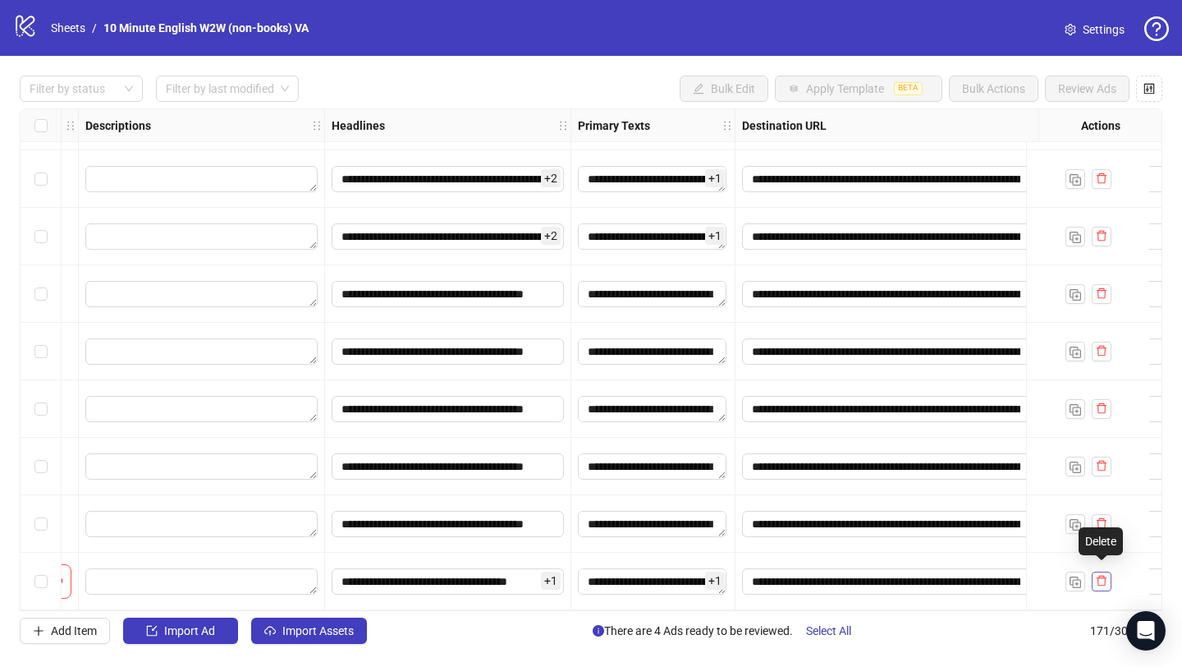
click at [1096, 579] on icon "delete" at bounding box center [1101, 580] width 11 height 11
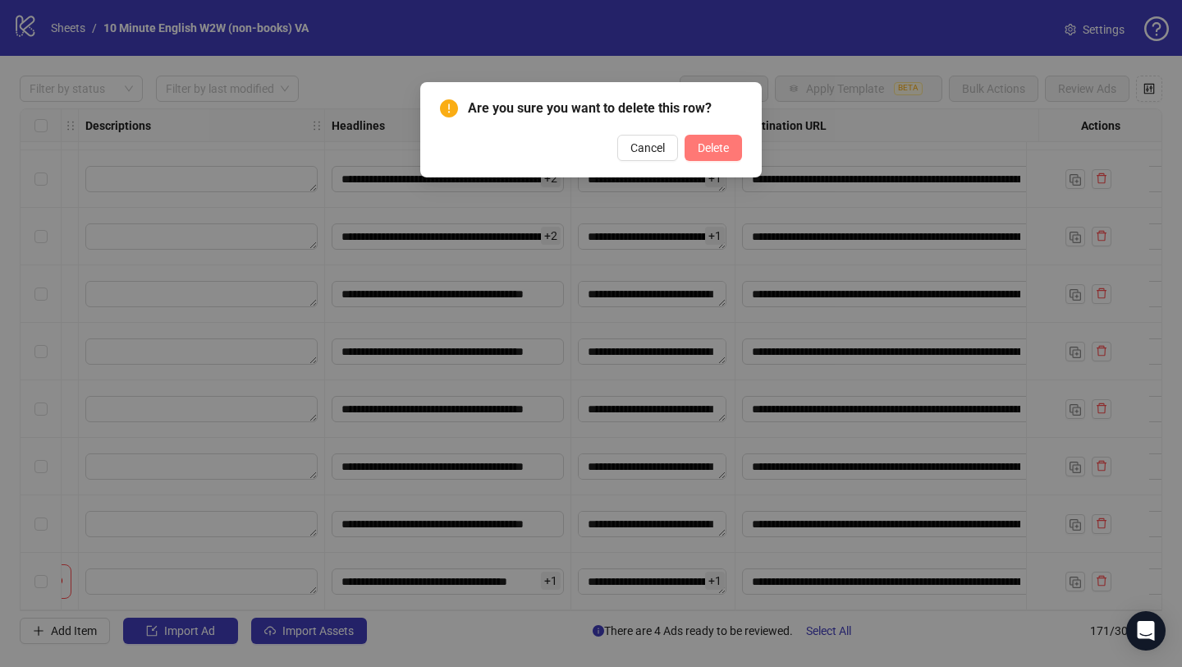
click at [698, 148] on span "Delete" at bounding box center [713, 147] width 31 height 13
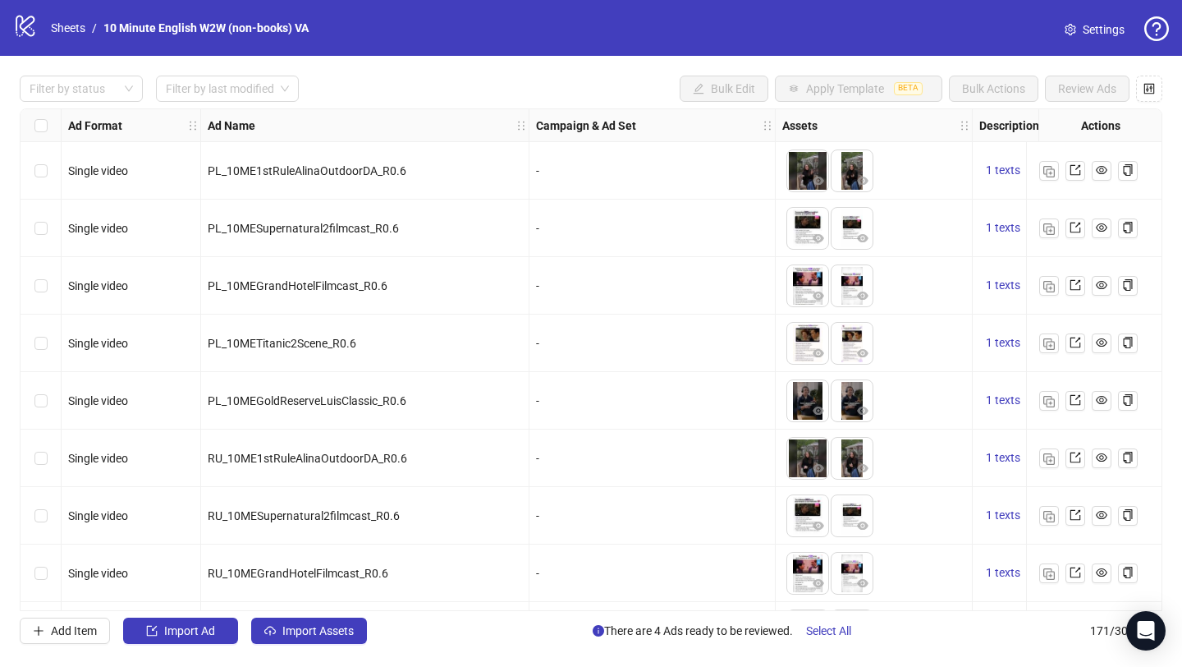
scroll to position [815, 0]
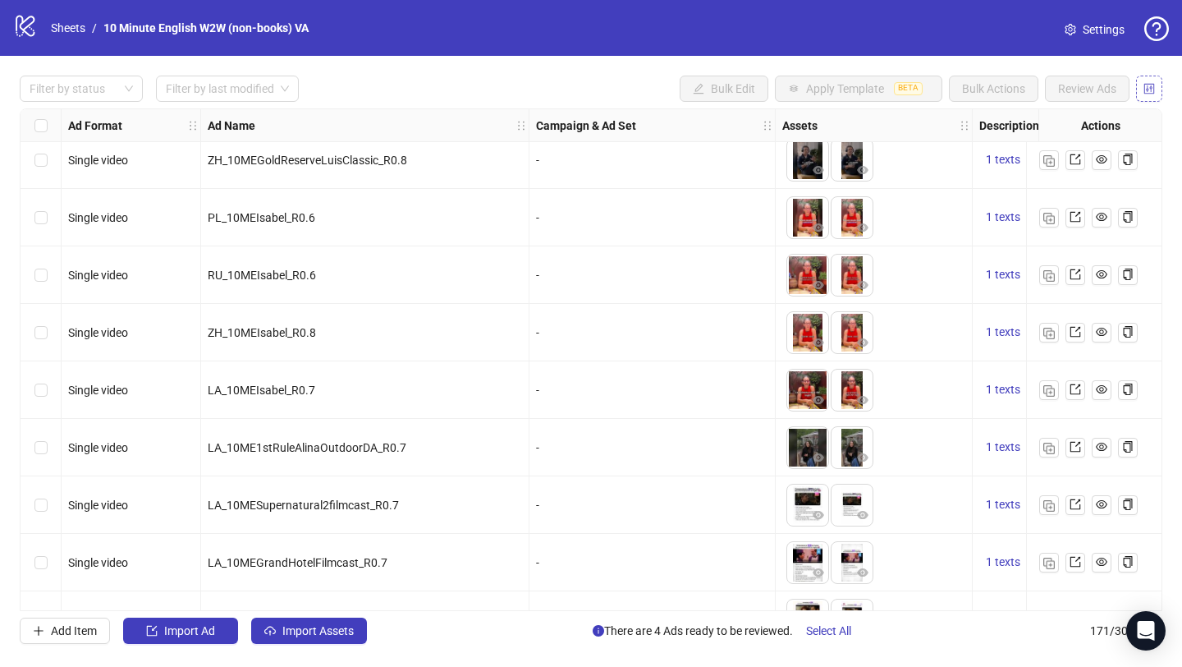
click at [1154, 85] on icon "control" at bounding box center [1149, 88] width 11 height 11
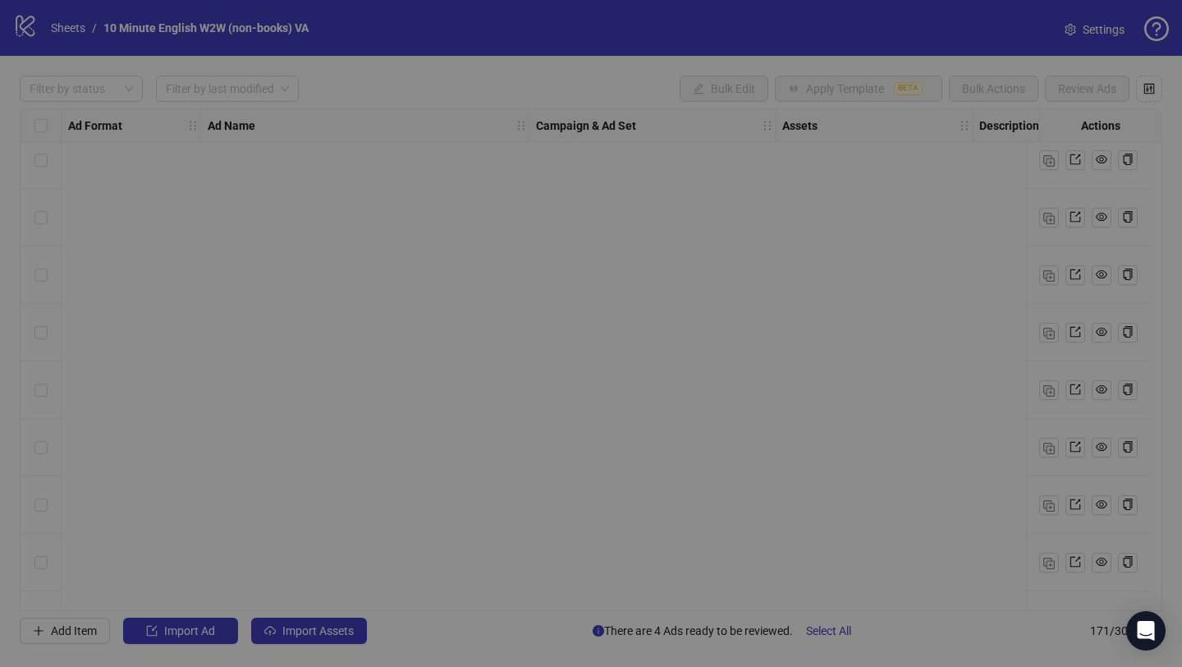
scroll to position [6390, 0]
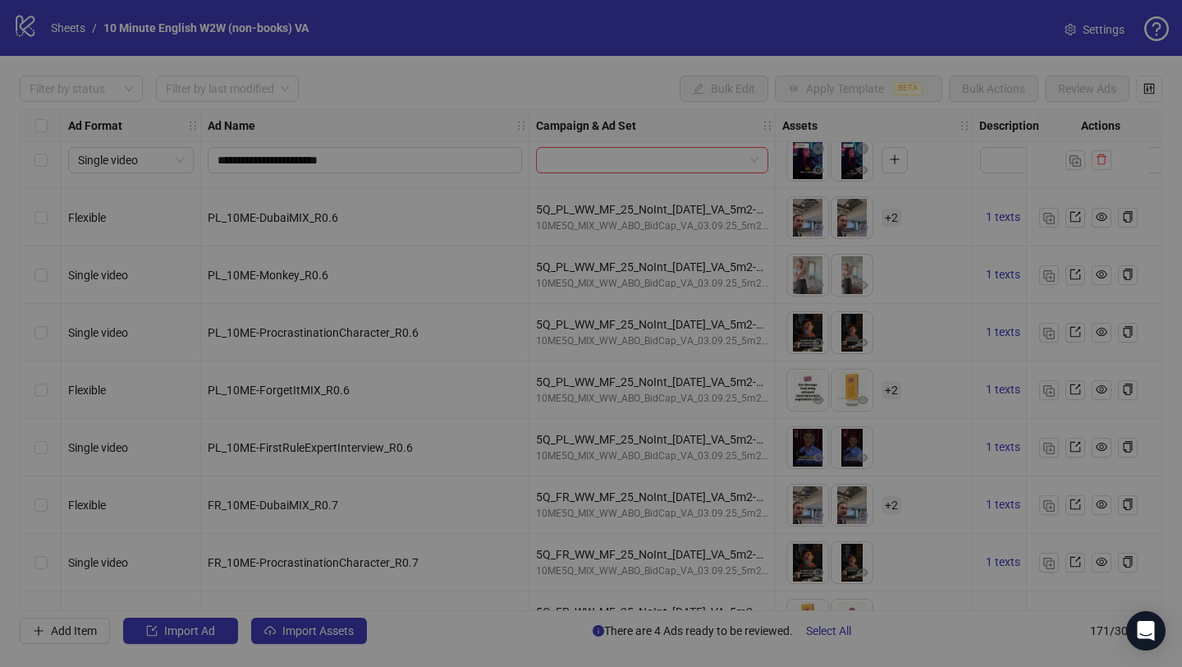
click at [1149, 99] on div "Configure Table Click the eye icons to show/hide columns and drag & drop to reo…" at bounding box center [591, 333] width 1182 height 667
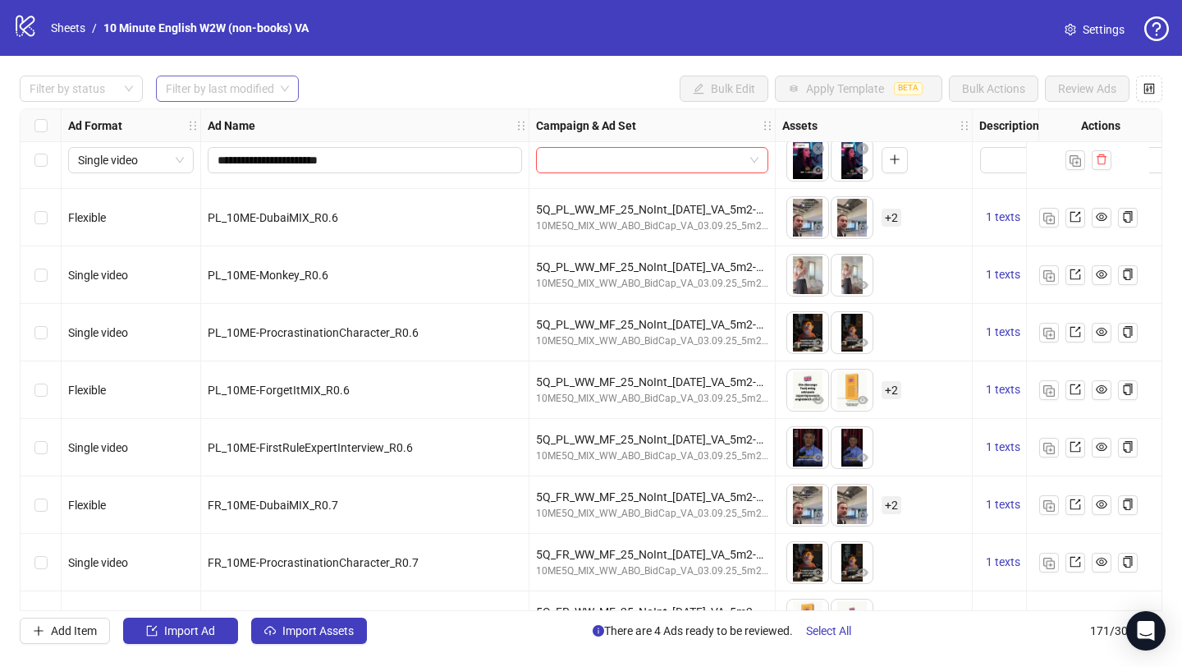
click at [232, 90] on input "search" at bounding box center [220, 88] width 108 height 25
click at [212, 93] on input "search" at bounding box center [220, 88] width 108 height 25
click at [82, 78] on div at bounding box center [72, 88] width 99 height 23
click at [85, 121] on div "Draft" at bounding box center [81, 122] width 97 height 18
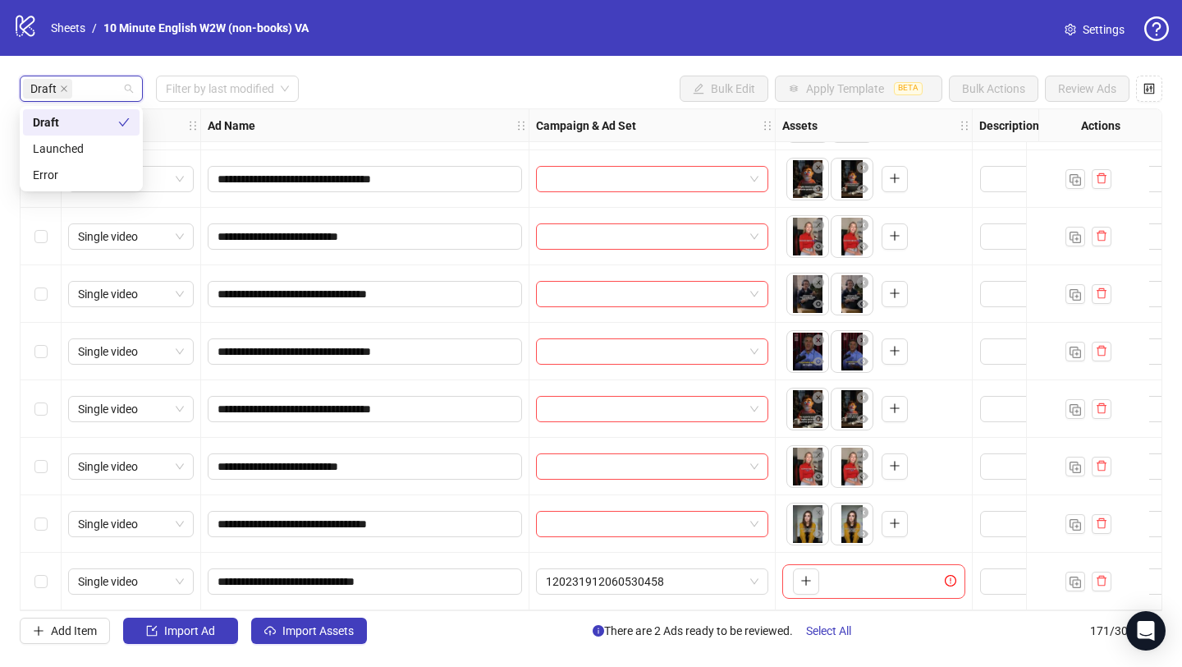
scroll to position [688, 0]
click at [177, 97] on input "search" at bounding box center [220, 88] width 108 height 25
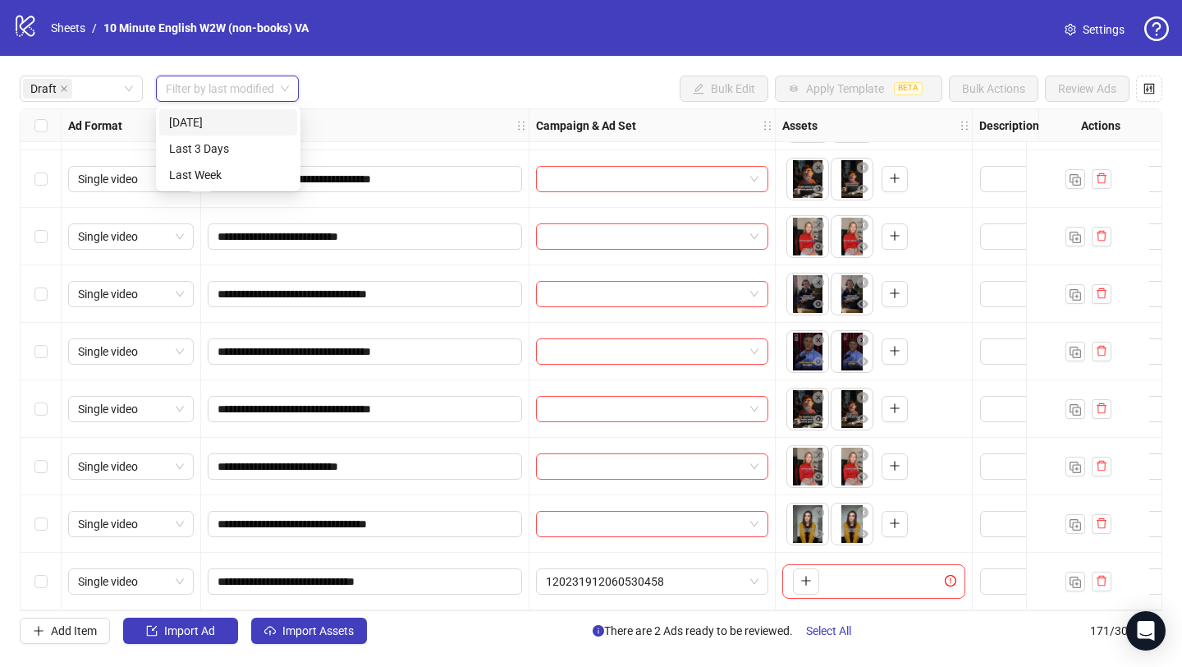
click at [377, 70] on div "**********" at bounding box center [591, 360] width 1182 height 608
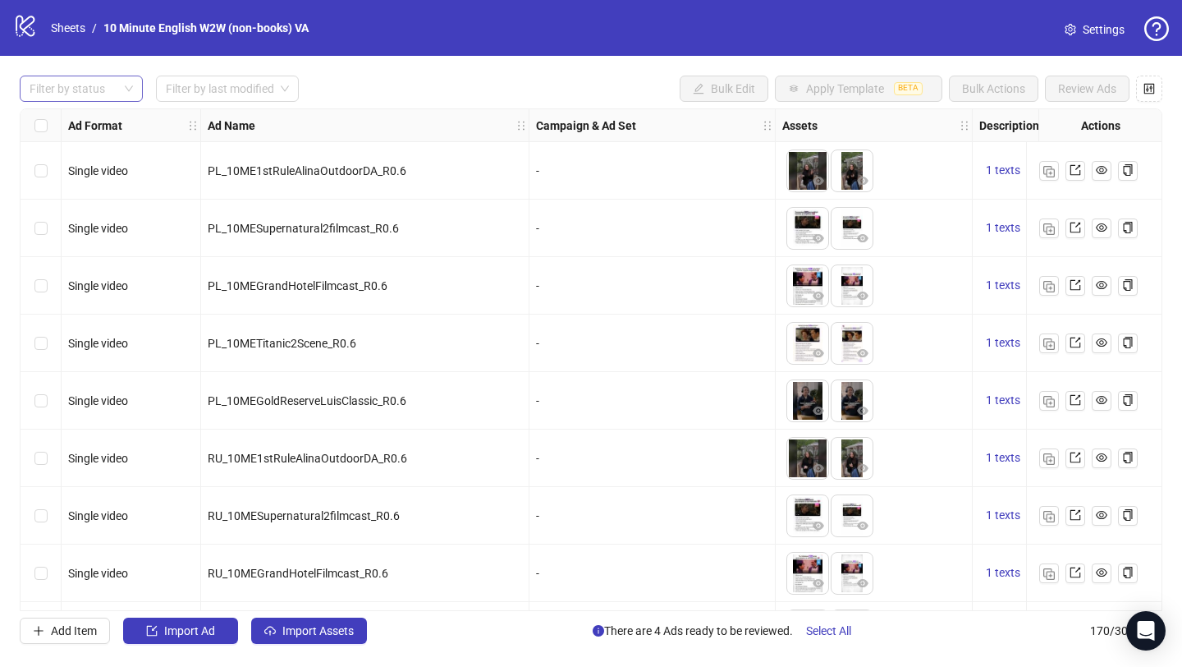
click at [108, 87] on div at bounding box center [72, 88] width 99 height 23
click at [89, 175] on div "Error" at bounding box center [81, 175] width 97 height 18
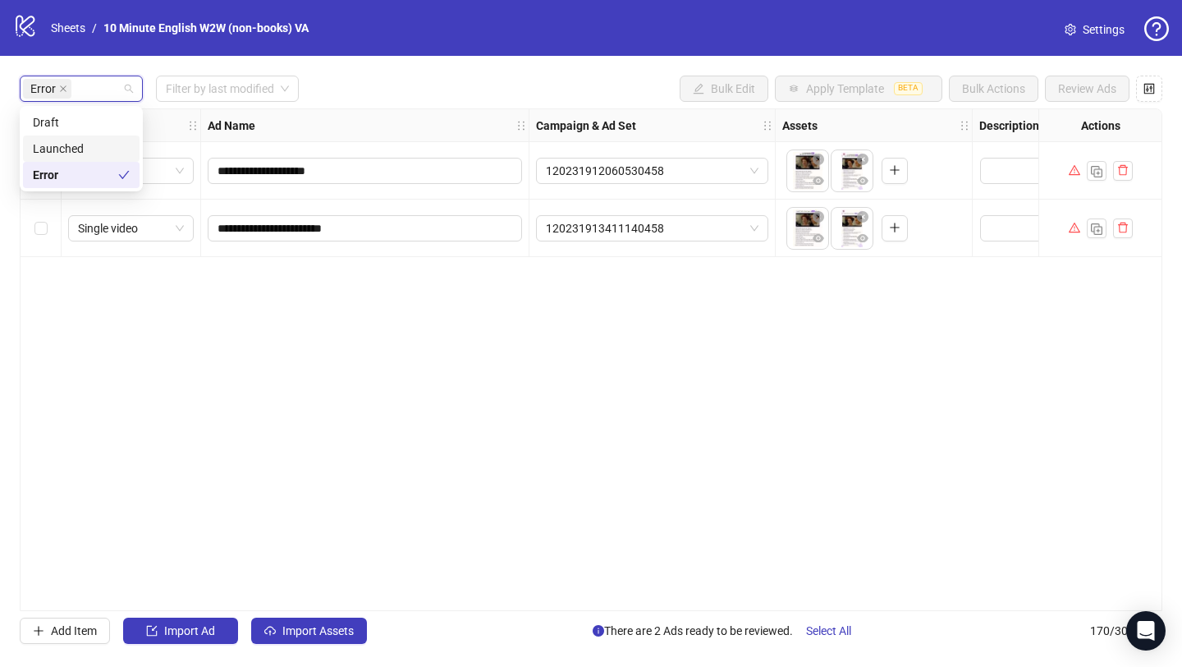
drag, startPoint x: 104, startPoint y: 140, endPoint x: 88, endPoint y: 119, distance: 26.9
click at [104, 140] on div "Launched" at bounding box center [81, 149] width 97 height 18
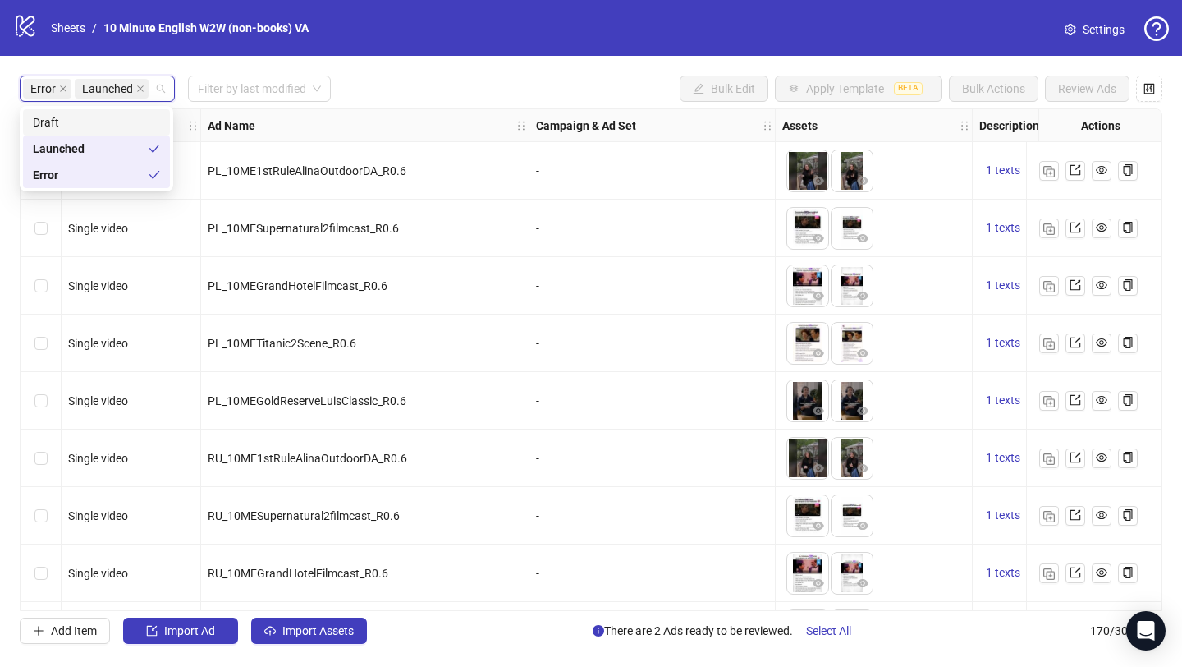
click at [88, 119] on div "Draft" at bounding box center [96, 122] width 127 height 18
click at [87, 148] on div "Launched" at bounding box center [116, 149] width 167 height 18
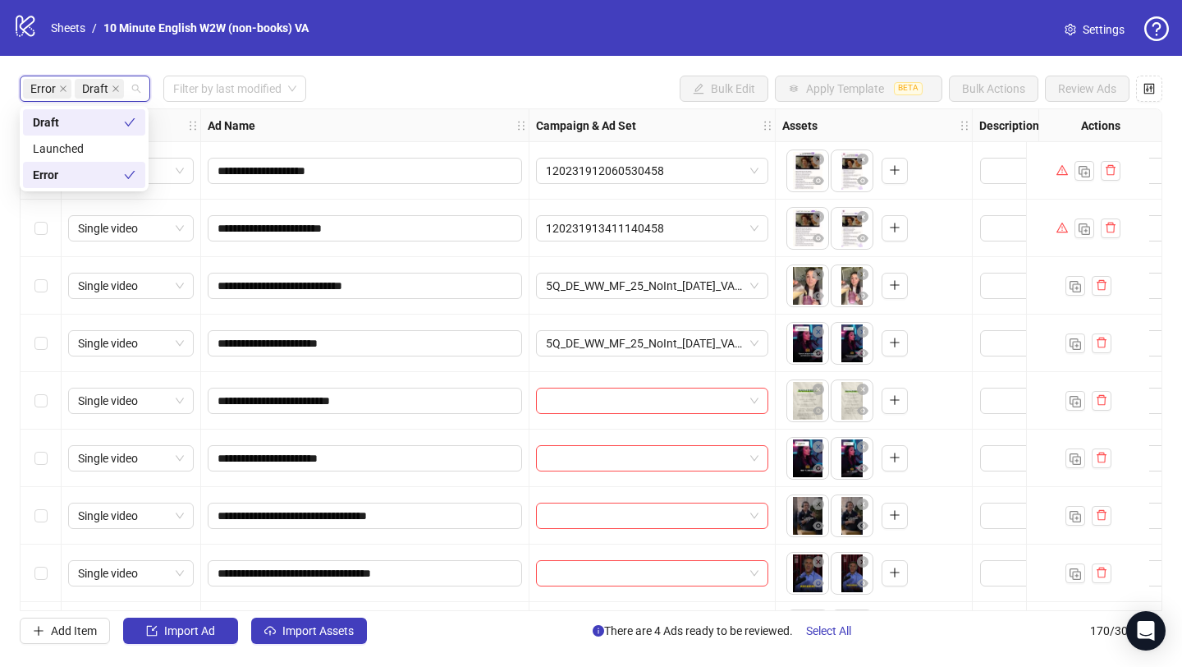
click at [70, 167] on div "Error" at bounding box center [78, 175] width 91 height 18
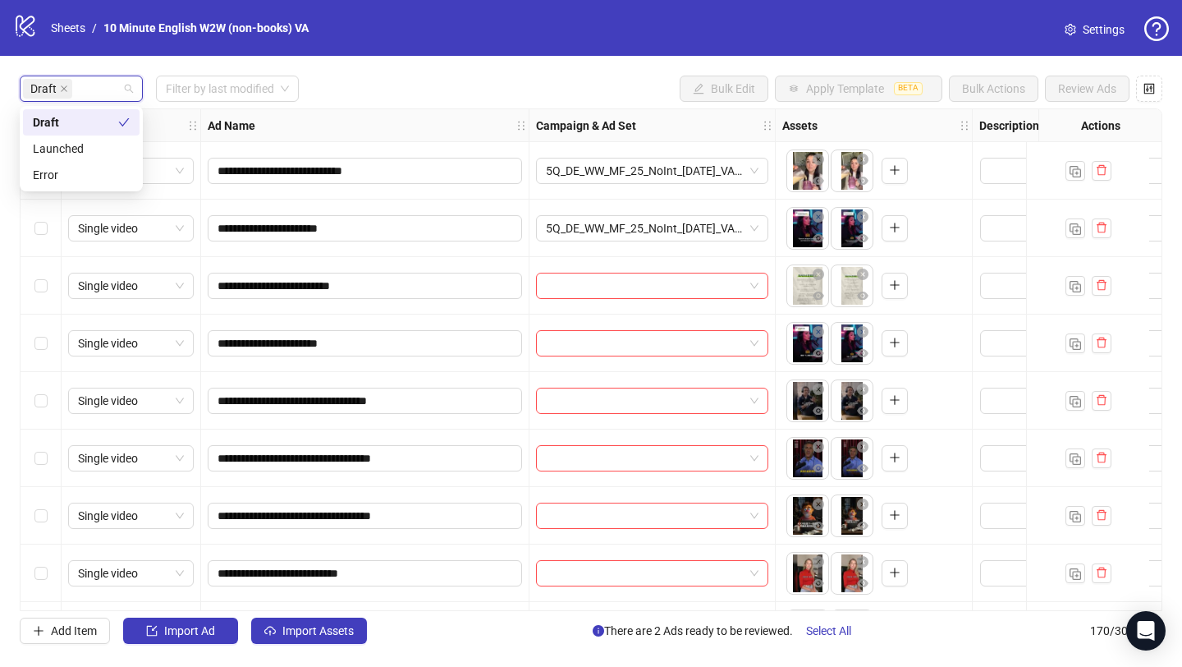
click at [368, 85] on div "Draft Filter by last modified Bulk Edit Apply Template BETA Bulk Actions Review…" at bounding box center [591, 89] width 1143 height 26
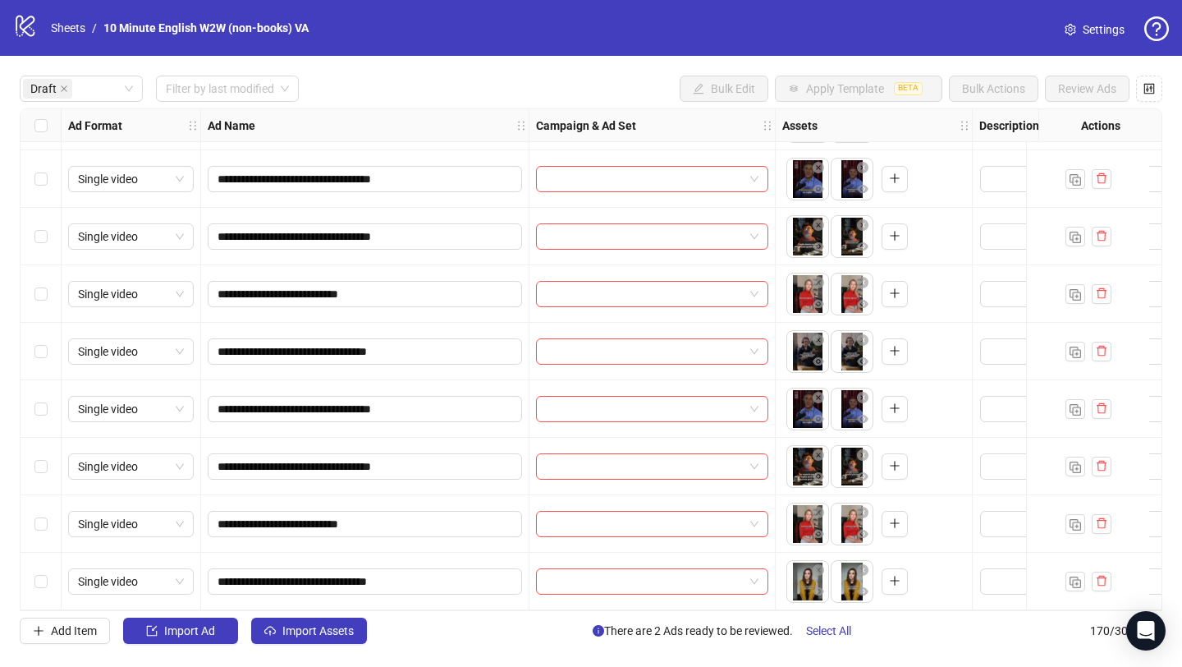
scroll to position [631, 0]
click at [344, 636] on span "Import Assets" at bounding box center [317, 630] width 71 height 13
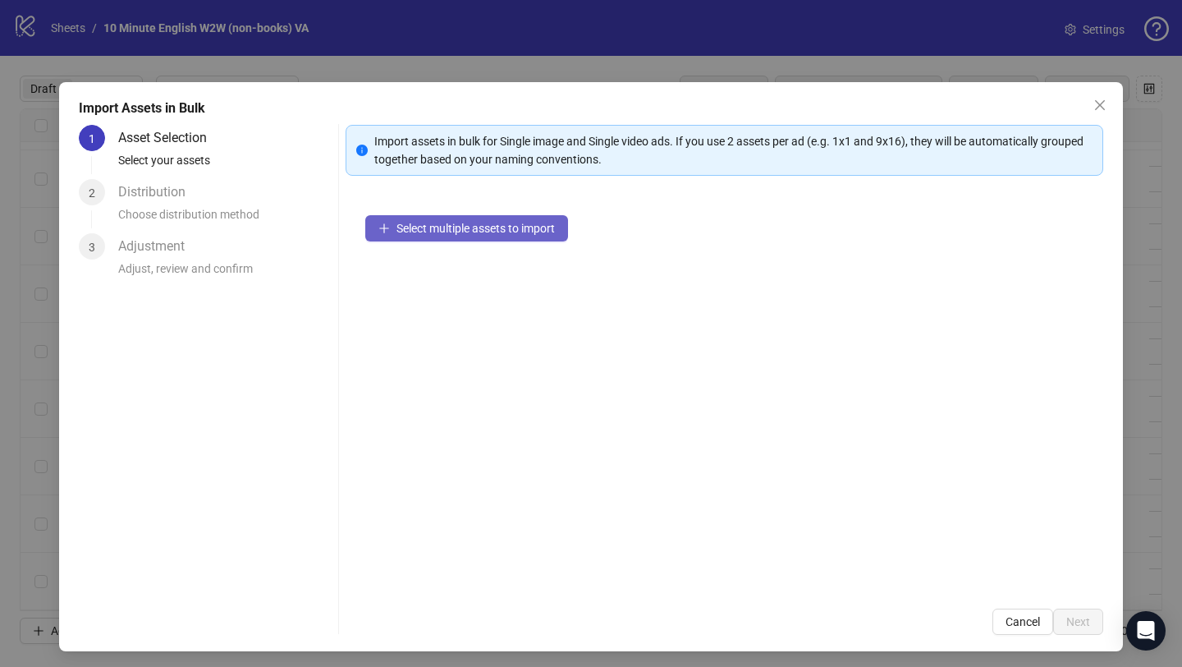
click at [409, 218] on button "Select multiple assets to import" at bounding box center [466, 228] width 203 height 26
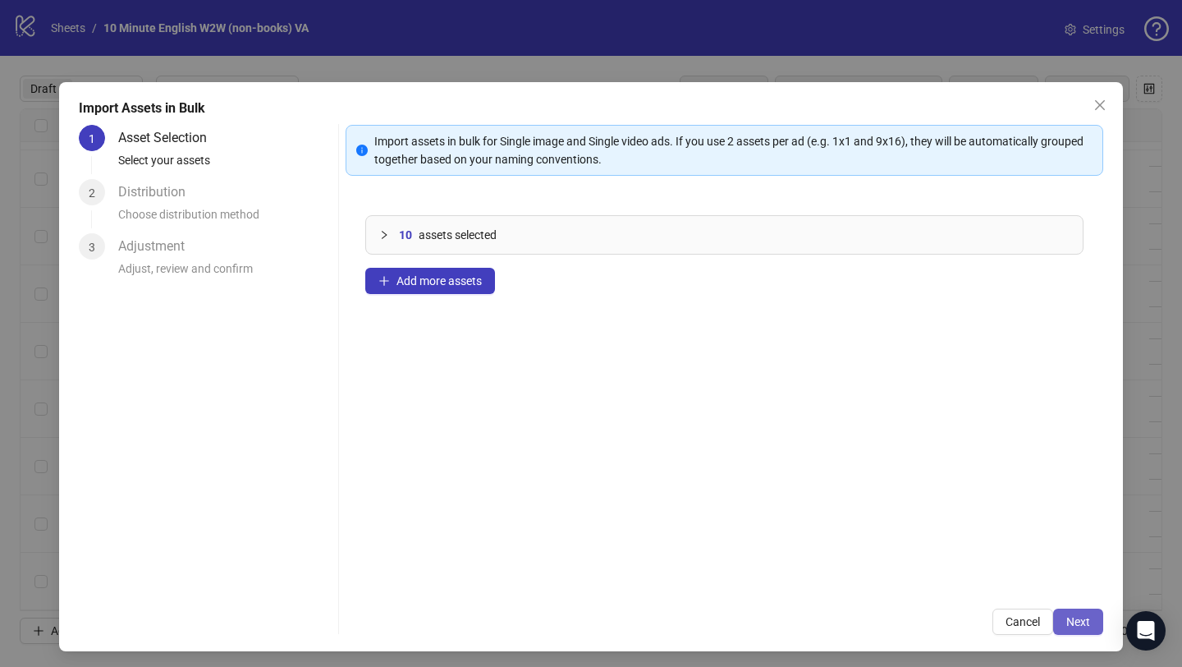
click at [1053, 614] on button "Next" at bounding box center [1078, 621] width 50 height 26
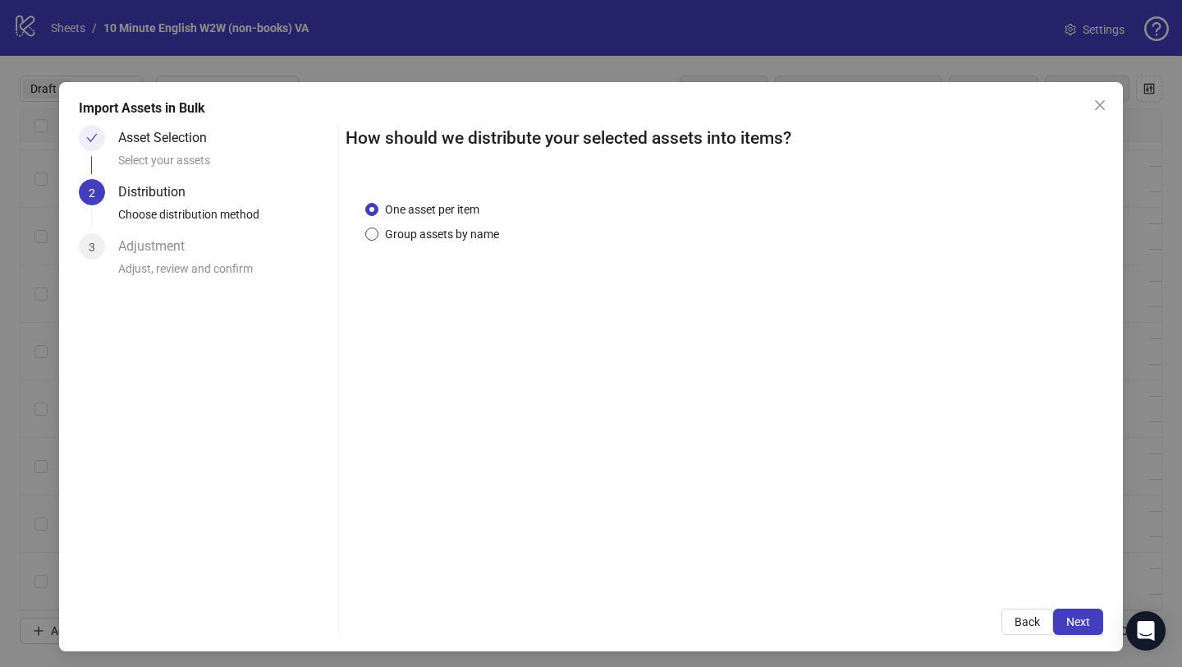
click at [481, 232] on span "Group assets by name" at bounding box center [442, 234] width 127 height 18
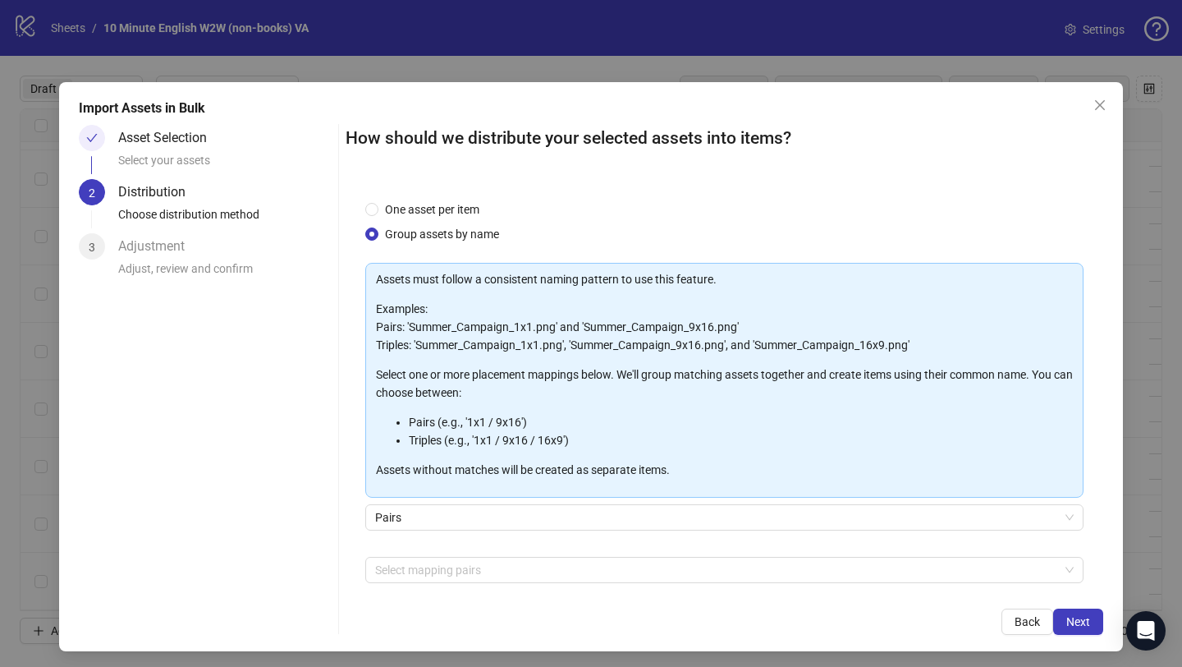
scroll to position [72, 0]
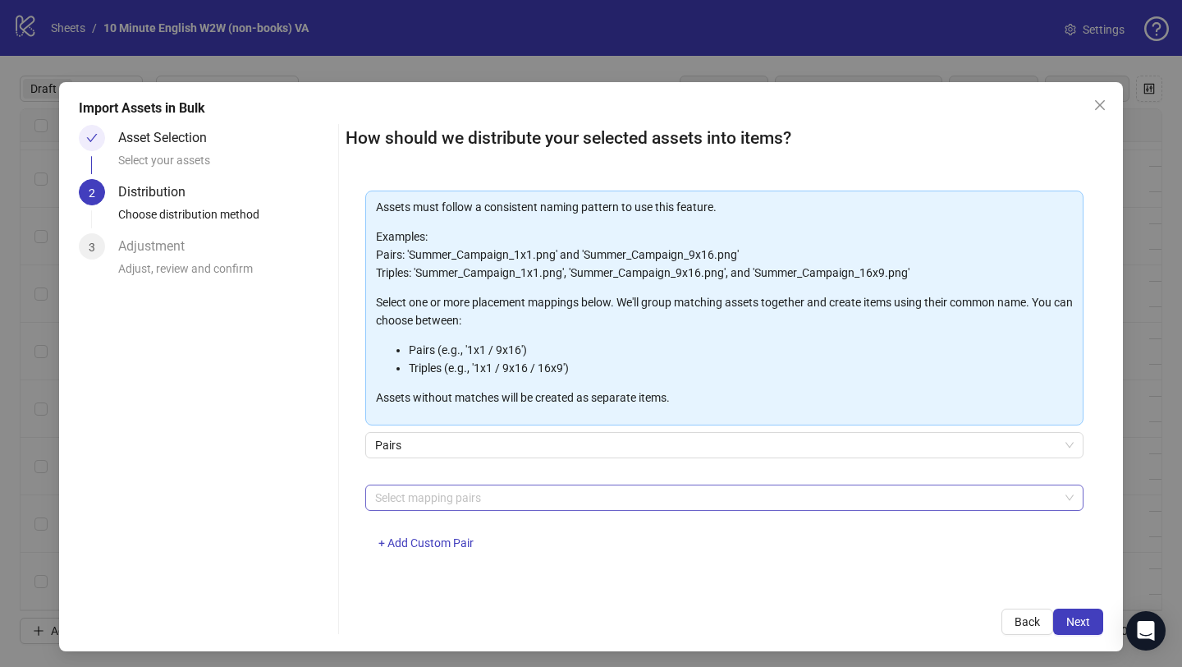
click at [507, 490] on div at bounding box center [716, 497] width 695 height 23
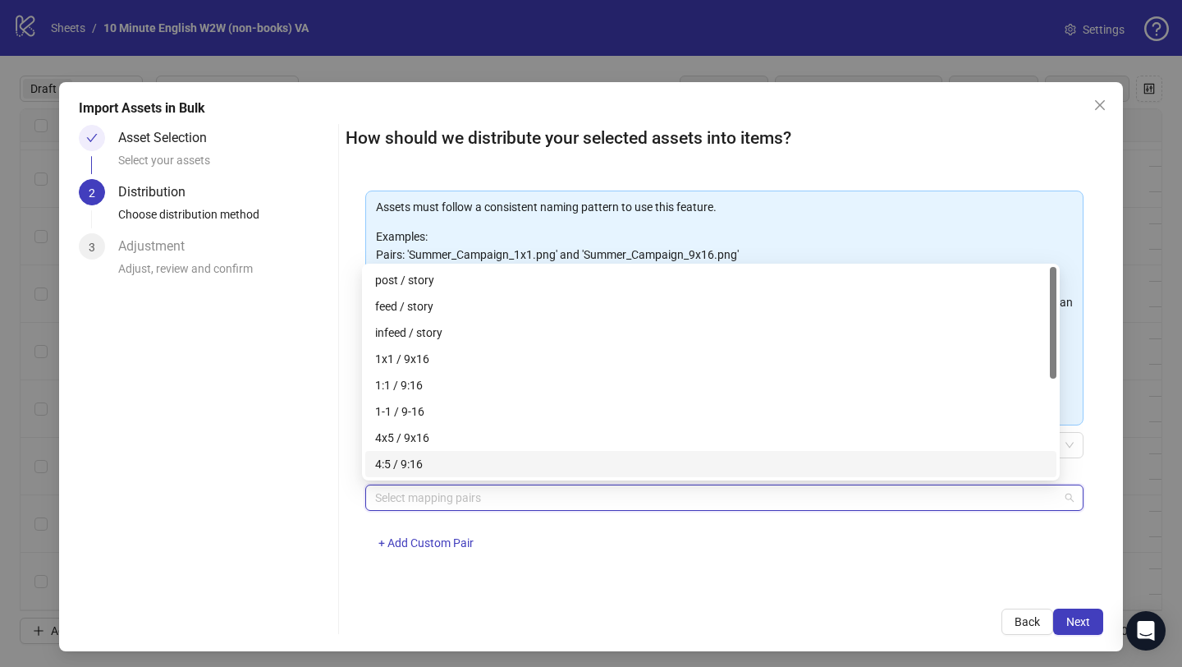
scroll to position [184, 0]
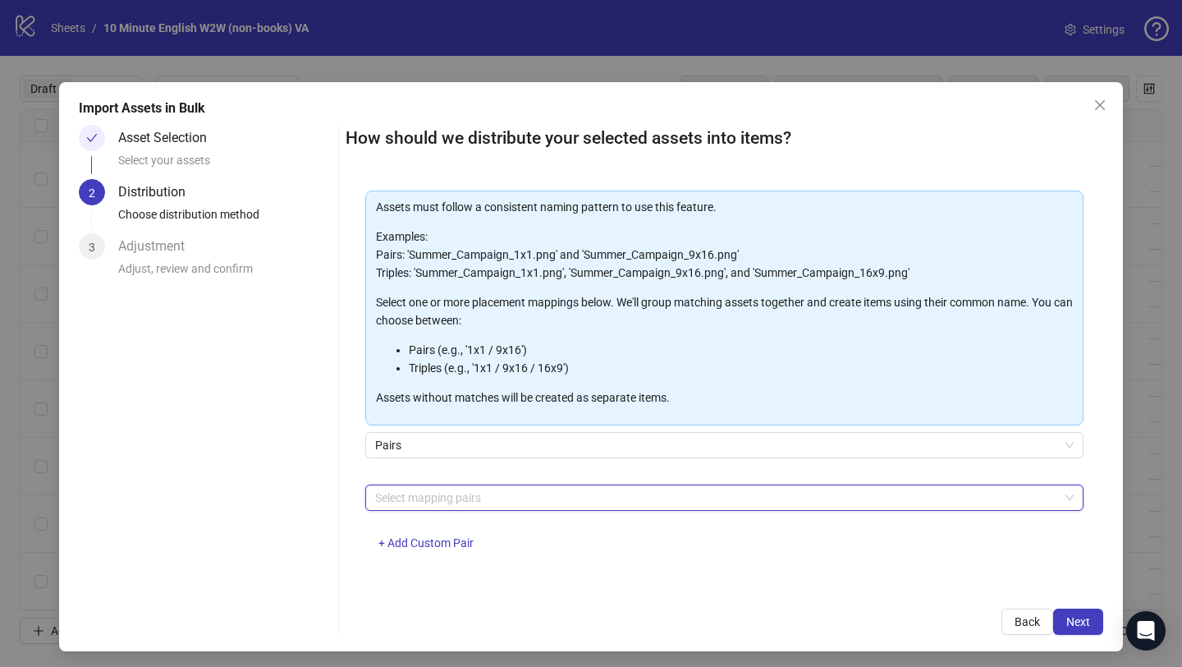
click at [480, 498] on div at bounding box center [716, 497] width 695 height 23
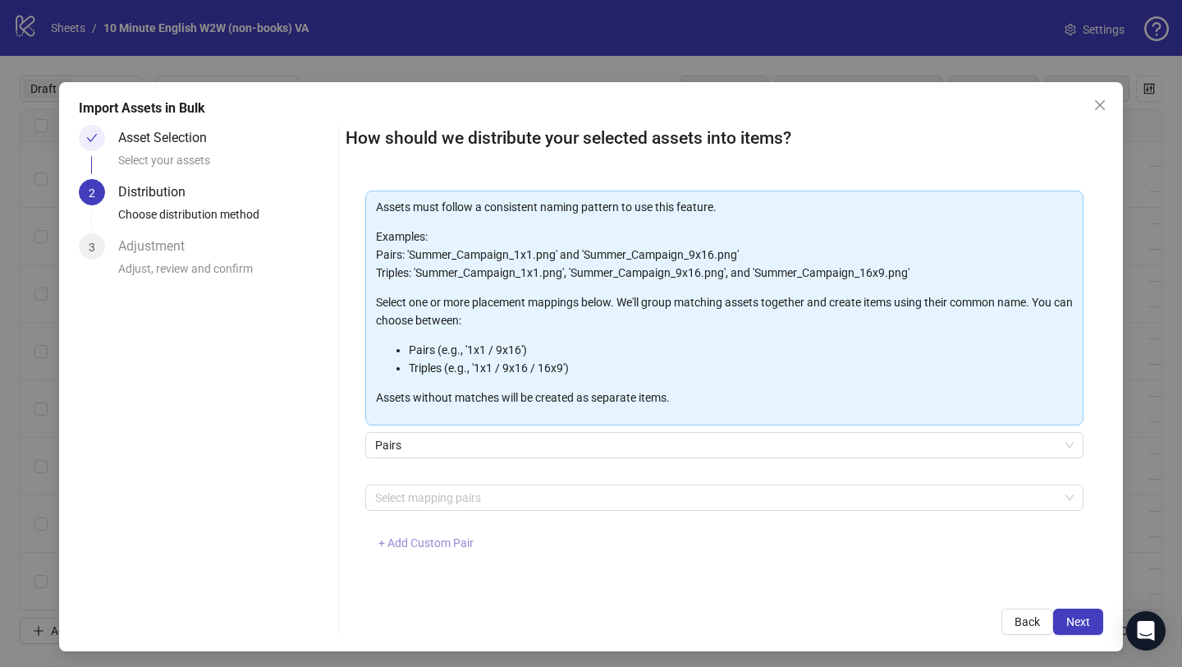
click at [450, 540] on span "+ Add Custom Pair" at bounding box center [426, 542] width 95 height 13
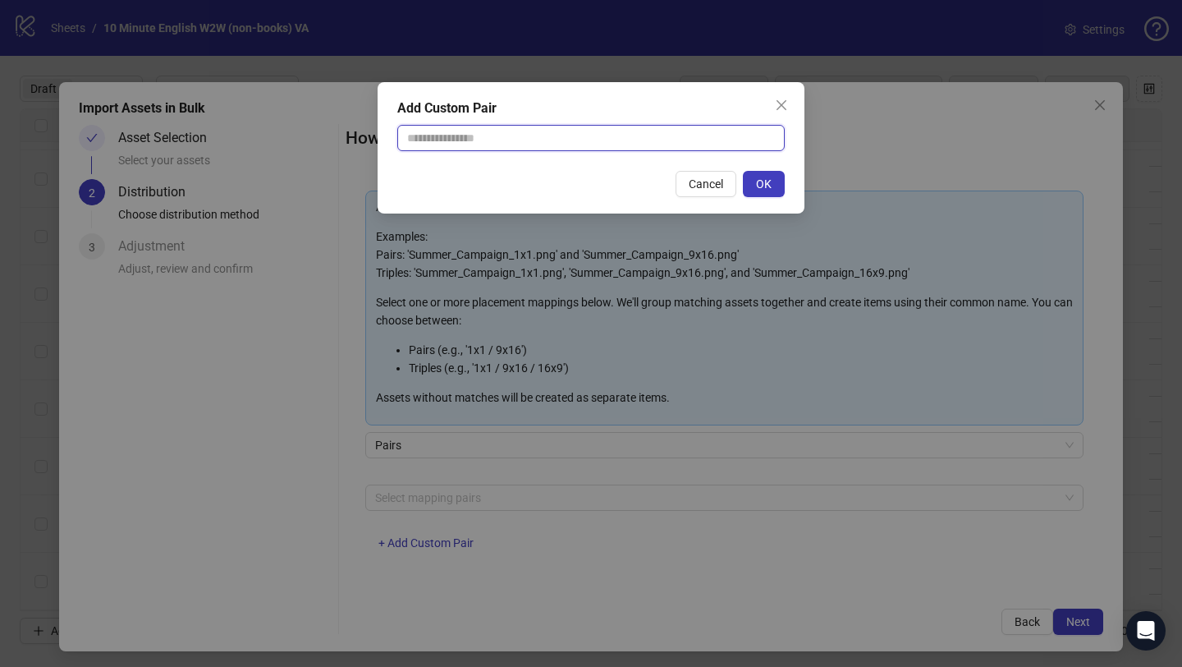
click at [493, 147] on input "text" at bounding box center [591, 138] width 388 height 26
type input "********"
click at [767, 183] on span "OK" at bounding box center [764, 183] width 16 height 13
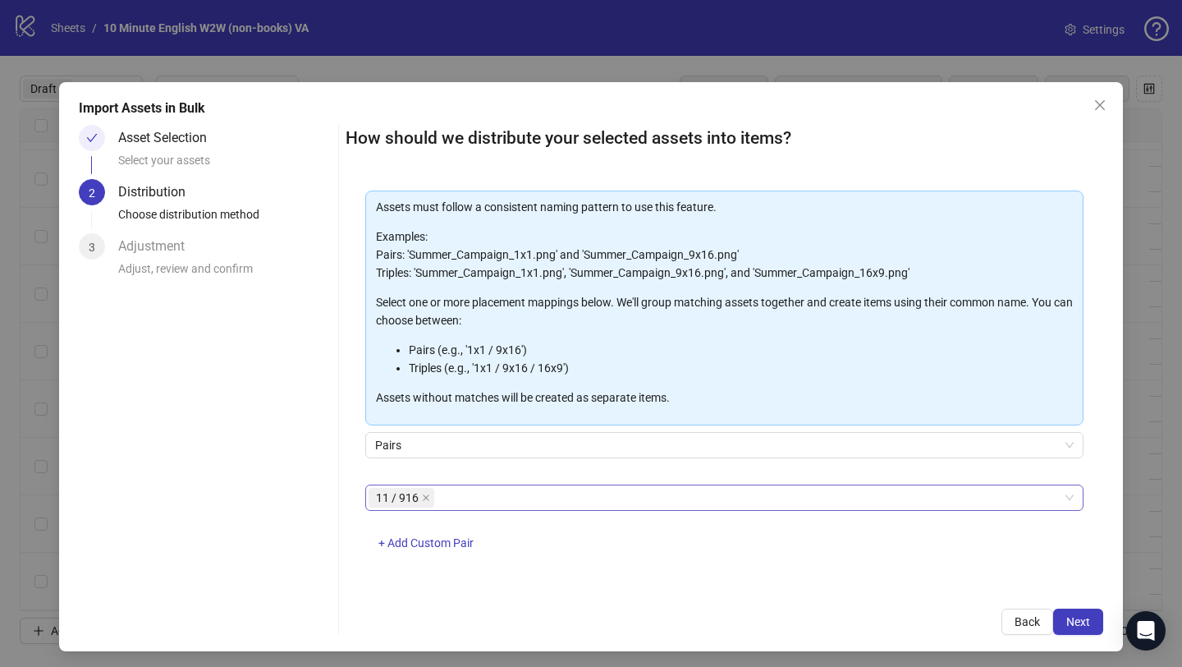
click at [568, 500] on div "11 / 916" at bounding box center [716, 497] width 695 height 23
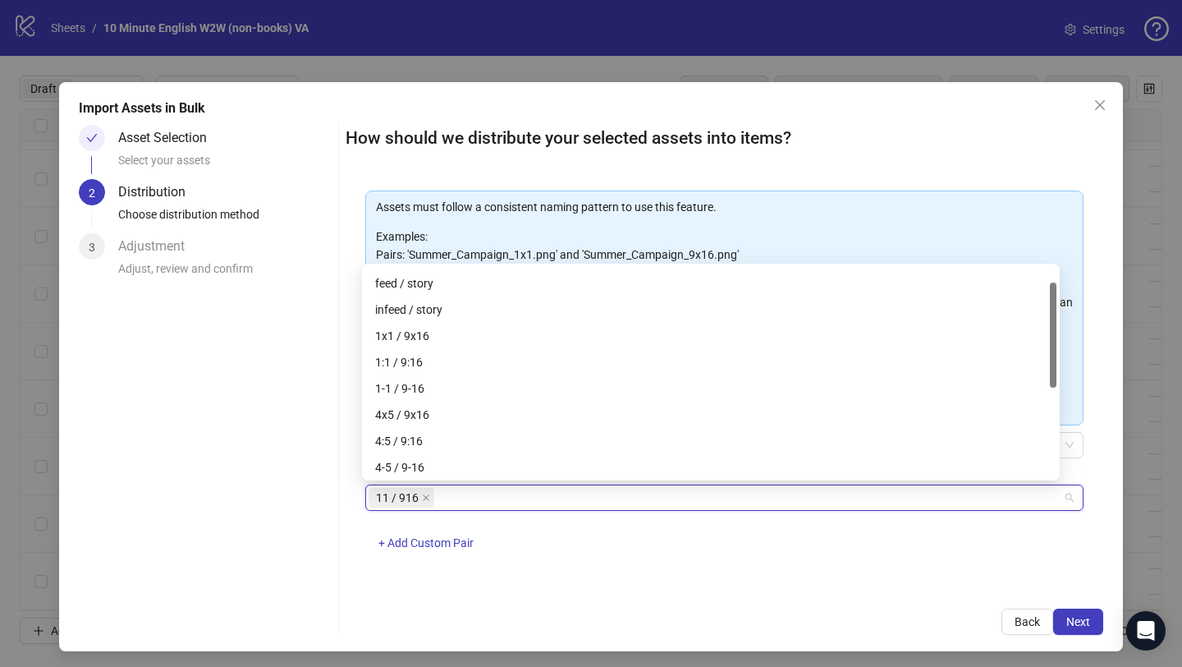
scroll to position [40, 0]
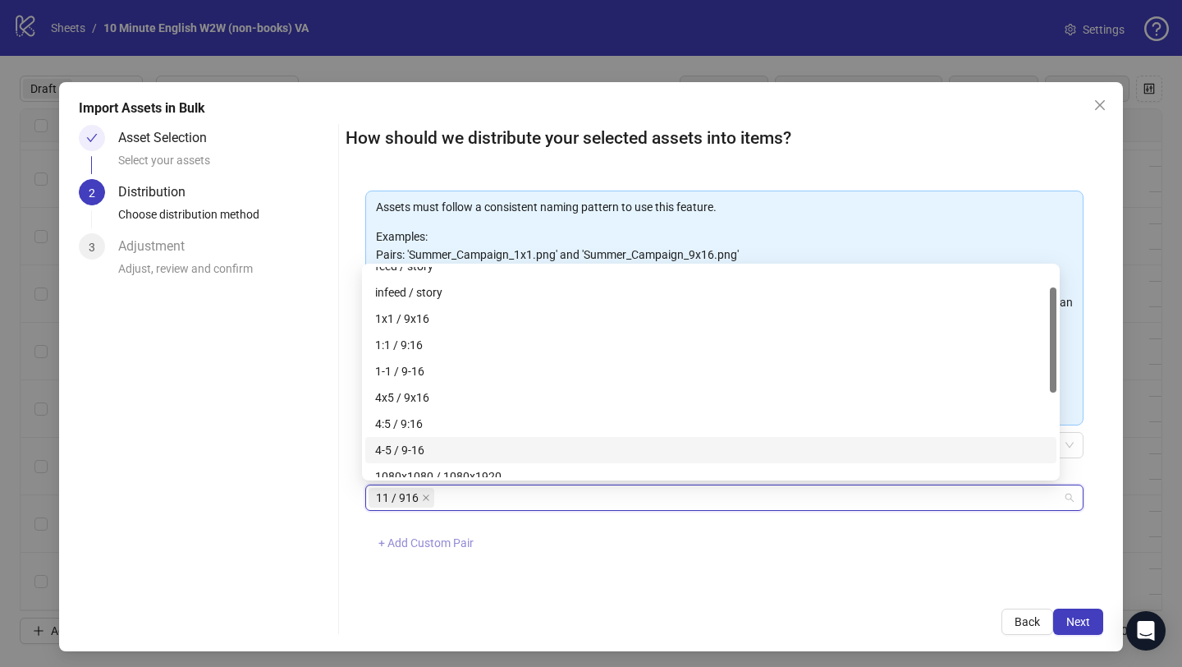
click at [458, 547] on span "+ Add Custom Pair" at bounding box center [426, 542] width 95 height 13
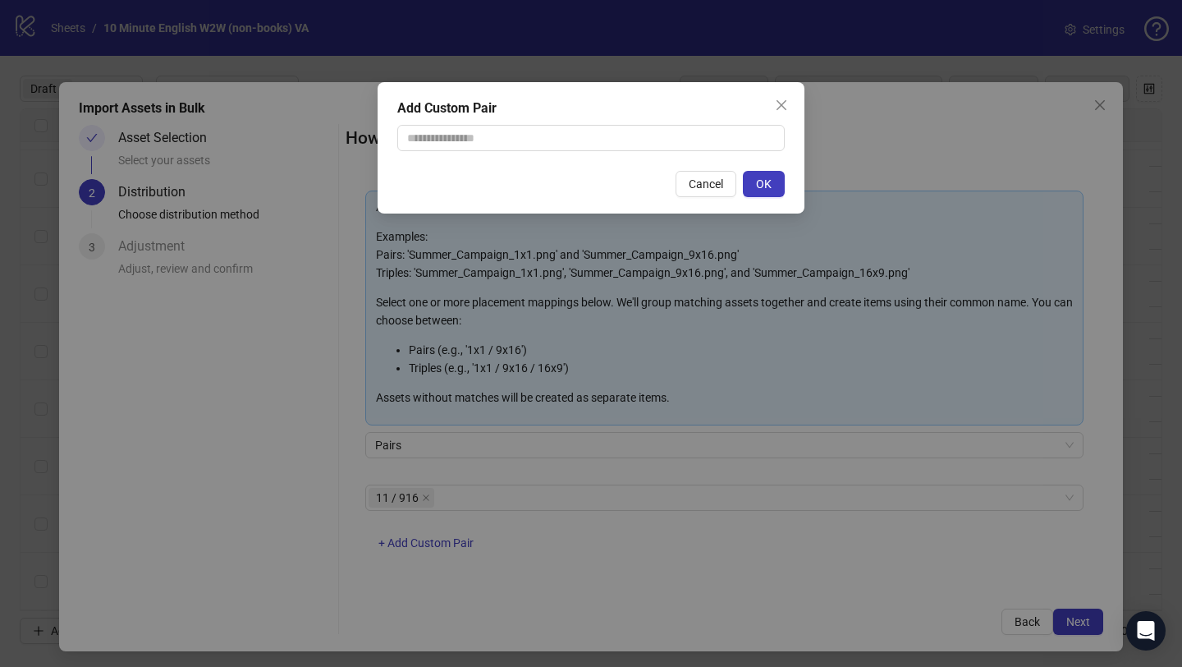
click at [544, 154] on div "Add Custom Pair Cancel OK" at bounding box center [591, 147] width 427 height 131
click at [553, 138] on input "text" at bounding box center [591, 138] width 388 height 26
type input "********"
click at [760, 173] on button "OK" at bounding box center [764, 184] width 42 height 26
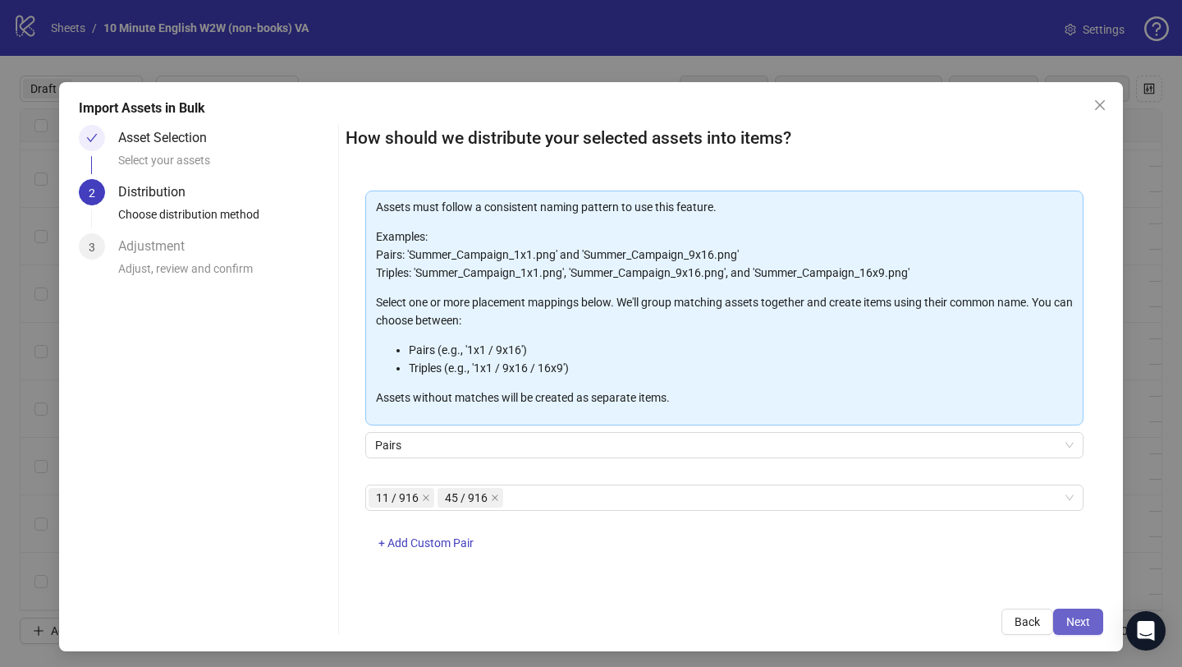
click at [1067, 618] on span "Next" at bounding box center [1079, 621] width 24 height 13
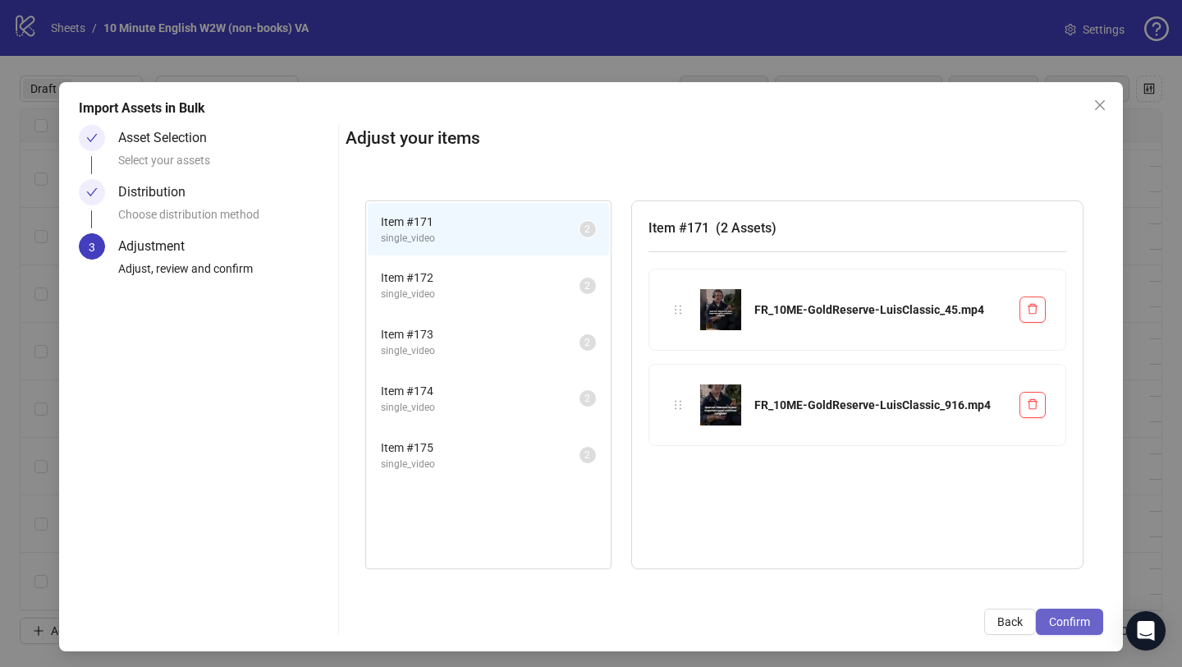
click at [1068, 622] on span "Confirm" at bounding box center [1069, 621] width 41 height 13
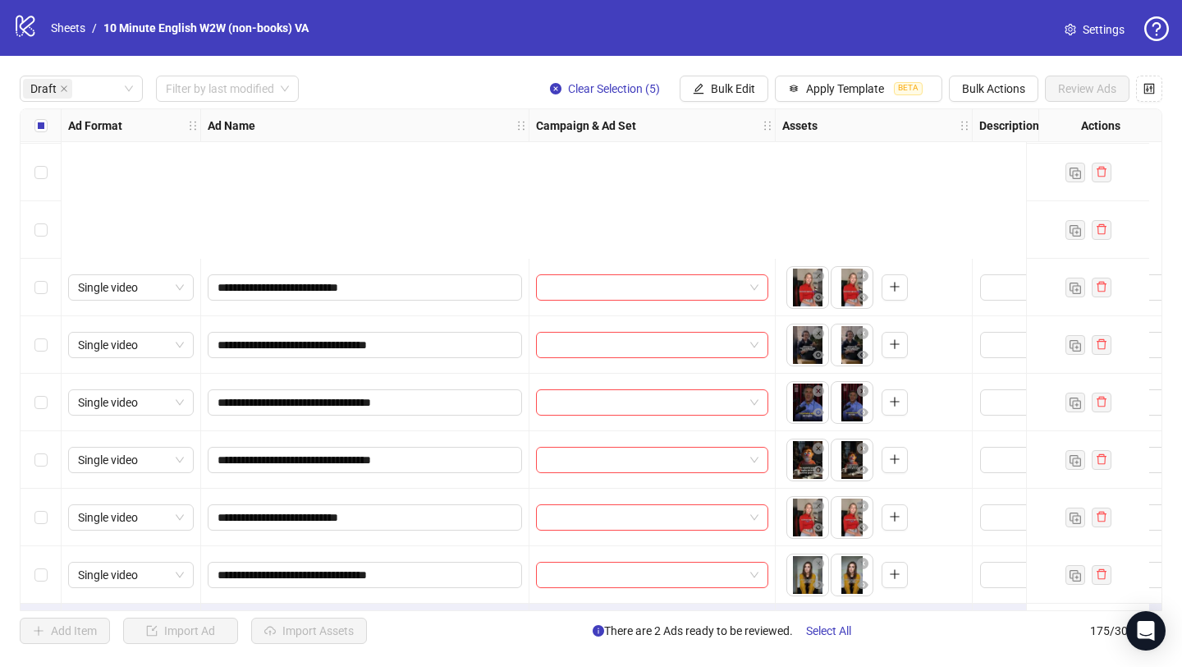
scroll to position [918, 0]
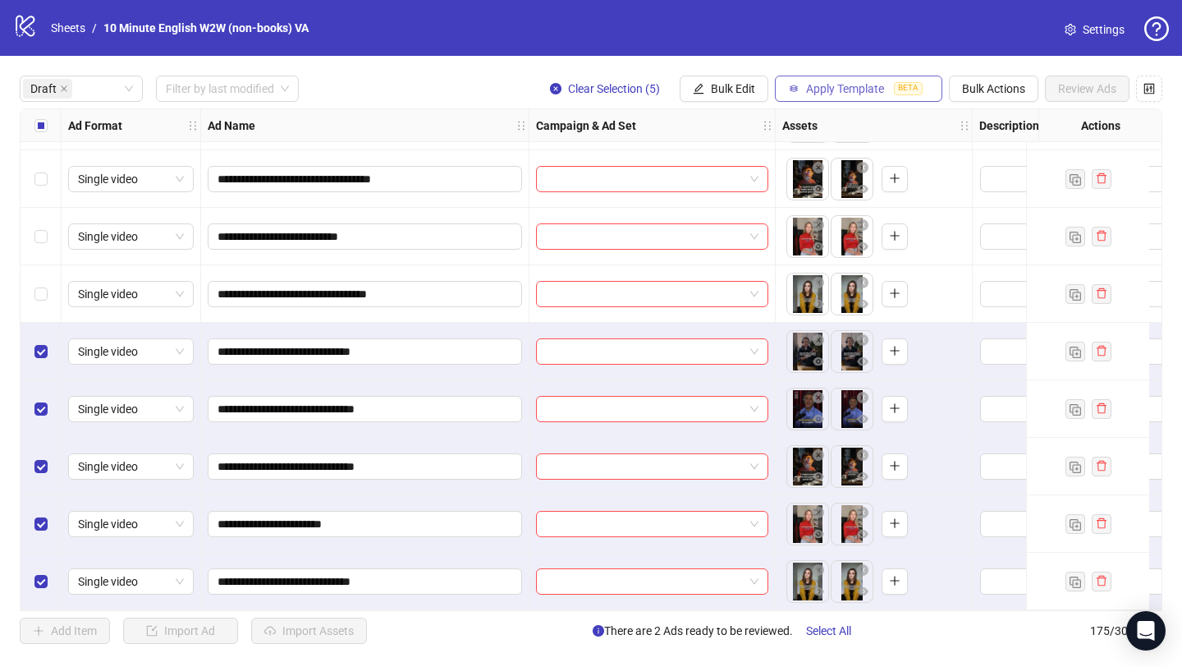
click at [865, 82] on span "Apply Template" at bounding box center [845, 88] width 78 height 13
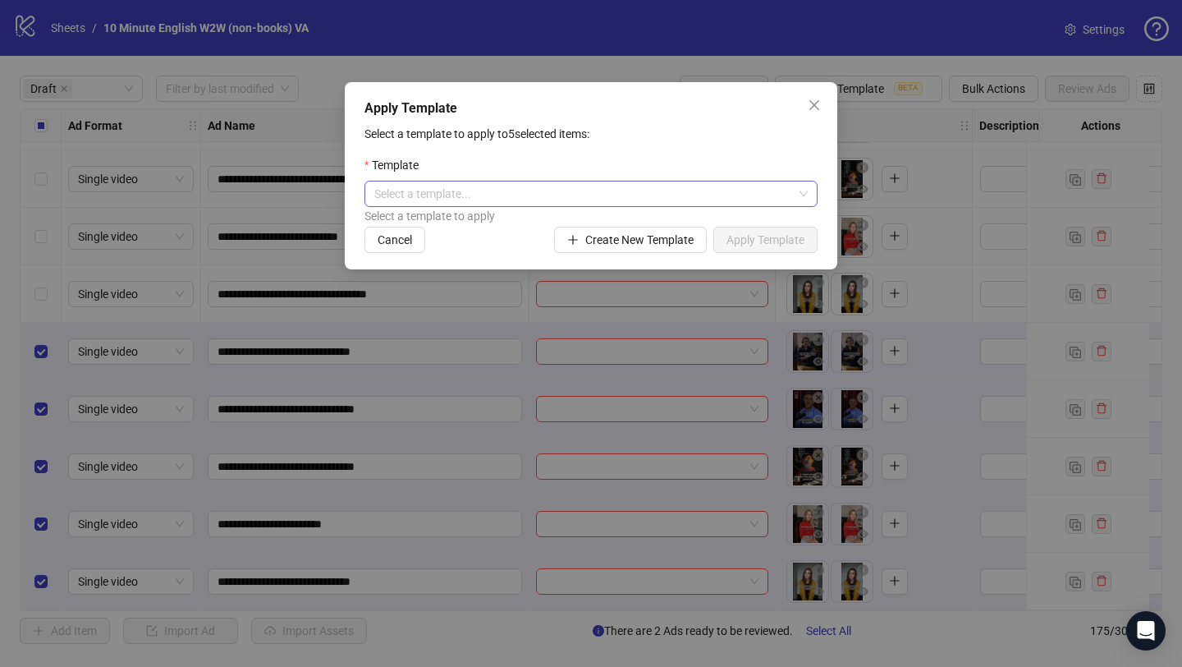
click at [605, 196] on input "search" at bounding box center [583, 193] width 419 height 25
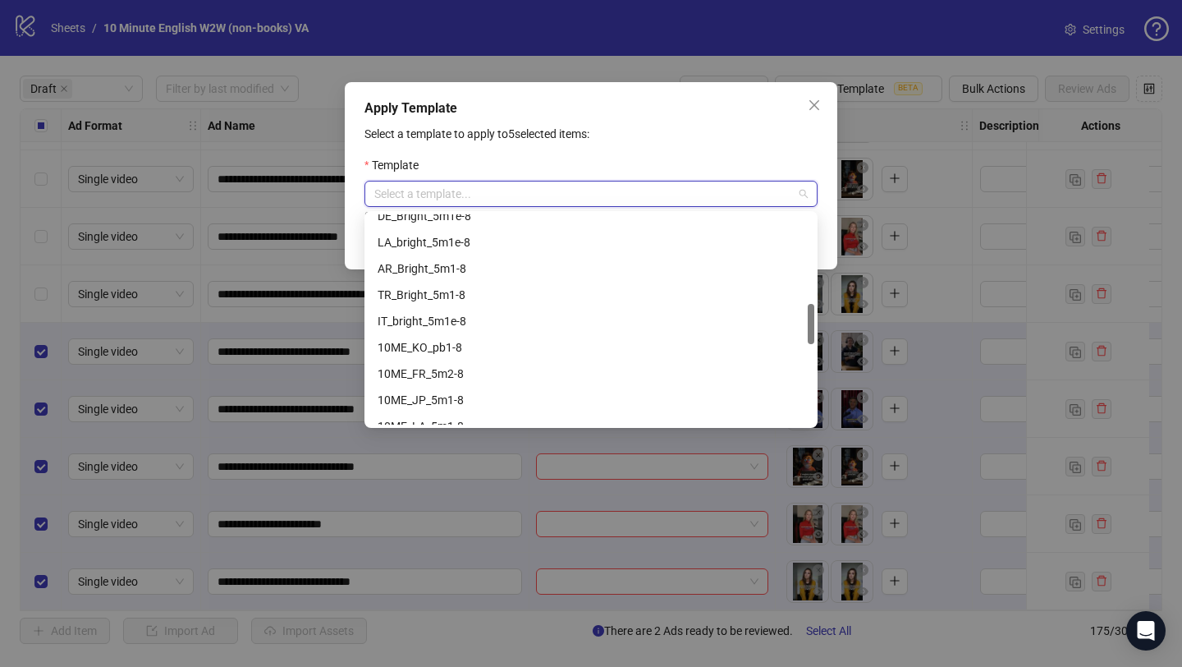
scroll to position [463, 0]
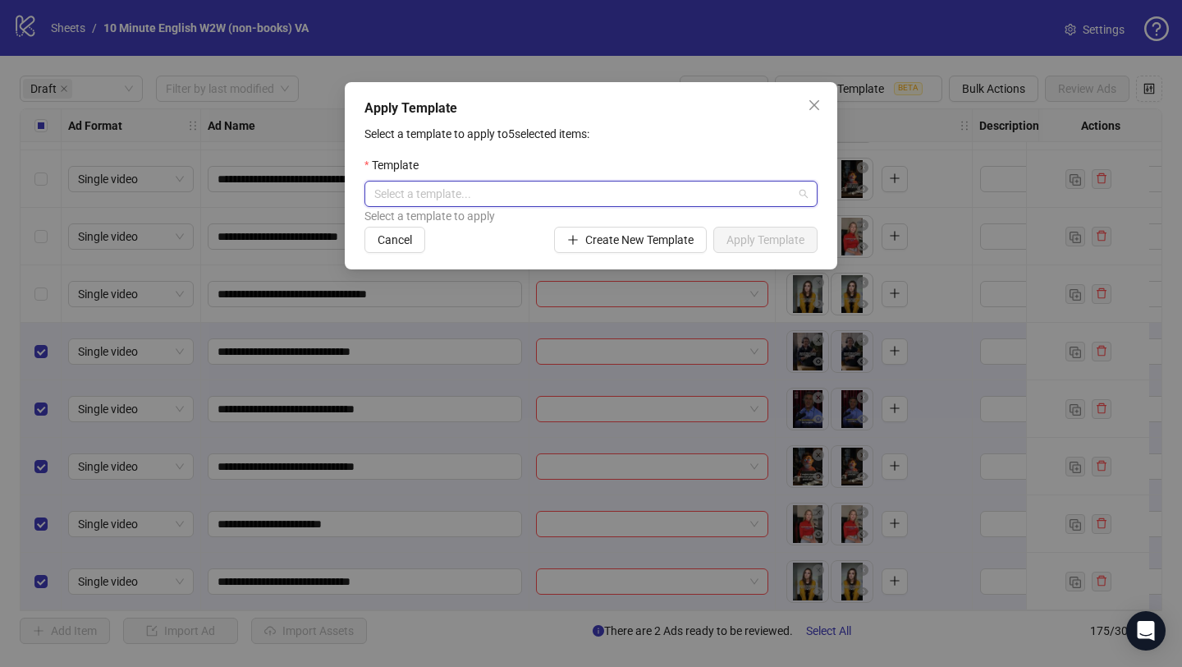
click at [504, 189] on input "search" at bounding box center [583, 193] width 419 height 25
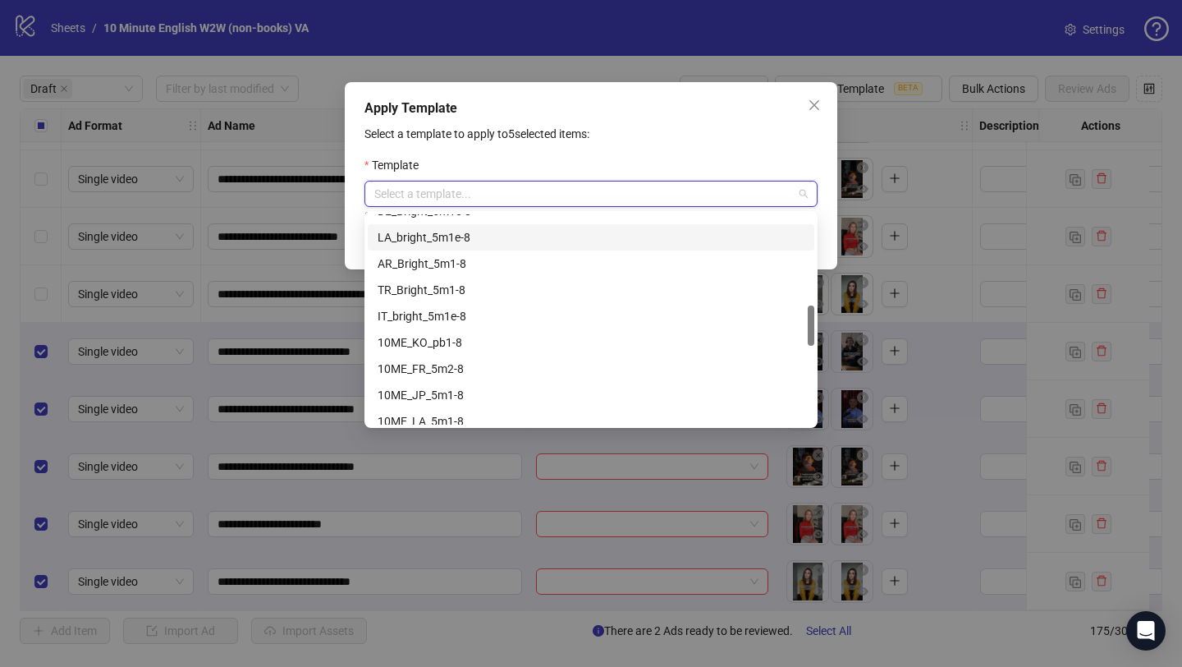
click at [507, 185] on input "search" at bounding box center [583, 193] width 419 height 25
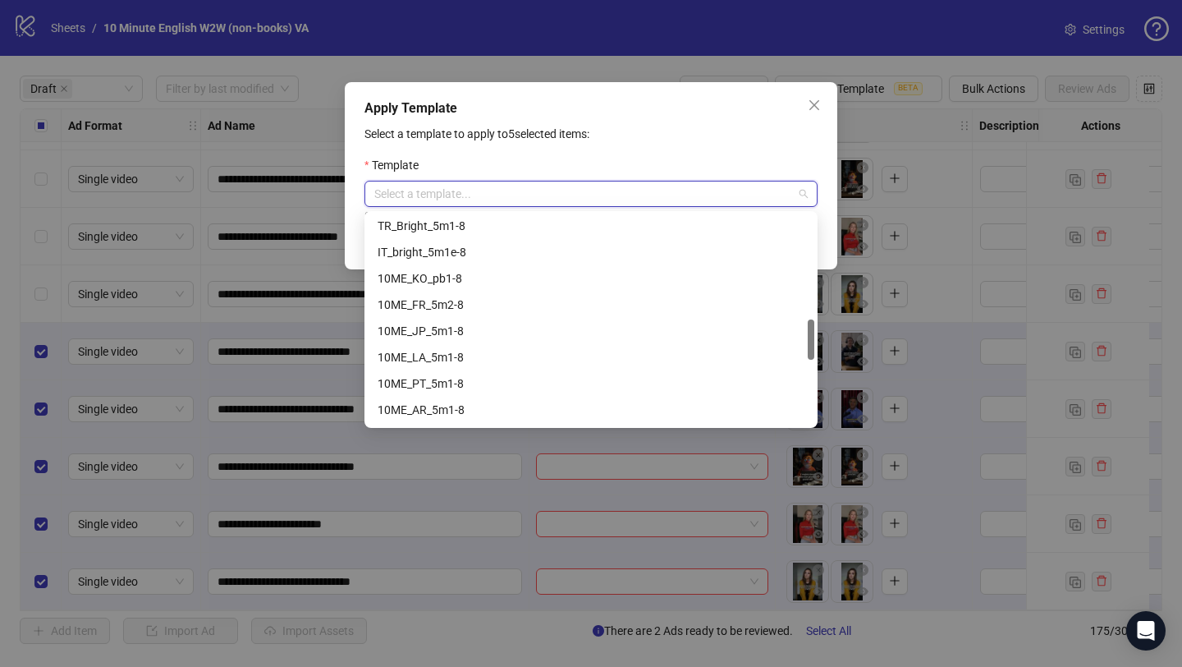
scroll to position [544, 0]
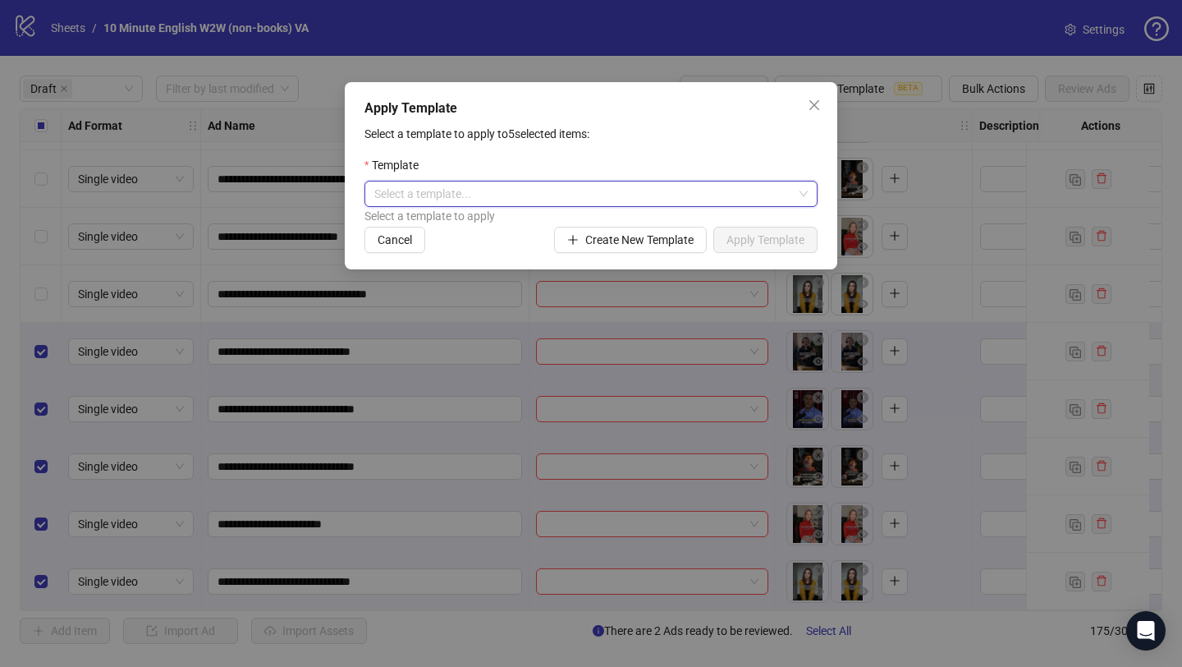
click at [507, 190] on input "search" at bounding box center [583, 193] width 419 height 25
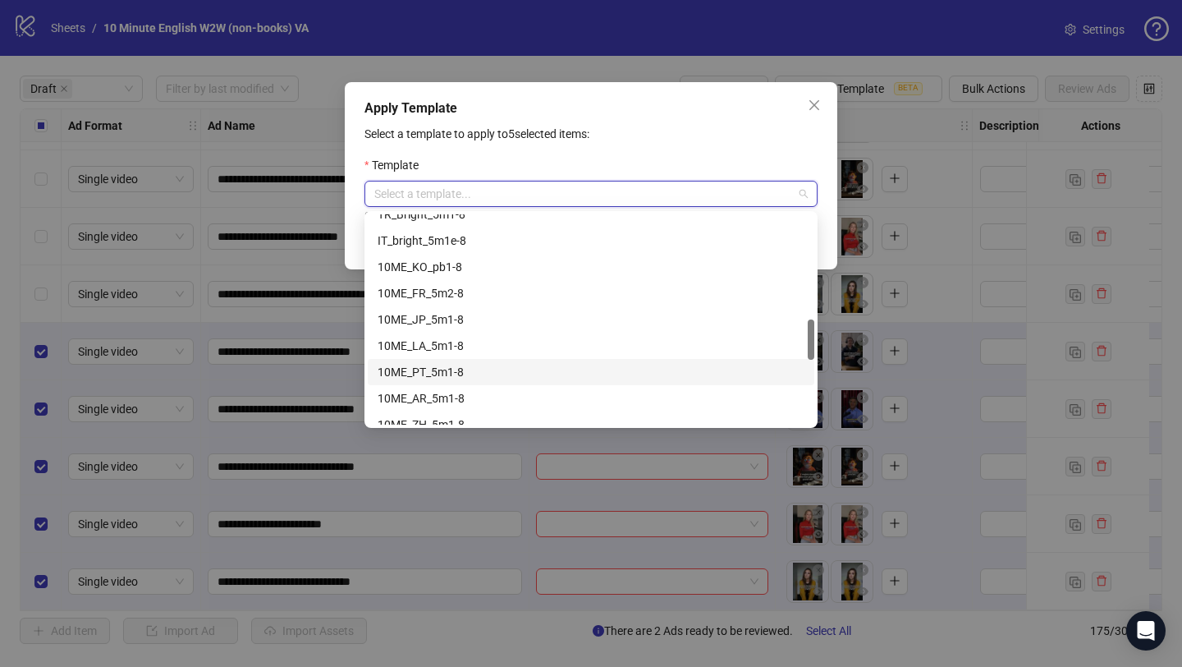
scroll to position [529, 0]
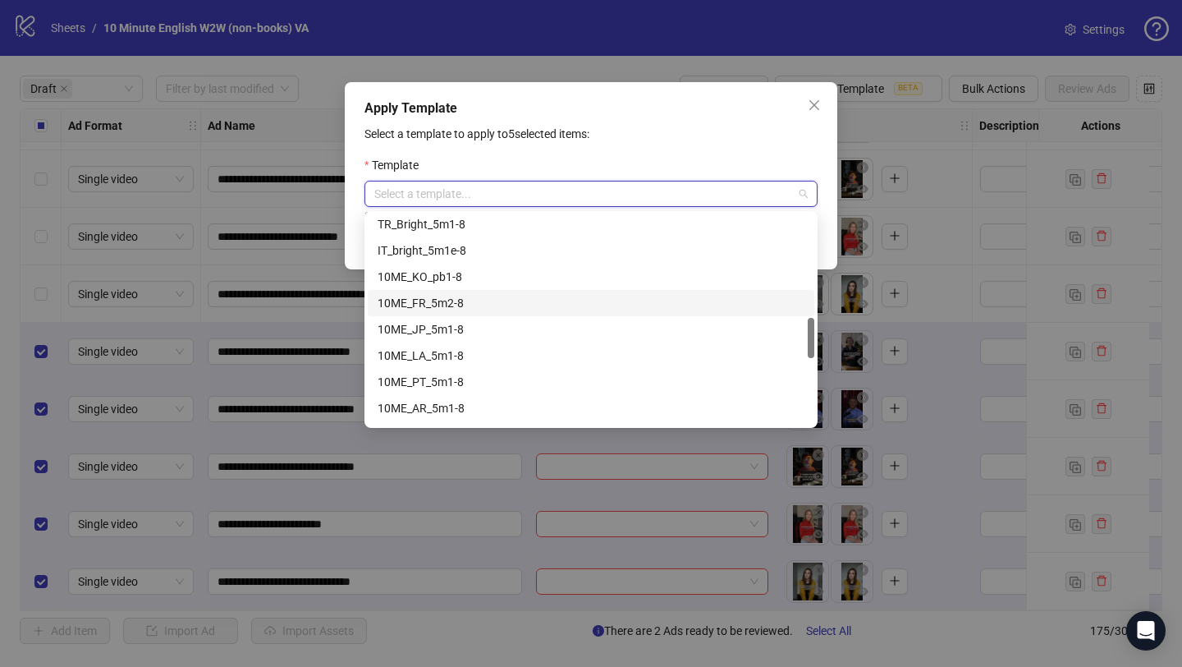
click at [452, 306] on div "10ME_FR_5m2-8" at bounding box center [591, 303] width 427 height 18
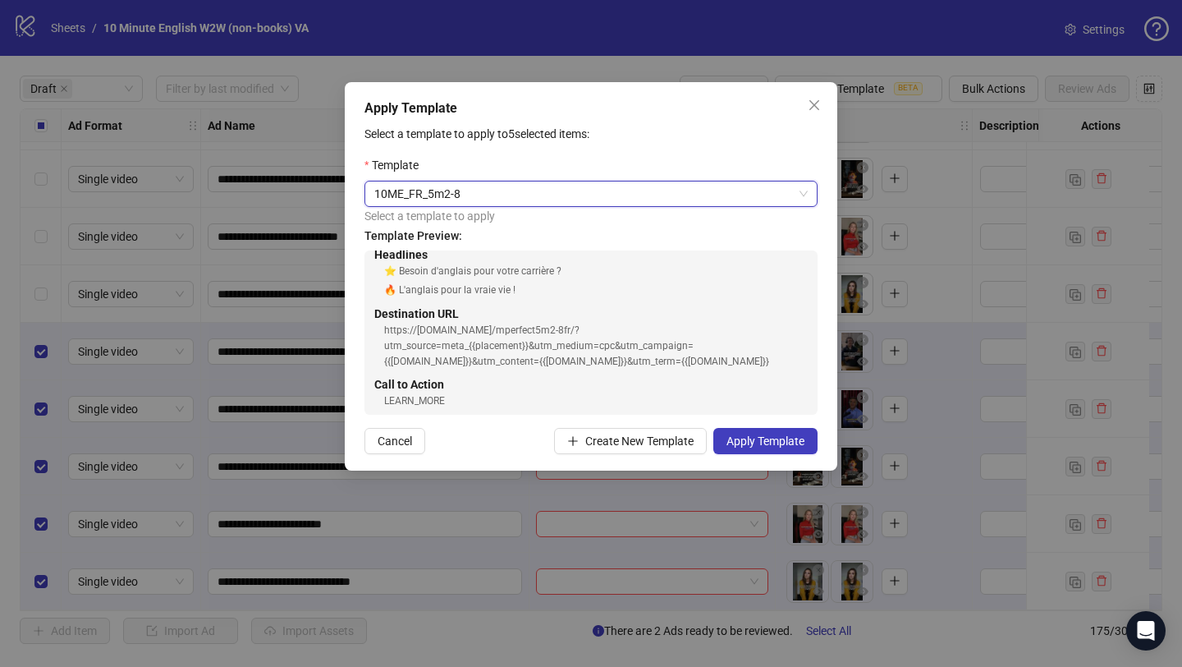
scroll to position [131, 0]
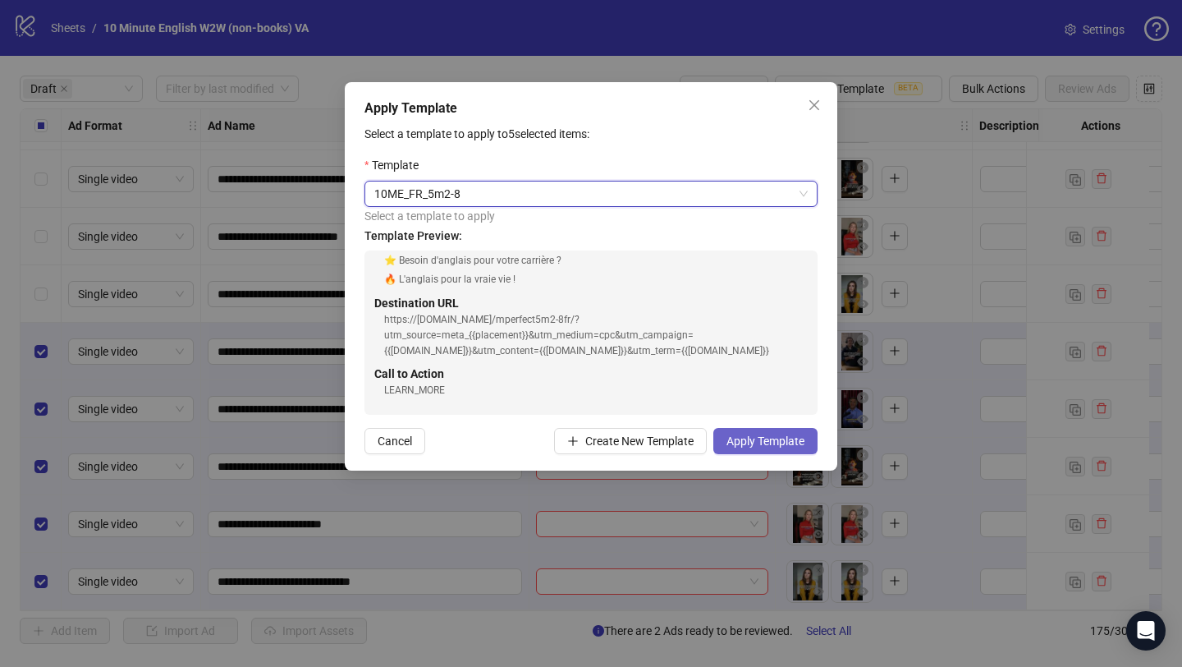
click at [755, 443] on span "Apply Template" at bounding box center [766, 440] width 78 height 13
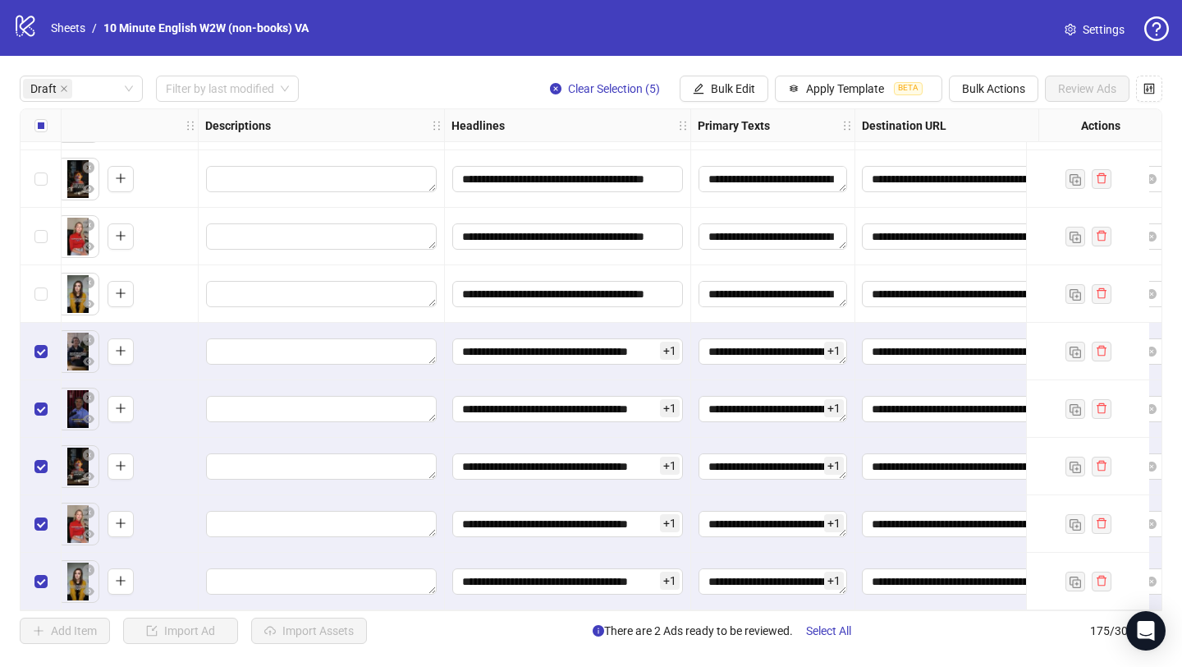
scroll to position [918, 0]
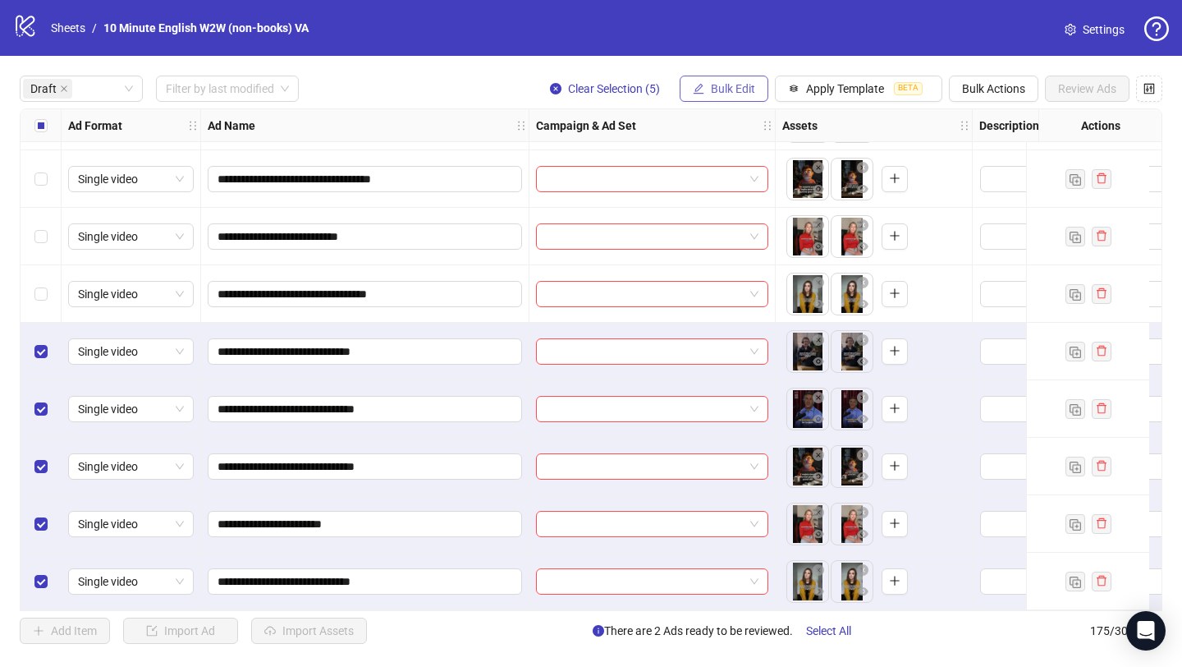
click at [717, 89] on span "Bulk Edit" at bounding box center [733, 88] width 44 height 13
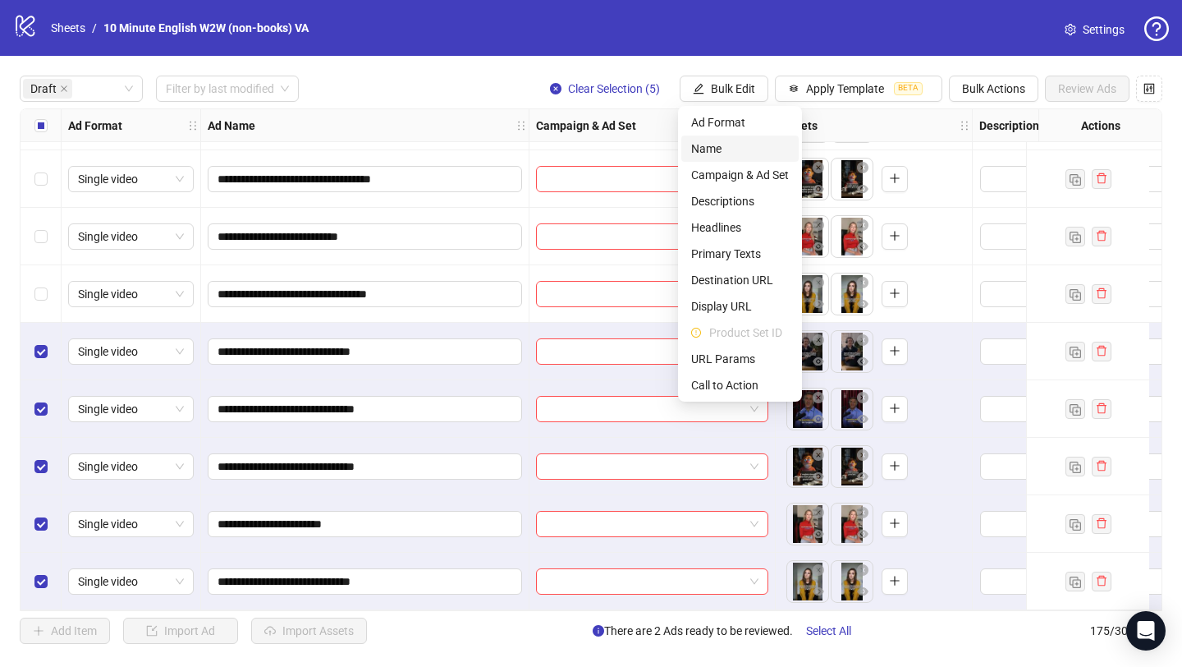
click at [720, 152] on span "Name" at bounding box center [740, 149] width 98 height 18
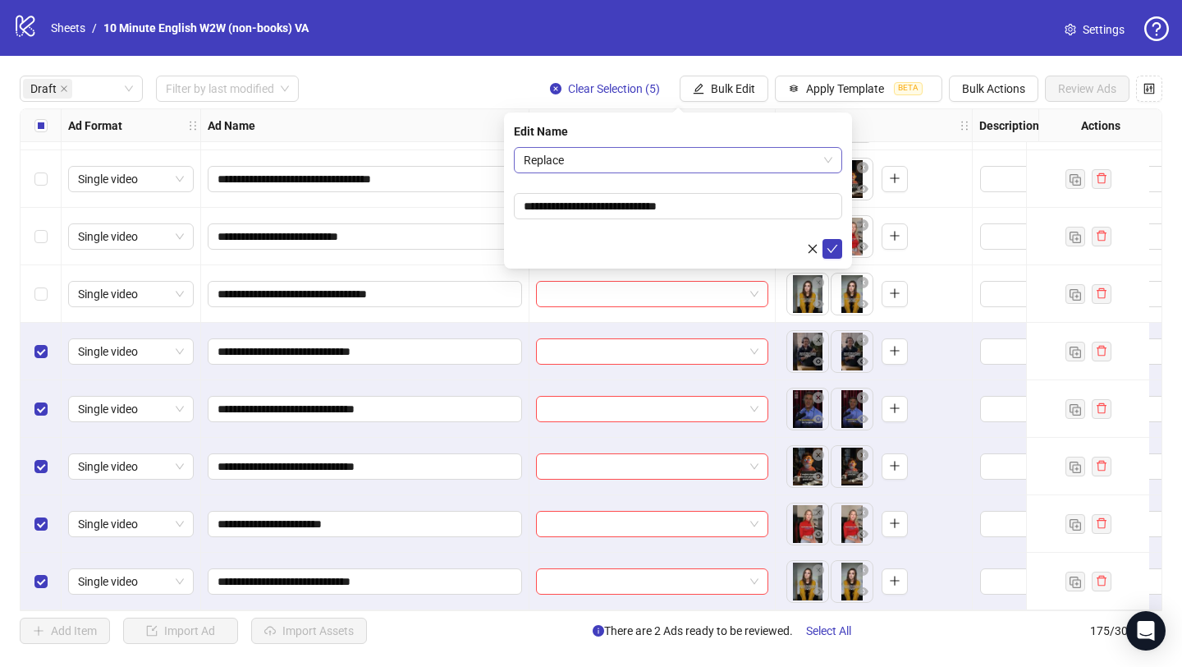
click at [622, 155] on span "Replace" at bounding box center [678, 160] width 309 height 25
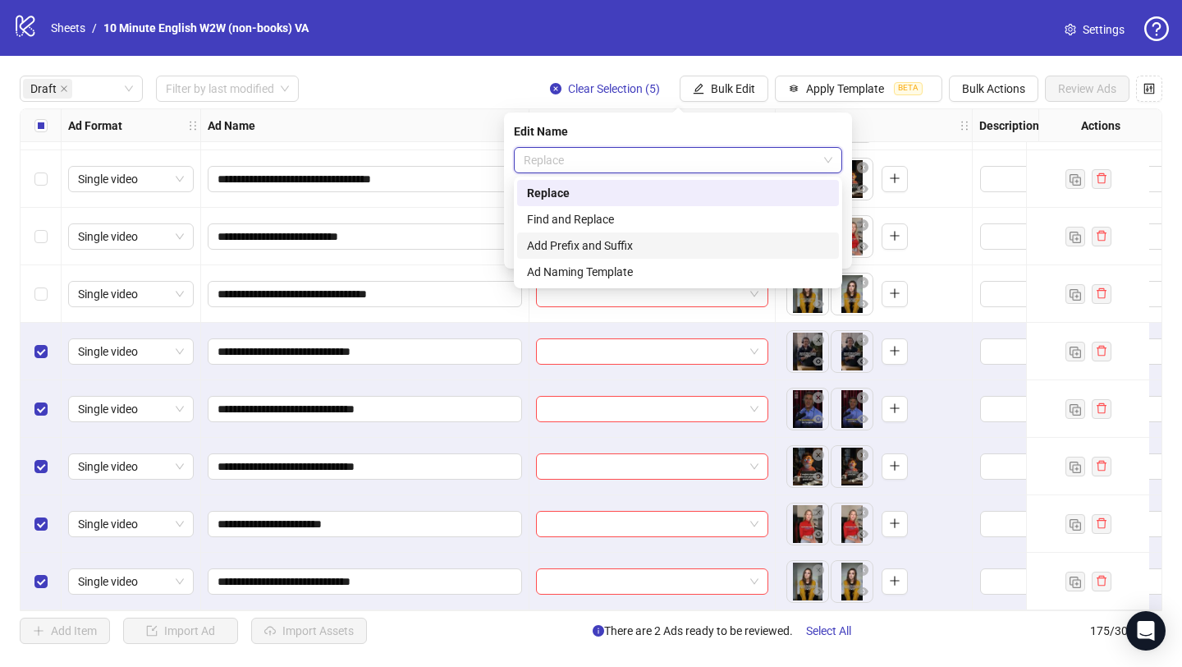
click at [612, 243] on div "Add Prefix and Suffix" at bounding box center [678, 245] width 302 height 18
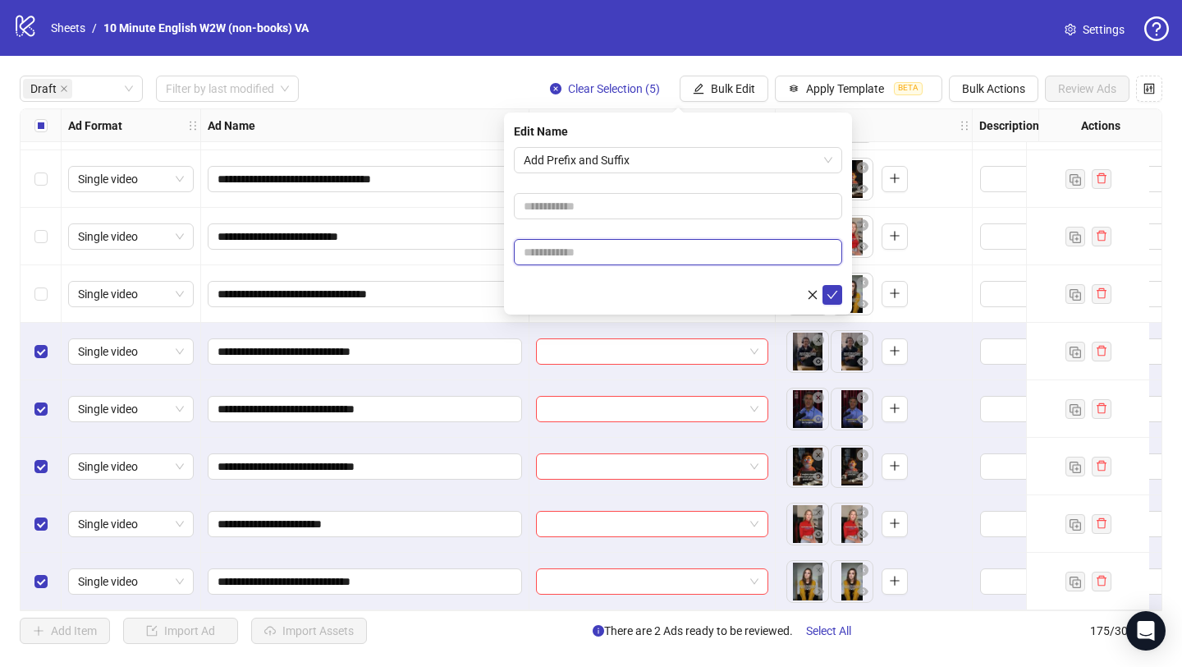
click at [607, 255] on input "text" at bounding box center [678, 252] width 328 height 26
type input "****"
click at [837, 291] on icon "check" at bounding box center [832, 294] width 11 height 11
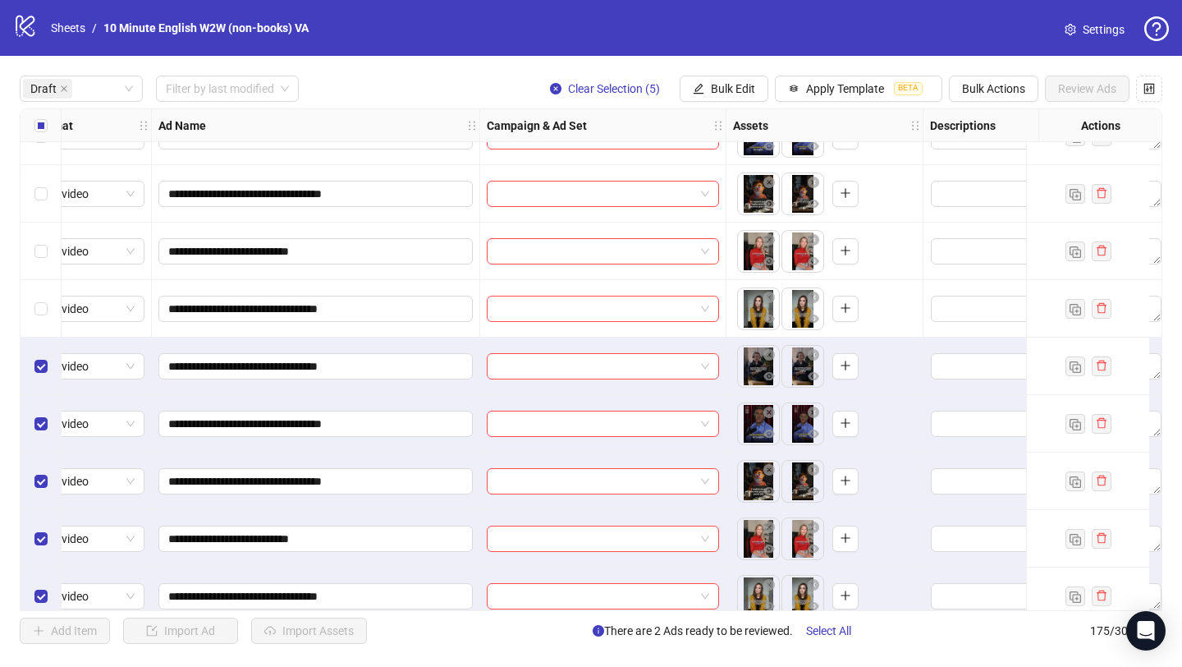
scroll to position [898, 49]
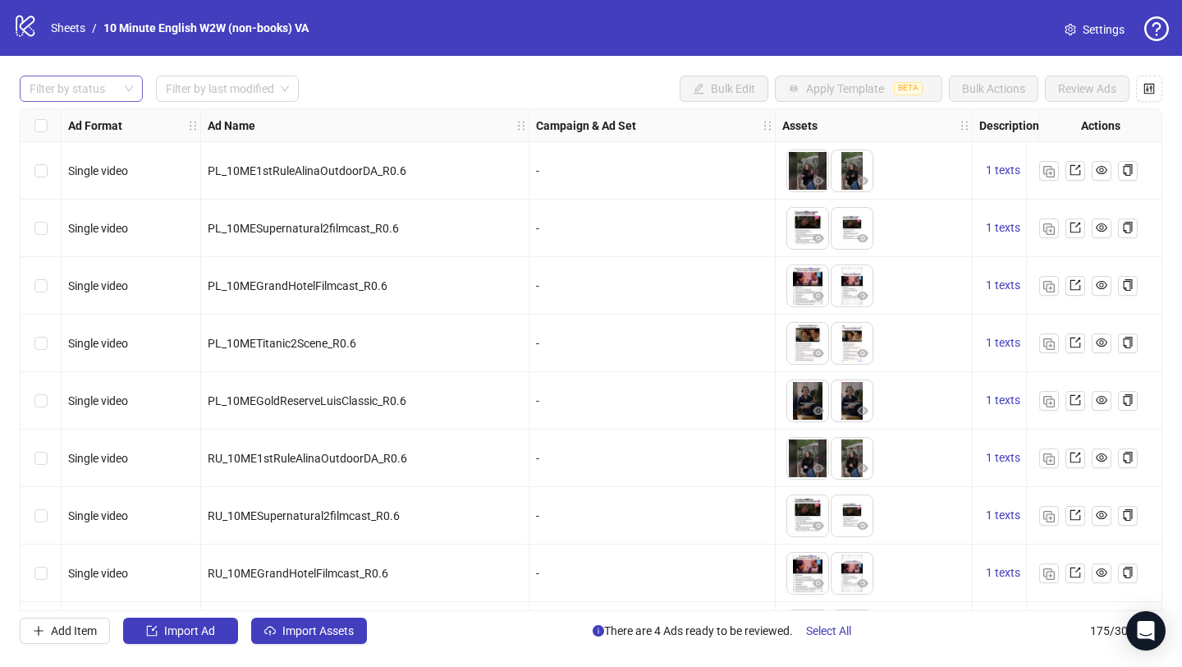
click at [117, 86] on div at bounding box center [72, 88] width 99 height 23
click at [103, 122] on div "Draft" at bounding box center [81, 122] width 97 height 18
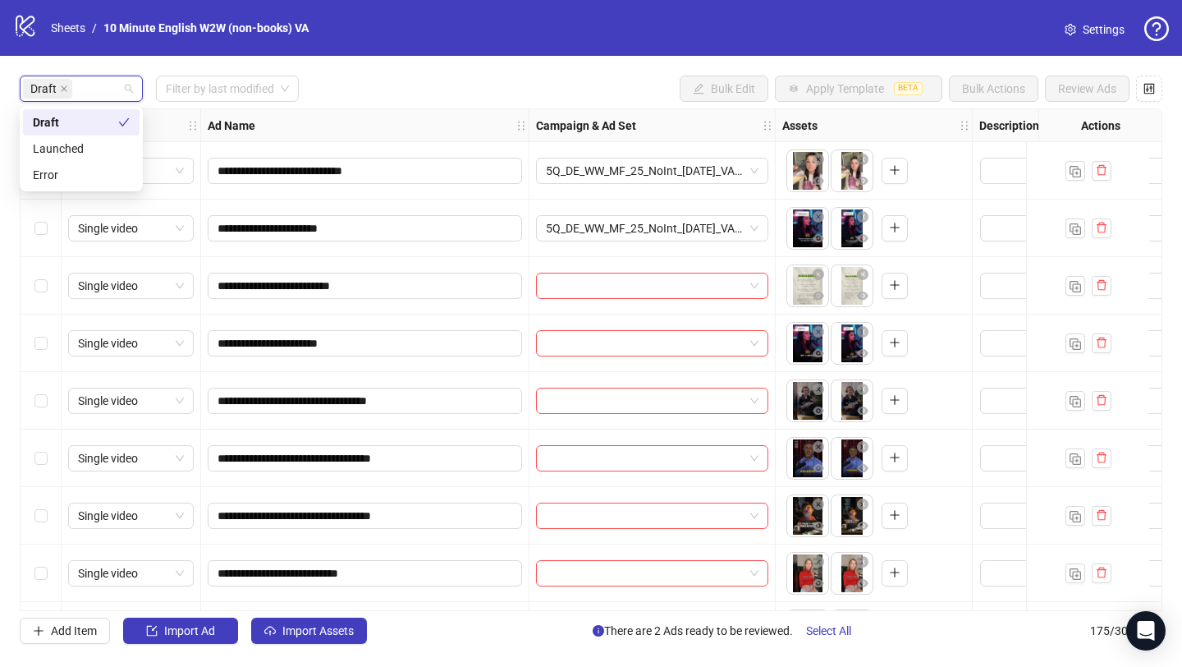
click at [409, 76] on div "Draft Filter by last modified Bulk Edit Apply Template BETA Bulk Actions Review…" at bounding box center [591, 89] width 1143 height 26
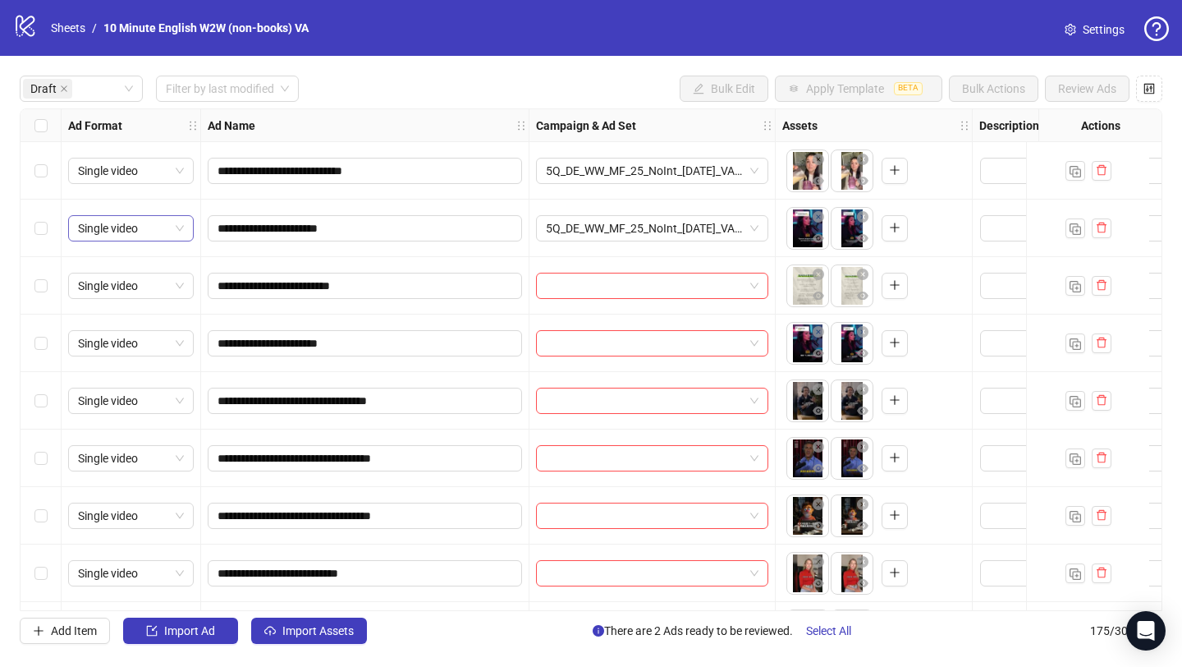
scroll to position [54, 0]
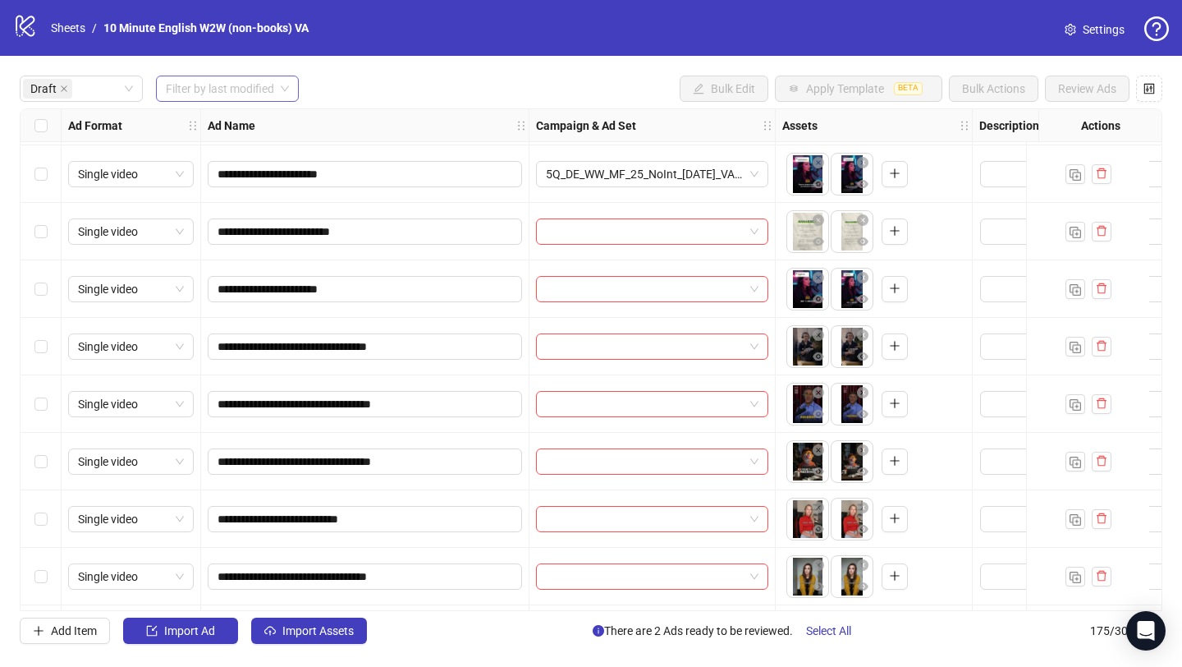
click at [199, 89] on input "search" at bounding box center [220, 88] width 108 height 25
click at [202, 120] on div "[DATE]" at bounding box center [228, 122] width 118 height 18
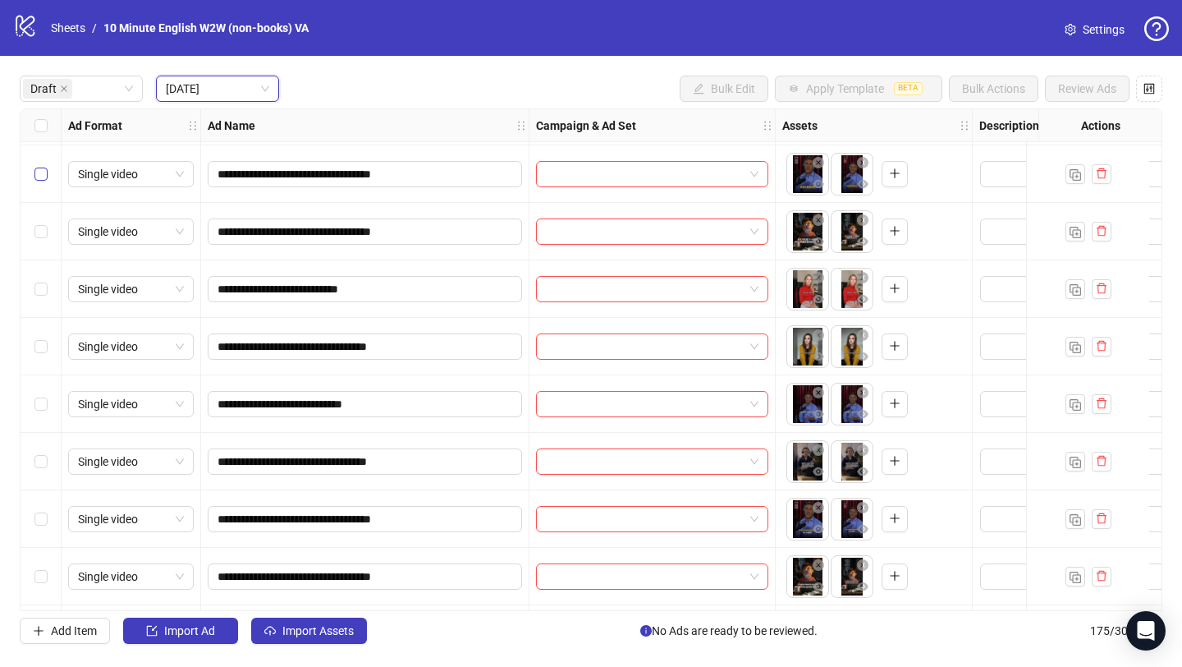
scroll to position [0, 0]
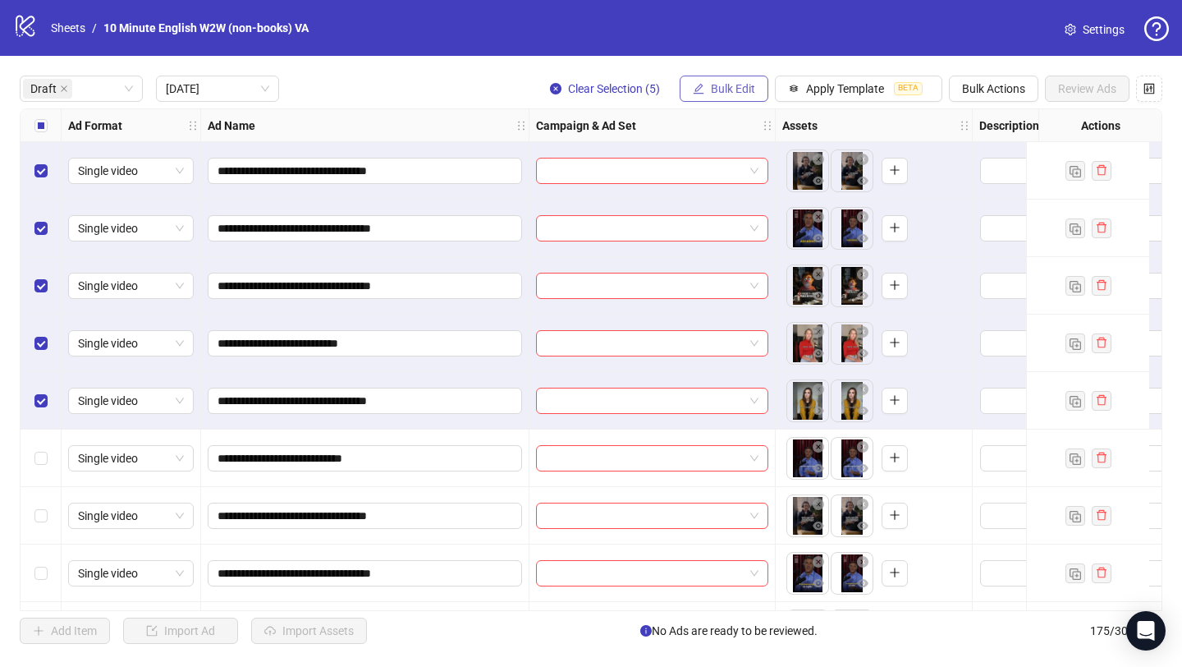
click at [743, 89] on span "Bulk Edit" at bounding box center [733, 88] width 44 height 13
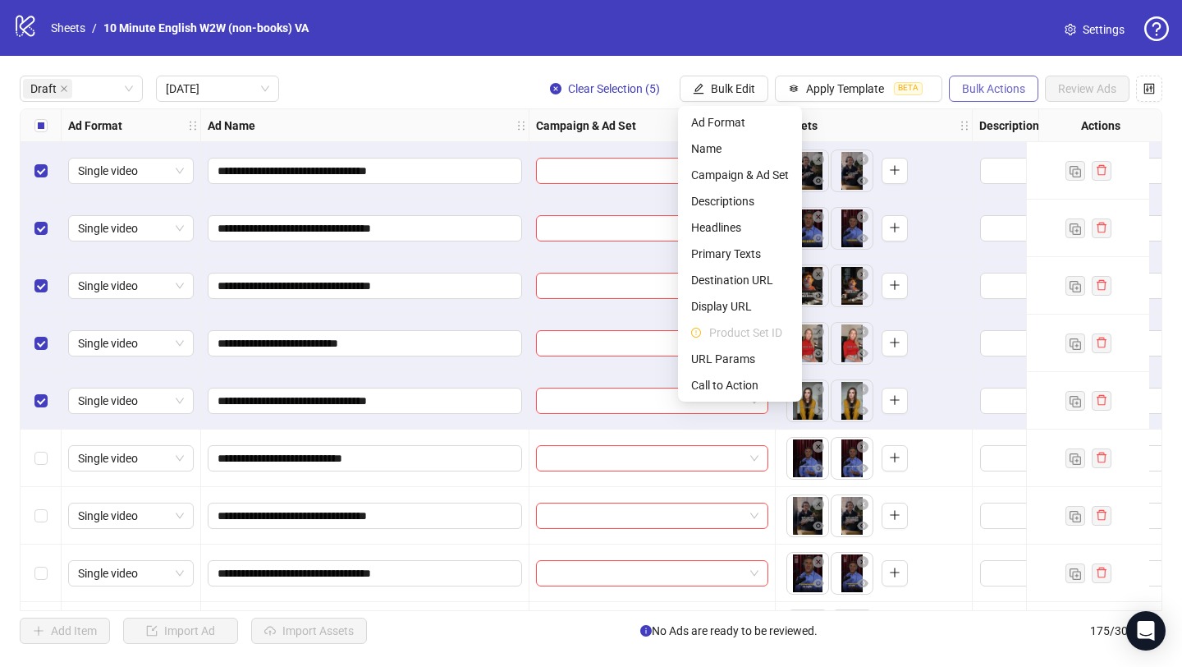
click at [1007, 85] on span "Bulk Actions" at bounding box center [993, 88] width 63 height 13
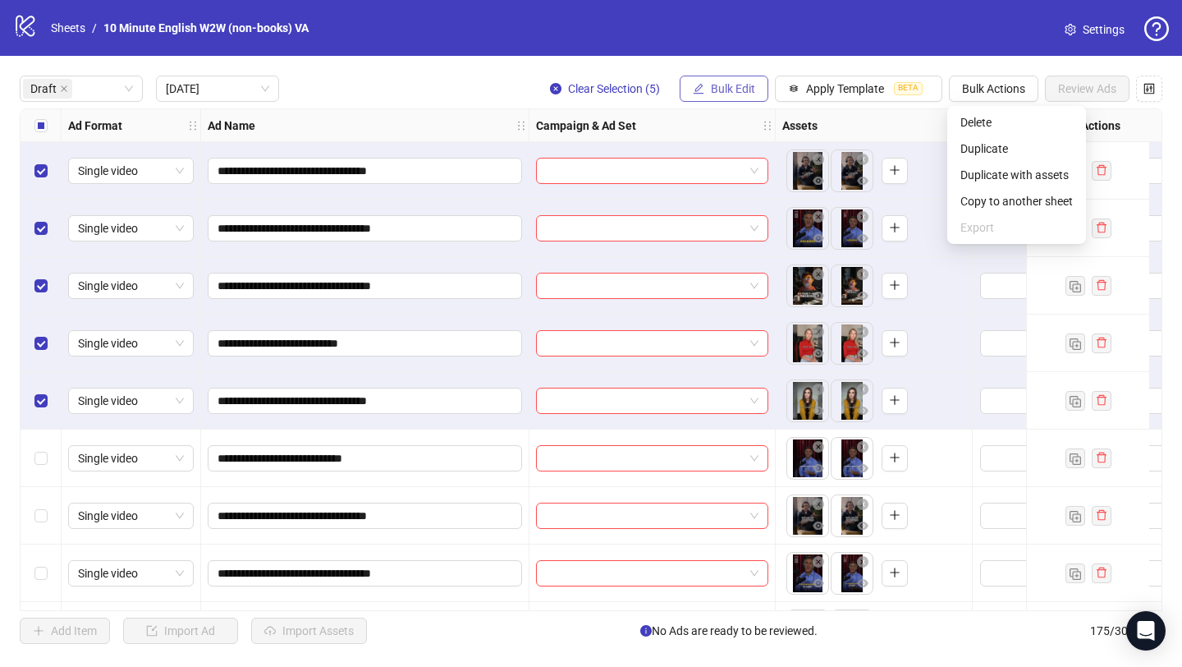
click at [750, 86] on span "Bulk Edit" at bounding box center [733, 88] width 44 height 13
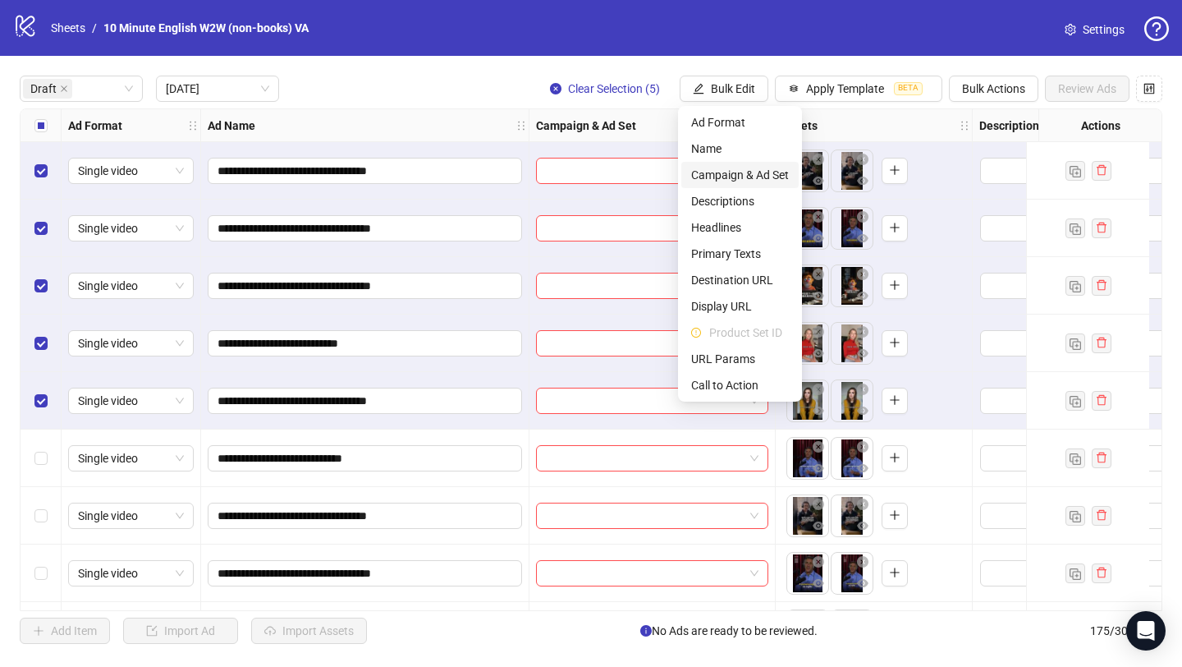
click at [751, 175] on span "Campaign & Ad Set" at bounding box center [740, 175] width 98 height 18
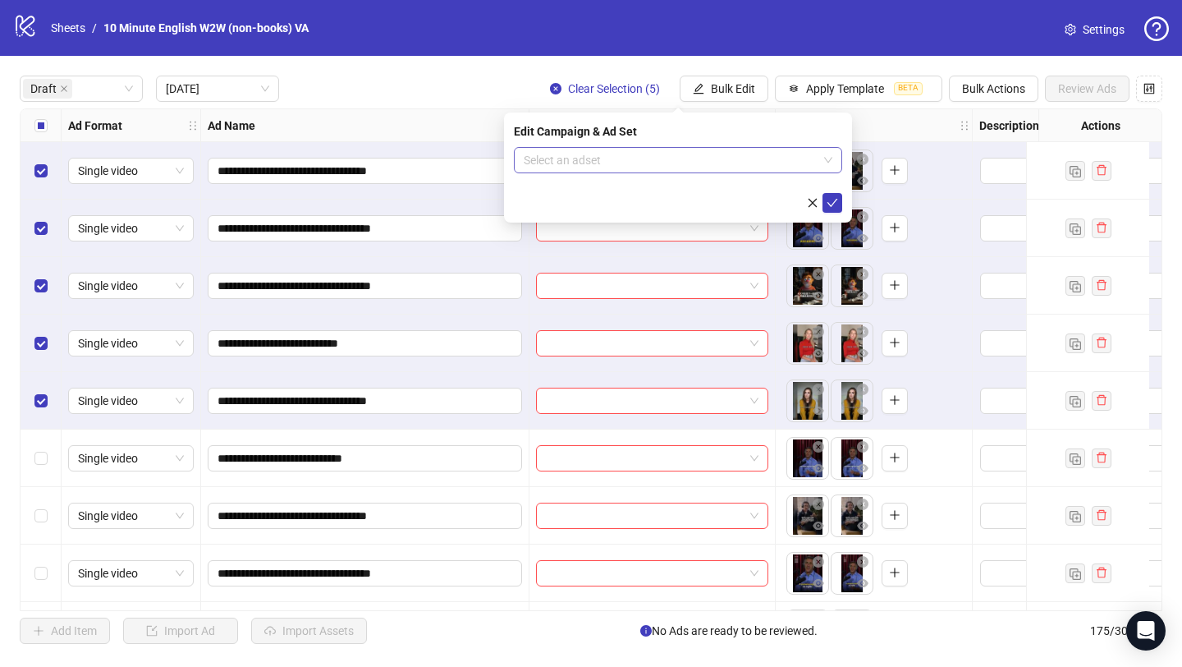
click at [735, 158] on input "search" at bounding box center [671, 160] width 294 height 25
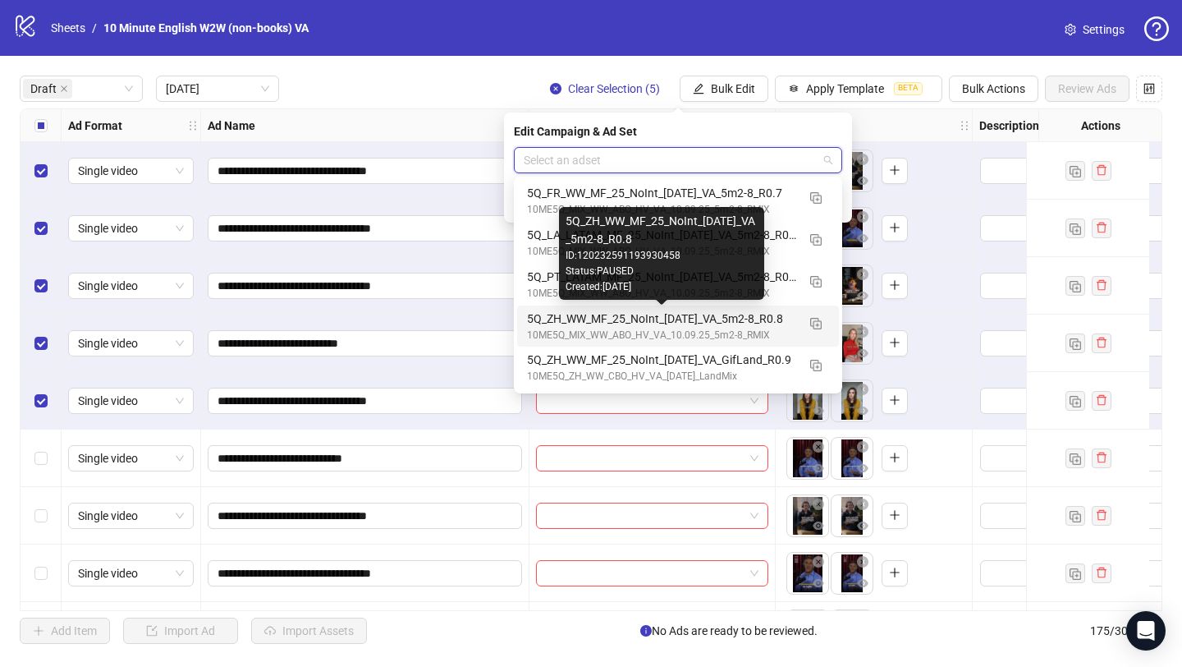
click at [712, 324] on div "5Q_ZH_WW_MF_25_NoInt_[DATE]_VA_5m2-8_R0.8" at bounding box center [661, 319] width 269 height 18
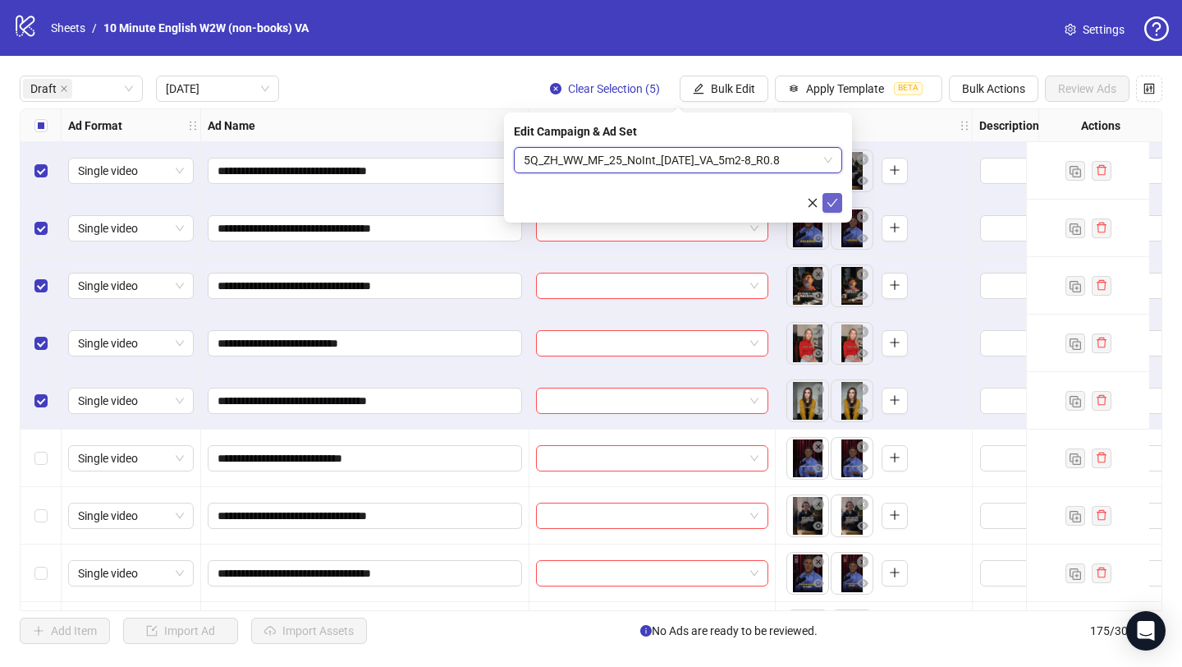
click at [839, 202] on button "submit" at bounding box center [833, 203] width 20 height 20
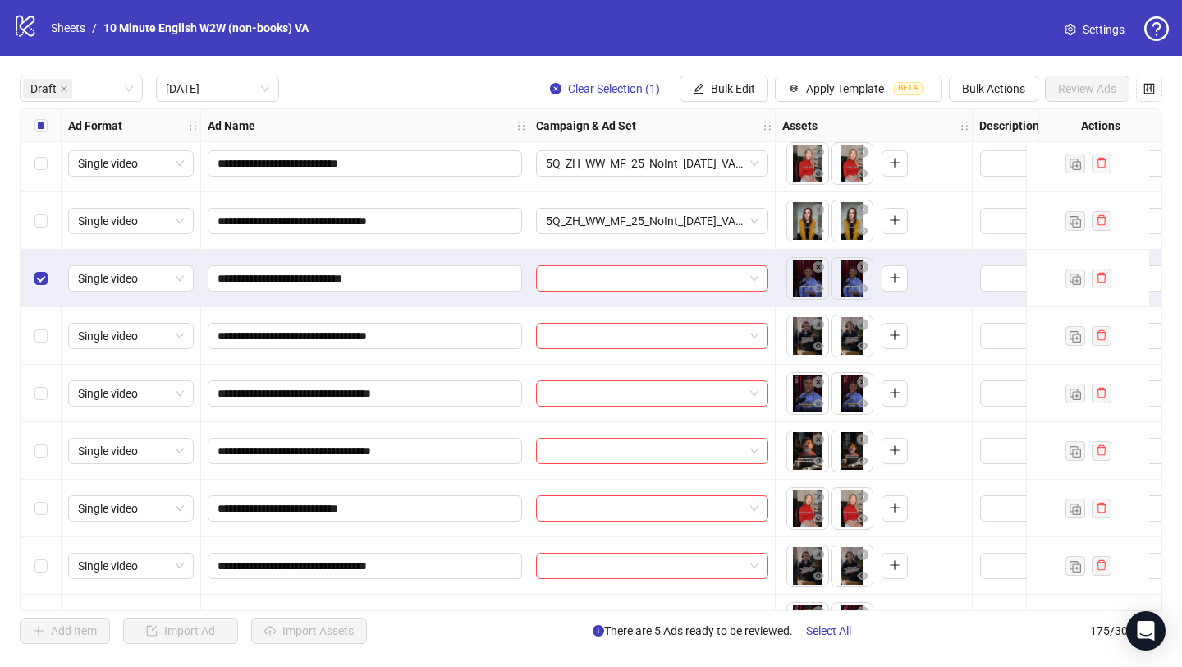
scroll to position [218, 0]
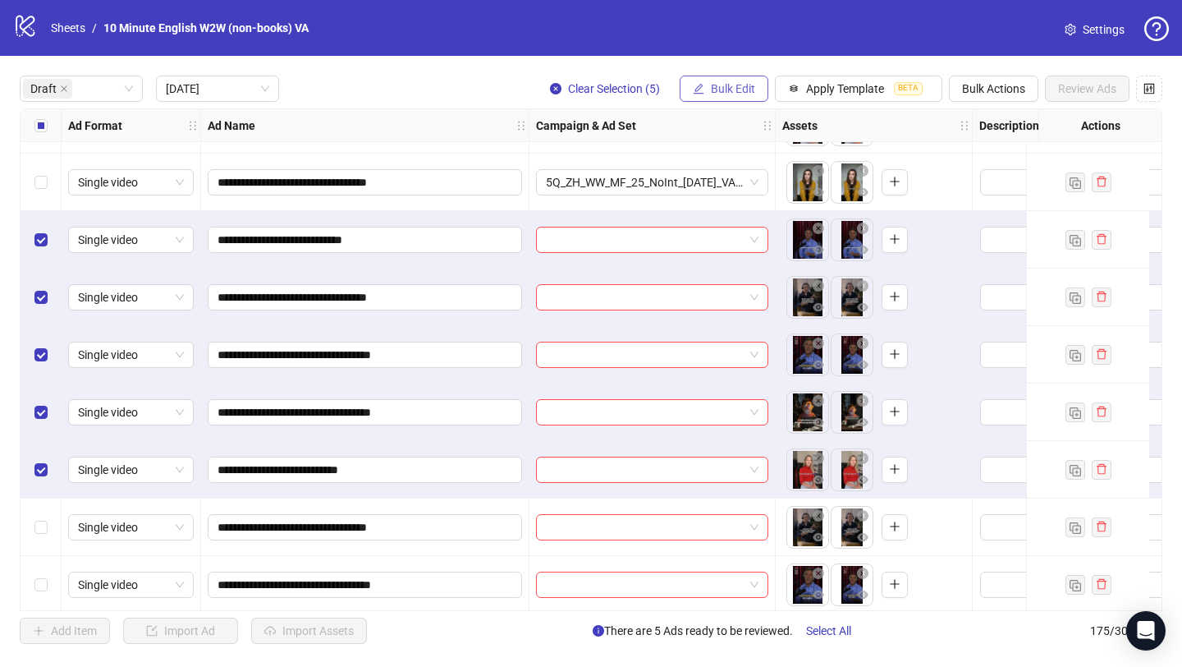
click at [719, 79] on button "Bulk Edit" at bounding box center [724, 89] width 89 height 26
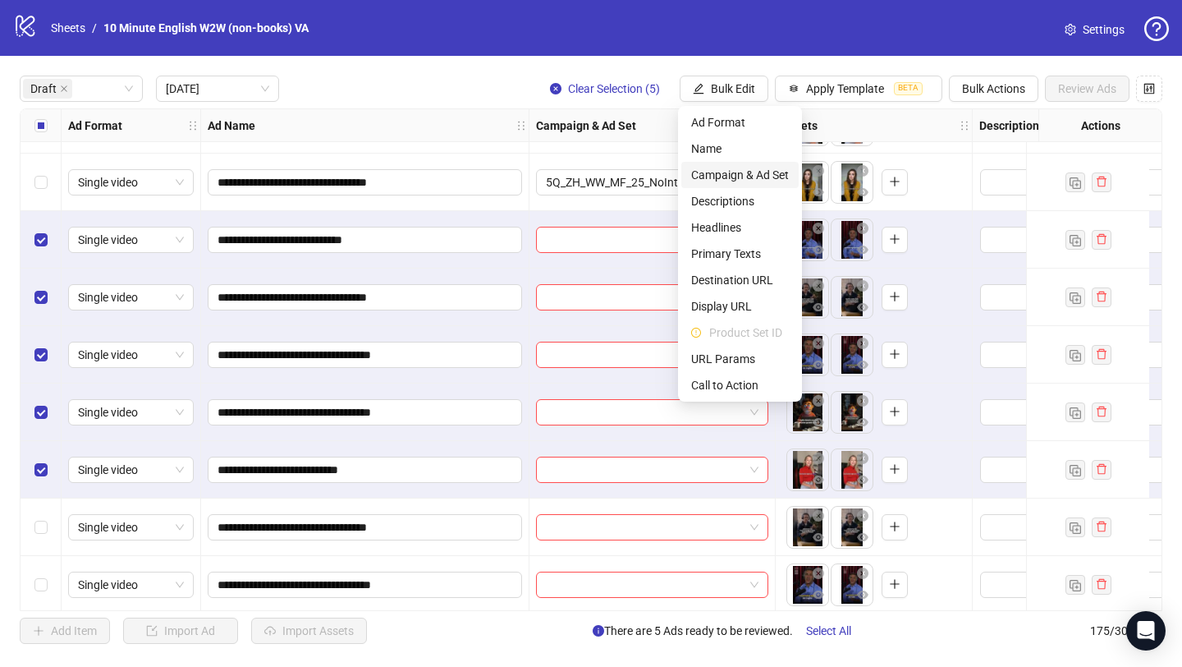
click at [762, 174] on span "Campaign & Ad Set" at bounding box center [740, 175] width 98 height 18
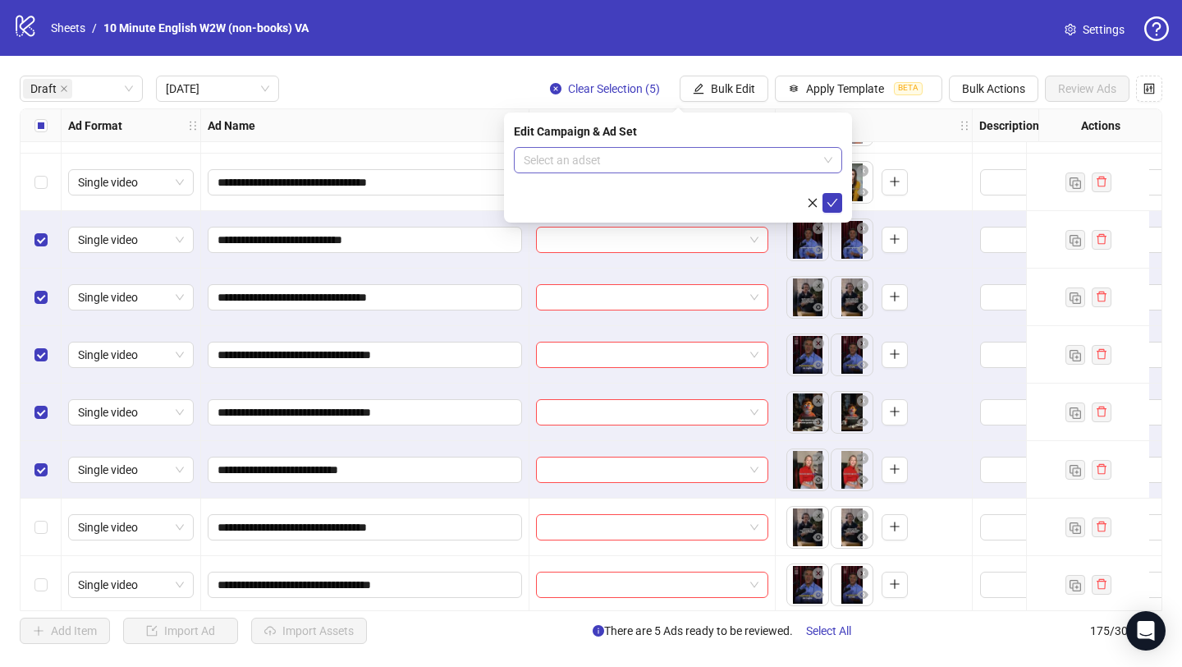
click at [747, 154] on input "search" at bounding box center [671, 160] width 294 height 25
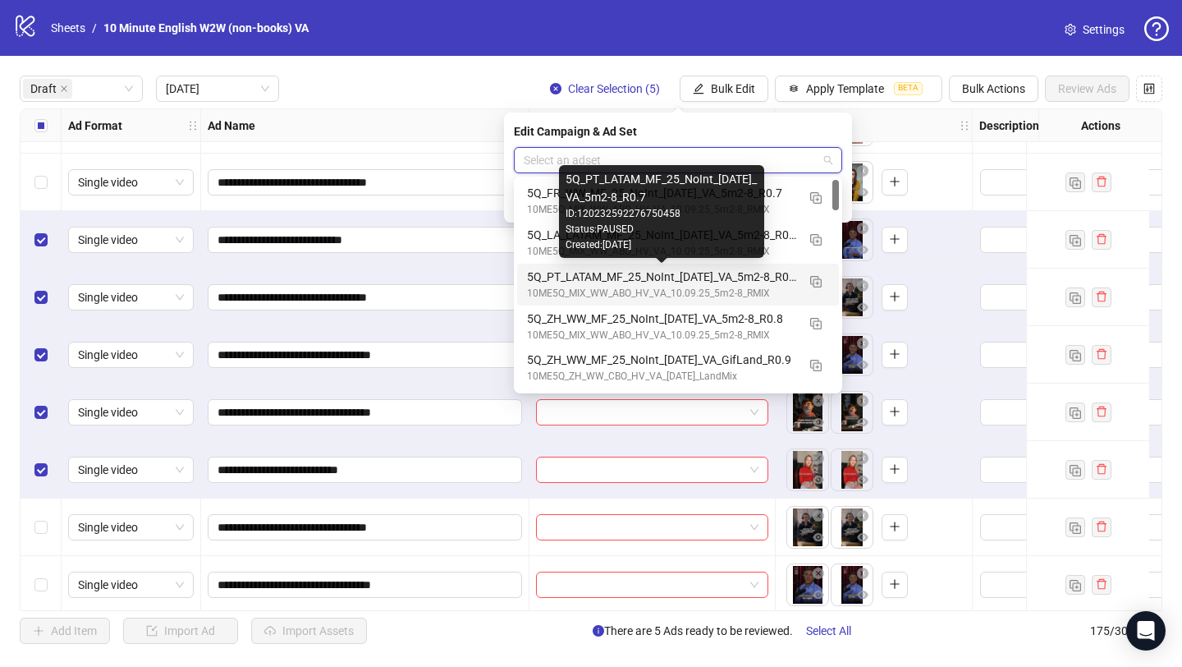
click at [724, 273] on div "5Q_PT_LATAM_MF_25_NoInt_[DATE]_VA_5m2-8_R0.7" at bounding box center [661, 277] width 269 height 18
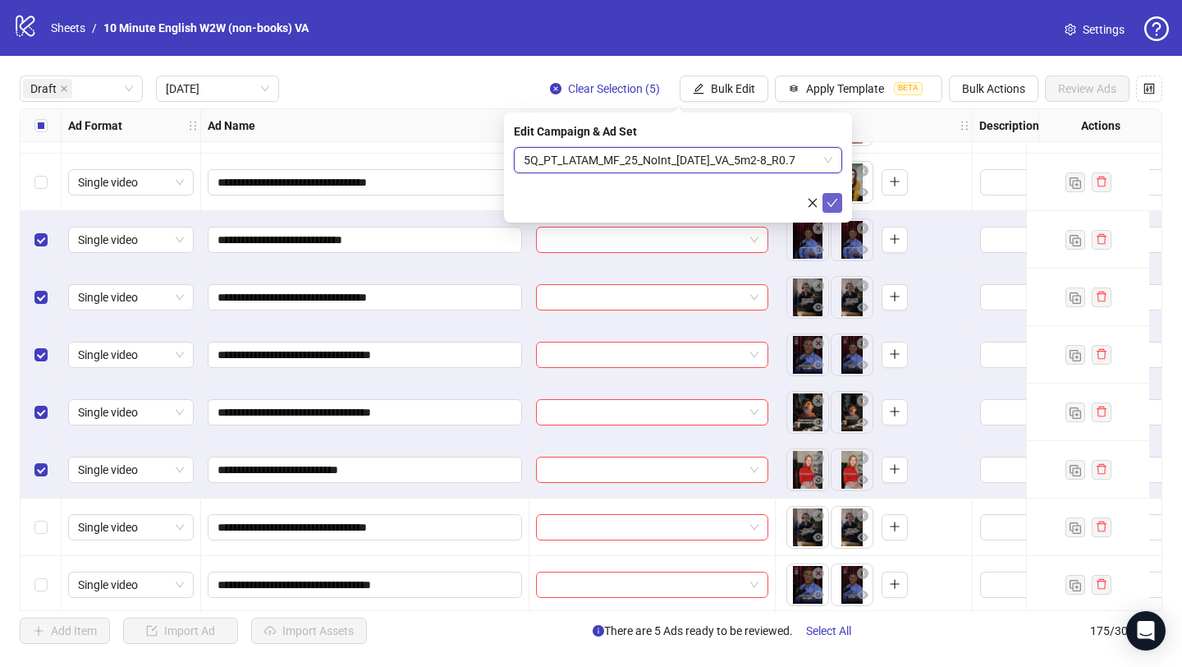
click at [832, 203] on icon "check" at bounding box center [832, 202] width 11 height 11
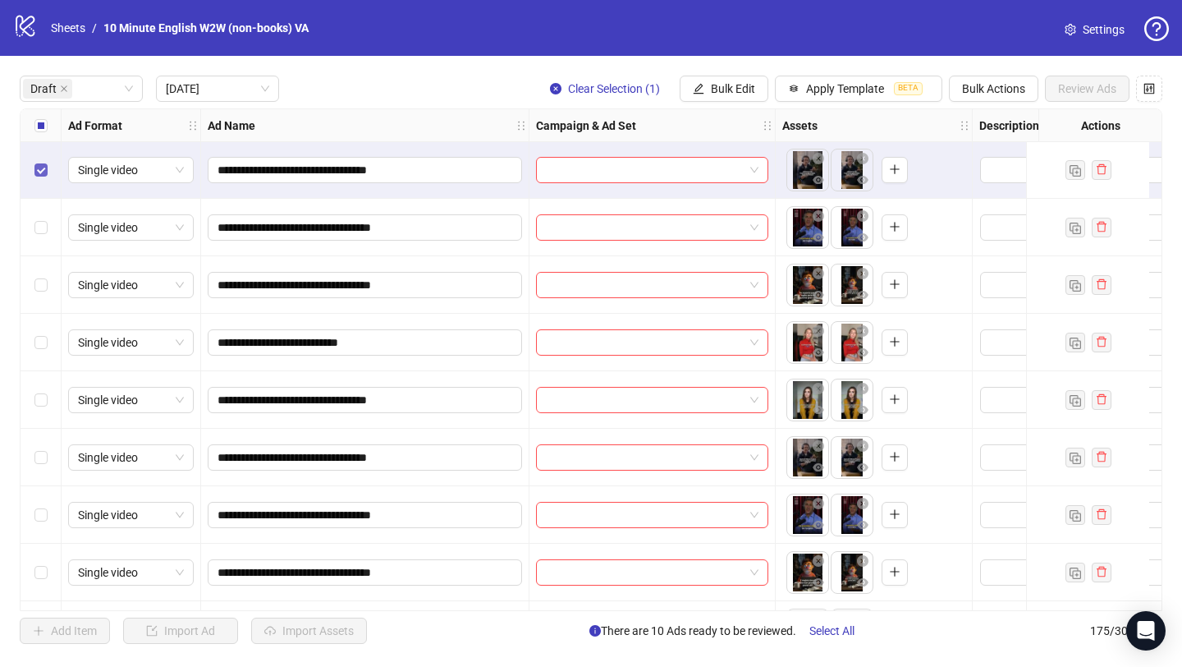
scroll to position [583, 0]
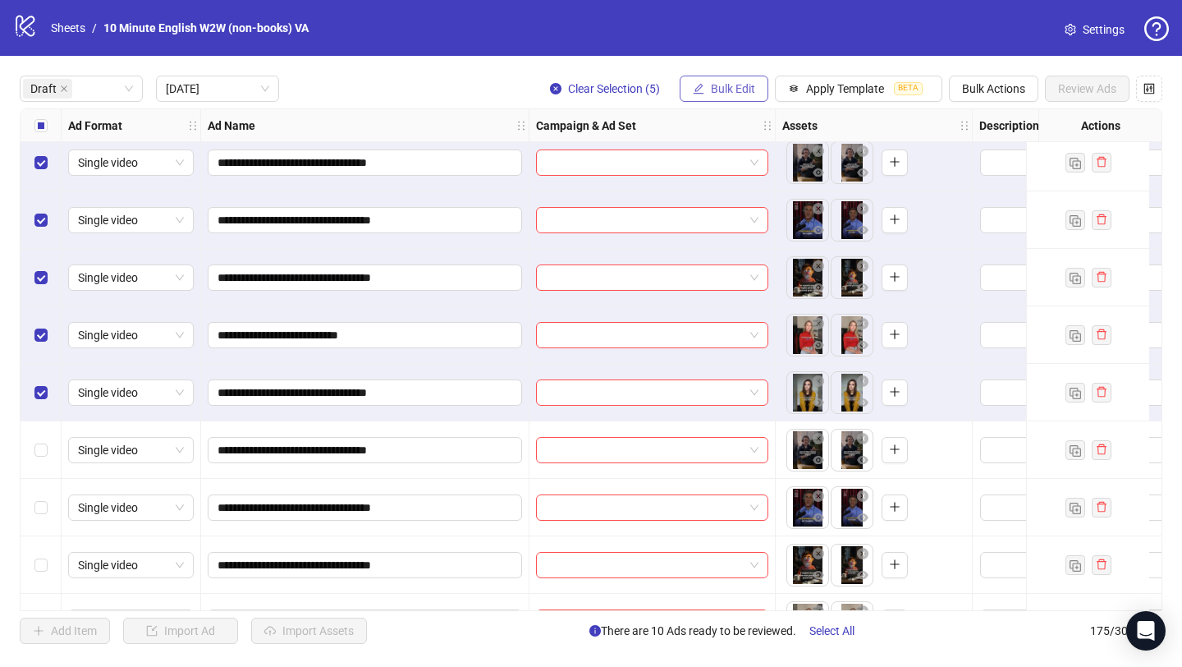
click at [739, 93] on span "Bulk Edit" at bounding box center [733, 88] width 44 height 13
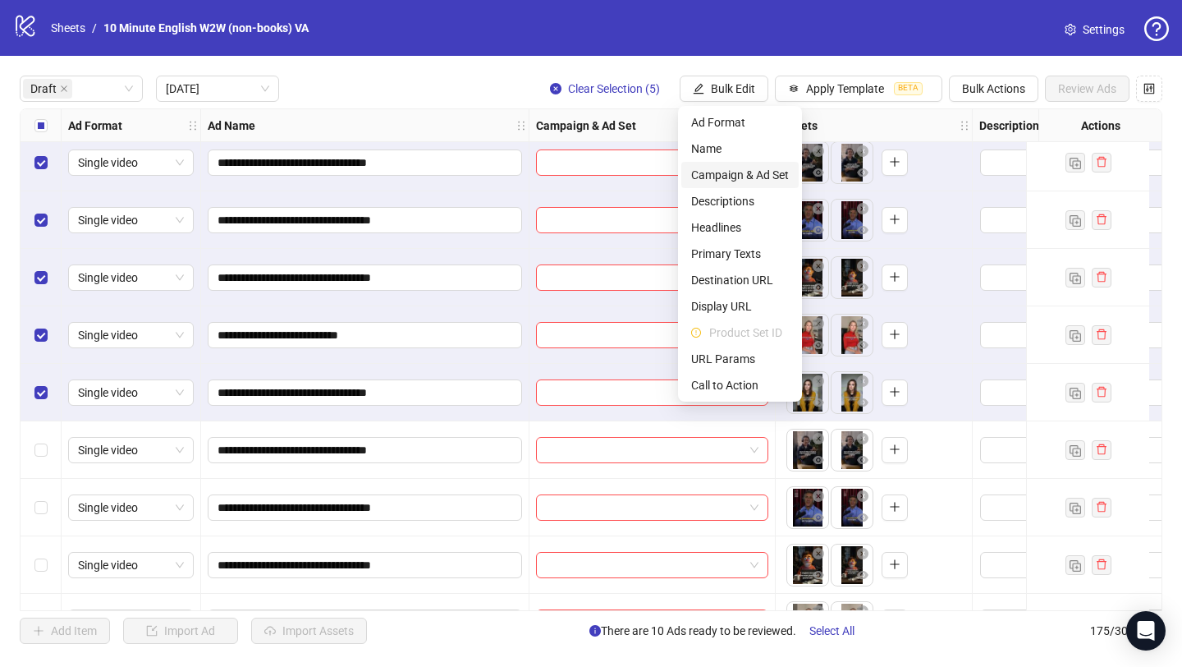
click at [753, 178] on span "Campaign & Ad Set" at bounding box center [740, 175] width 98 height 18
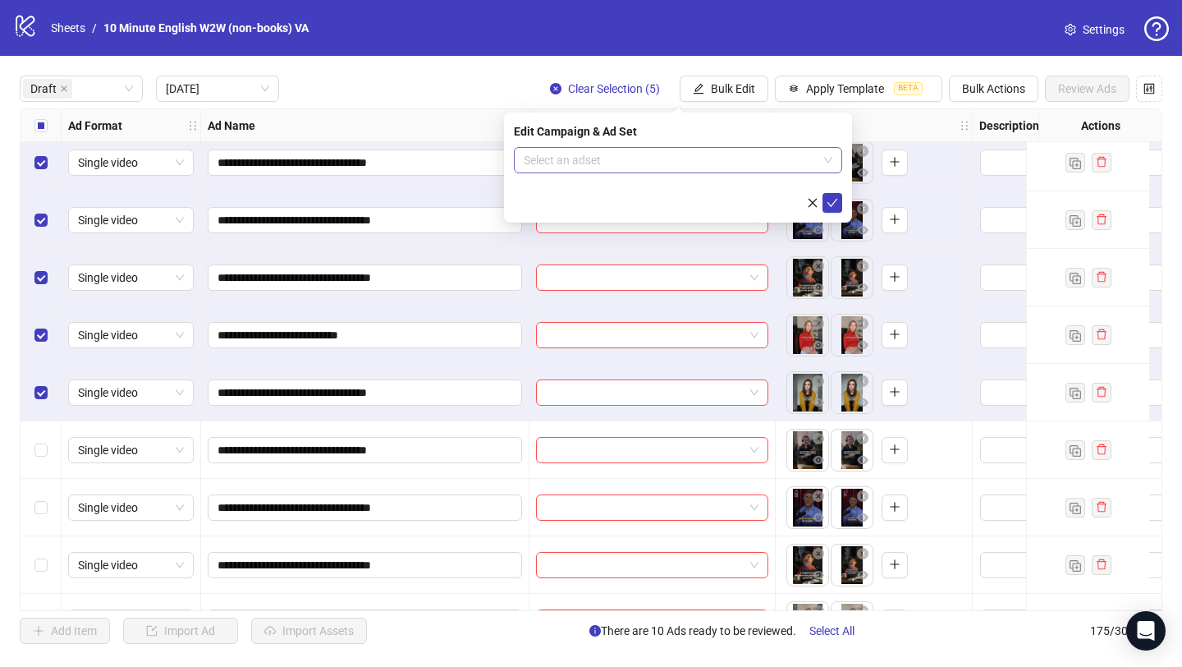
click at [759, 157] on input "search" at bounding box center [671, 160] width 294 height 25
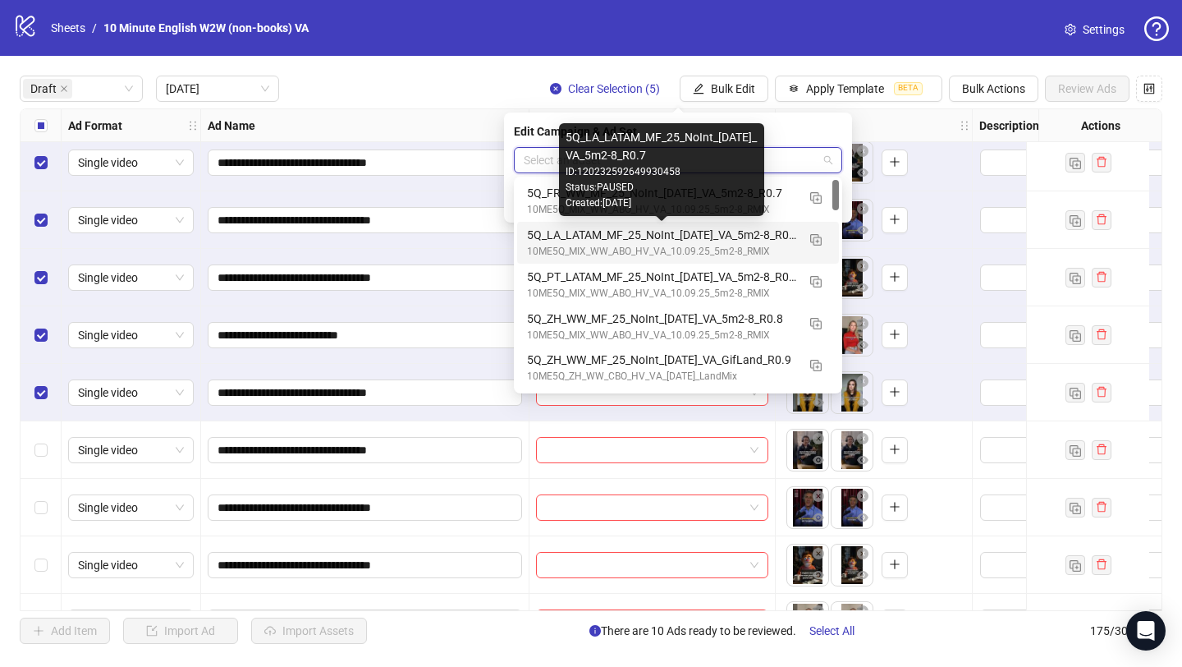
click at [723, 238] on div "5Q_LA_LATAM_MF_25_NoInt_[DATE]_VA_5m2-8_R0.7" at bounding box center [661, 235] width 269 height 18
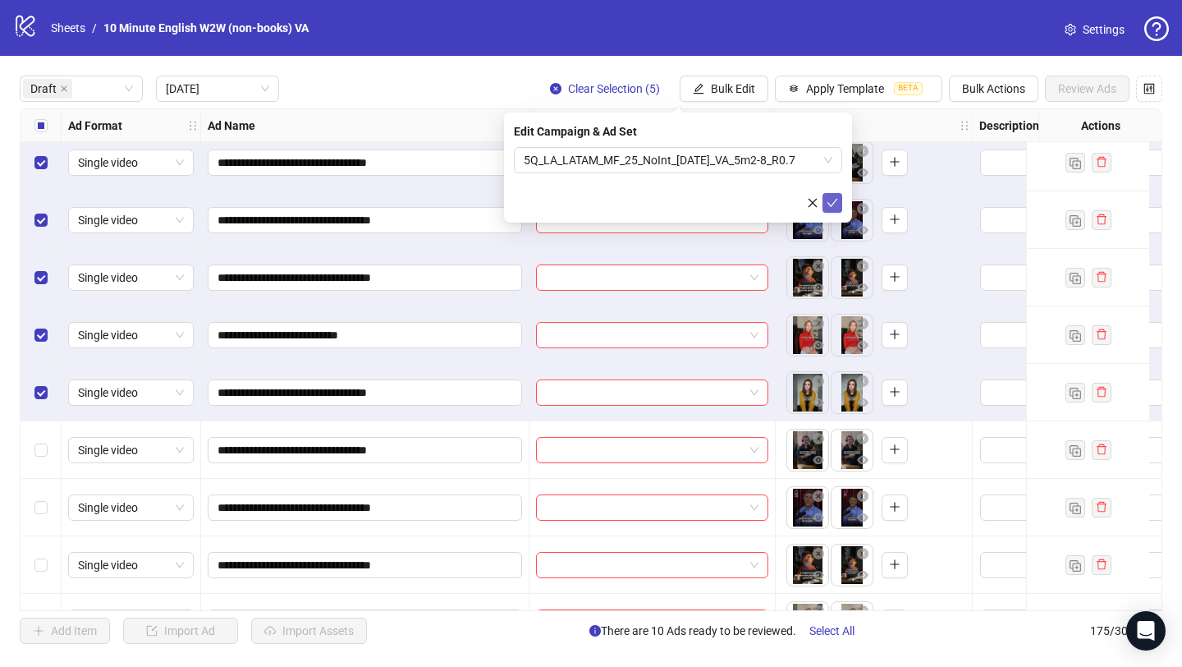
click at [842, 205] on button "submit" at bounding box center [833, 203] width 20 height 20
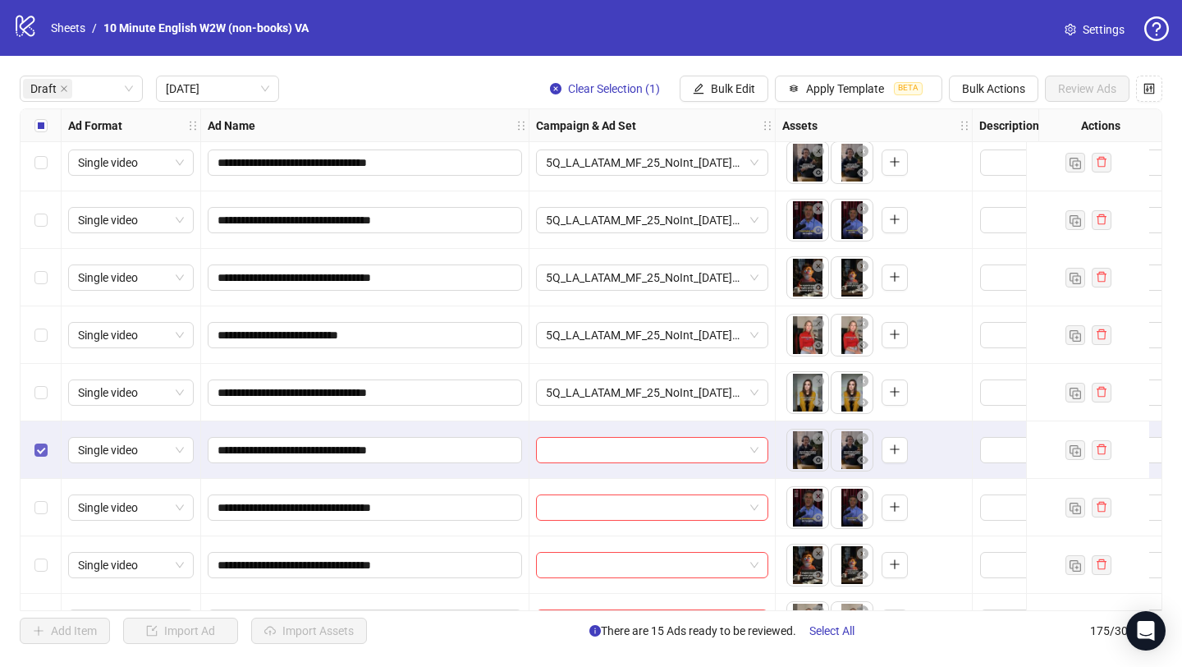
scroll to position [688, 0]
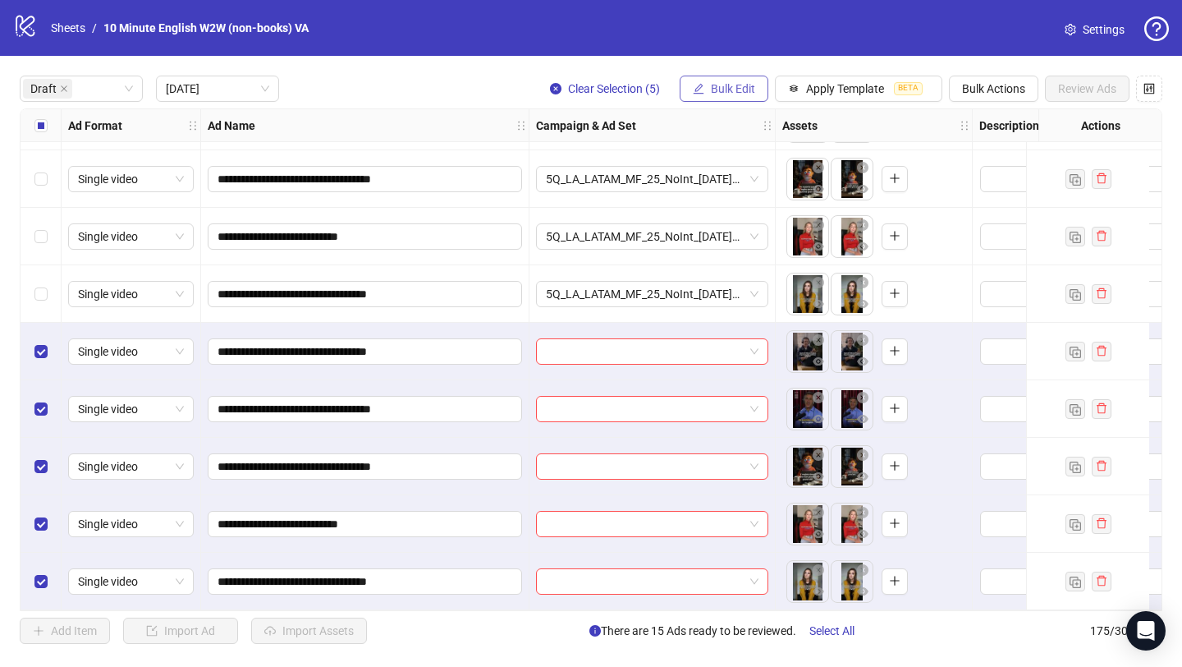
click at [736, 86] on span "Bulk Edit" at bounding box center [733, 88] width 44 height 13
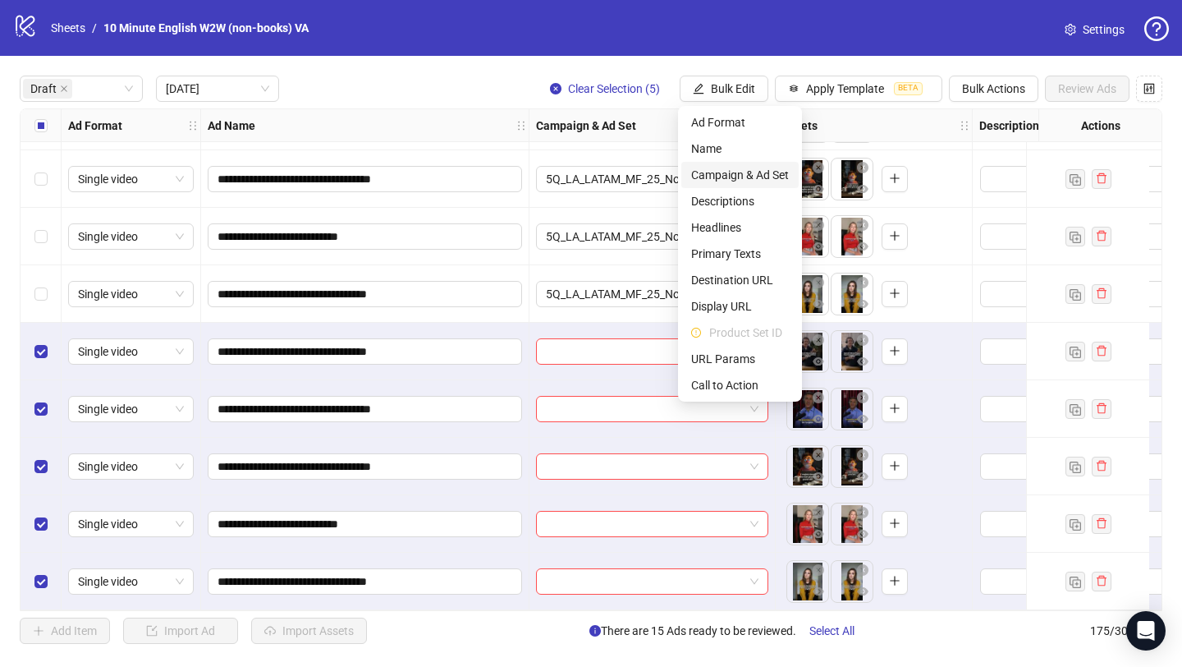
click at [736, 178] on span "Campaign & Ad Set" at bounding box center [740, 175] width 98 height 18
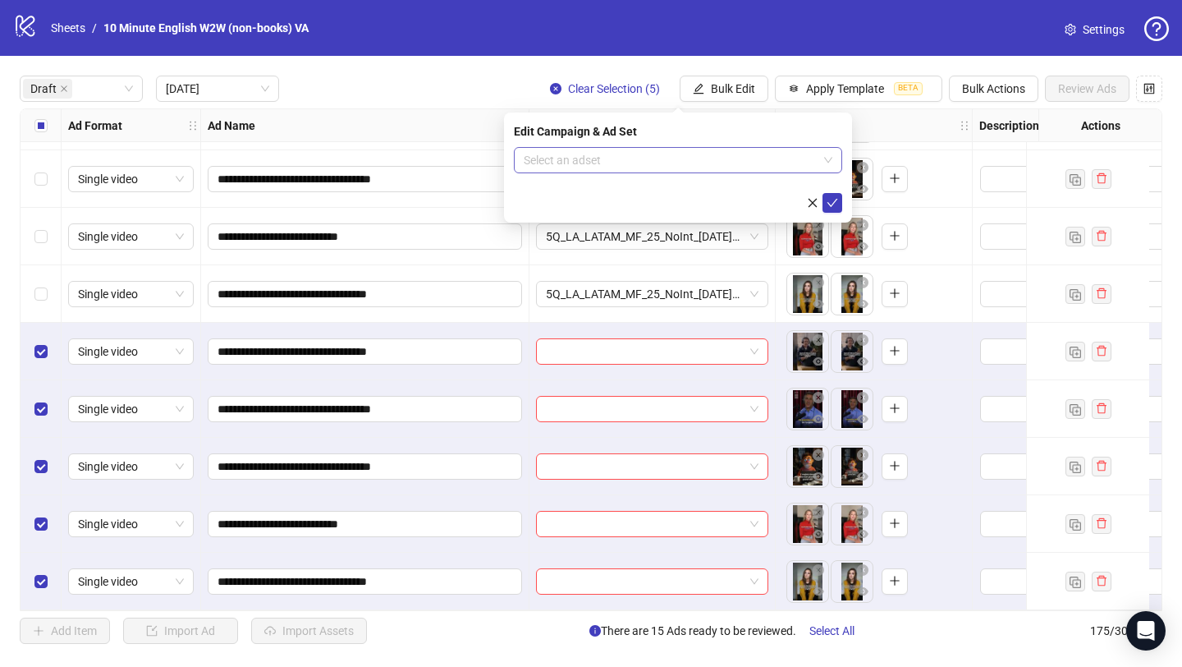
click at [741, 161] on input "search" at bounding box center [671, 160] width 294 height 25
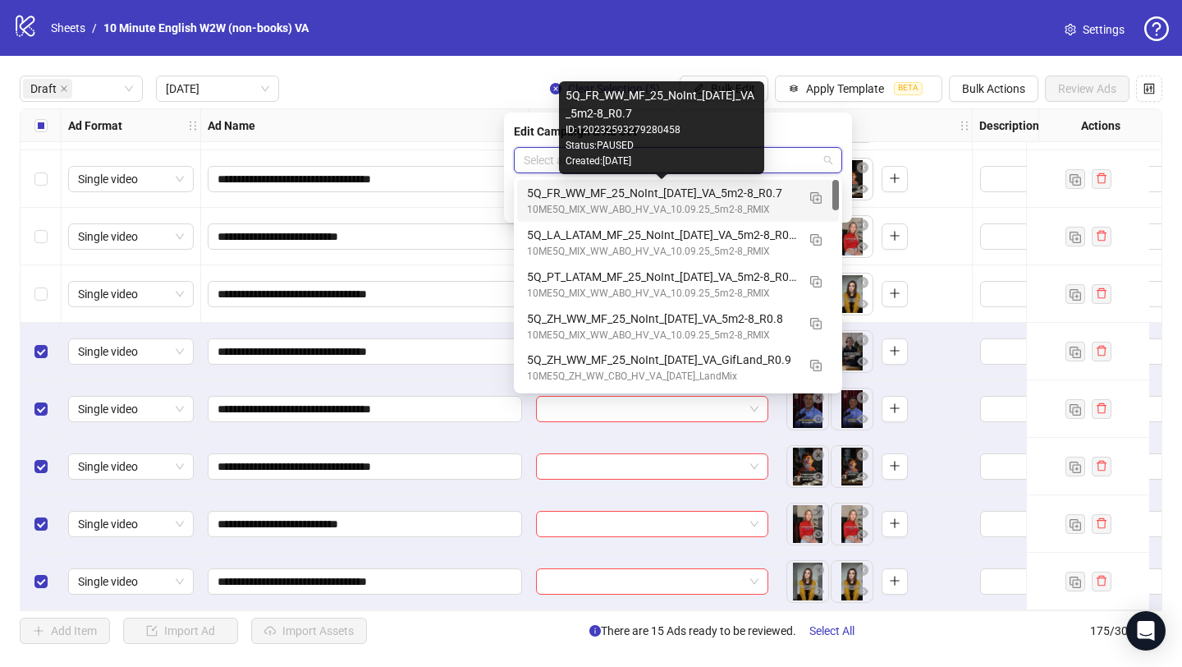
click at [744, 190] on div "5Q_FR_WW_MF_25_NoInt_[DATE]_VA_5m2-8_R0.7" at bounding box center [661, 193] width 269 height 18
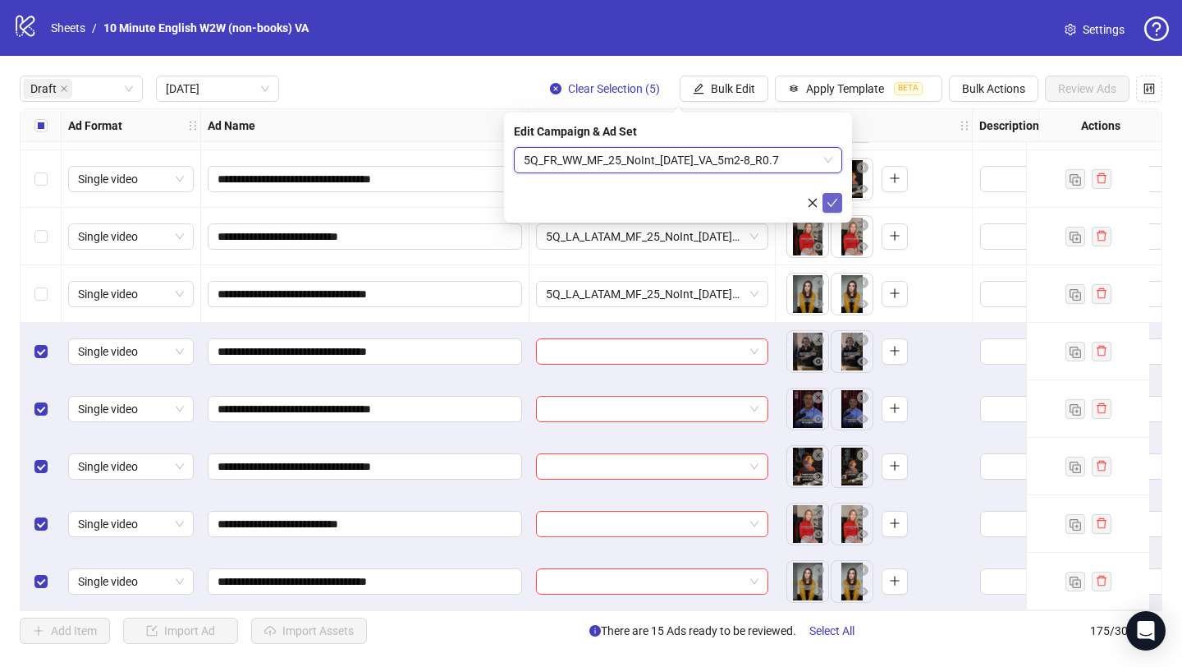
click at [836, 200] on icon "check" at bounding box center [832, 202] width 11 height 11
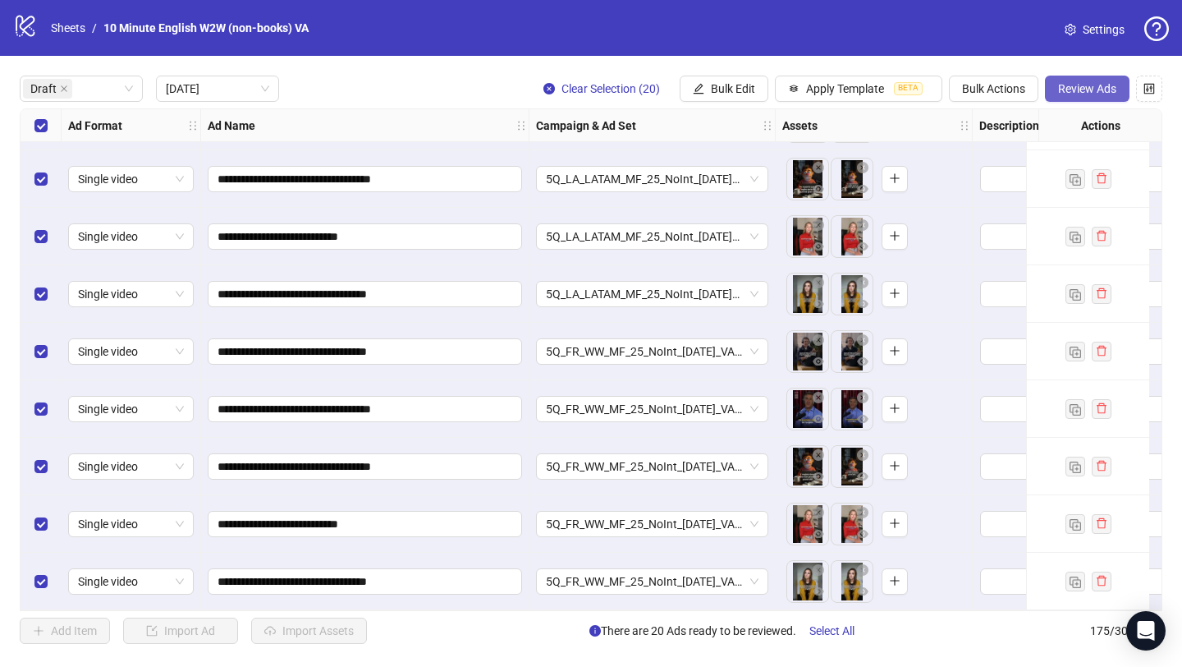
click at [1100, 86] on span "Review Ads" at bounding box center [1087, 88] width 58 height 13
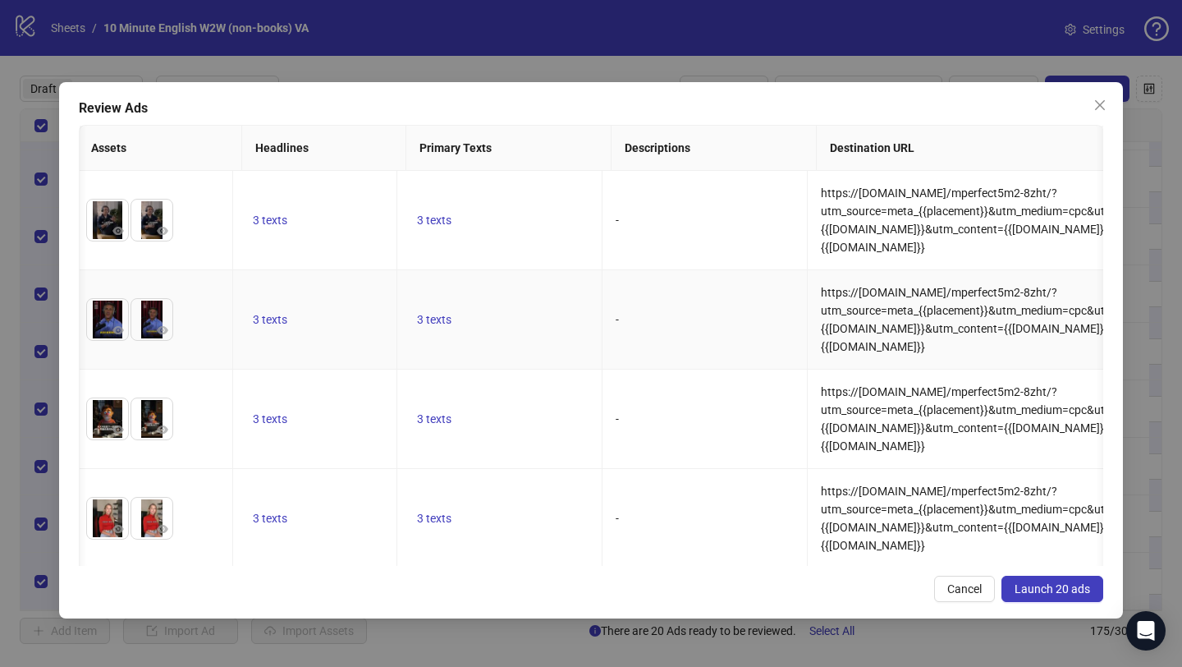
scroll to position [0, 0]
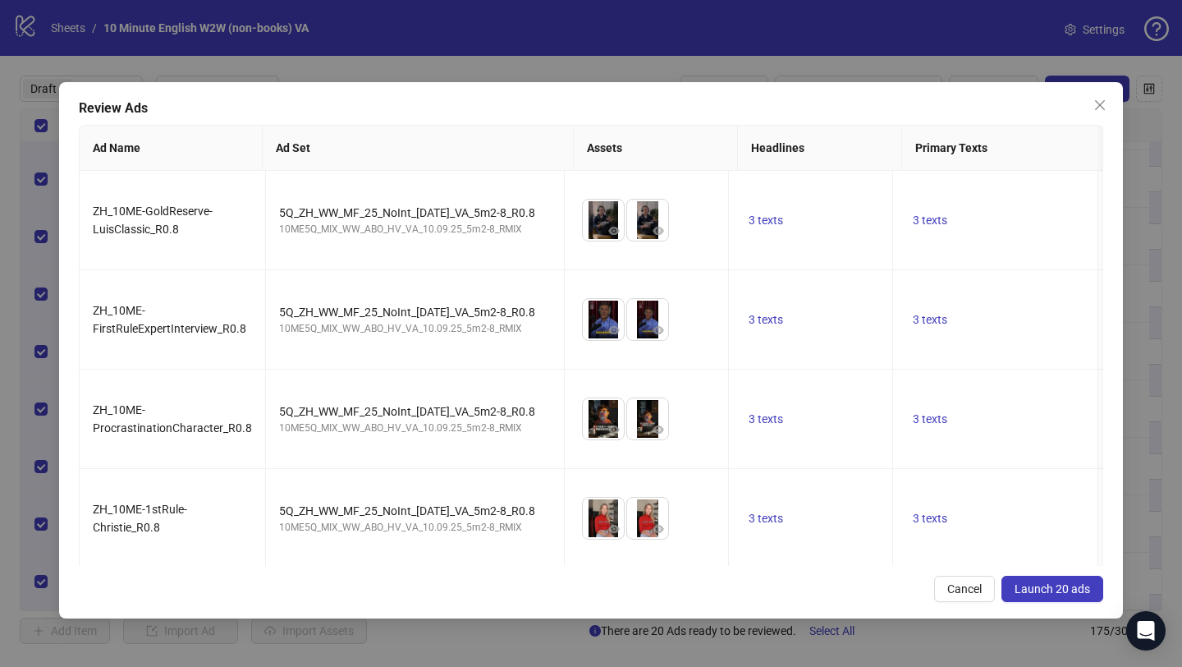
click at [1047, 594] on span "Launch 20 ads" at bounding box center [1053, 588] width 76 height 13
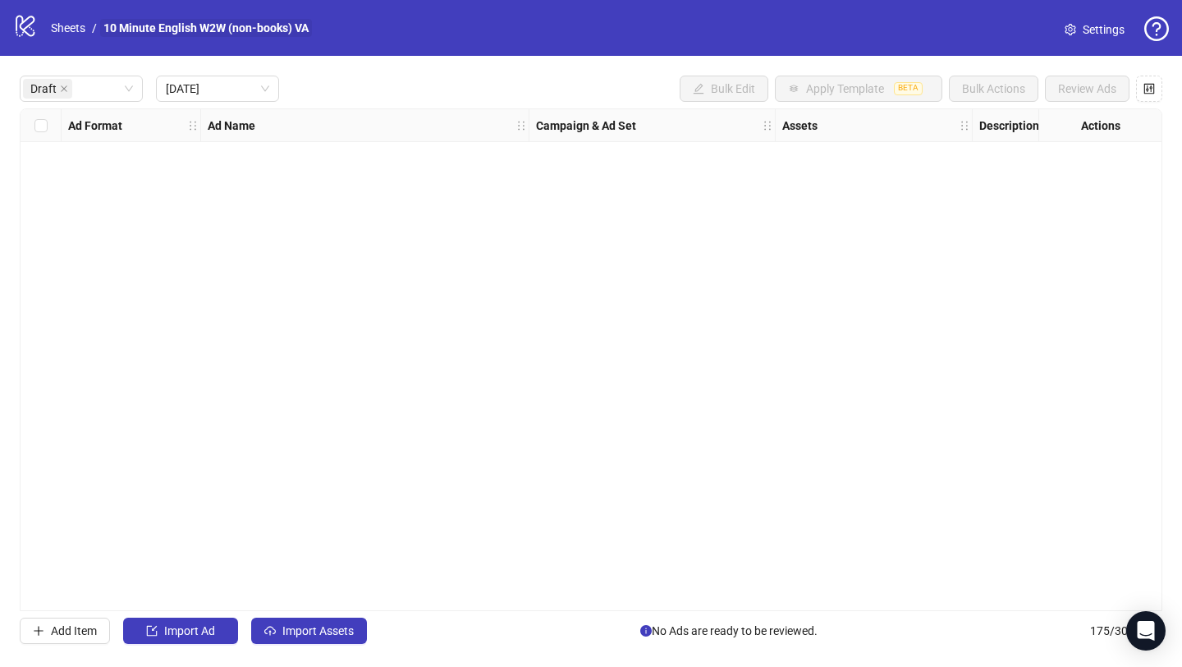
click at [282, 29] on link "10 Minute English W2W (non-books) VA" at bounding box center [206, 28] width 212 height 18
click at [66, 25] on link "Sheets" at bounding box center [68, 28] width 41 height 18
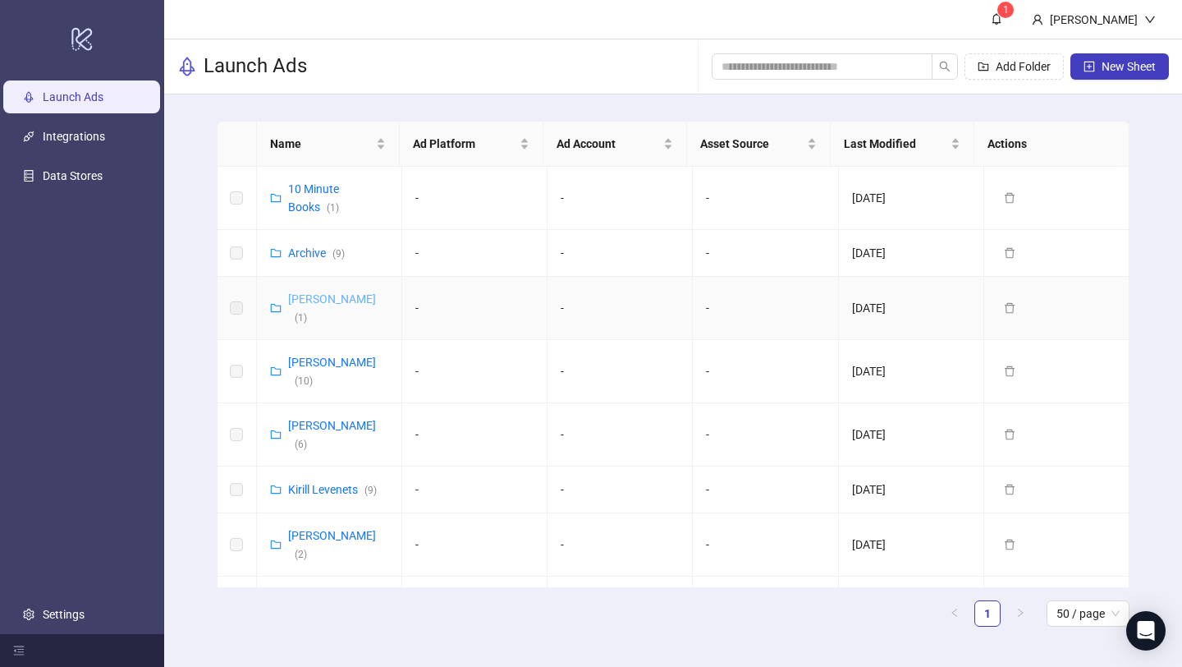
click at [307, 298] on link "[PERSON_NAME] ( 1 )" at bounding box center [332, 307] width 88 height 31
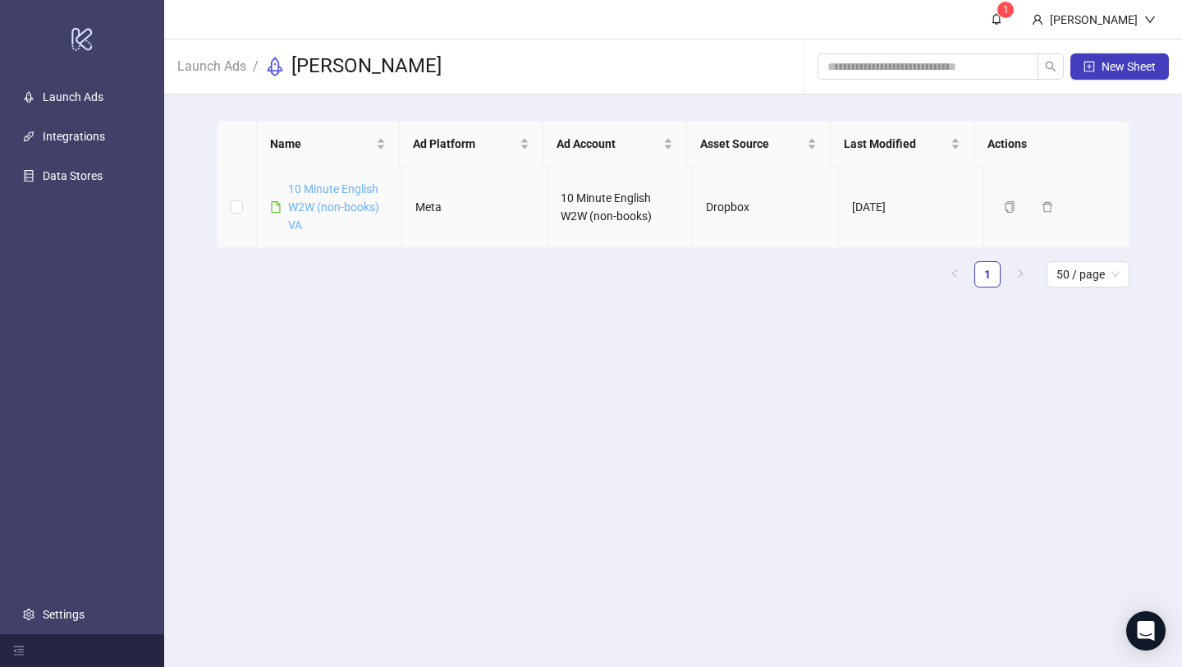
click at [361, 203] on link "10 Minute English W2W (non-books) VA" at bounding box center [333, 206] width 91 height 49
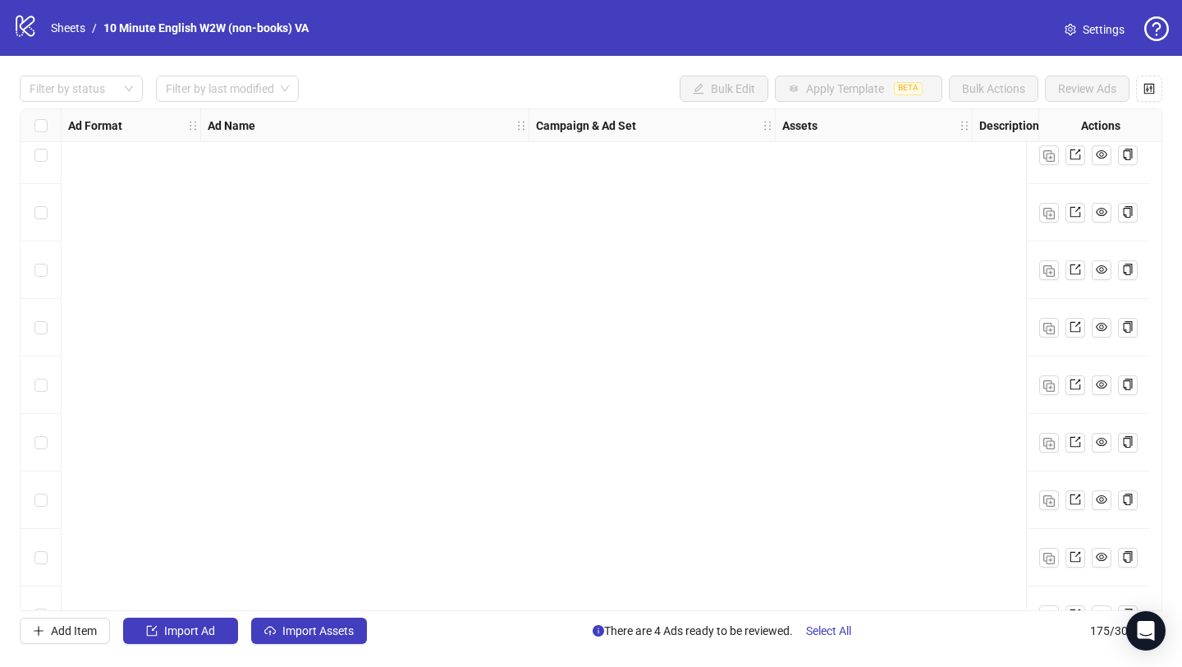
scroll to position [9597, 0]
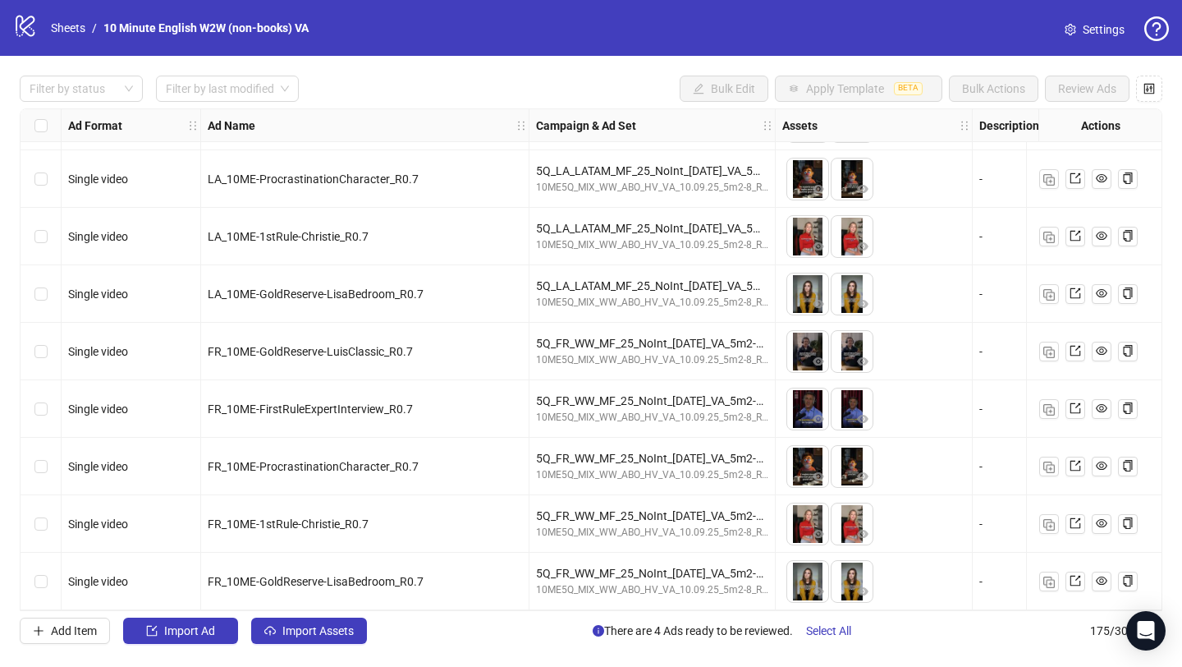
click at [146, 21] on link "10 Minute English W2W (non-books) VA" at bounding box center [206, 28] width 212 height 18
